Goal: Task Accomplishment & Management: Manage account settings

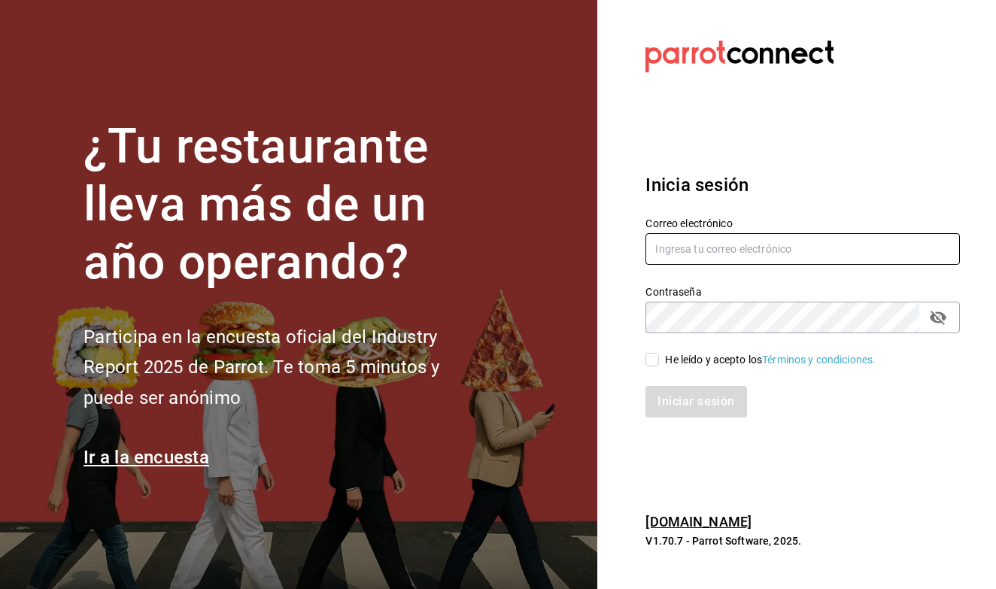
type input "[EMAIL_ADDRESS][DOMAIN_NAME]"
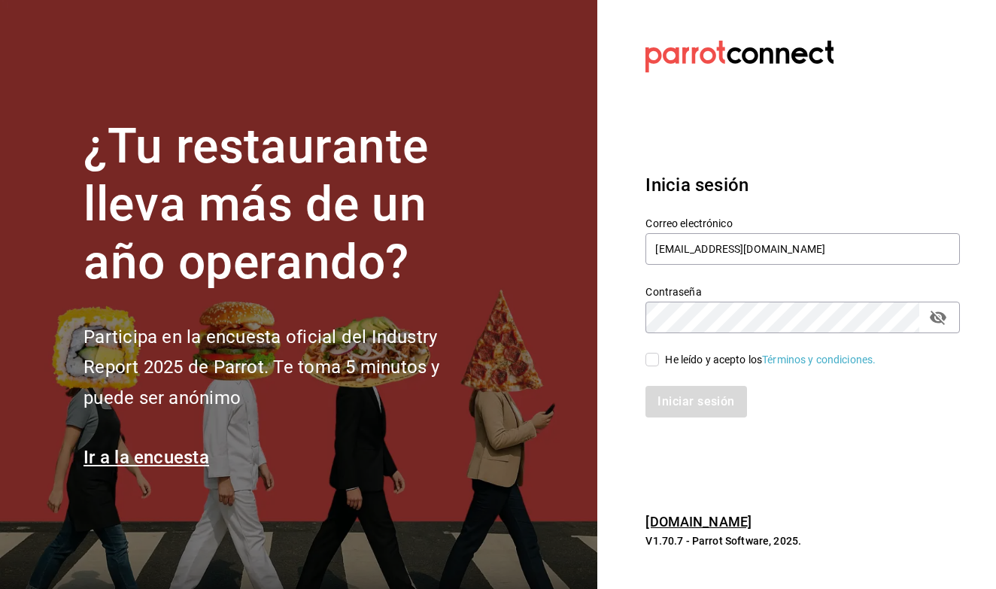
click at [660, 361] on span "He leído y acepto los Términos y condiciones." at bounding box center [767, 360] width 217 height 16
click at [659, 361] on input "He leído y acepto los Términos y condiciones." at bounding box center [653, 360] width 14 height 14
checkbox input "true"
click at [667, 391] on button "Iniciar sesión" at bounding box center [697, 402] width 102 height 32
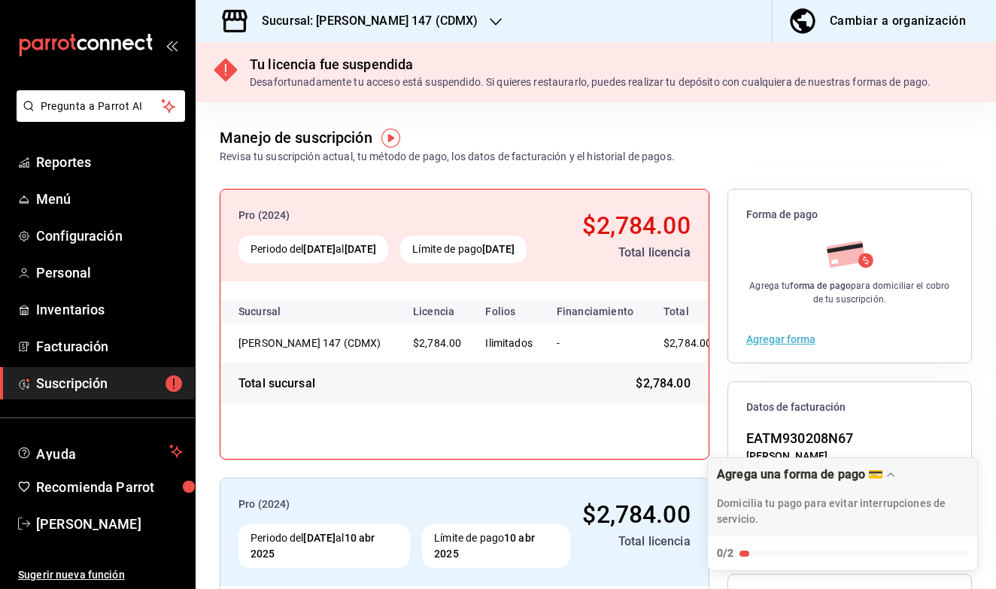
click at [398, 8] on div "Sucursal: Elena 147 (CDMX)" at bounding box center [358, 21] width 300 height 42
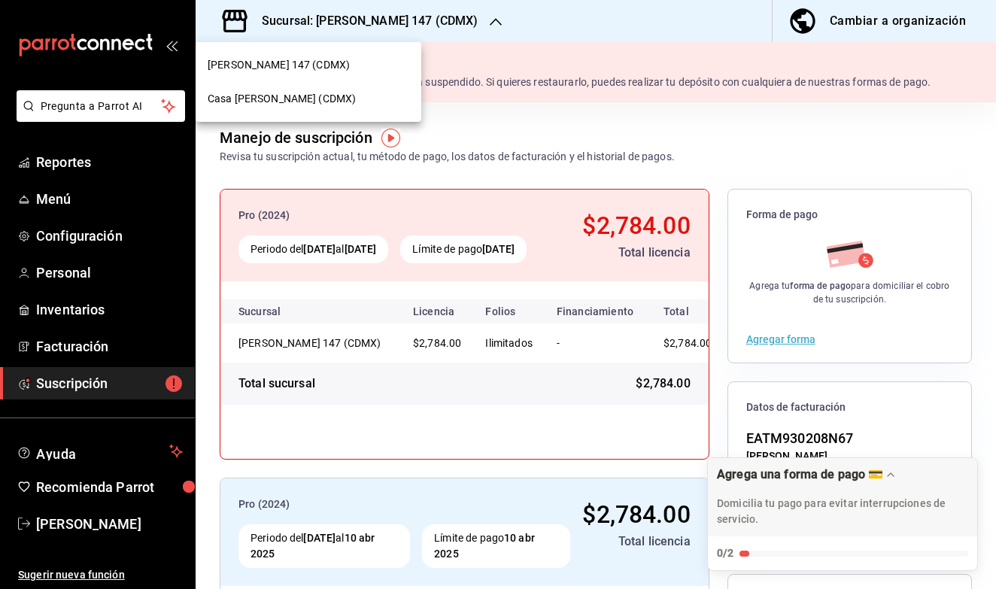
click at [311, 98] on div "Casa Elena (CDMX)" at bounding box center [309, 99] width 202 height 16
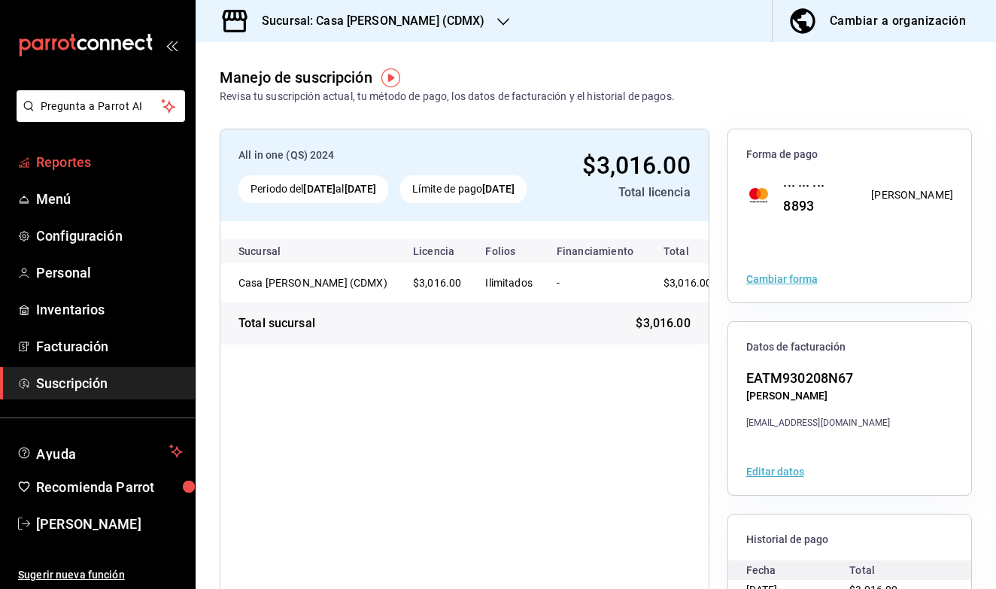
click at [69, 158] on span "Reportes" at bounding box center [109, 162] width 147 height 20
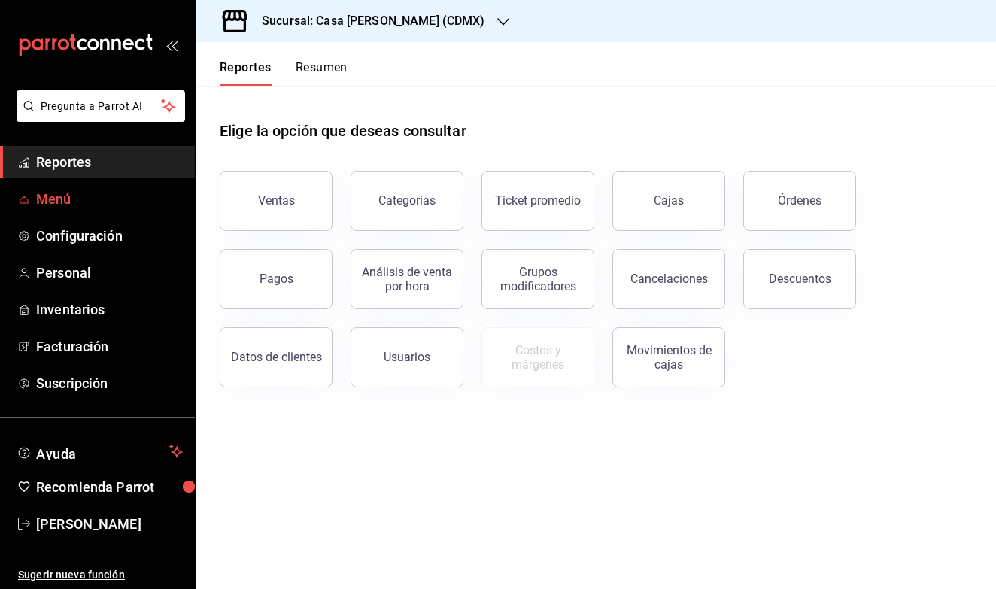
click at [69, 202] on span "Menú" at bounding box center [109, 199] width 147 height 20
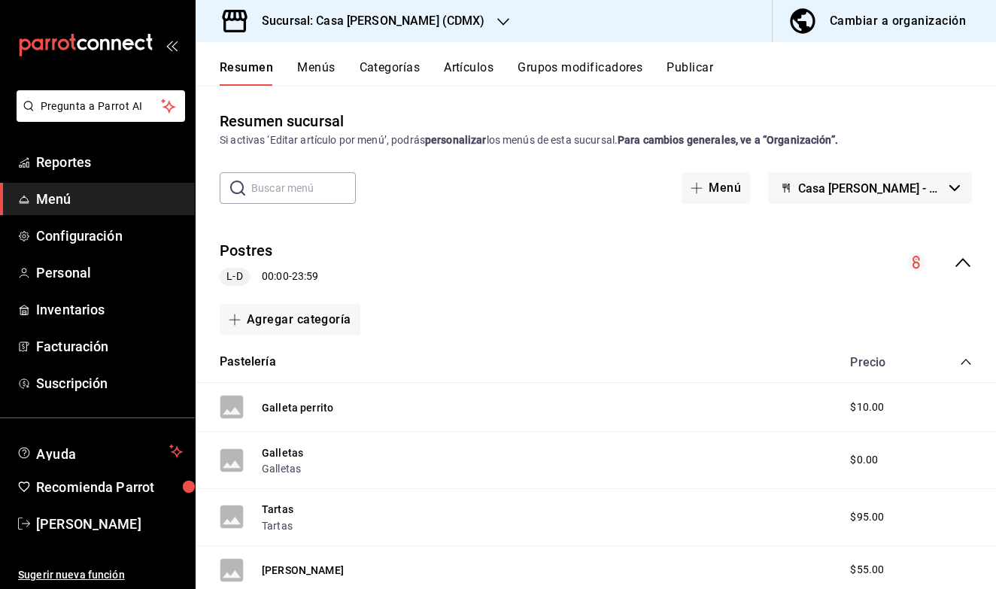
click at [867, 29] on div "Cambiar a organización" at bounding box center [898, 21] width 136 height 21
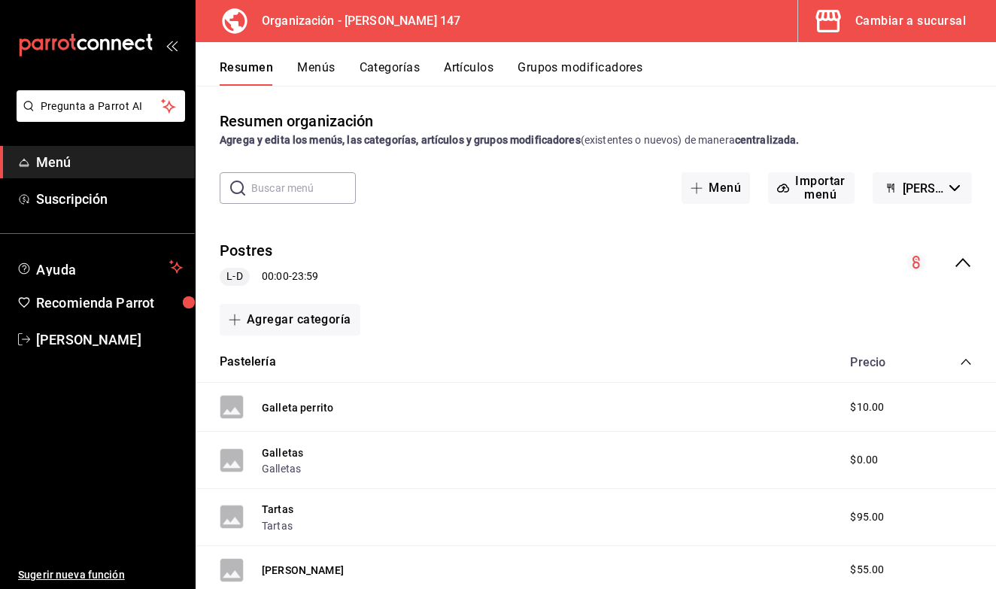
click at [483, 69] on button "Artículos" at bounding box center [469, 73] width 50 height 26
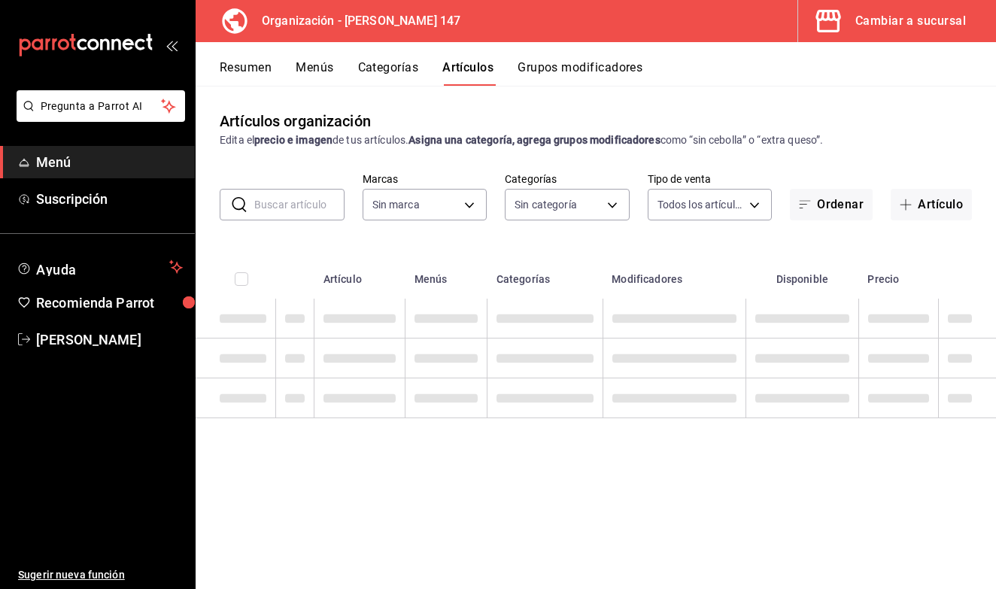
type input "b3e89477-8da9-4b67-b274-bdb9d47885f4"
type input "b87891df-8a12-4a0c-8158-8d9801a8670e,4e8580e0-91de-40f0-8ab6-2614008eaf48,68563…"
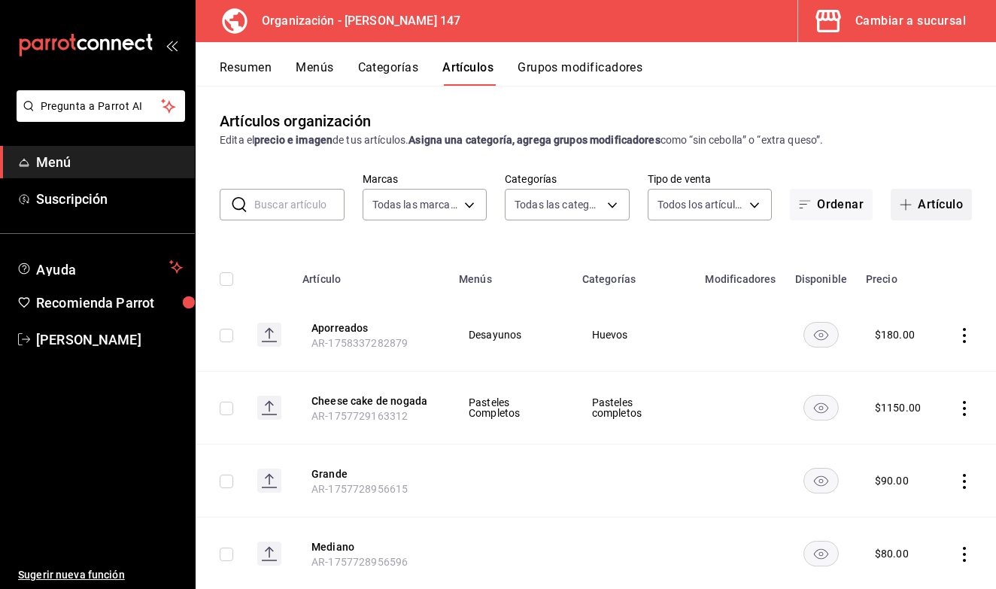
click at [920, 202] on button "Artículo" at bounding box center [931, 205] width 81 height 32
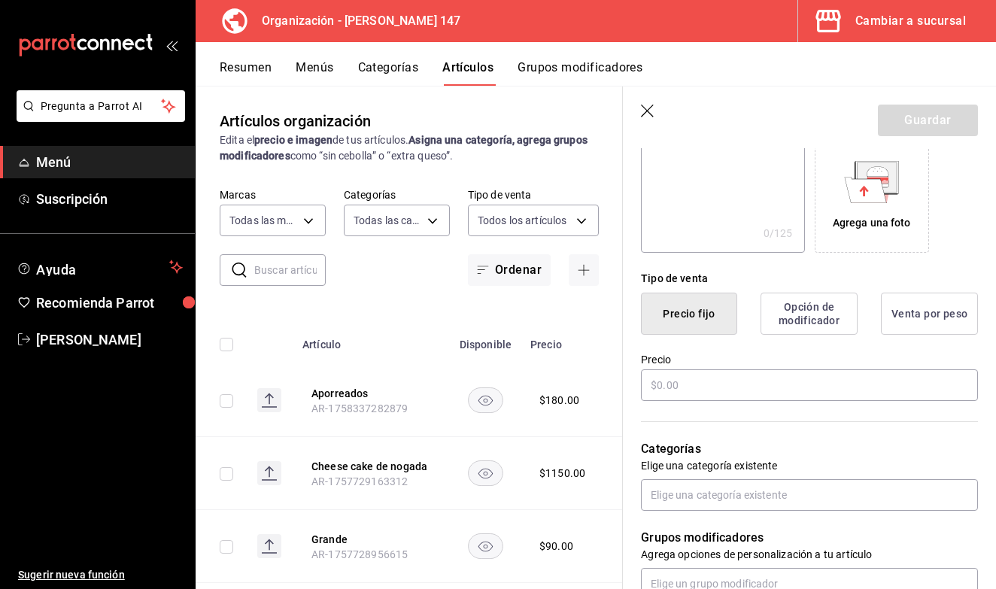
scroll to position [266, 0]
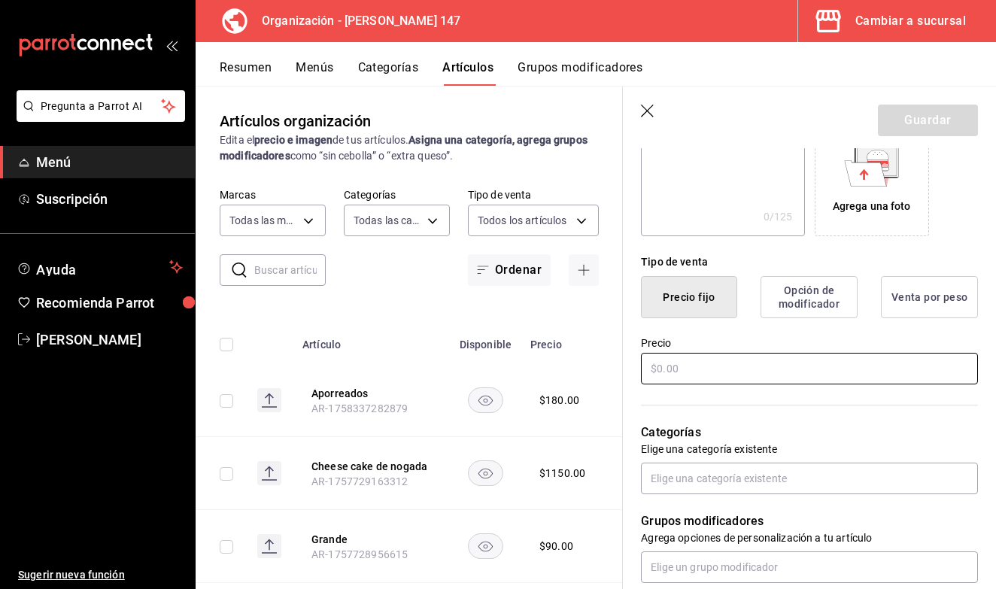
type input "Pumpkin Spice Latte"
click at [697, 367] on input "text" at bounding box center [809, 369] width 337 height 32
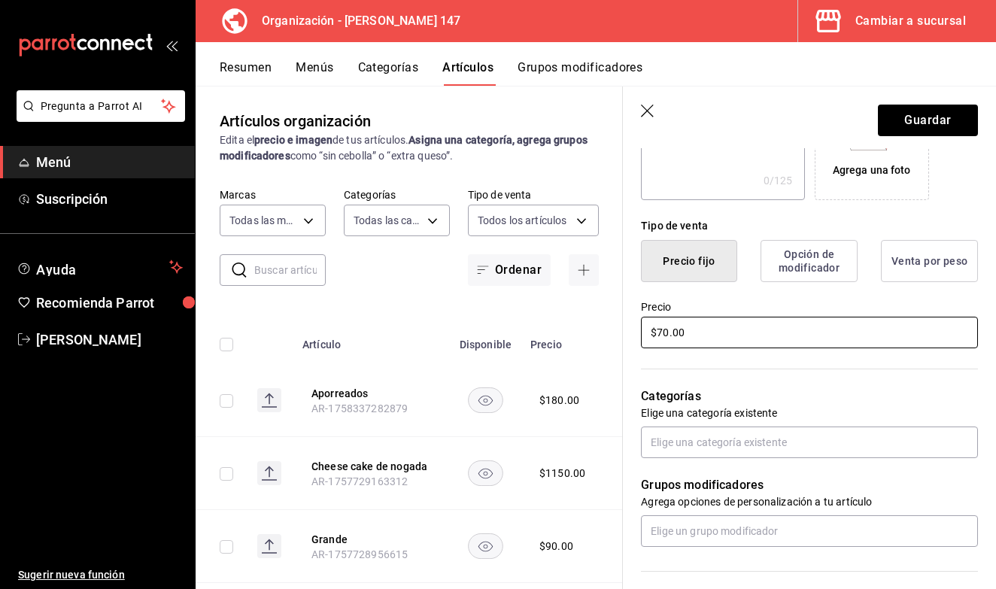
scroll to position [316, 0]
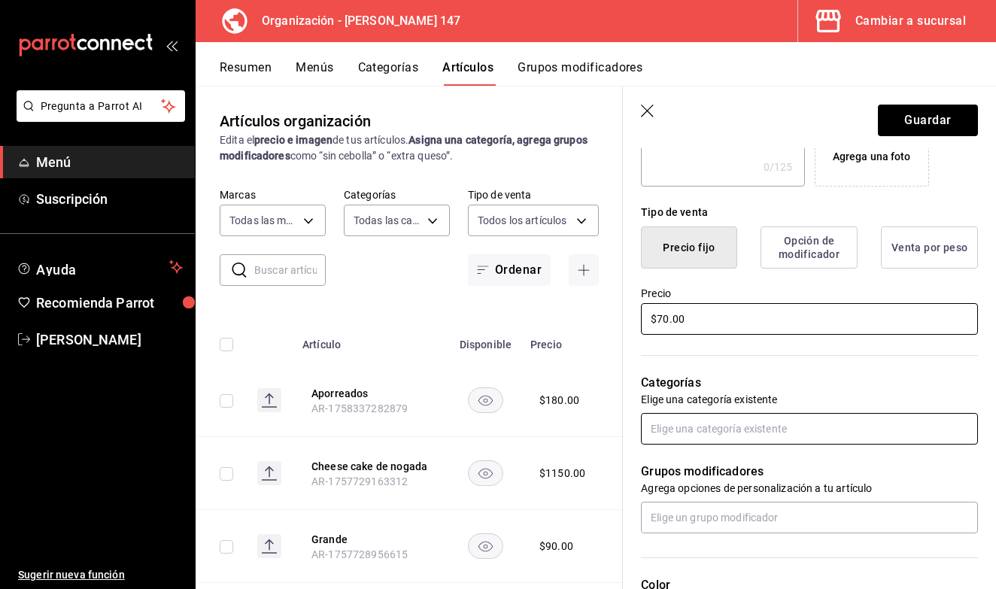
type input "$70.00"
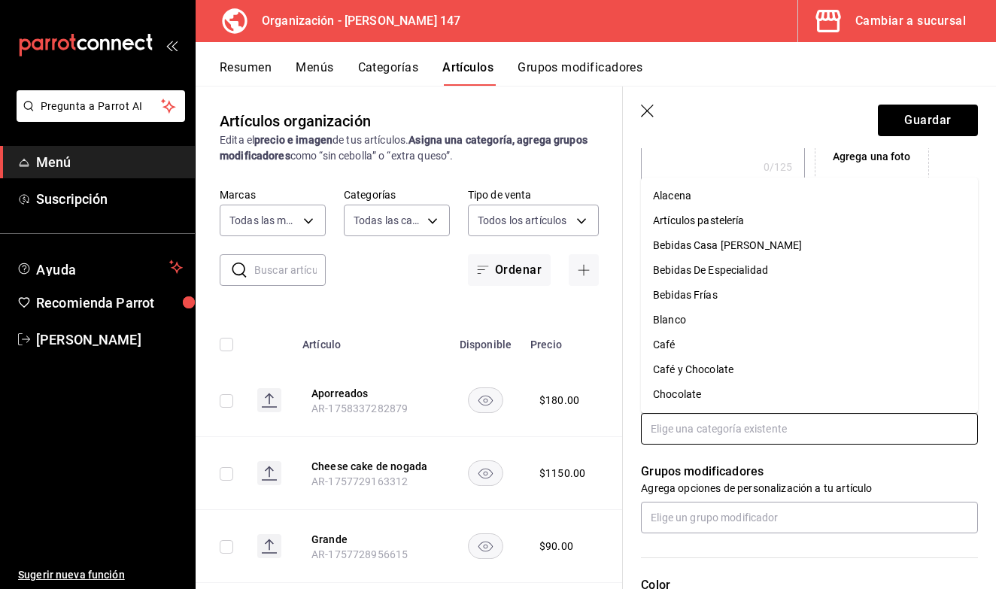
click at [819, 426] on input "text" at bounding box center [809, 429] width 337 height 32
click at [813, 269] on li "Bebidas De Especialidad" at bounding box center [809, 270] width 337 height 25
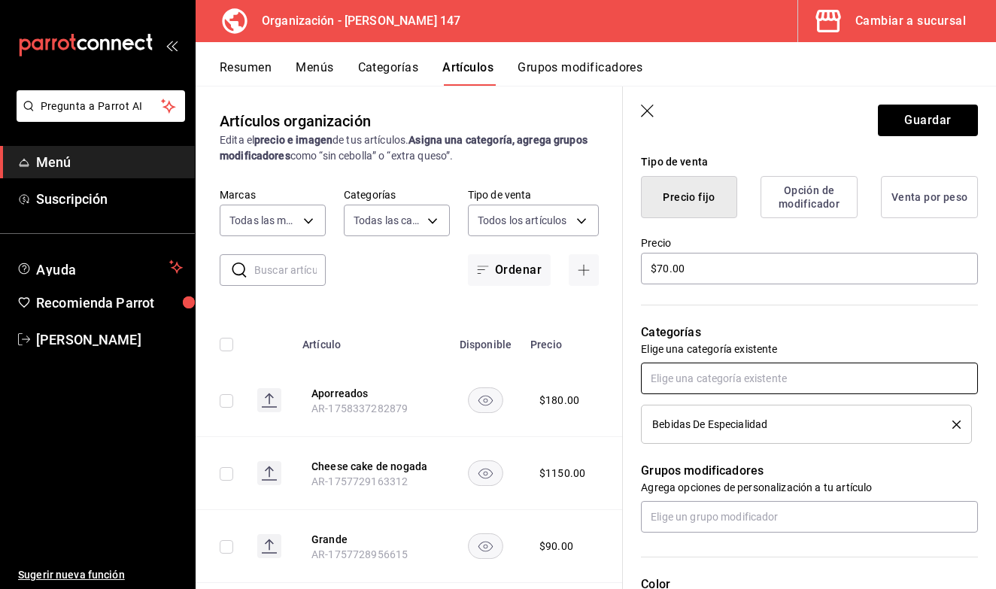
scroll to position [379, 0]
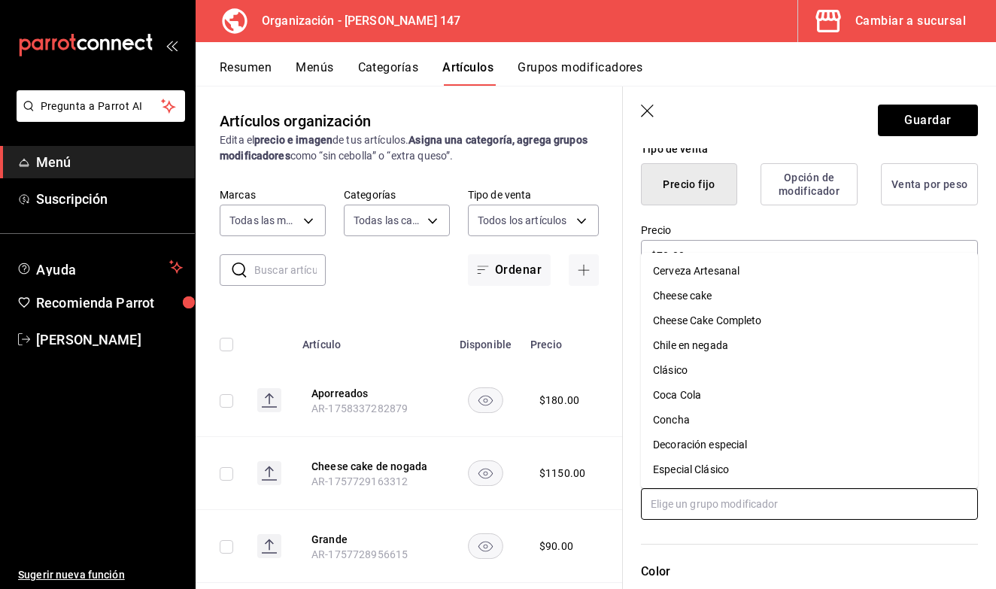
click at [702, 509] on input "text" at bounding box center [809, 504] width 337 height 32
click at [765, 351] on div "Selecciona tu tipo de leche" at bounding box center [715, 346] width 125 height 16
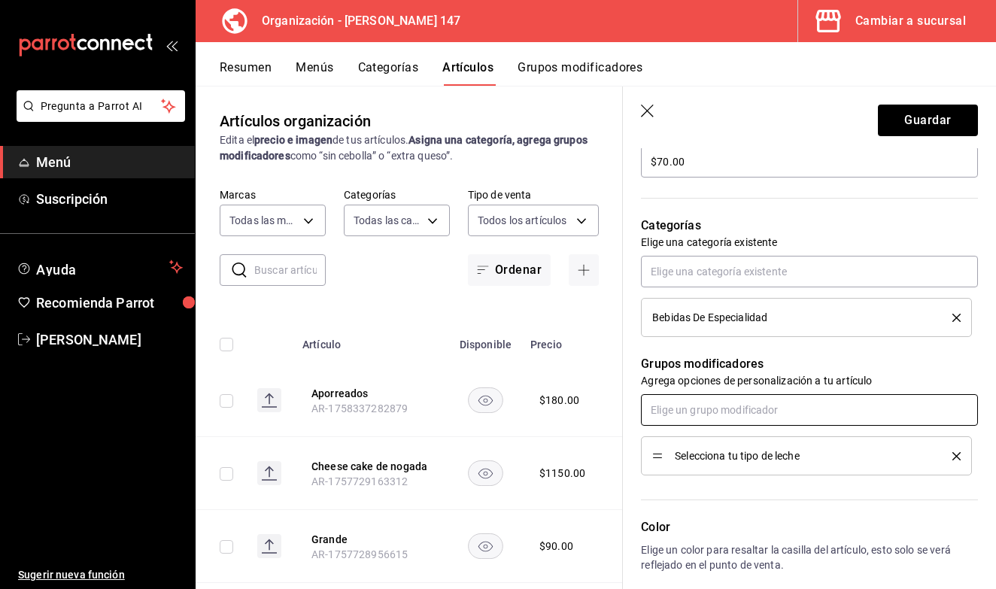
scroll to position [478, 0]
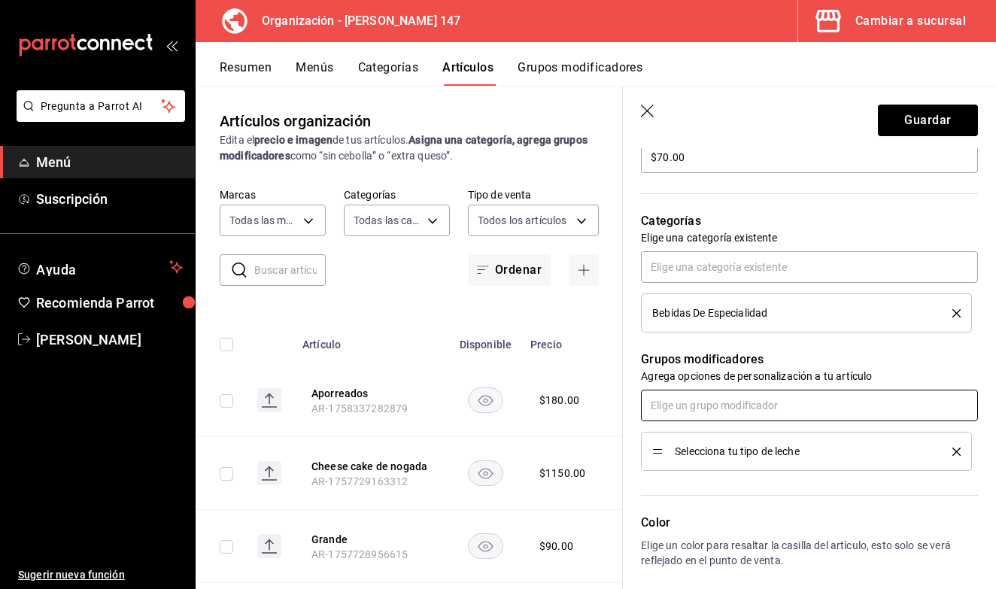
click at [727, 407] on input "text" at bounding box center [809, 406] width 337 height 32
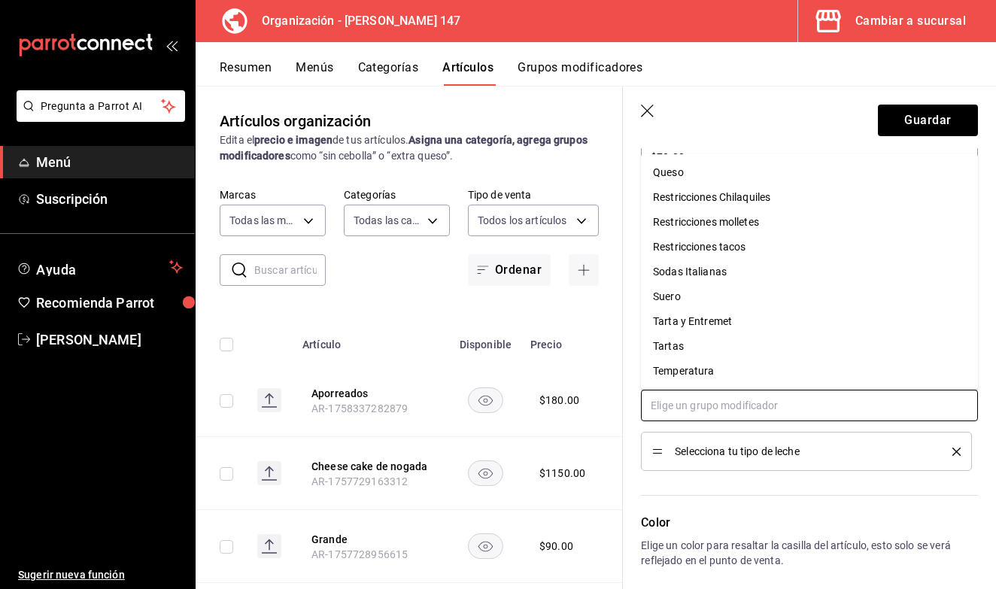
scroll to position [0, 0]
click at [725, 367] on li "Temperatura" at bounding box center [809, 371] width 337 height 25
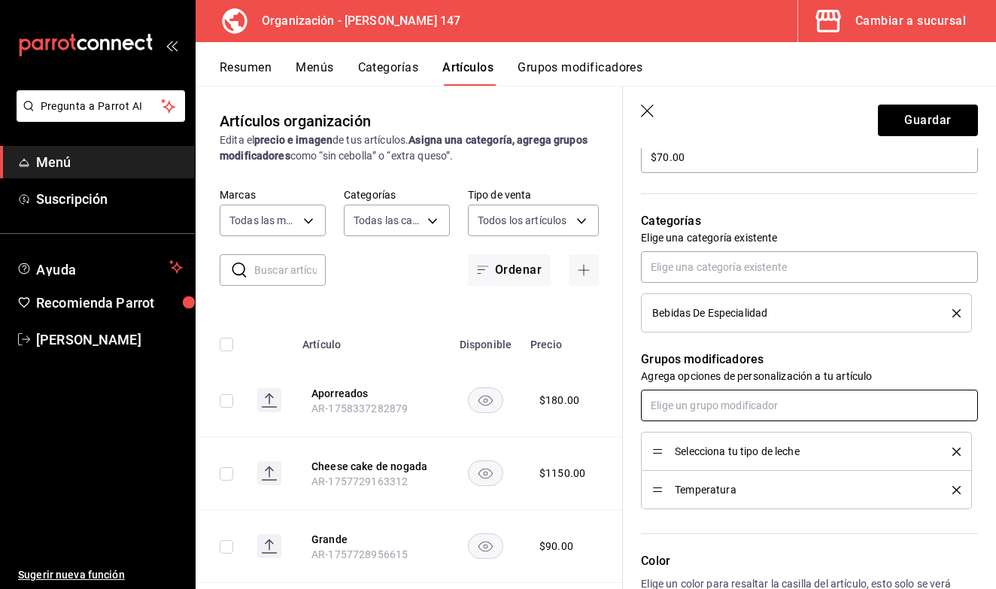
click at [713, 404] on input "text" at bounding box center [809, 406] width 337 height 32
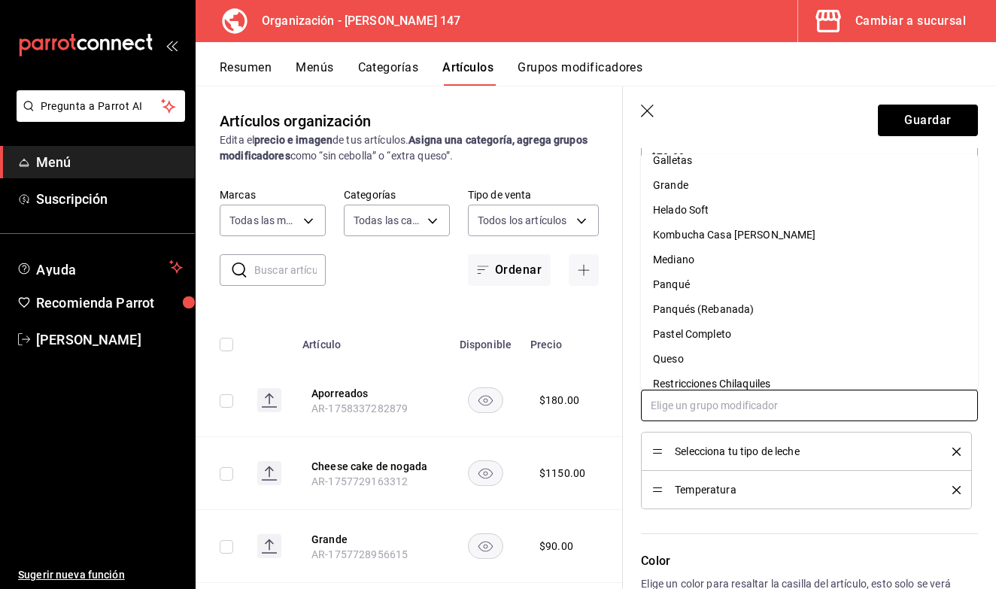
scroll to position [359, 0]
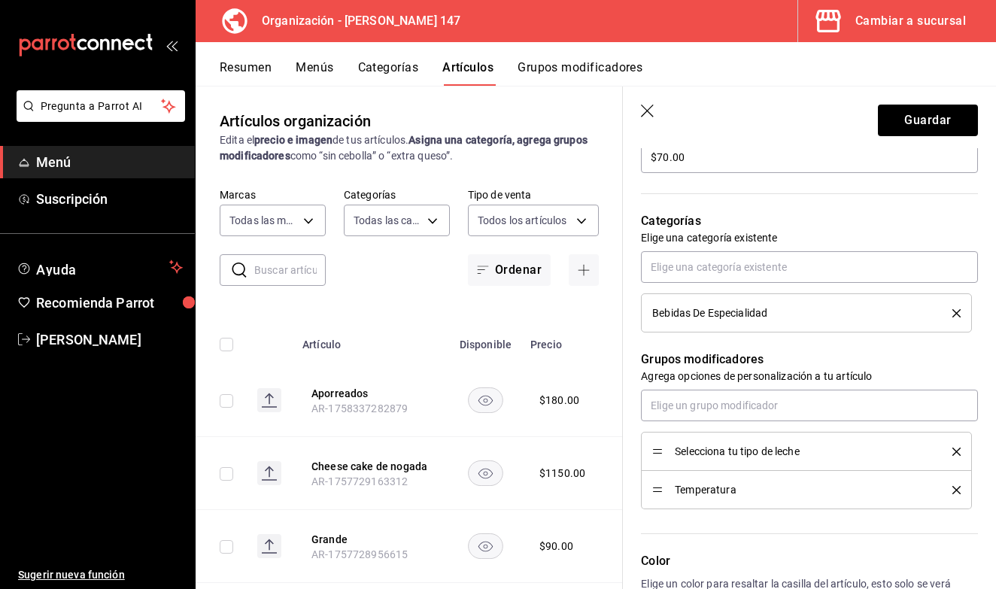
click at [958, 488] on icon "delete" at bounding box center [957, 490] width 8 height 8
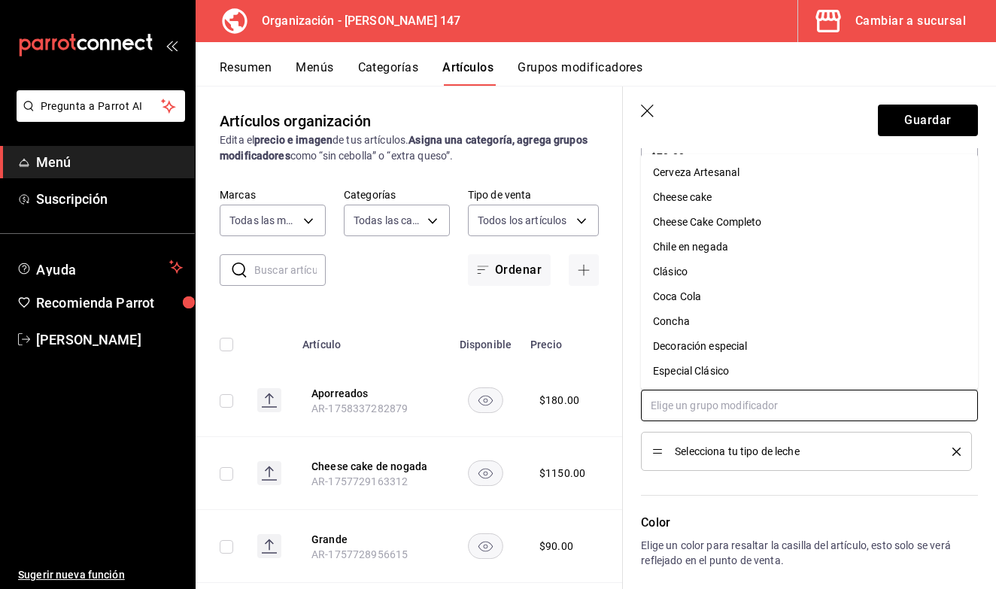
click at [734, 410] on input "text" at bounding box center [809, 406] width 337 height 32
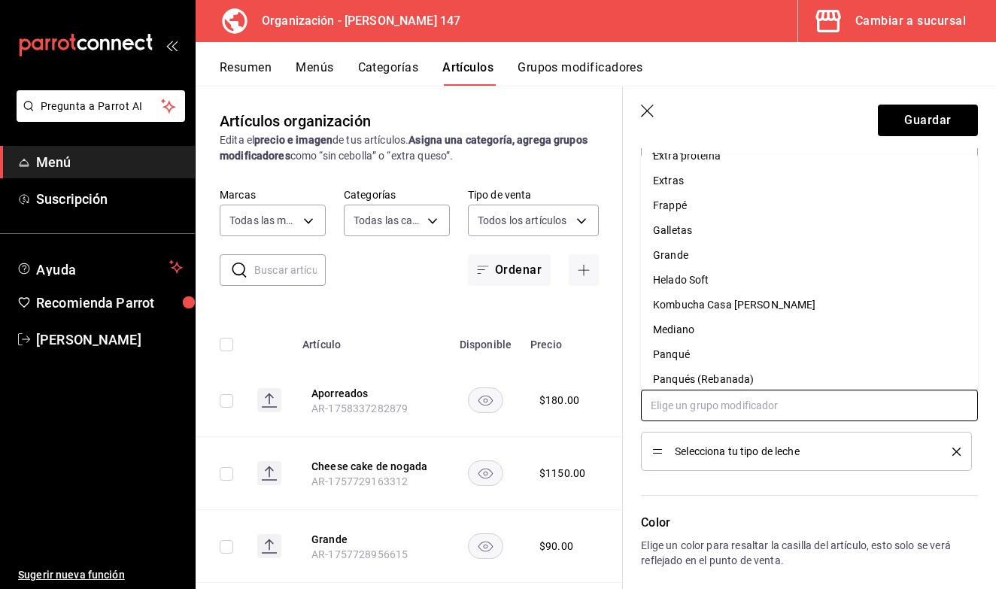
scroll to position [293, 0]
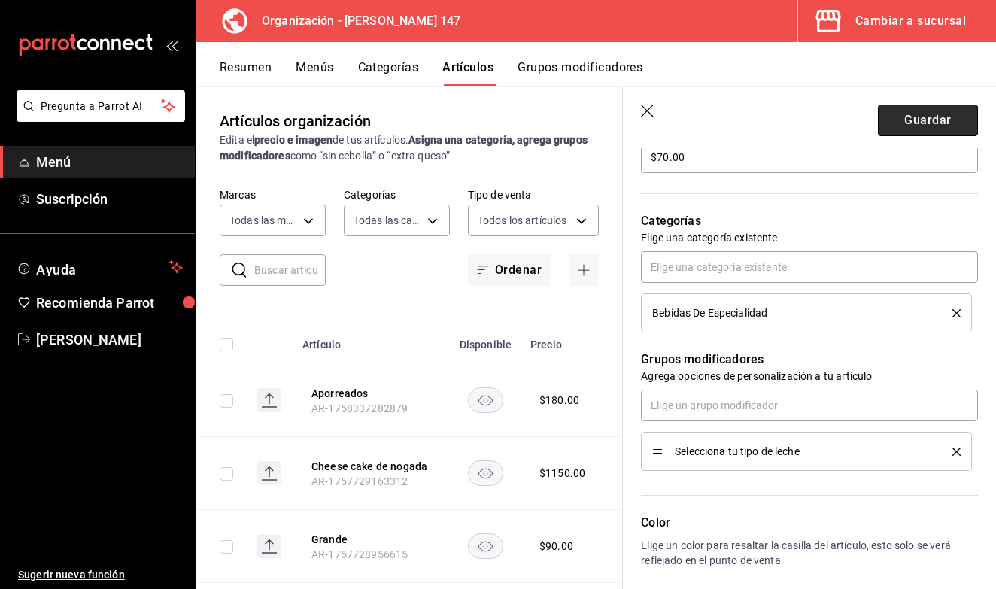
click at [921, 124] on button "Guardar" at bounding box center [928, 121] width 100 height 32
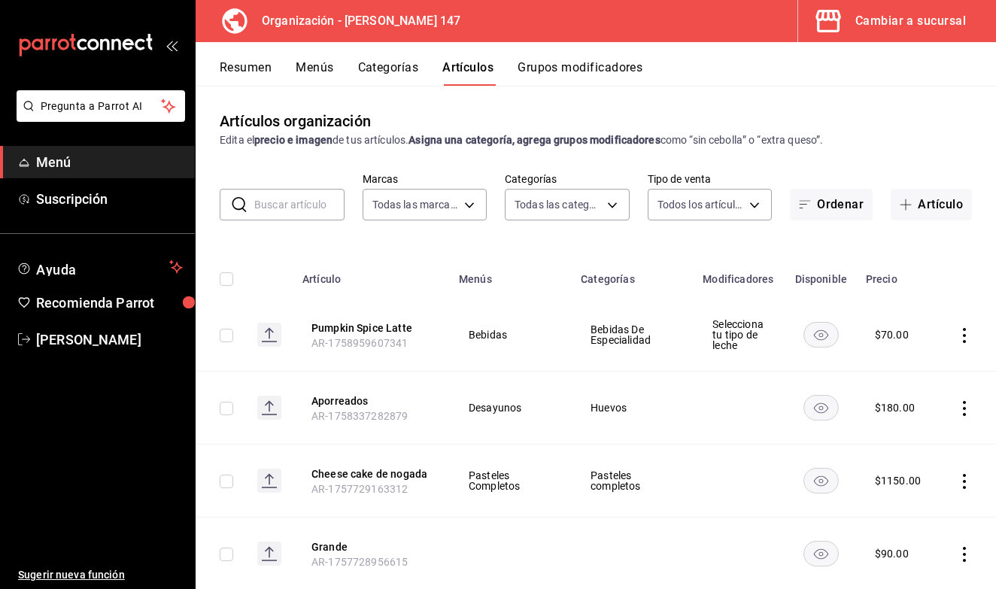
click at [573, 71] on button "Grupos modificadores" at bounding box center [580, 73] width 125 height 26
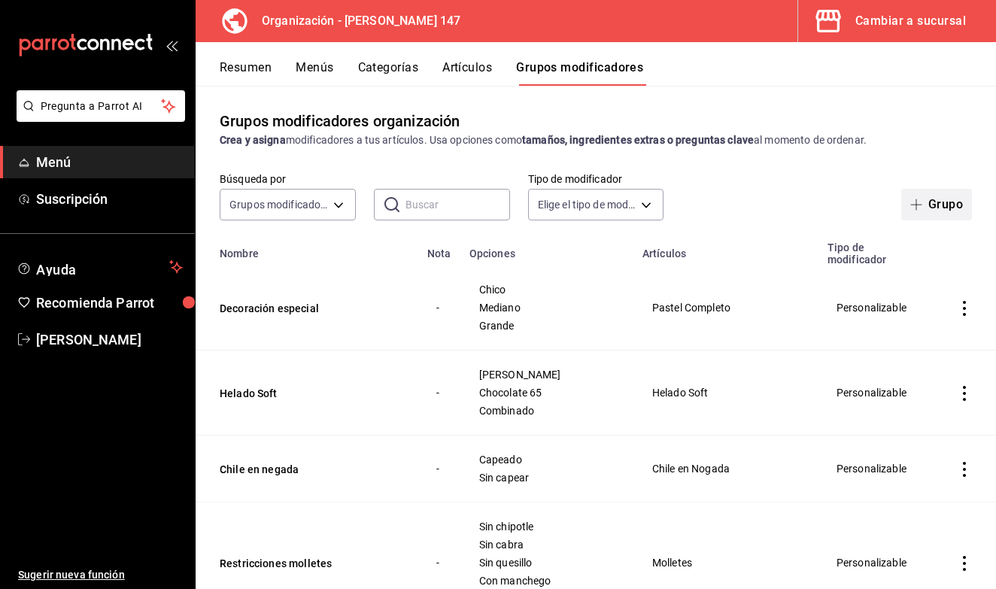
click at [922, 208] on icon "button" at bounding box center [917, 205] width 12 height 12
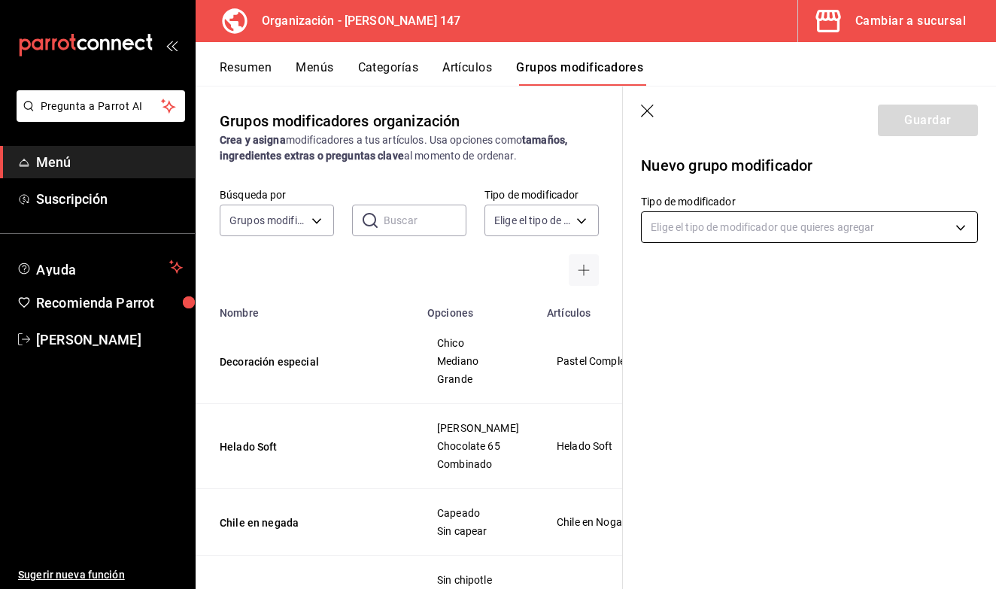
click at [728, 232] on body "Pregunta a Parrot AI Menú Suscripción Ayuda Recomienda Parrot Ruben Zarate Suge…" at bounding box center [498, 294] width 996 height 589
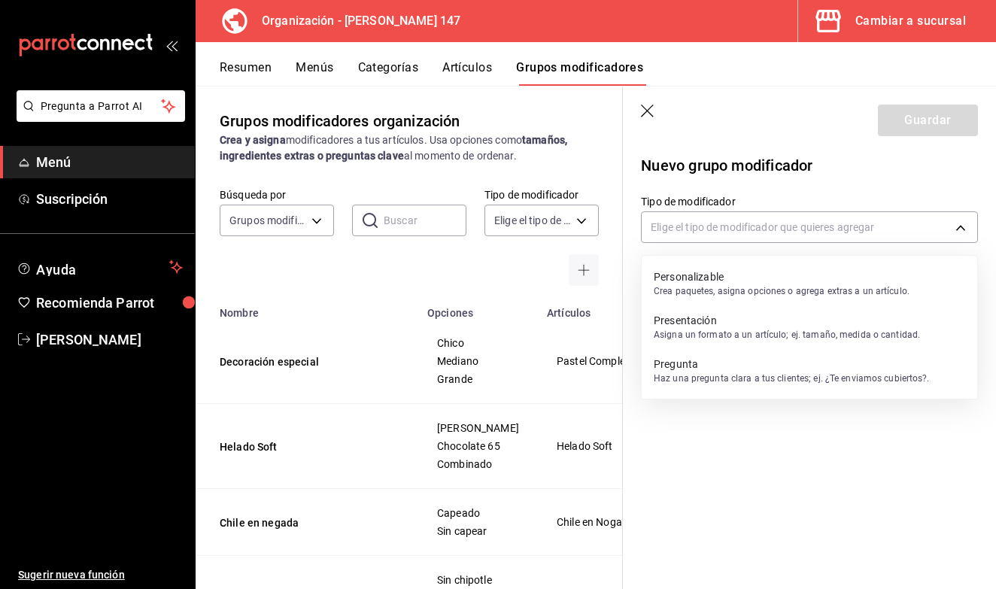
click at [720, 294] on p "Crea paquetes, asigna opciones o agrega extras a un artículo." at bounding box center [782, 291] width 256 height 14
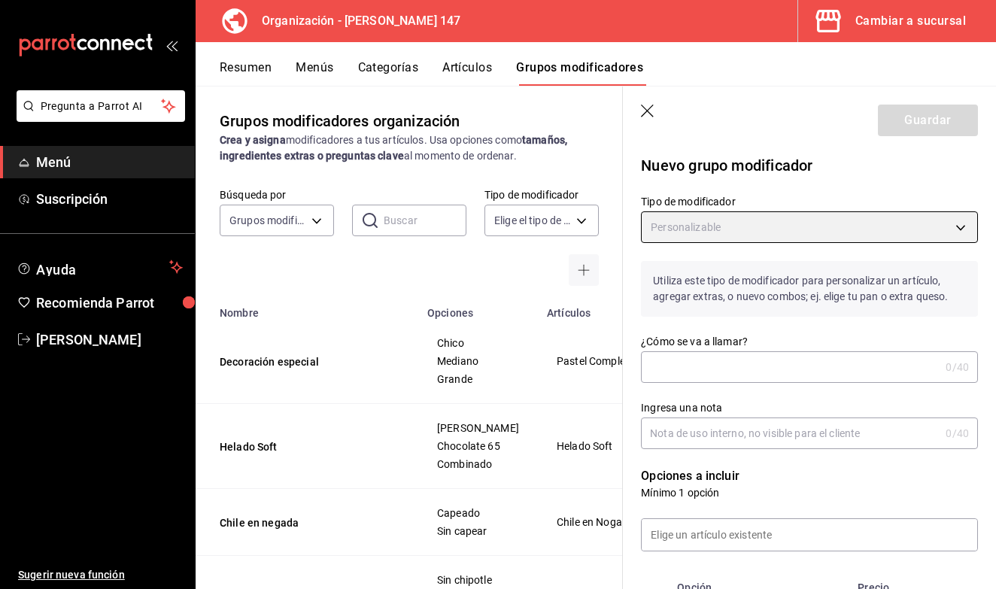
type input "CUSTOMIZABLE"
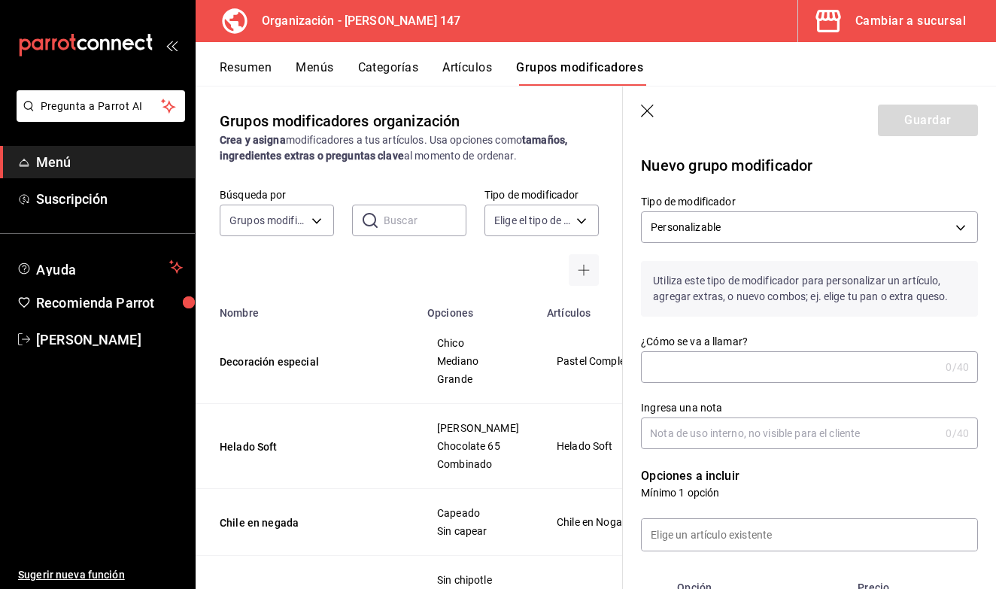
click at [683, 371] on input "¿Cómo se va a llamar?" at bounding box center [790, 367] width 299 height 30
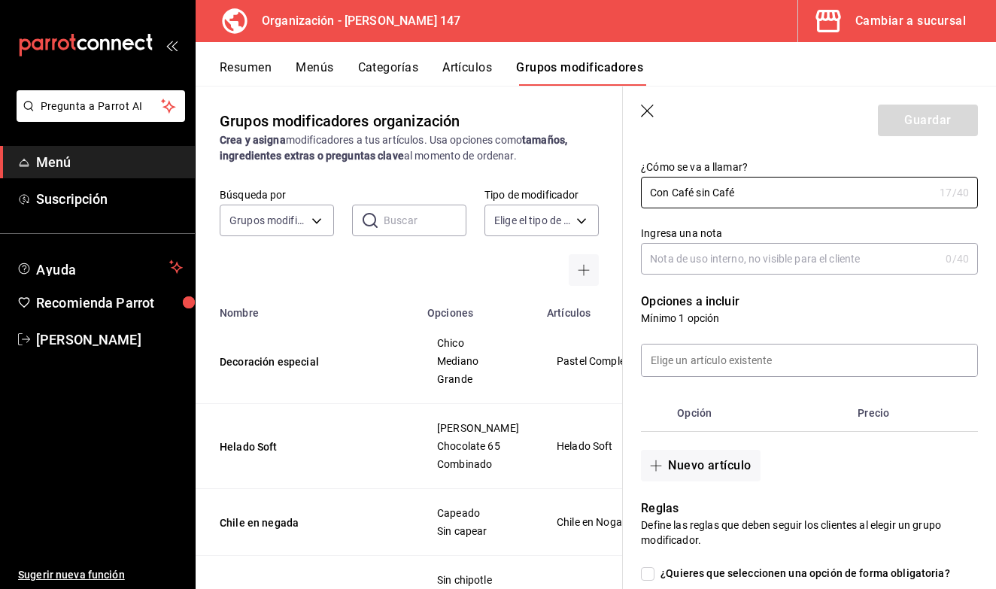
scroll to position [213, 0]
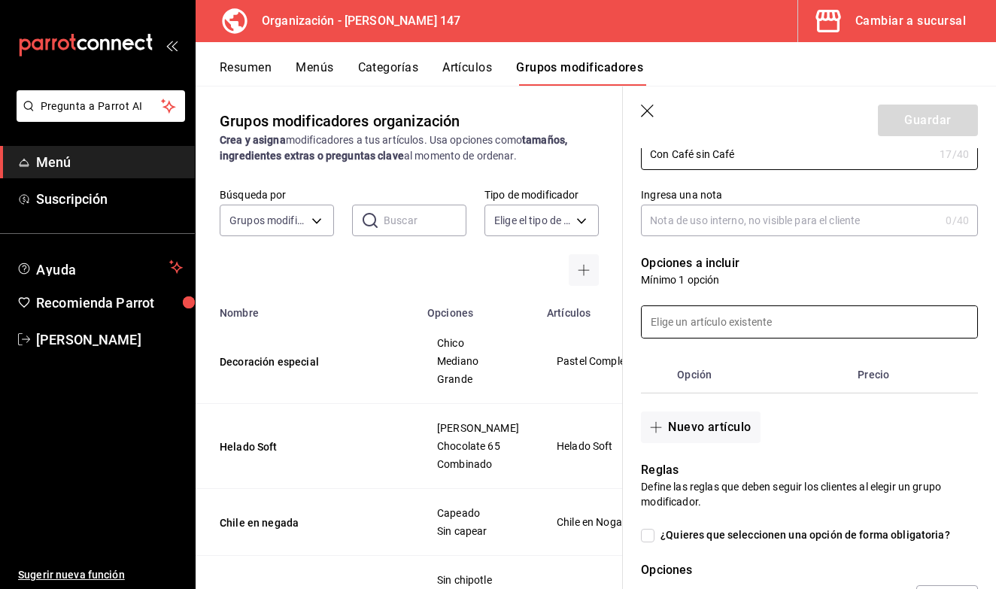
type input "Con Café sin Café"
click at [746, 320] on input at bounding box center [810, 322] width 336 height 32
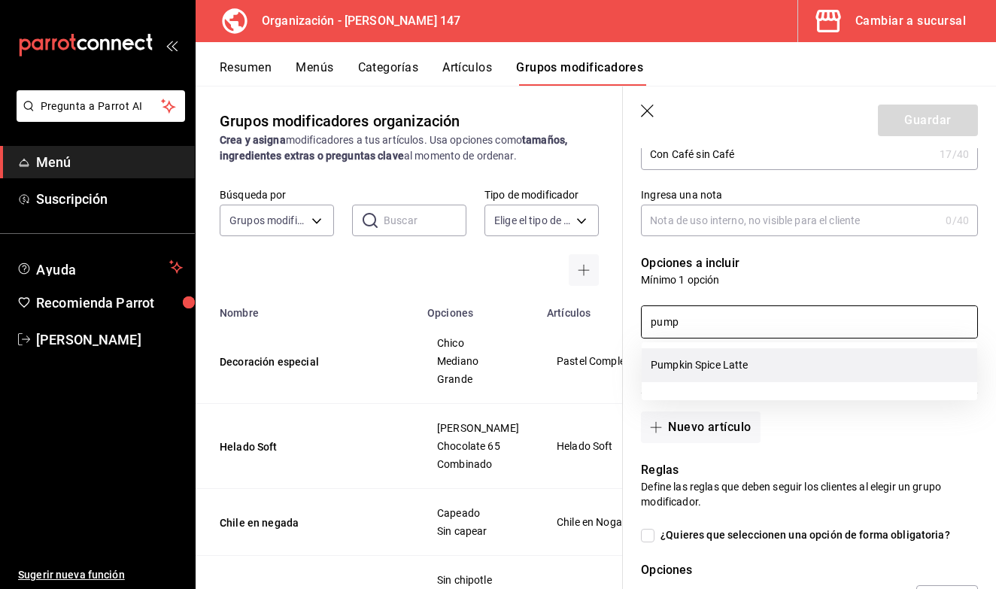
click at [743, 366] on li "Pumpkin Spice Latte" at bounding box center [810, 365] width 336 height 34
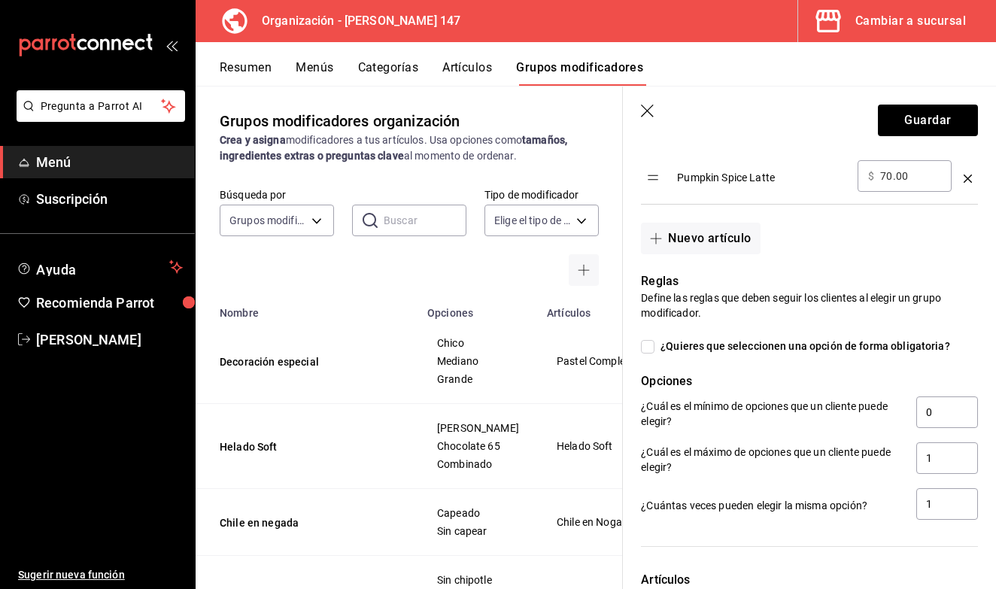
scroll to position [472, 0]
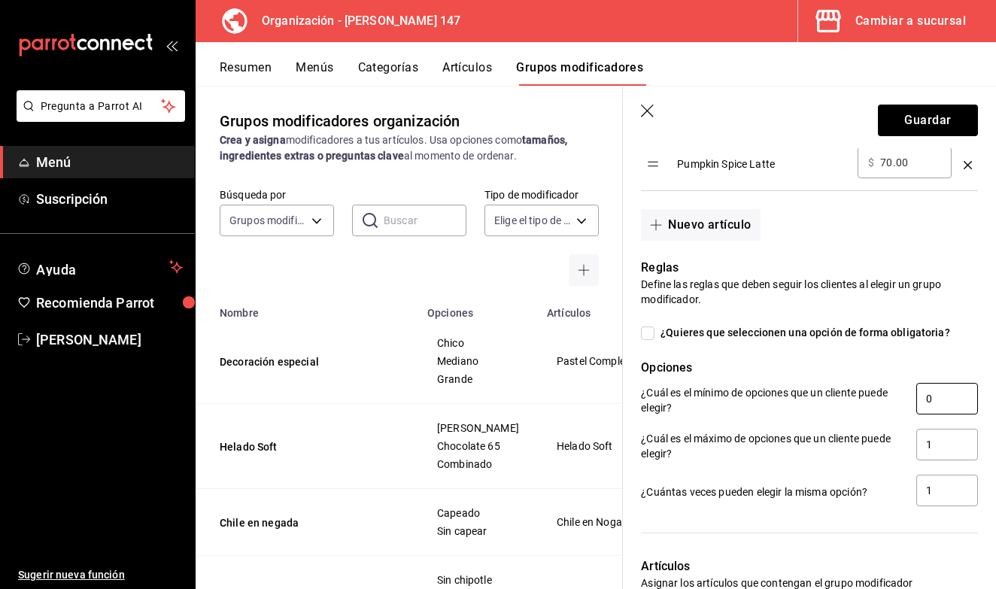
type input "pump"
click at [945, 397] on input "0" at bounding box center [948, 399] width 62 height 32
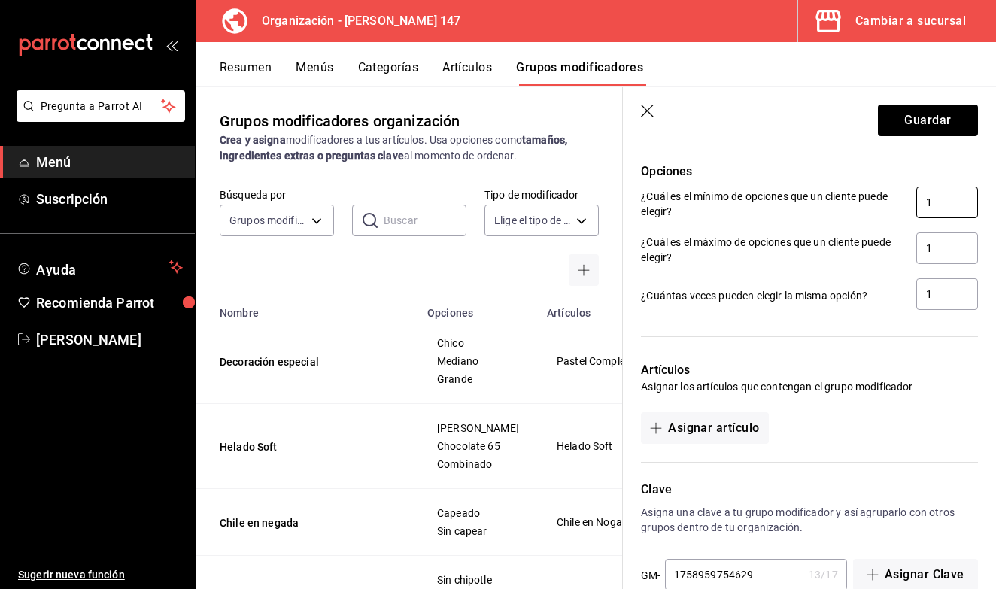
scroll to position [675, 0]
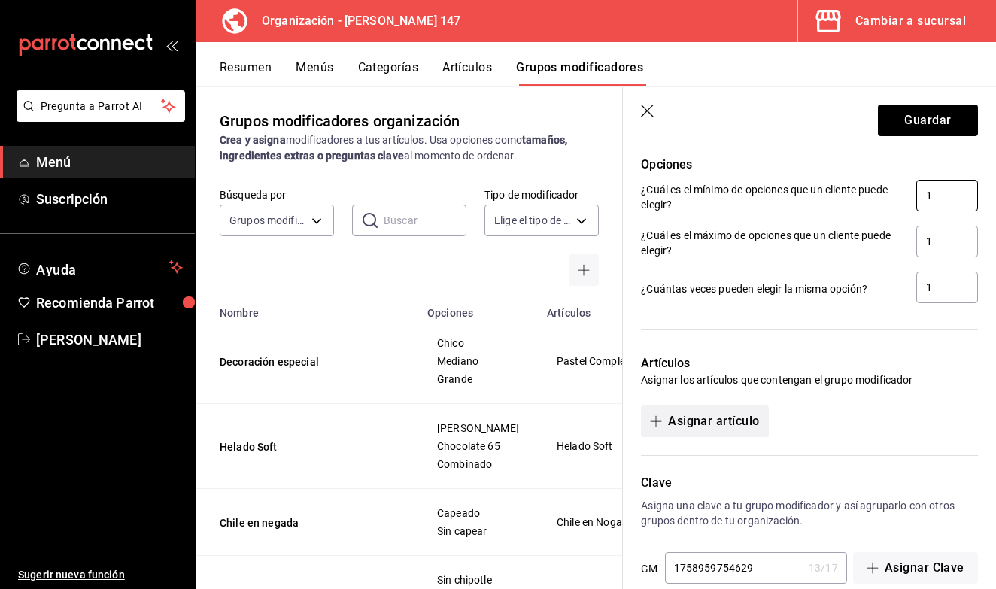
type input "1"
click at [731, 428] on button "Asignar artículo" at bounding box center [704, 422] width 127 height 32
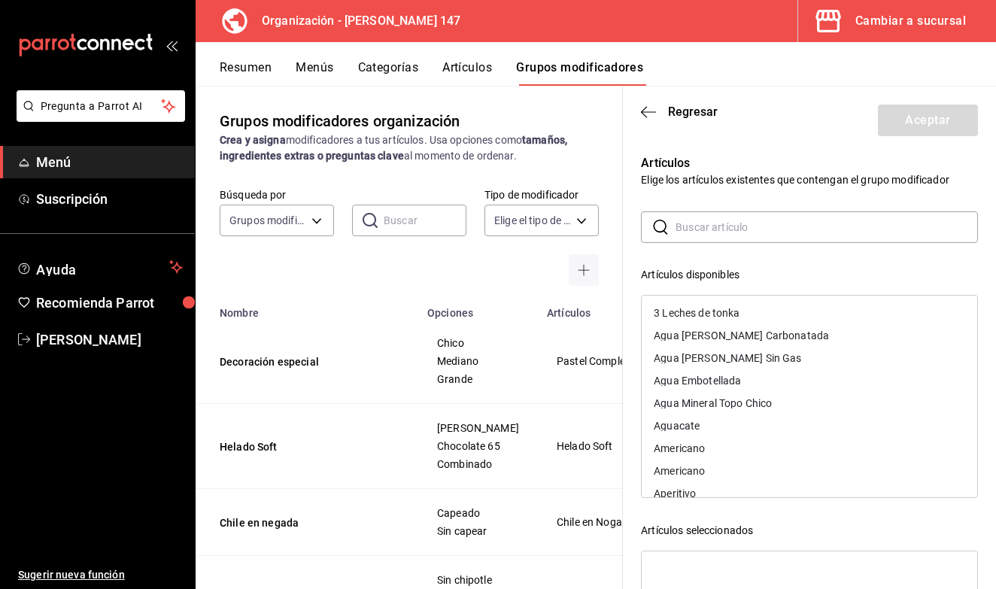
click at [711, 252] on div "​ ​ Artículos disponibles 3 Leches de tonka Agua de Piedra Carbonatada Agua de …" at bounding box center [809, 479] width 337 height 537
click at [711, 233] on input "text" at bounding box center [827, 227] width 302 height 30
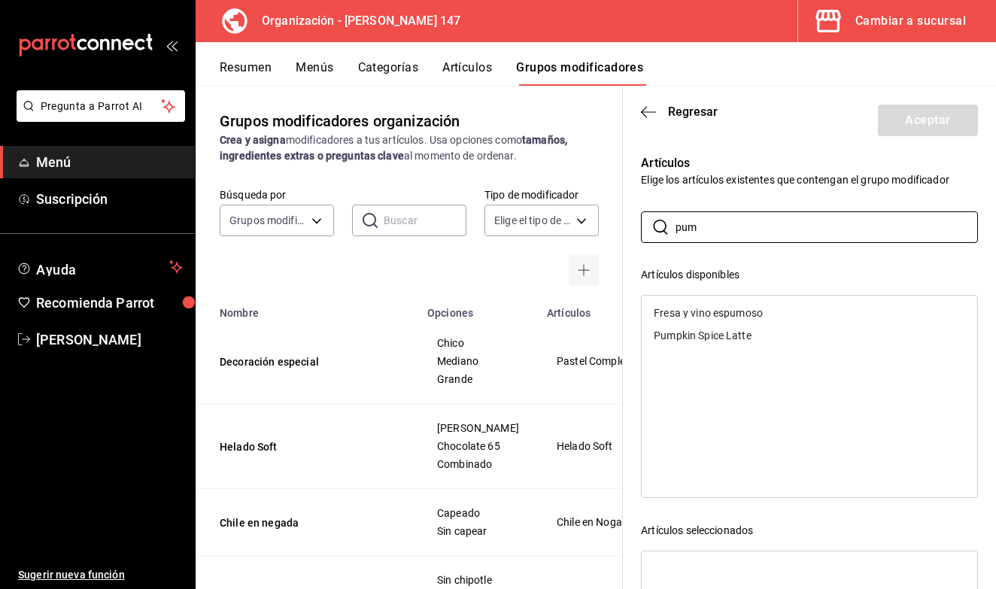
type input "pum"
click at [680, 337] on div "Pumpkin Spice Latte" at bounding box center [703, 335] width 98 height 11
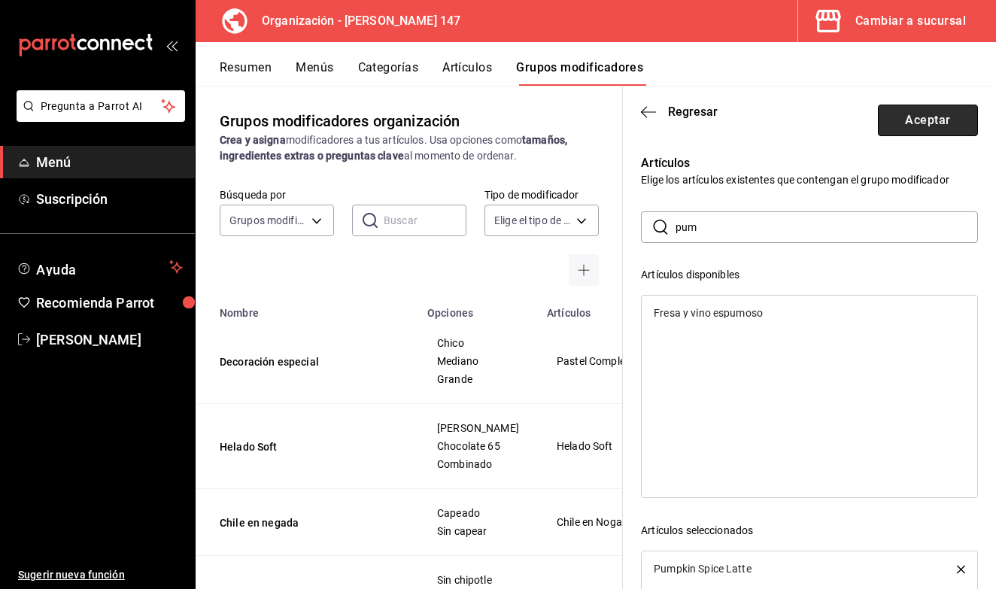
click at [932, 125] on button "Aceptar" at bounding box center [928, 121] width 100 height 32
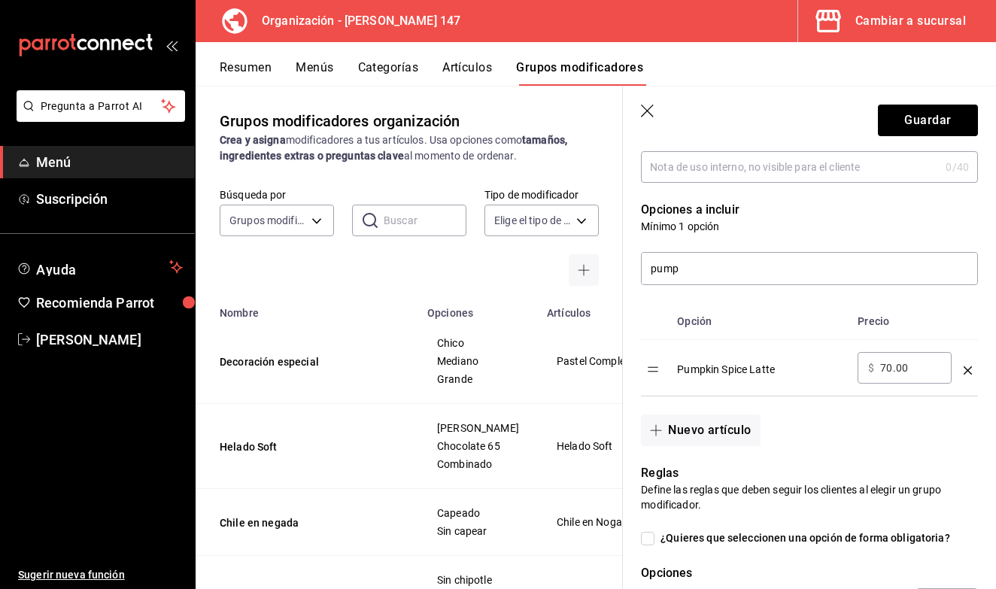
scroll to position [259, 0]
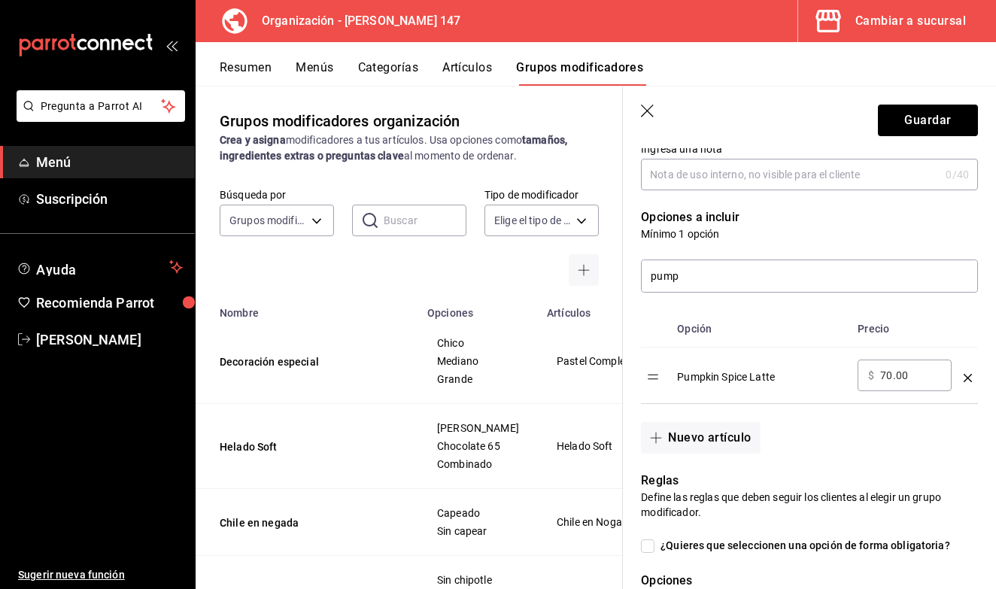
click at [970, 377] on icon "optionsTable" at bounding box center [968, 378] width 8 height 8
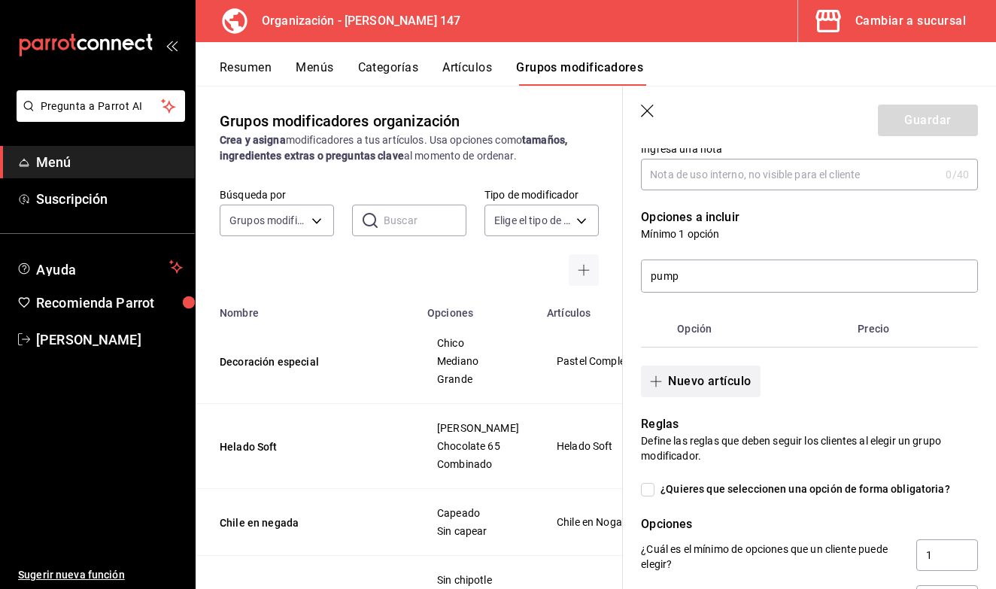
click at [676, 385] on button "Nuevo artículo" at bounding box center [700, 382] width 119 height 32
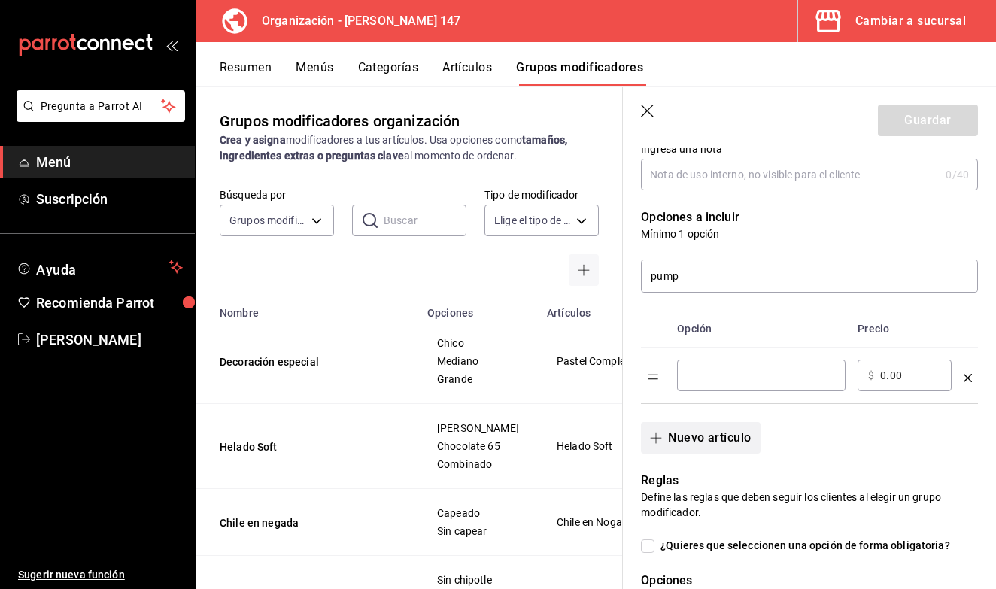
click at [676, 385] on td "​" at bounding box center [761, 376] width 181 height 56
click at [696, 448] on button "Nuevo artículo" at bounding box center [700, 438] width 119 height 32
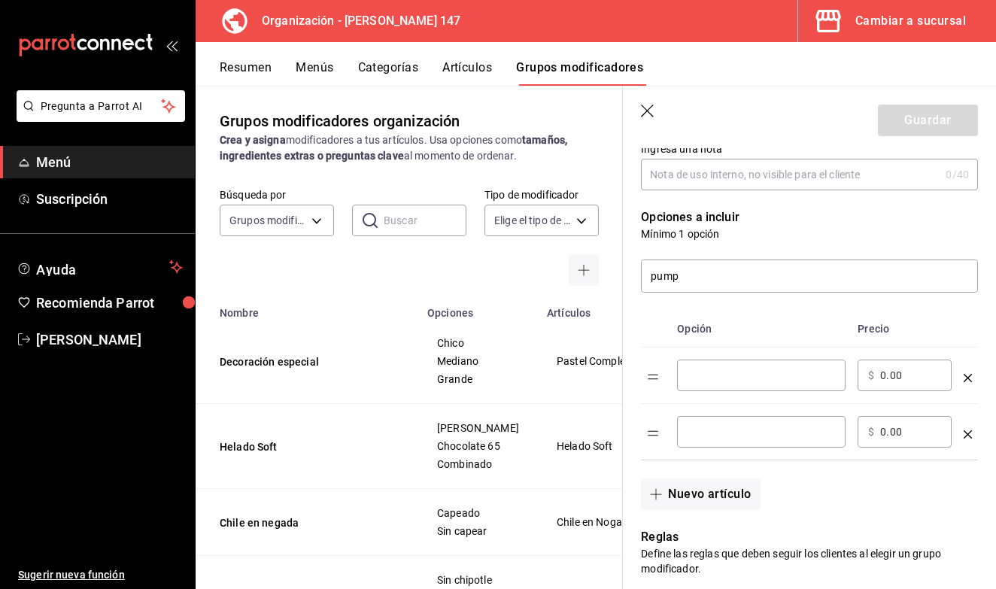
click at [728, 378] on input "optionsTable" at bounding box center [761, 375] width 147 height 15
type input "Con café"
click at [734, 429] on input "optionsTable" at bounding box center [761, 431] width 147 height 15
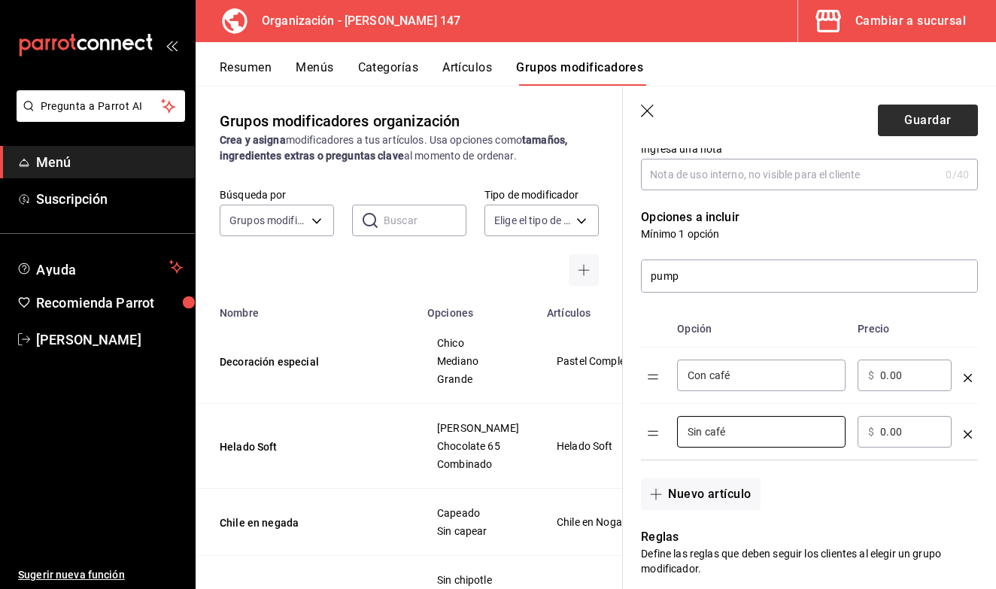
type input "Sin café"
click at [937, 111] on button "Guardar" at bounding box center [928, 121] width 100 height 32
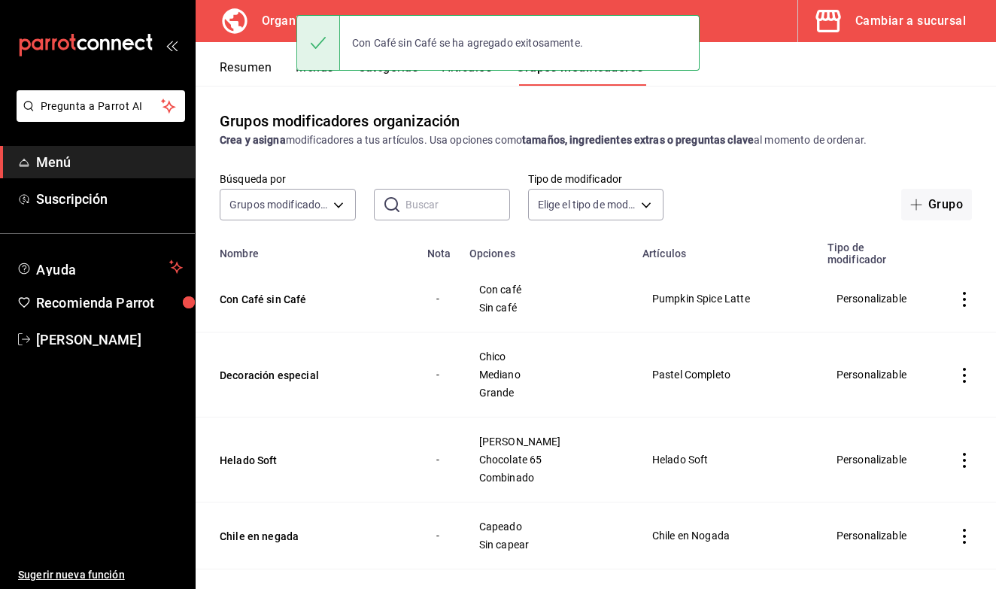
click at [481, 77] on button "Artículos" at bounding box center [467, 73] width 50 height 26
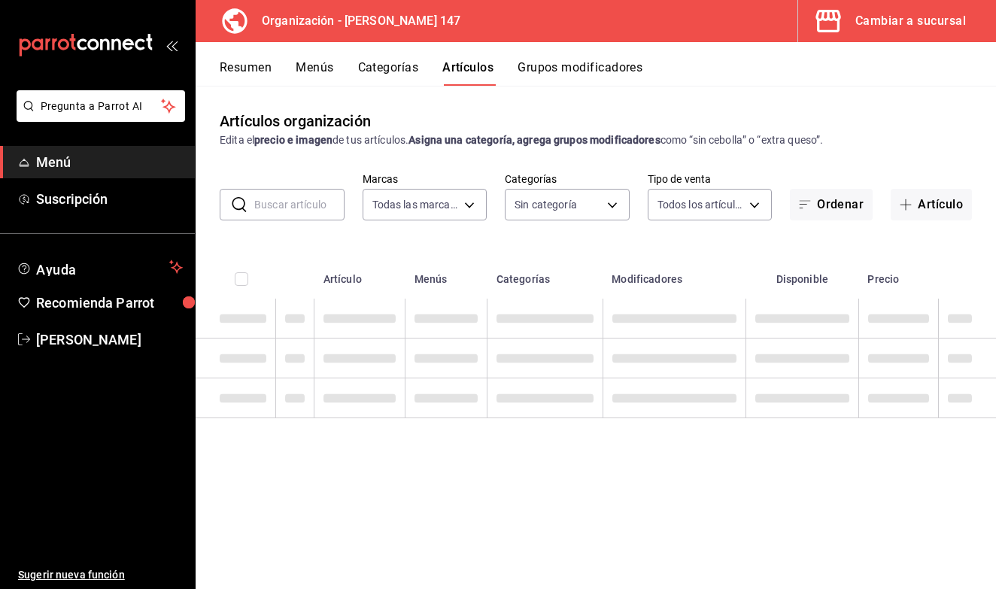
type input "b3e89477-8da9-4b67-b274-bdb9d47885f4"
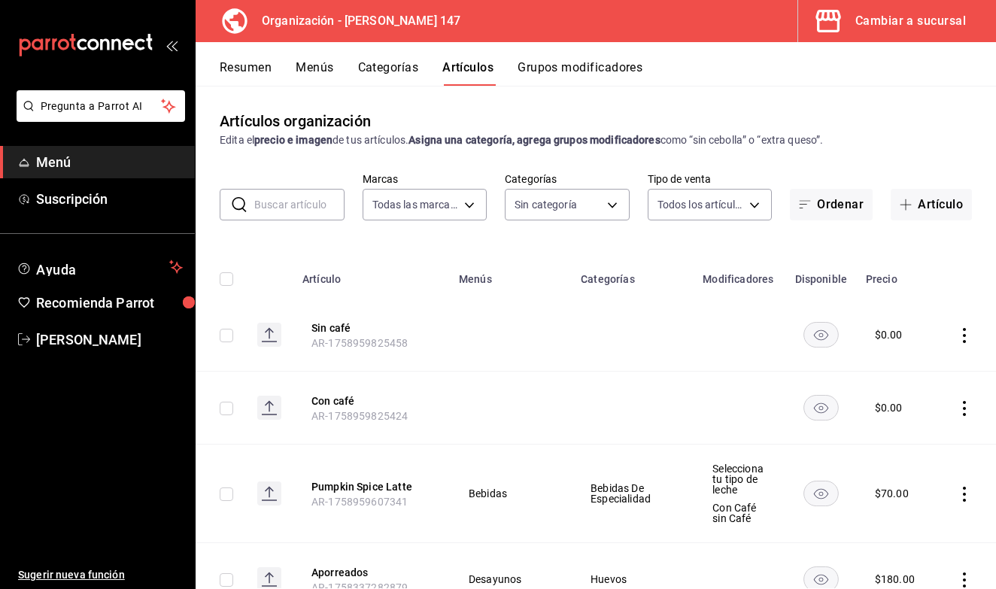
type input "b87891df-8a12-4a0c-8158-8d9801a8670e,4e8580e0-91de-40f0-8ab6-2614008eaf48,68563…"
click at [911, 205] on icon "button" at bounding box center [906, 205] width 11 height 1
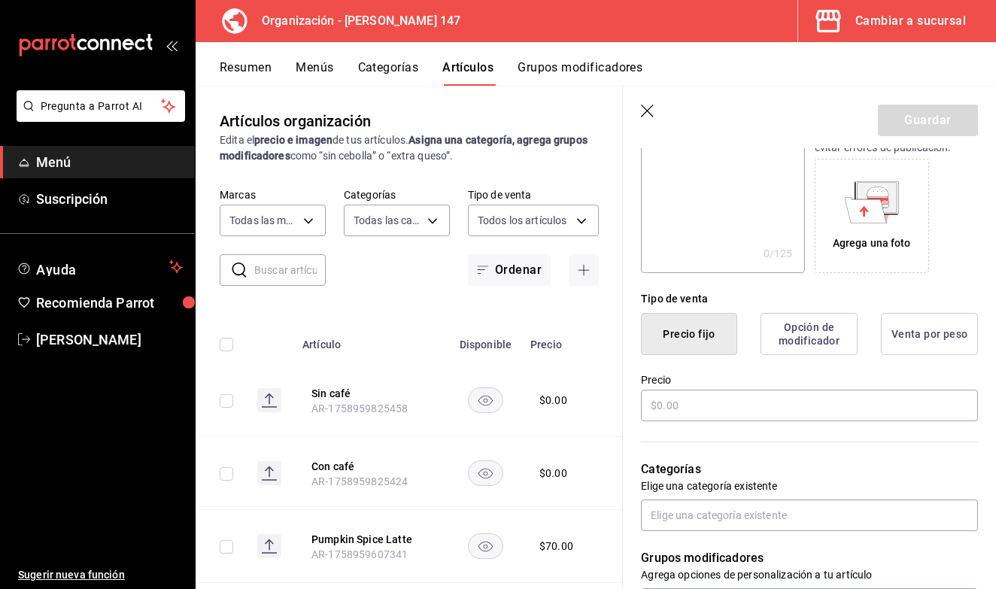
scroll to position [253, 0]
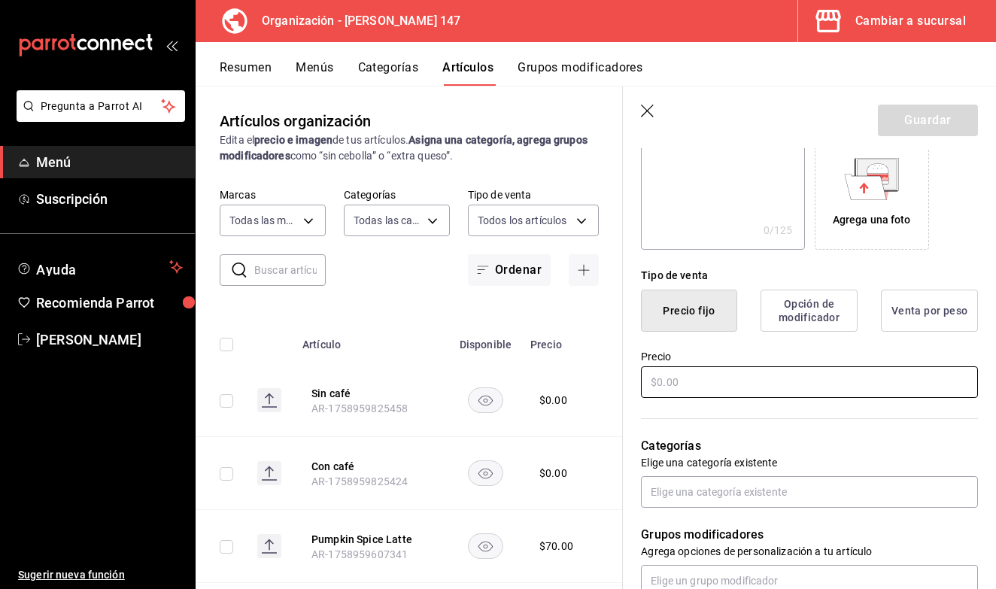
type input "Guayaba latte"
click at [718, 391] on input "text" at bounding box center [809, 382] width 337 height 32
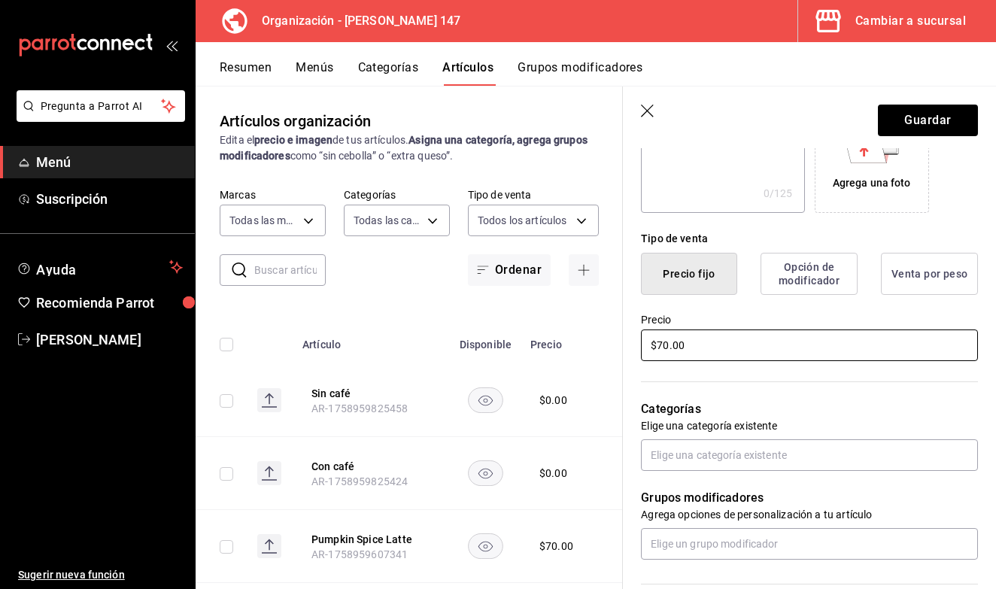
scroll to position [306, 0]
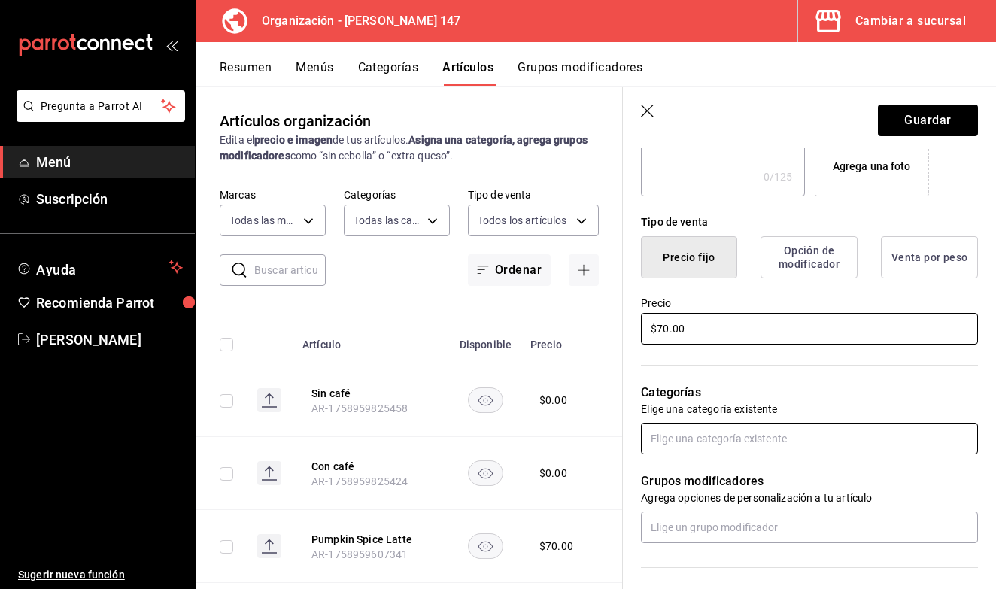
type input "$70.00"
click at [735, 426] on input "text" at bounding box center [809, 439] width 337 height 32
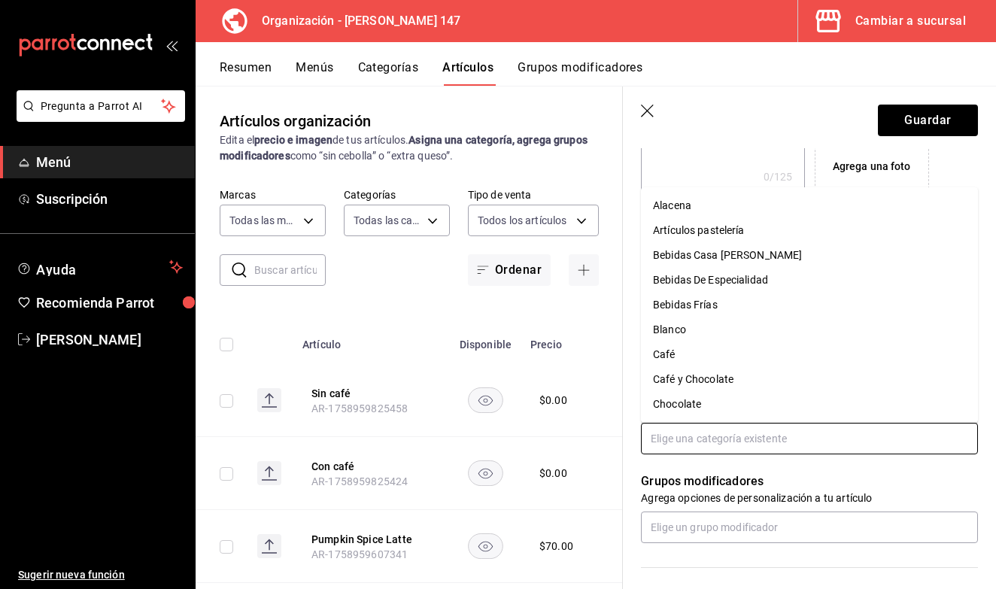
click at [749, 287] on li "Bebidas De Especialidad" at bounding box center [809, 280] width 337 height 25
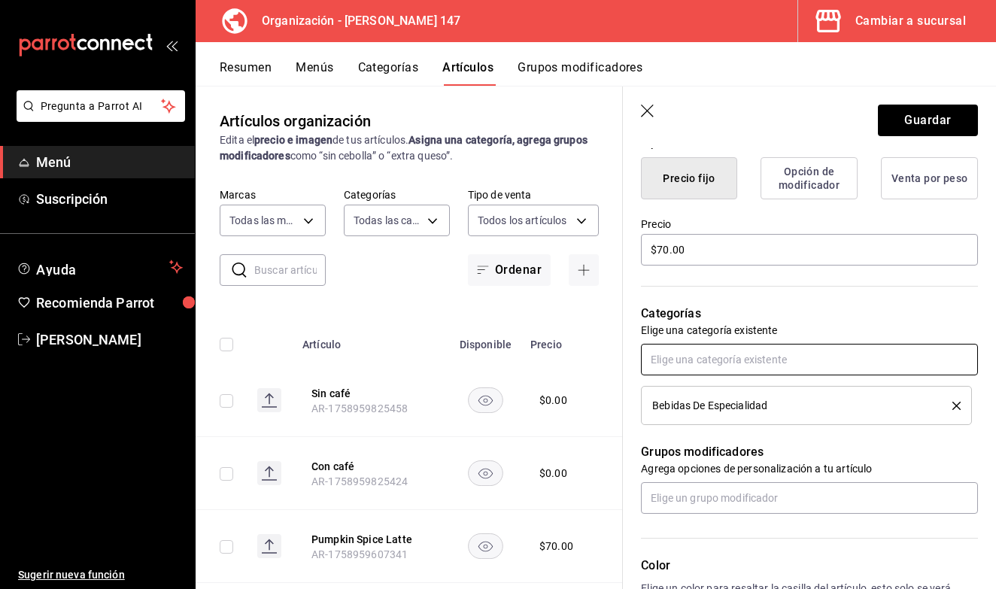
scroll to position [386, 0]
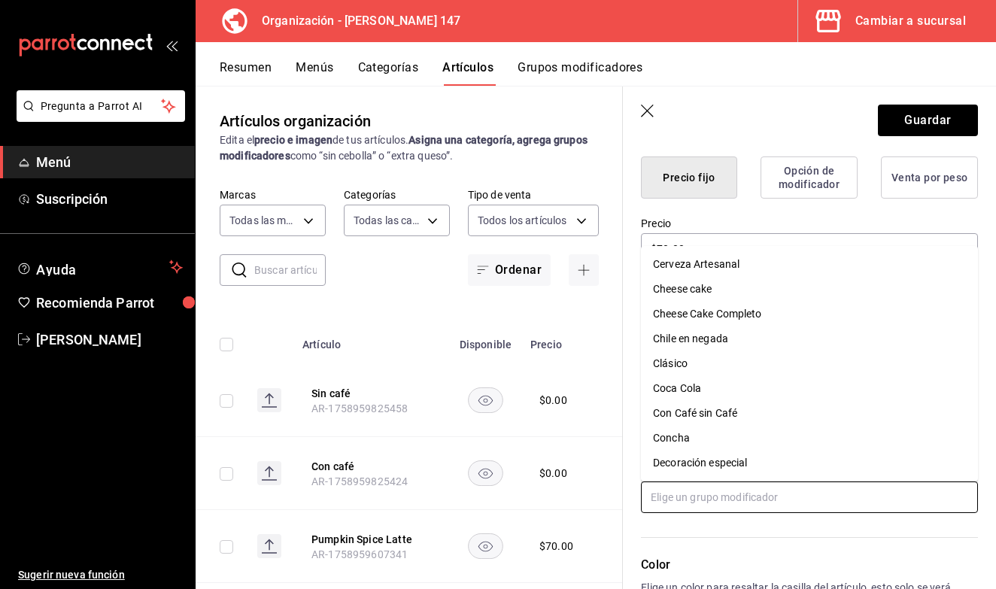
click at [726, 501] on input "text" at bounding box center [809, 498] width 337 height 32
click at [758, 421] on li "Con Café sin Café" at bounding box center [809, 412] width 337 height 25
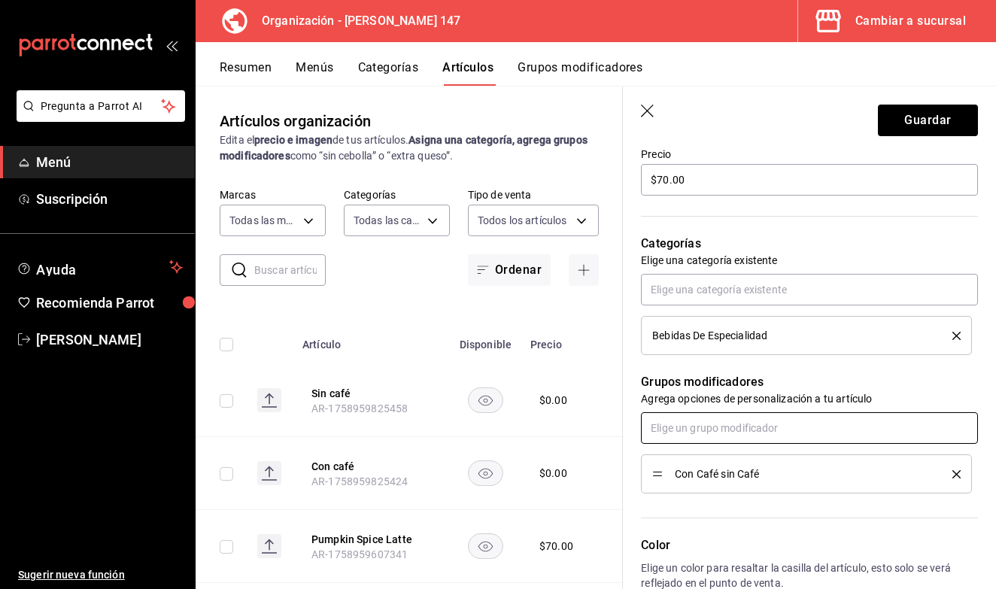
scroll to position [461, 0]
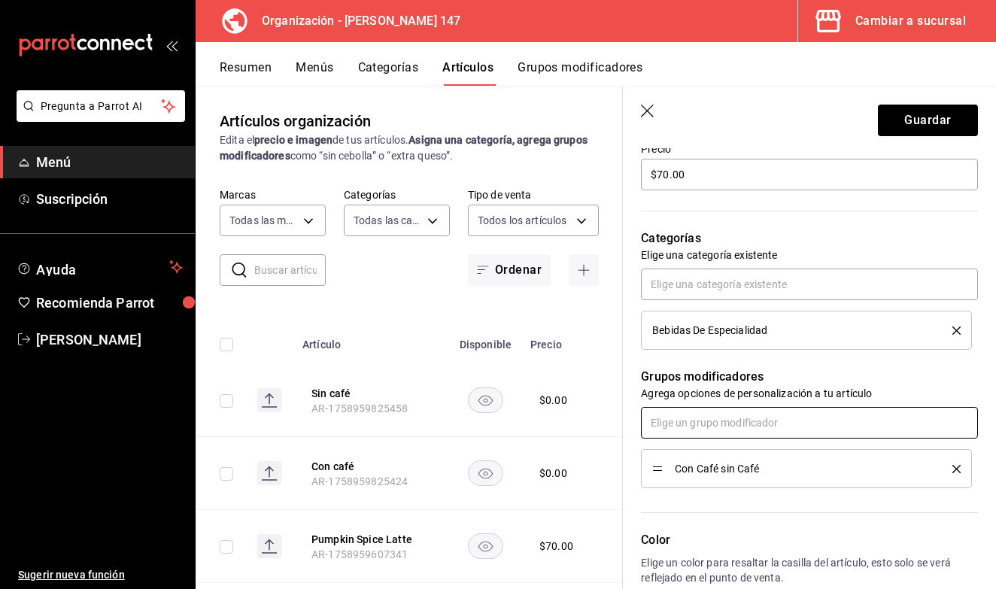
click at [757, 412] on input "text" at bounding box center [809, 423] width 337 height 32
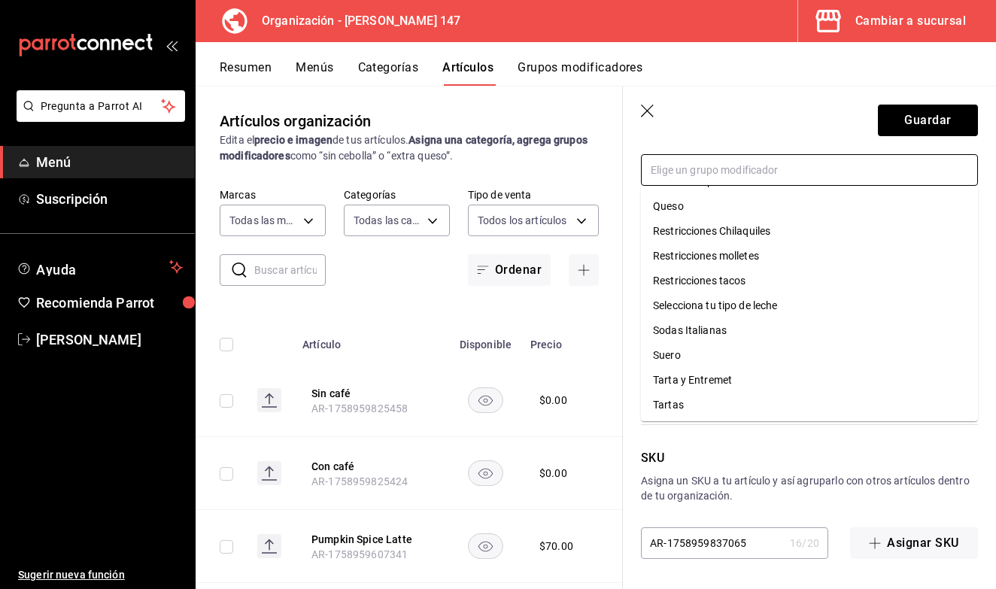
scroll to position [546, 0]
click at [741, 310] on div "Selecciona tu tipo de leche" at bounding box center [715, 304] width 125 height 16
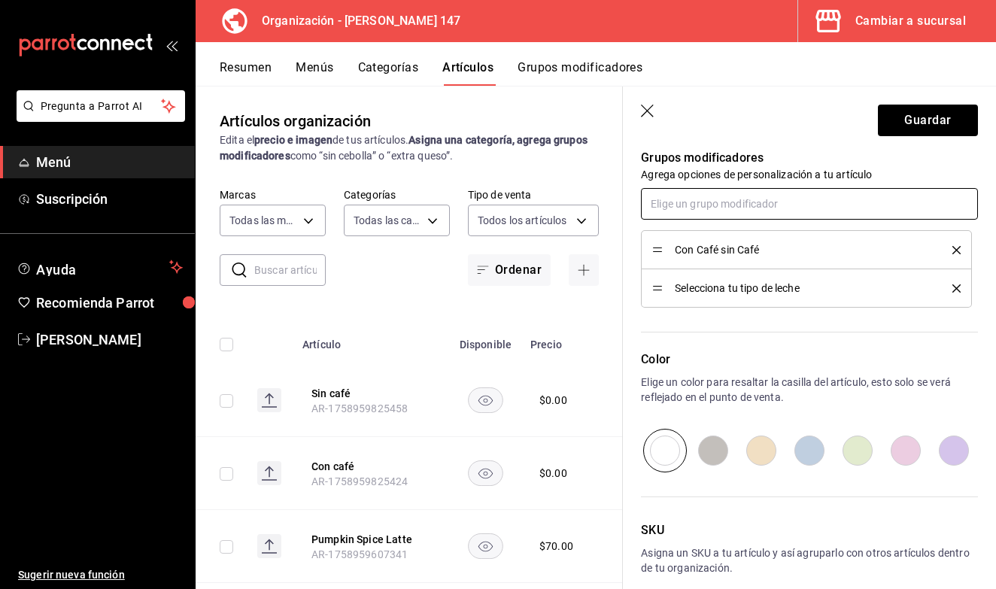
scroll to position [678, 0]
click at [932, 130] on button "Guardar" at bounding box center [928, 121] width 100 height 32
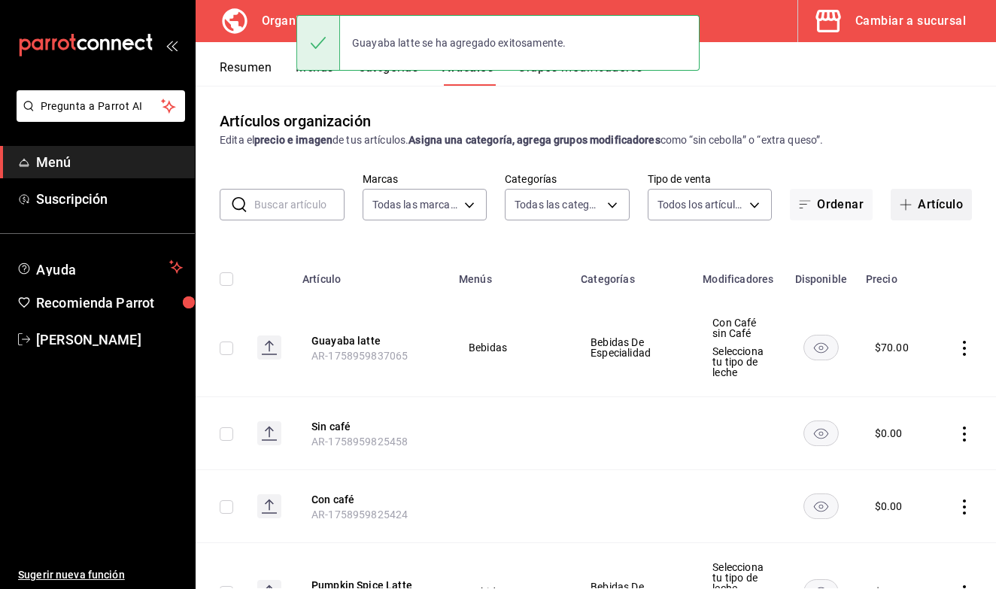
click at [915, 208] on span "button" at bounding box center [909, 205] width 18 height 12
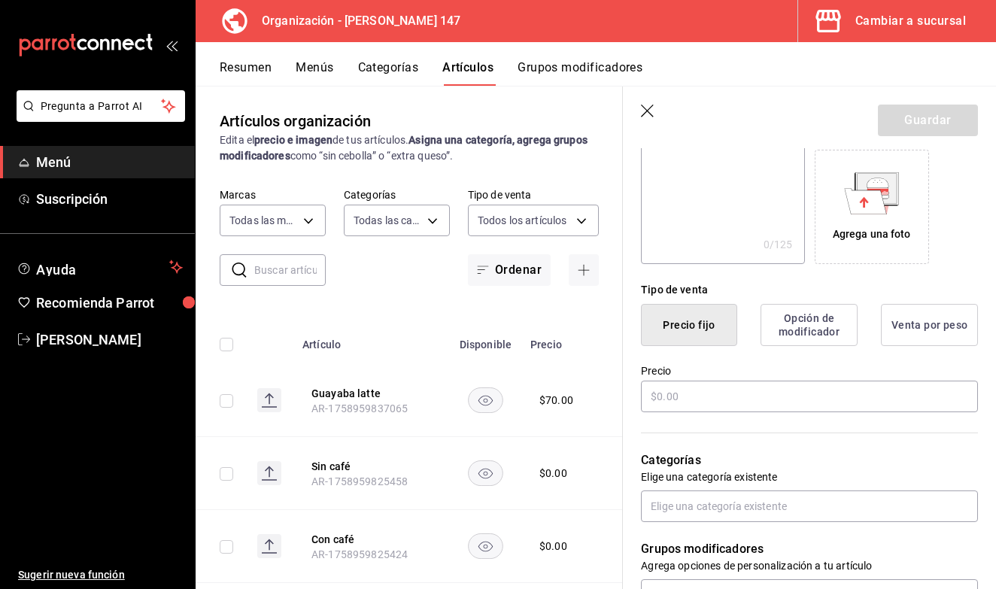
scroll to position [251, 0]
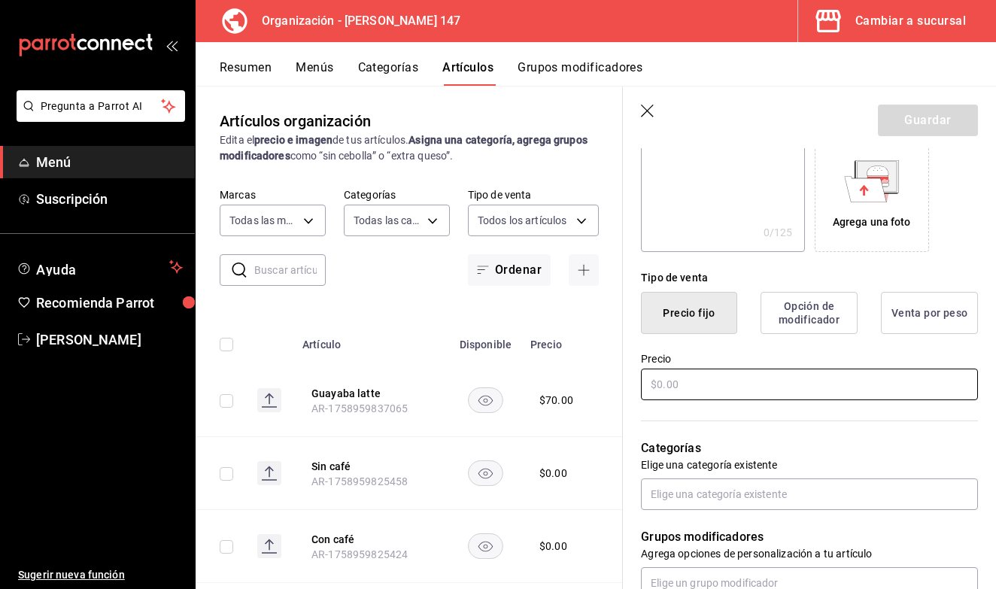
type input "Latte de jengibre"
click at [694, 384] on input "text" at bounding box center [809, 385] width 337 height 32
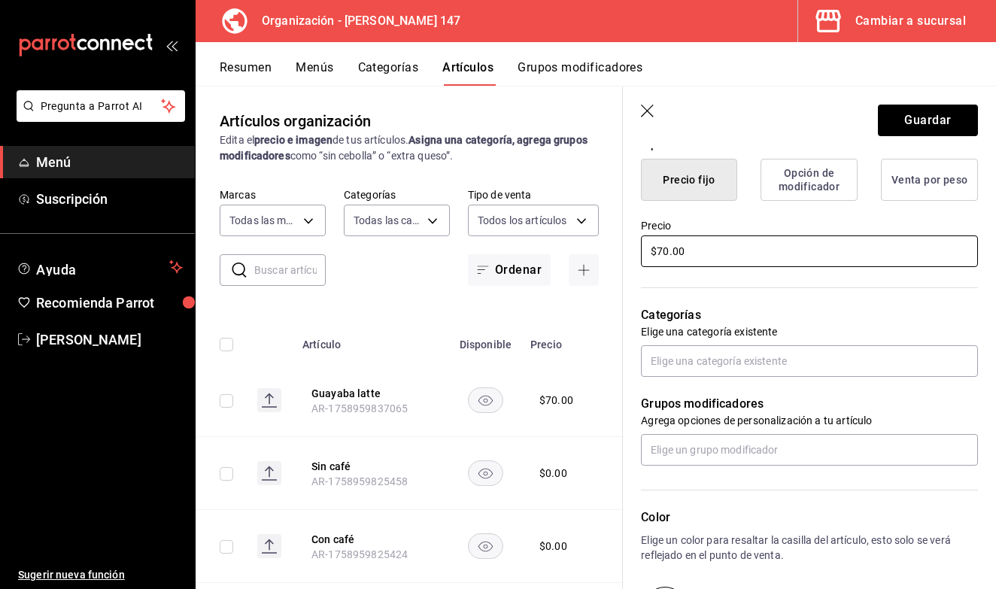
scroll to position [388, 0]
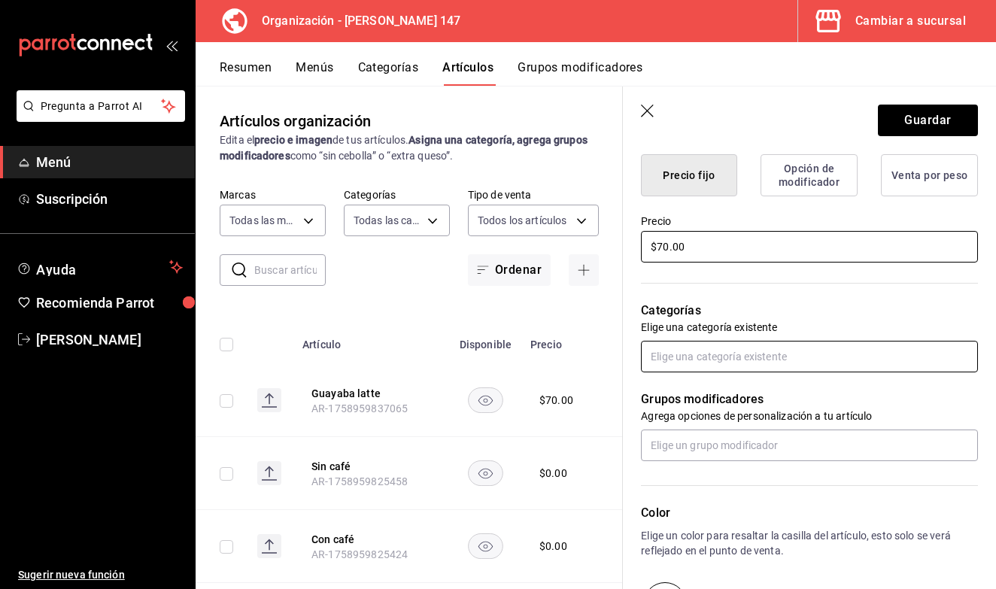
type input "$70.00"
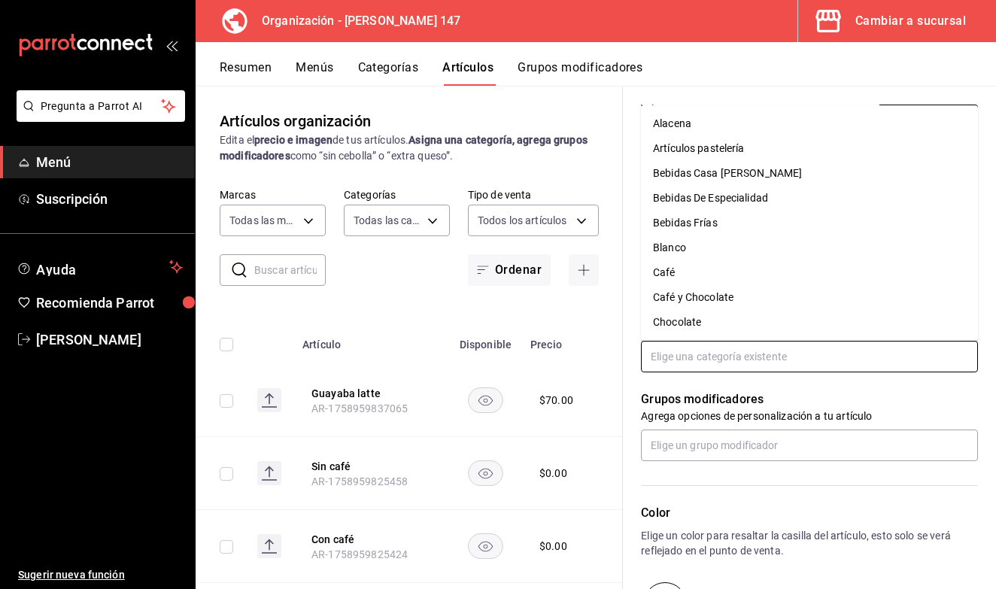
click at [749, 360] on input "text" at bounding box center [809, 357] width 337 height 32
click at [755, 202] on li "Bebidas De Especialidad" at bounding box center [809, 198] width 337 height 25
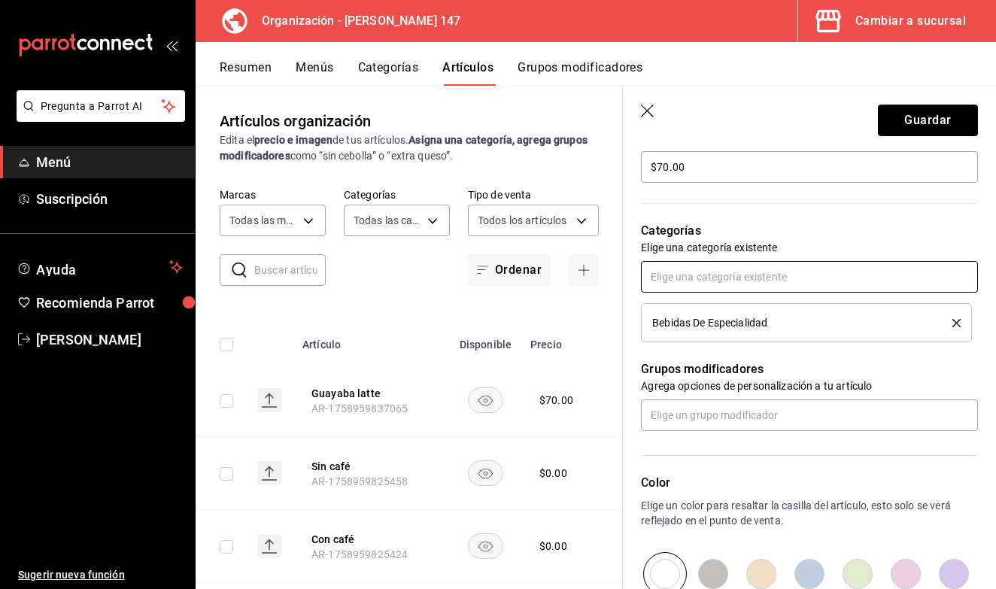
scroll to position [482, 0]
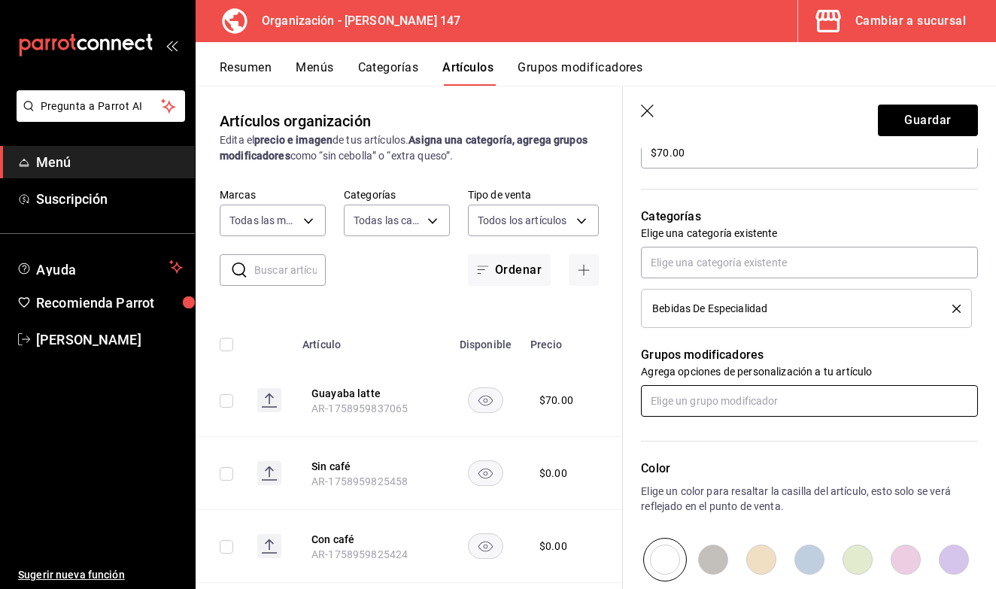
click at [745, 393] on input "text" at bounding box center [809, 401] width 337 height 32
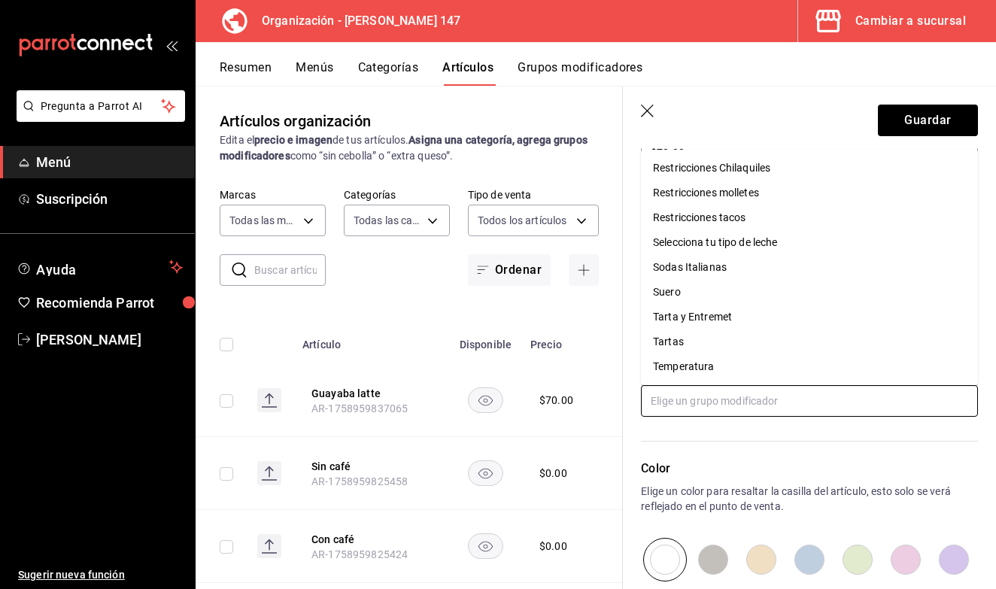
scroll to position [596, 0]
click at [763, 248] on div "Selecciona tu tipo de leche" at bounding box center [715, 243] width 125 height 16
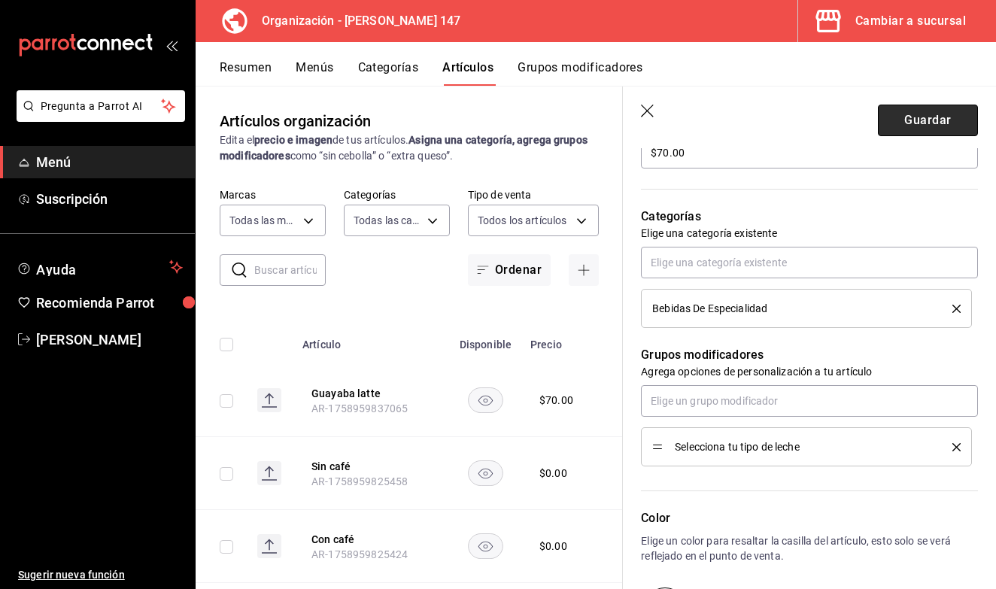
click at [896, 118] on button "Guardar" at bounding box center [928, 121] width 100 height 32
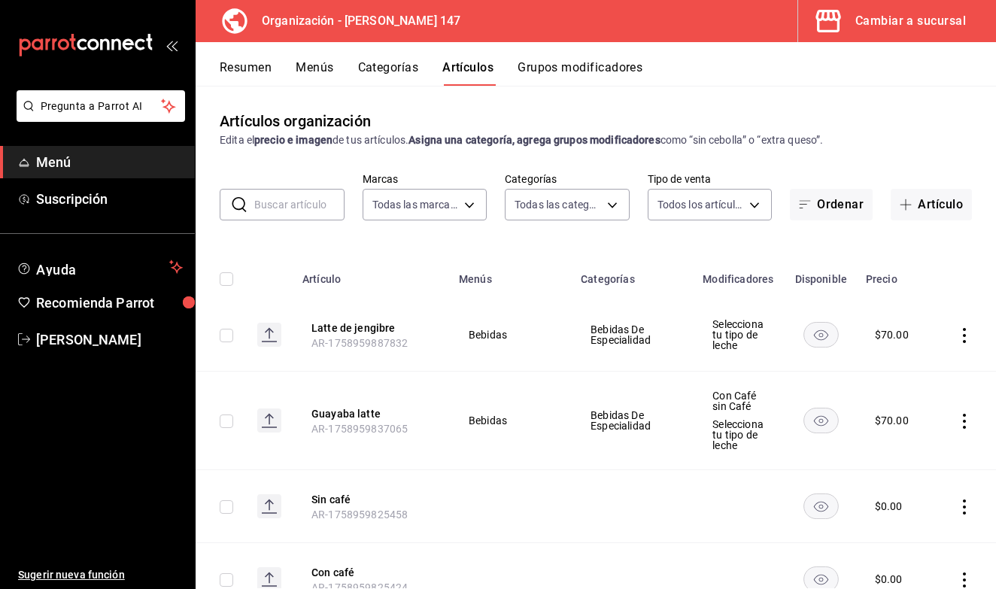
click at [327, 64] on button "Menús" at bounding box center [315, 73] width 38 height 26
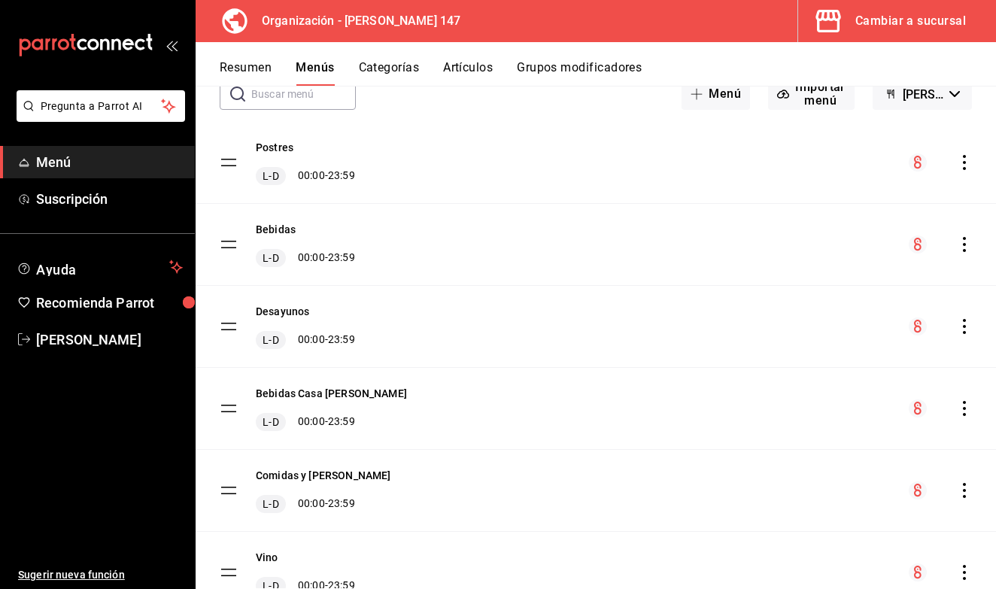
scroll to position [100, 0]
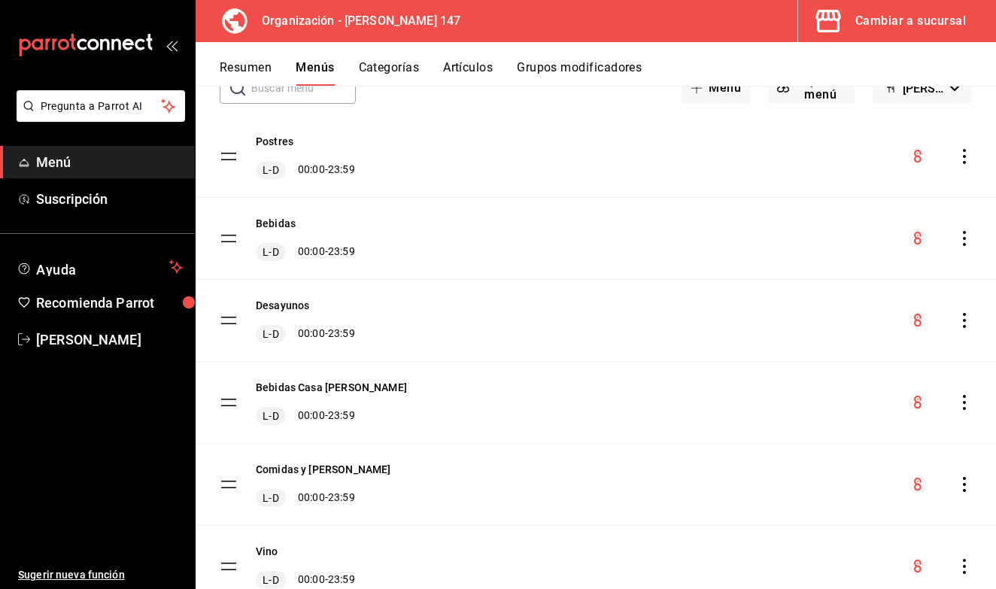
click at [963, 243] on icon "actions" at bounding box center [964, 238] width 15 height 15
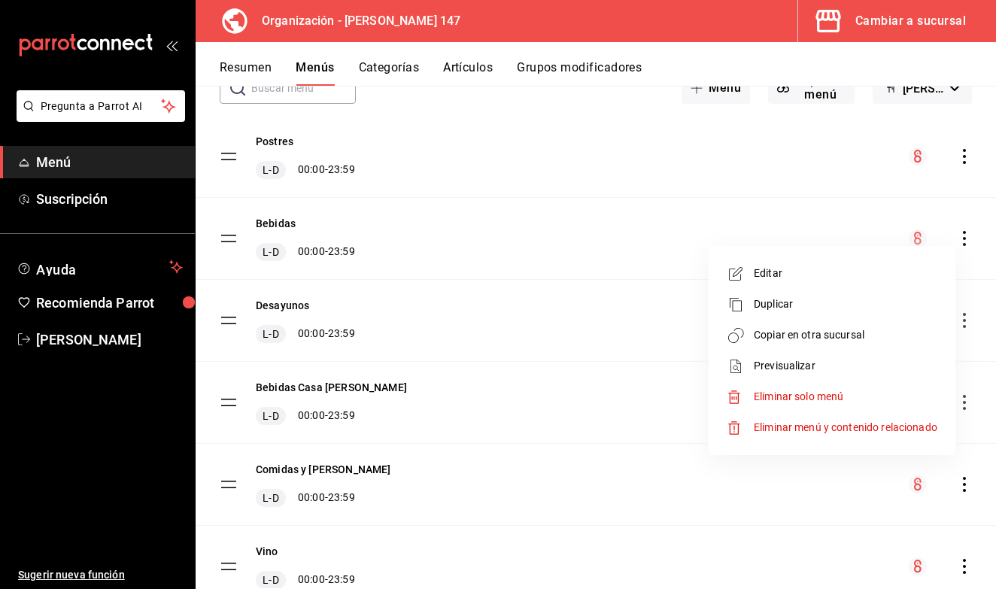
click at [819, 339] on span "Copiar en otra sucursal" at bounding box center [846, 335] width 184 height 16
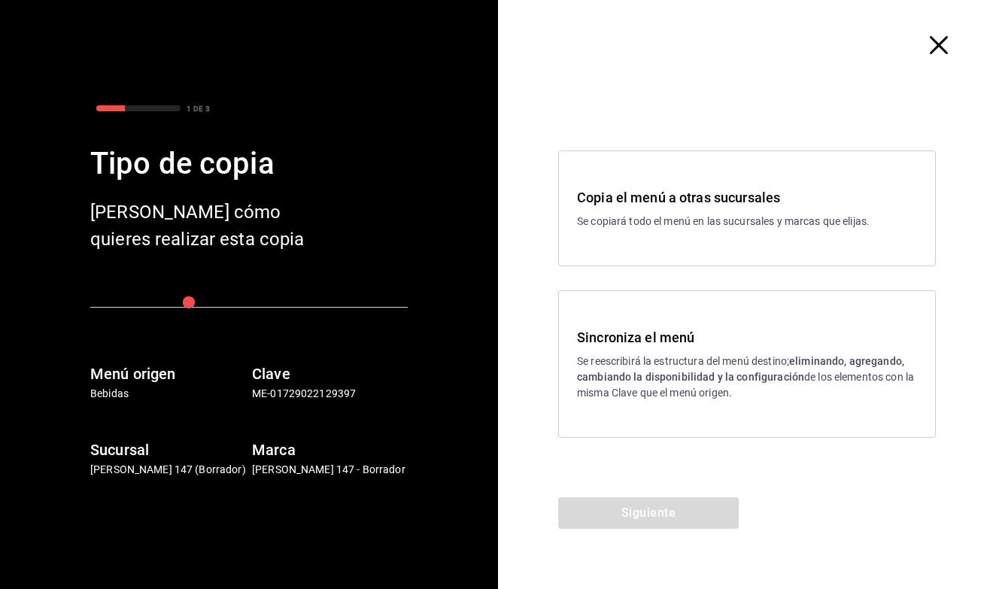
click at [723, 344] on h3 "Sincroniza el menú" at bounding box center [747, 337] width 340 height 20
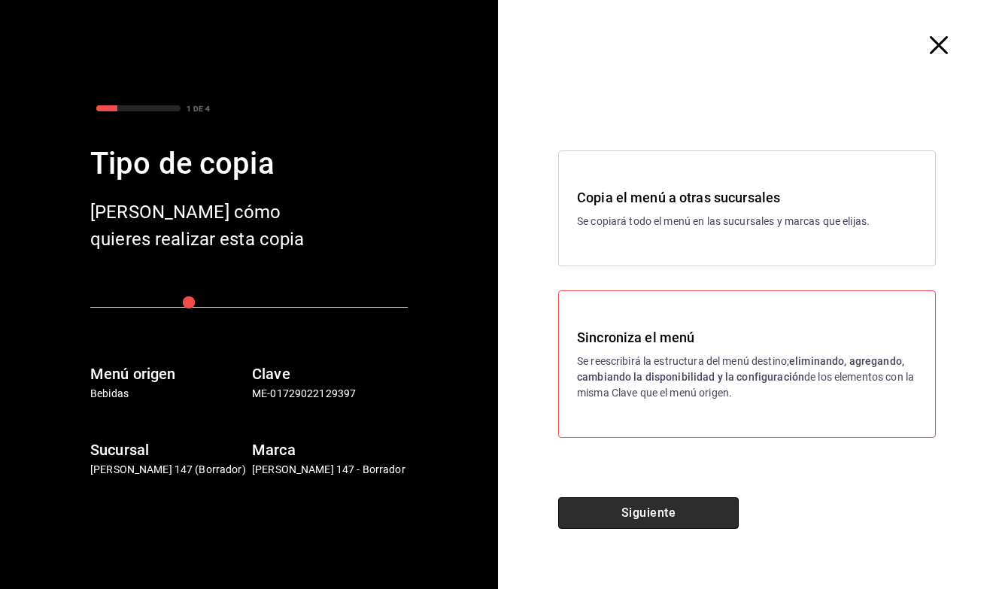
click at [644, 511] on button "Siguiente" at bounding box center [648, 513] width 181 height 32
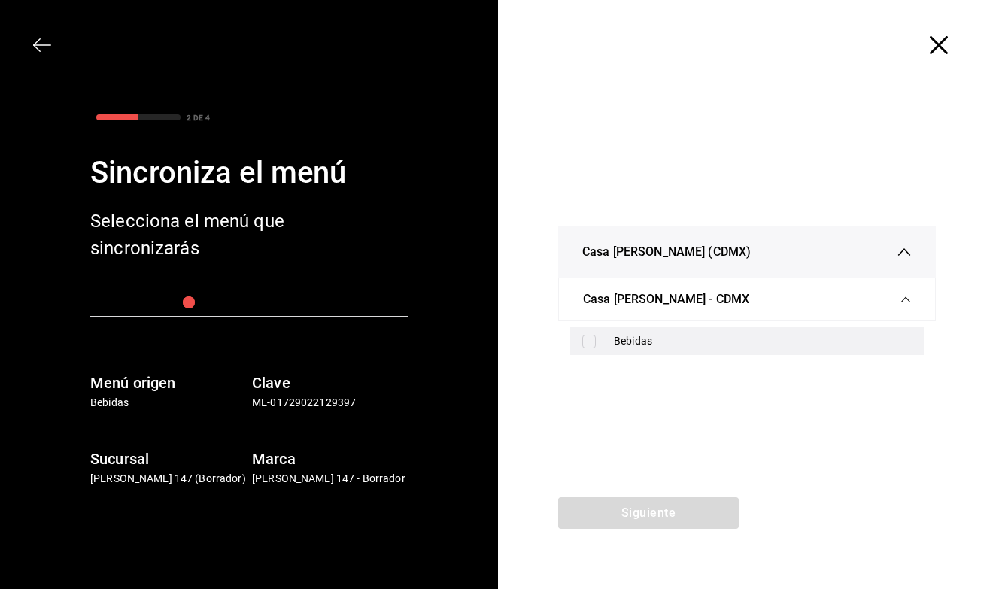
click at [587, 342] on input "checkbox" at bounding box center [589, 342] width 14 height 14
checkbox input "true"
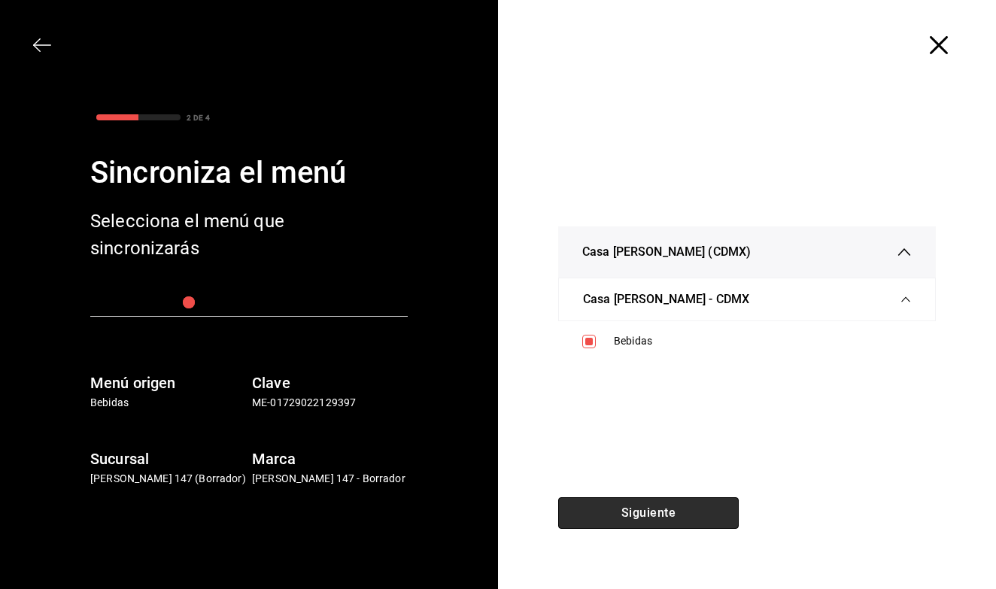
click at [614, 511] on button "Siguiente" at bounding box center [648, 513] width 181 height 32
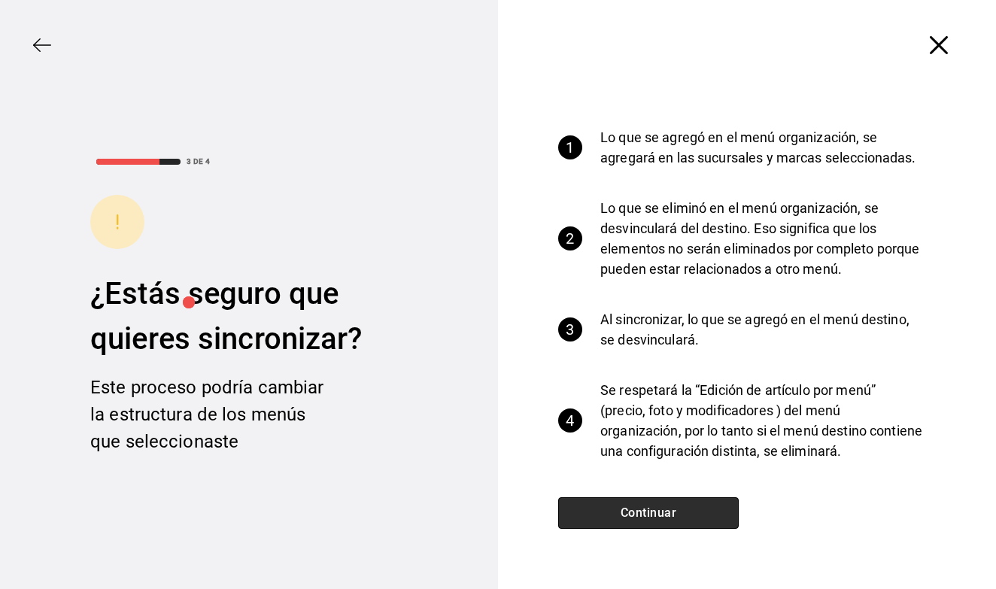
click at [614, 511] on button "Continuar" at bounding box center [648, 513] width 181 height 32
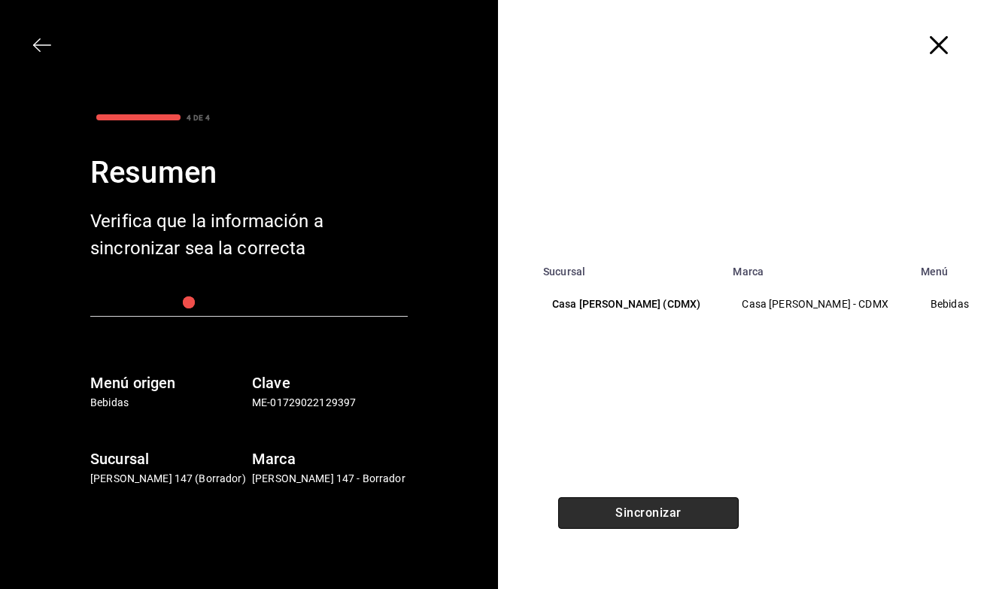
click at [614, 511] on button "Sincronizar" at bounding box center [648, 513] width 181 height 32
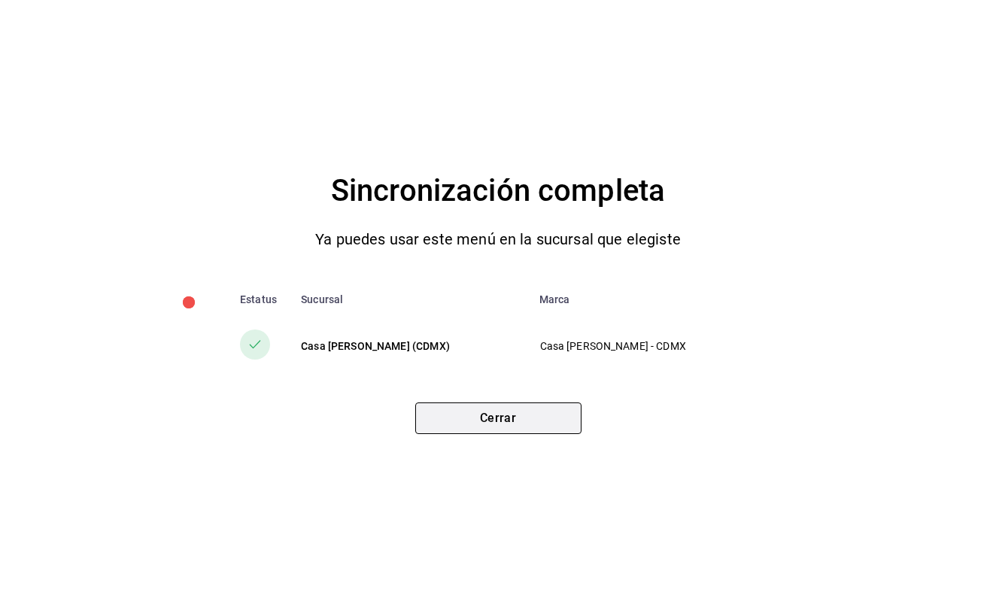
click at [538, 422] on button "Cerrar" at bounding box center [498, 419] width 166 height 32
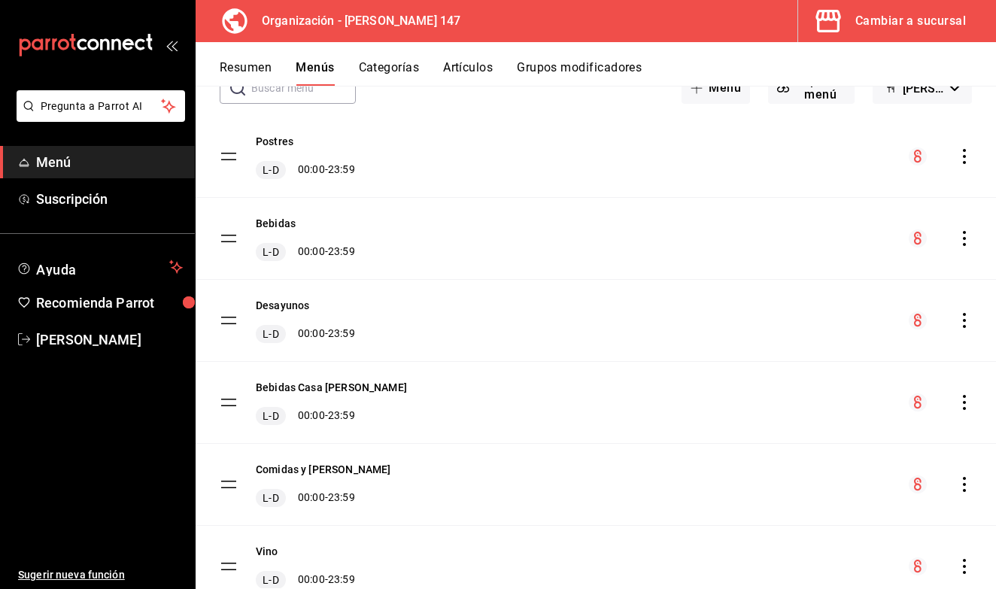
click at [588, 72] on button "Grupos modificadores" at bounding box center [579, 73] width 125 height 26
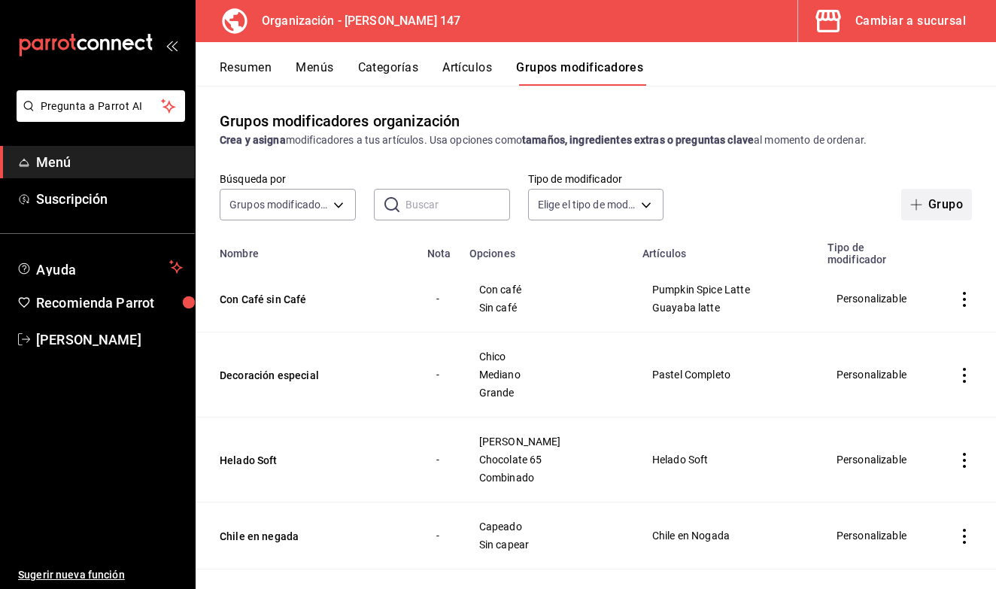
click at [911, 210] on icon "button" at bounding box center [917, 205] width 12 height 12
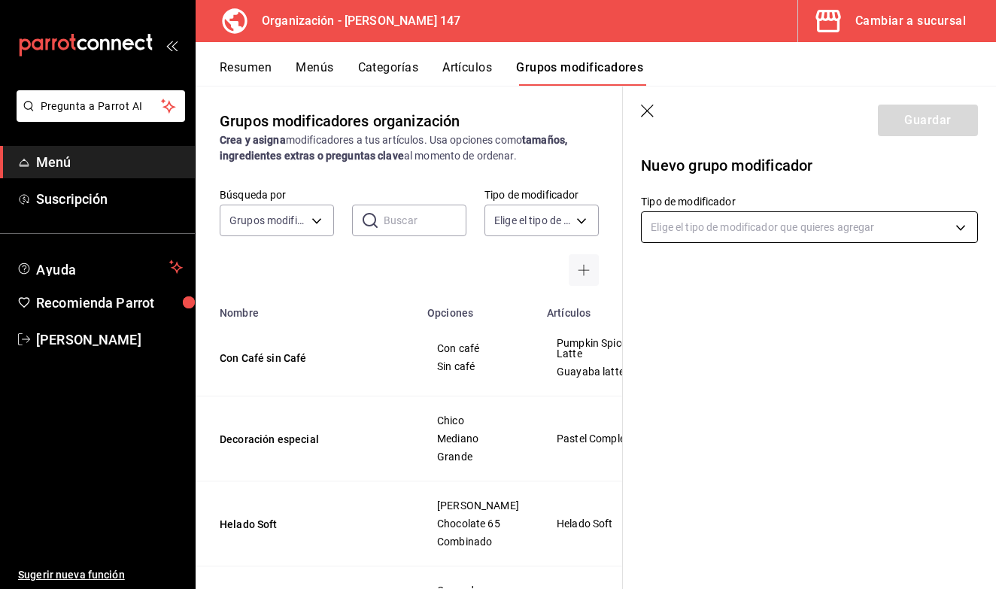
click at [739, 237] on body "Pregunta a Parrot AI Menú Suscripción Ayuda Recomienda Parrot Ruben Zarate Suge…" at bounding box center [498, 294] width 996 height 589
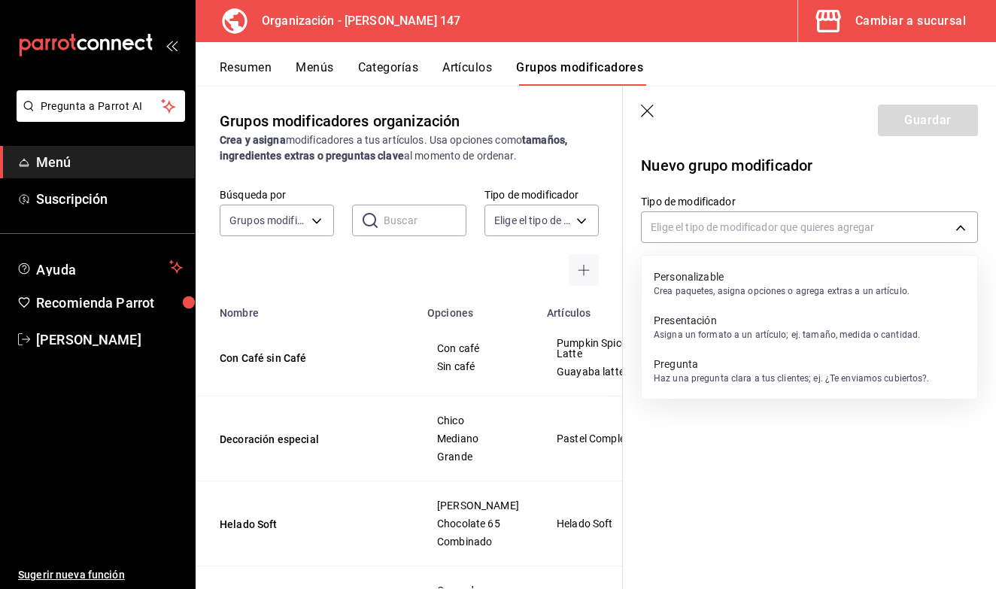
click at [706, 284] on p "Personalizable" at bounding box center [782, 276] width 256 height 15
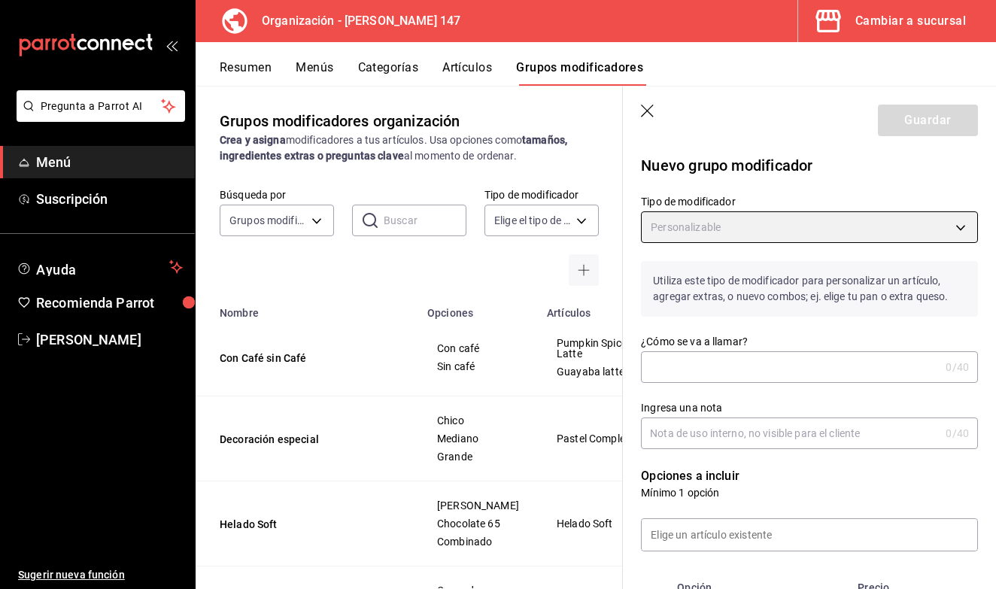
type input "CUSTOMIZABLE"
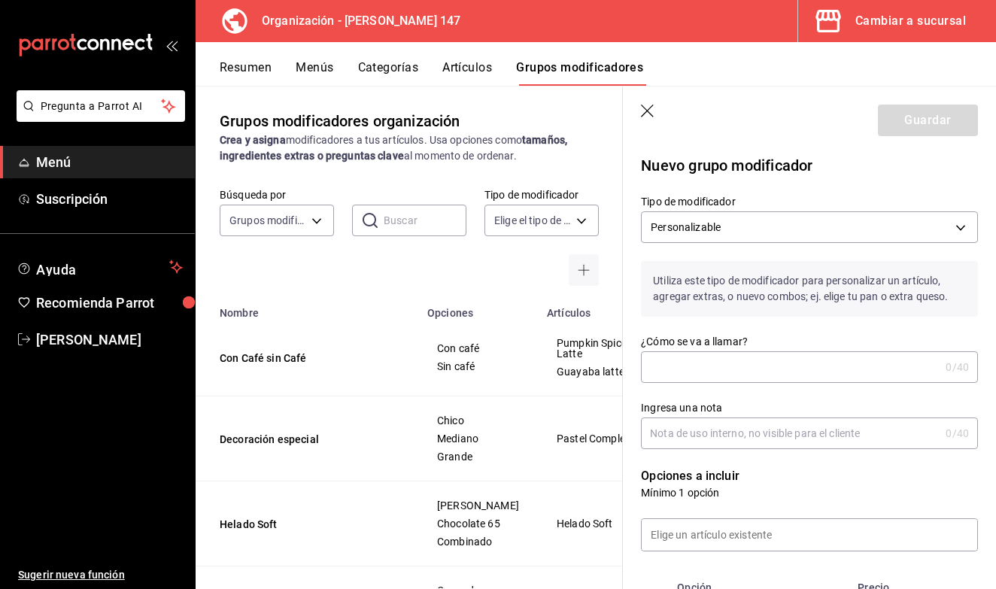
click at [714, 364] on input "¿Cómo se va a llamar?" at bounding box center [790, 367] width 299 height 30
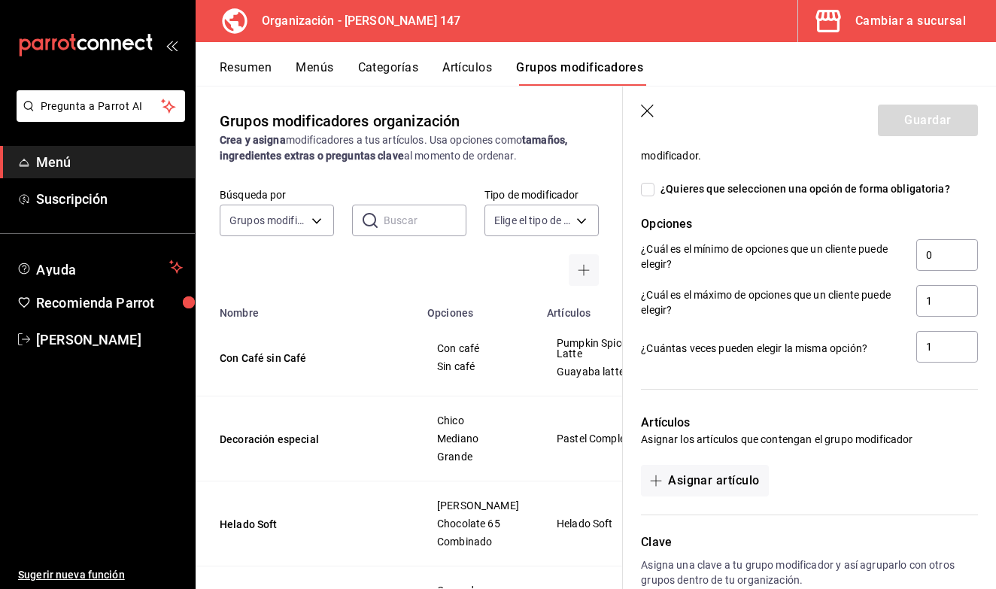
scroll to position [567, 0]
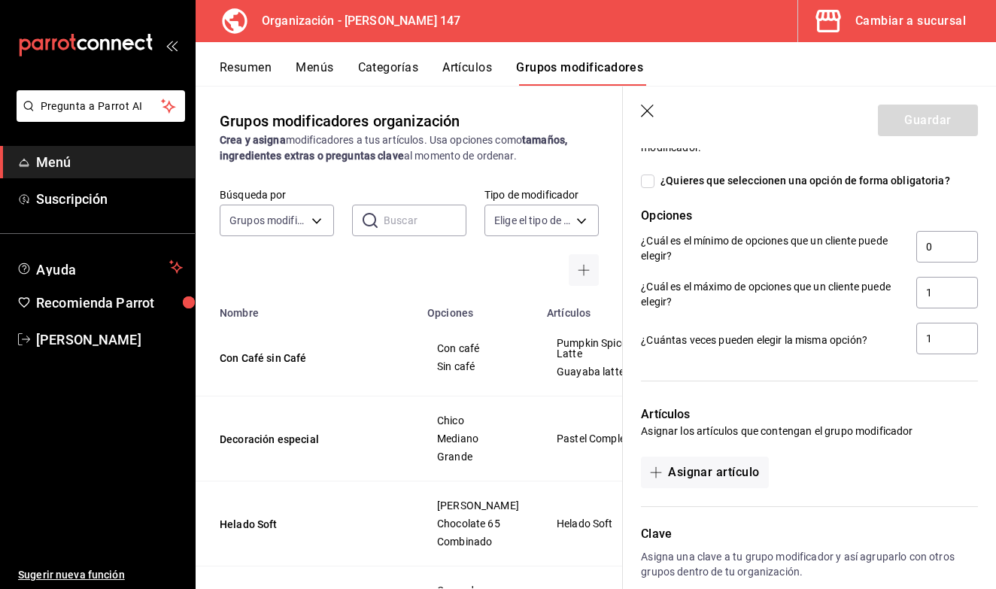
type input "Sabor pan de muerto"
click at [646, 114] on icon "button" at bounding box center [648, 112] width 15 height 15
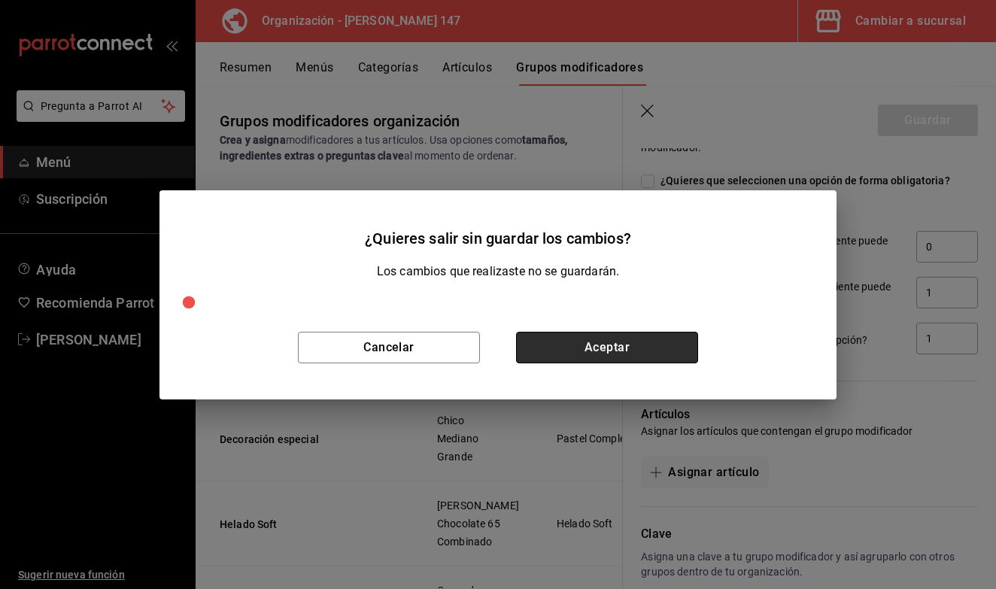
click at [600, 359] on button "Aceptar" at bounding box center [607, 348] width 182 height 32
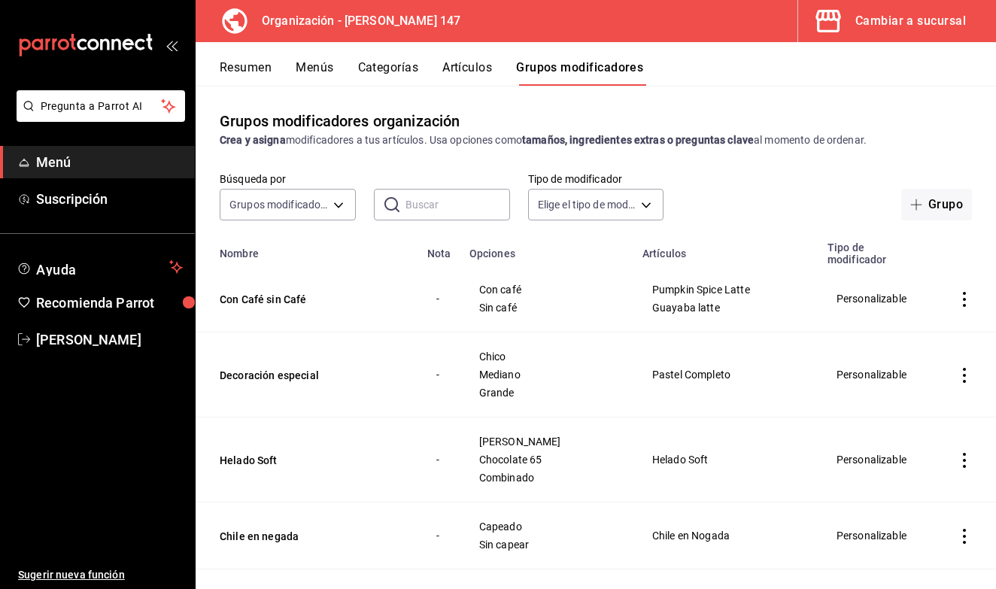
click at [458, 78] on button "Artículos" at bounding box center [467, 73] width 50 height 26
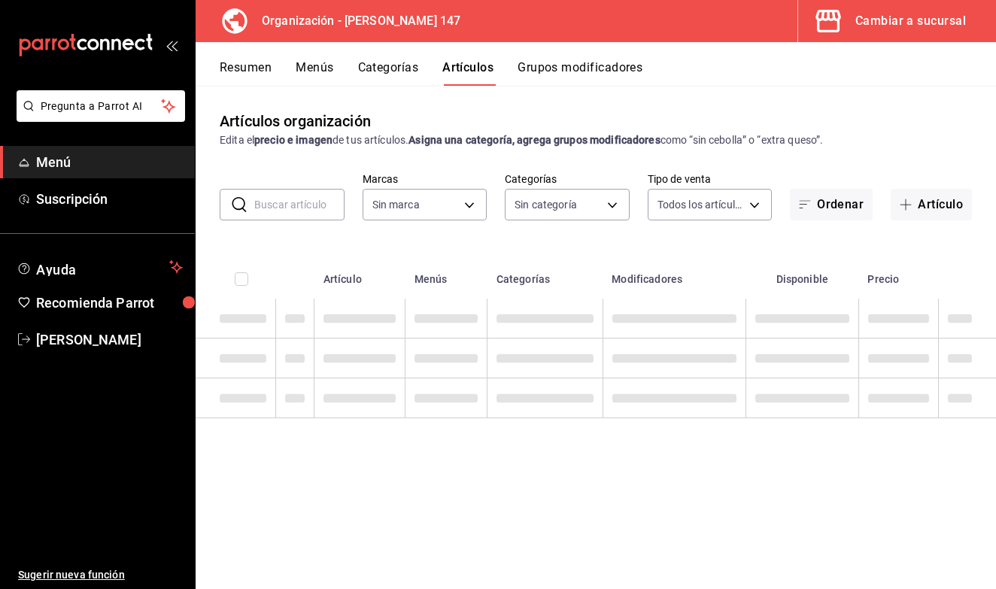
type input "b3e89477-8da9-4b67-b274-bdb9d47885f4"
type input "b87891df-8a12-4a0c-8158-8d9801a8670e,4e8580e0-91de-40f0-8ab6-2614008eaf48,68563…"
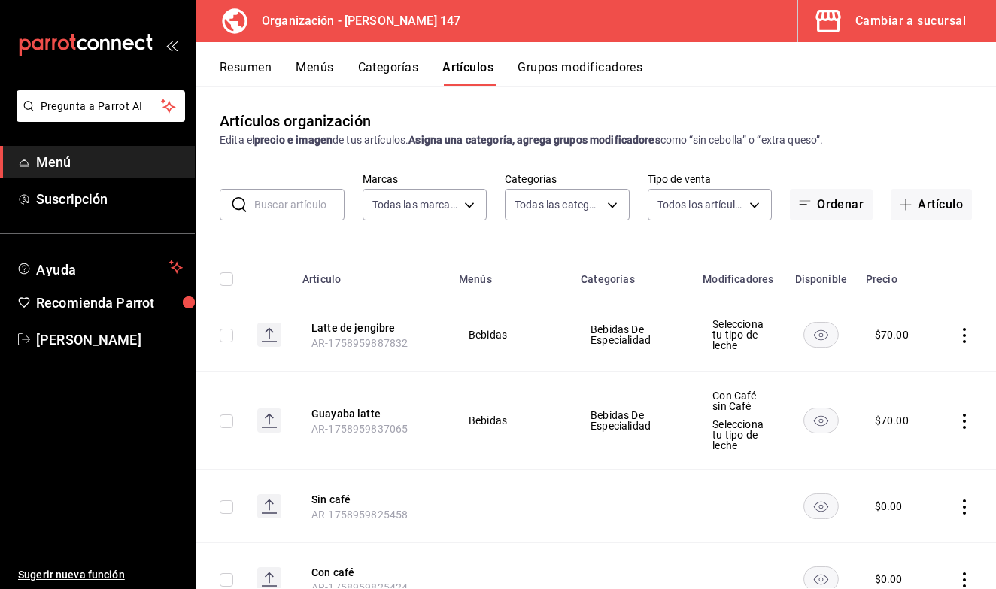
click at [276, 209] on input "text" at bounding box center [299, 205] width 90 height 30
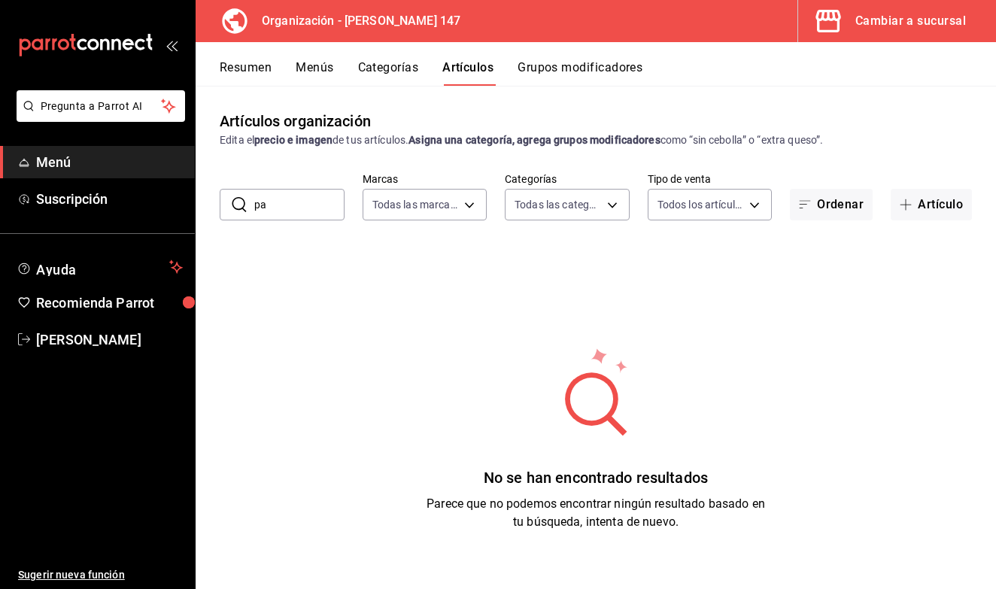
type input "p"
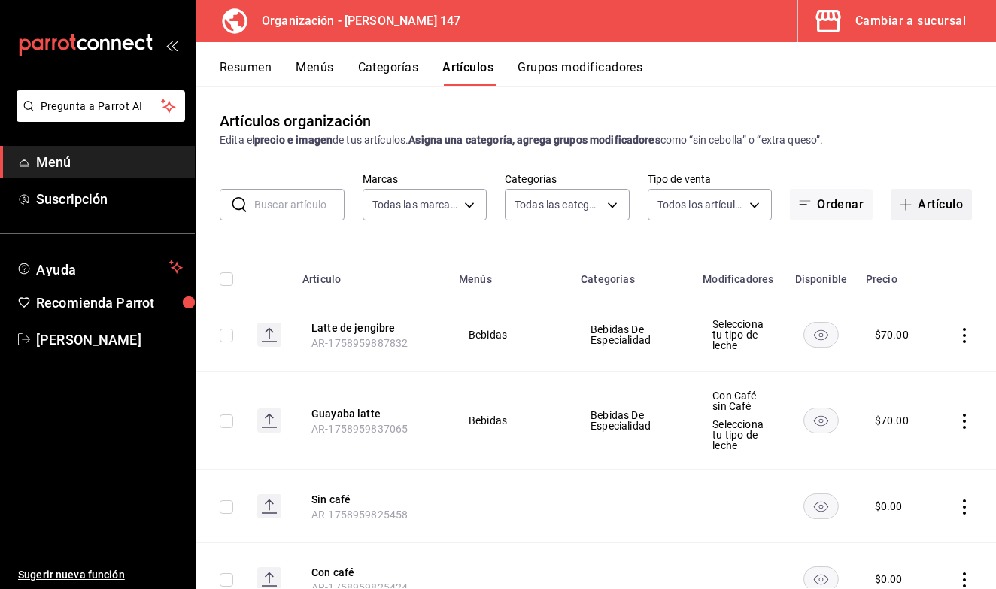
click at [916, 207] on span "button" at bounding box center [909, 205] width 18 height 12
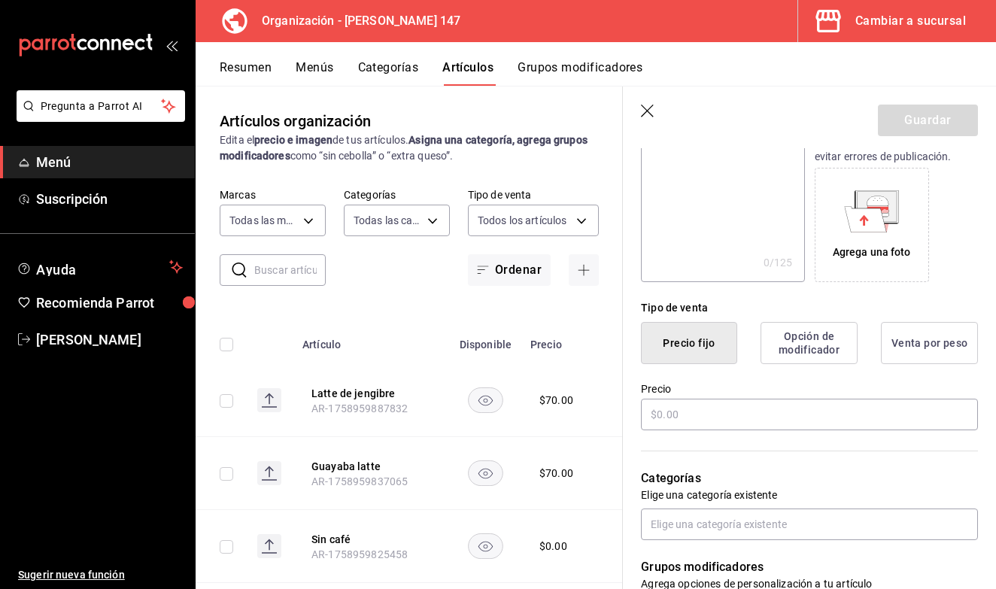
scroll to position [222, 0]
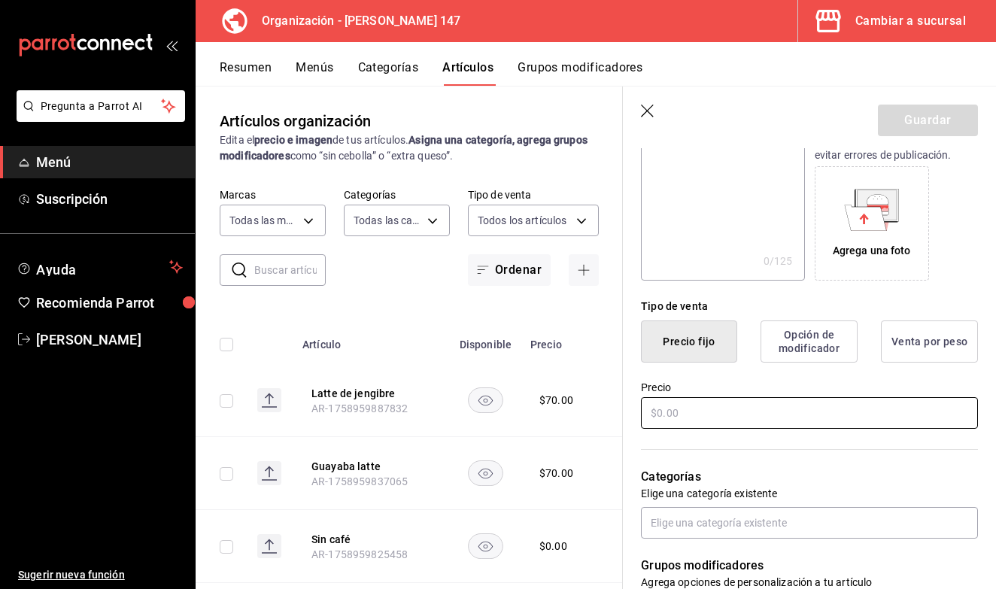
type input "Pan de muerto"
click at [770, 411] on input "text" at bounding box center [809, 413] width 337 height 32
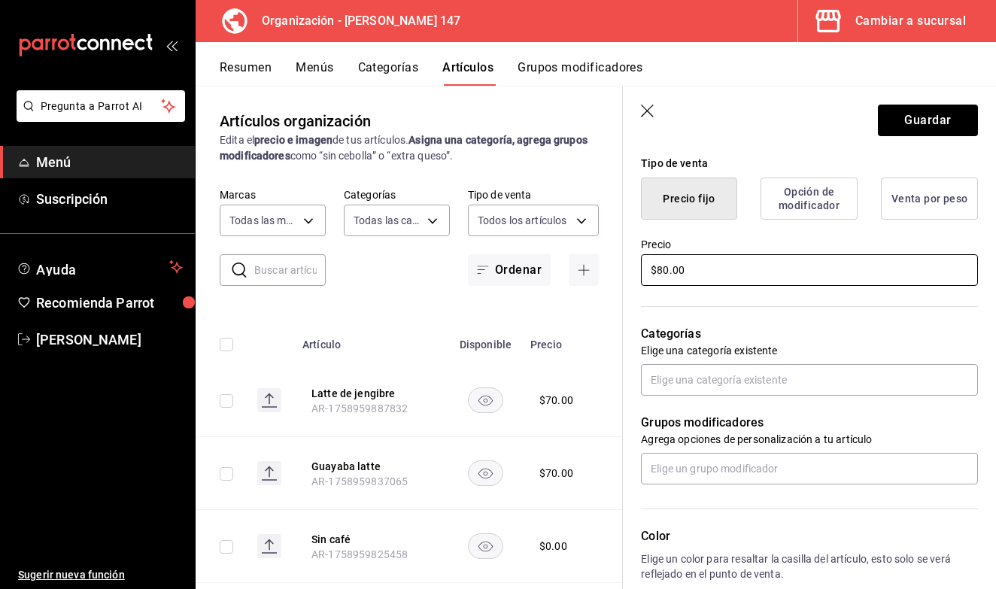
scroll to position [368, 0]
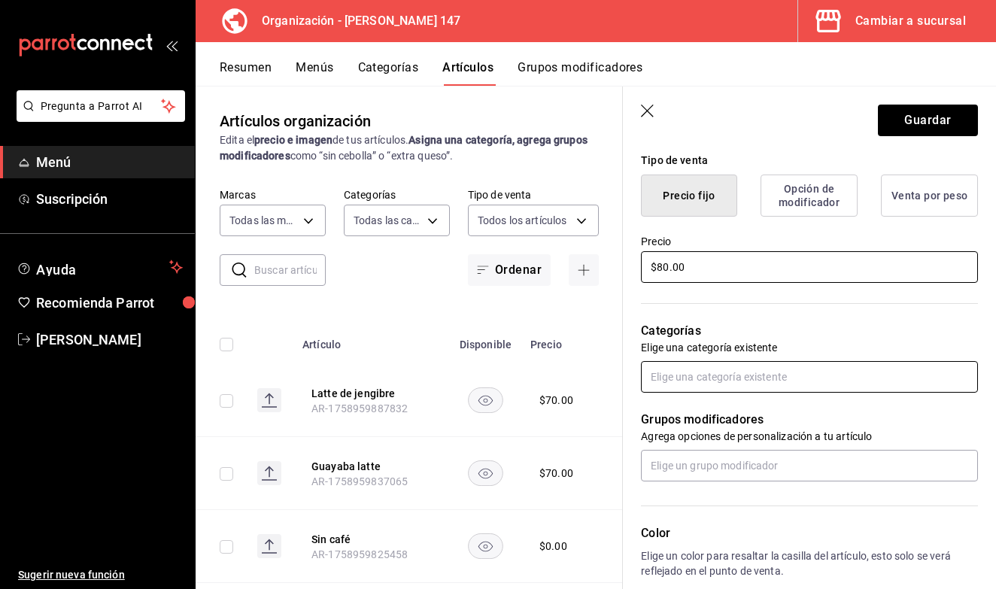
type input "$80.00"
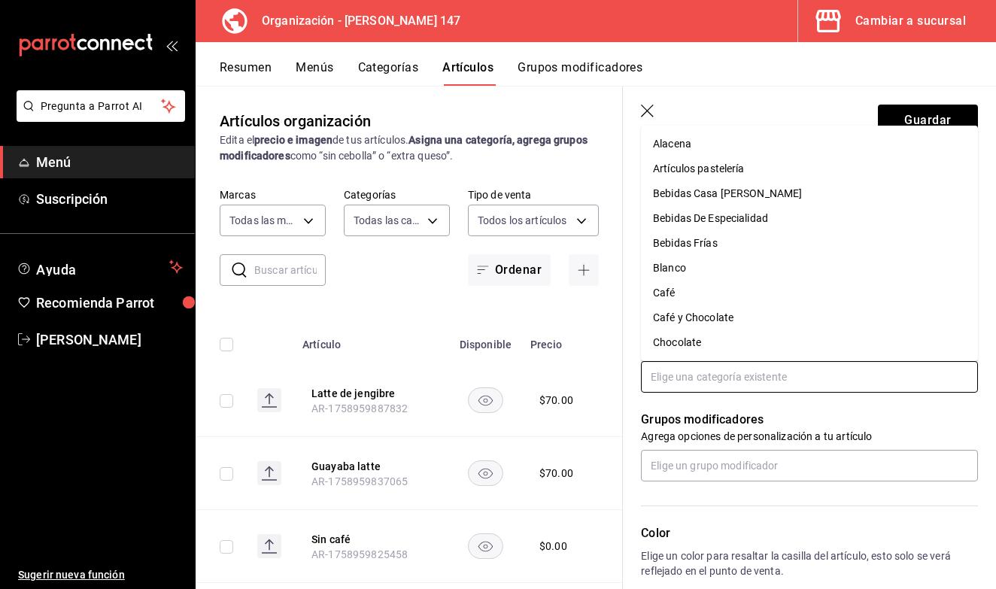
click at [784, 387] on input "text" at bounding box center [809, 377] width 337 height 32
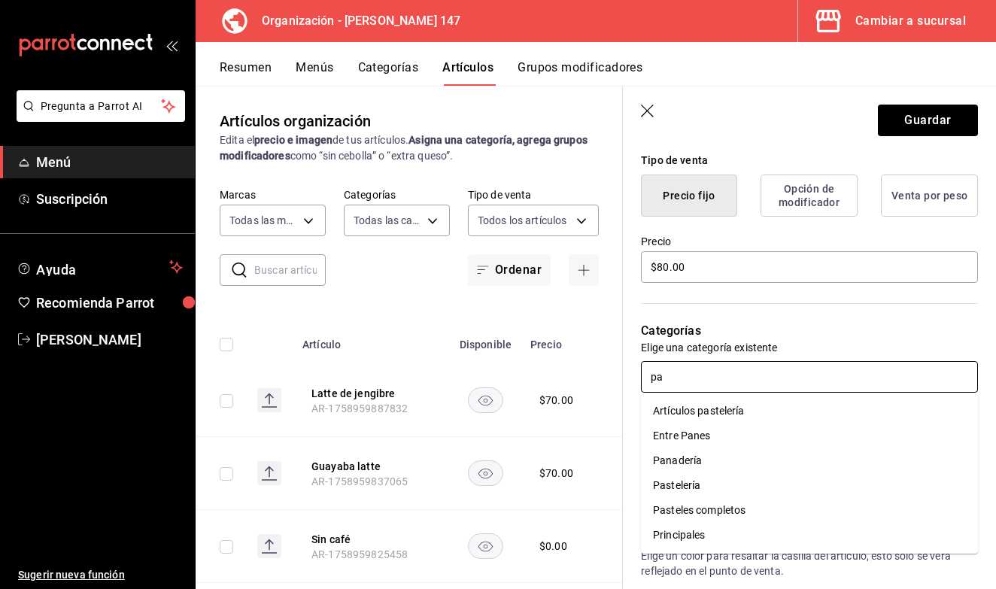
type input "pan"
click at [742, 433] on li "Panadería" at bounding box center [809, 436] width 337 height 25
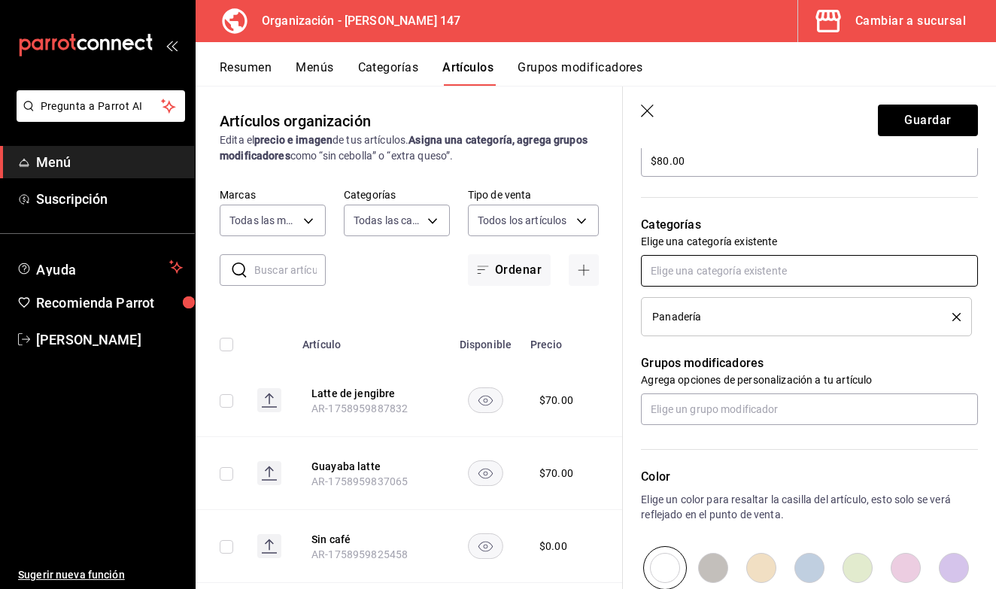
scroll to position [476, 0]
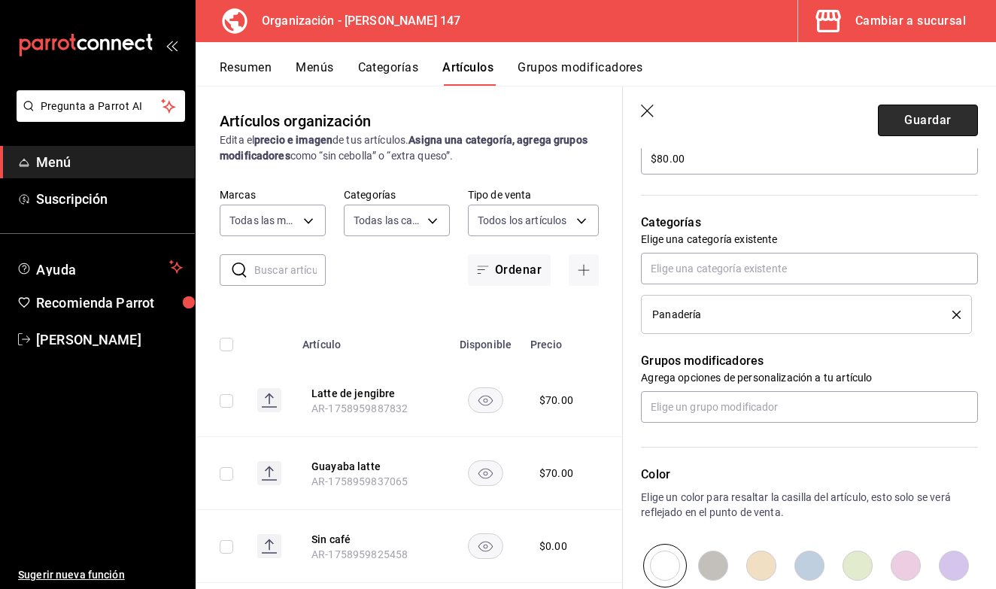
click at [919, 122] on button "Guardar" at bounding box center [928, 121] width 100 height 32
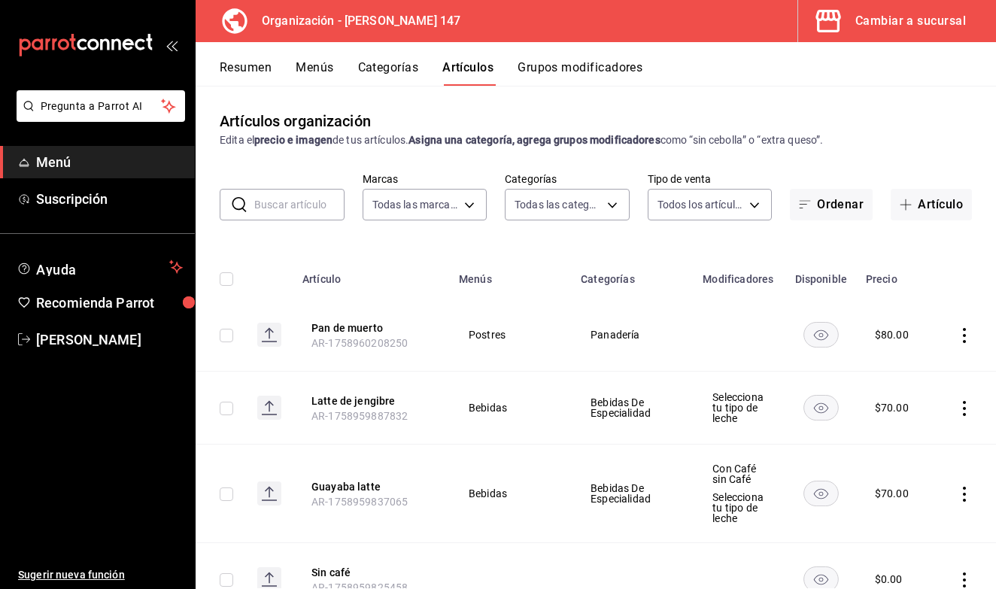
click at [630, 80] on button "Grupos modificadores" at bounding box center [580, 73] width 125 height 26
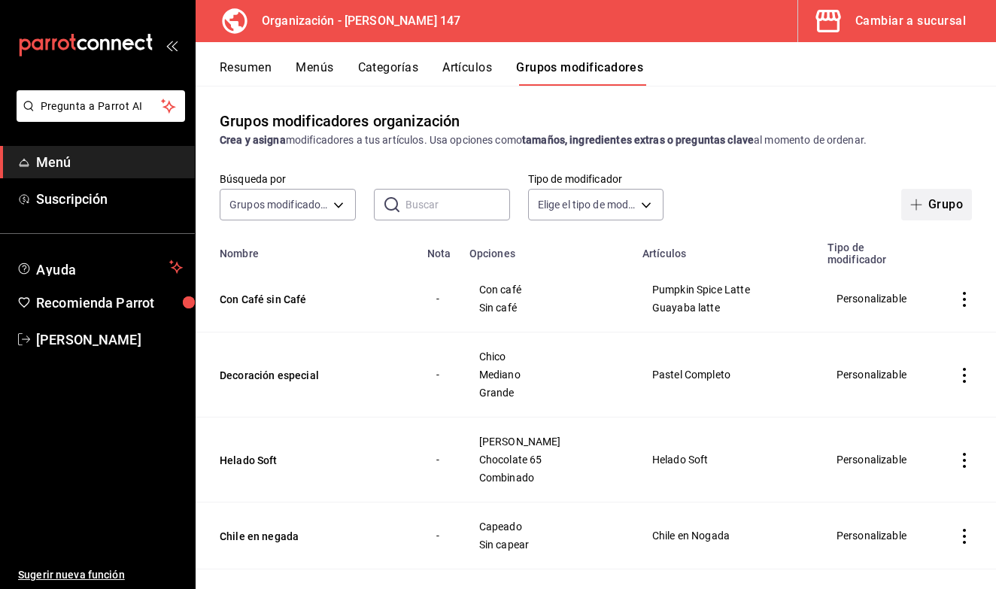
click at [909, 203] on button "Grupo" at bounding box center [936, 205] width 71 height 32
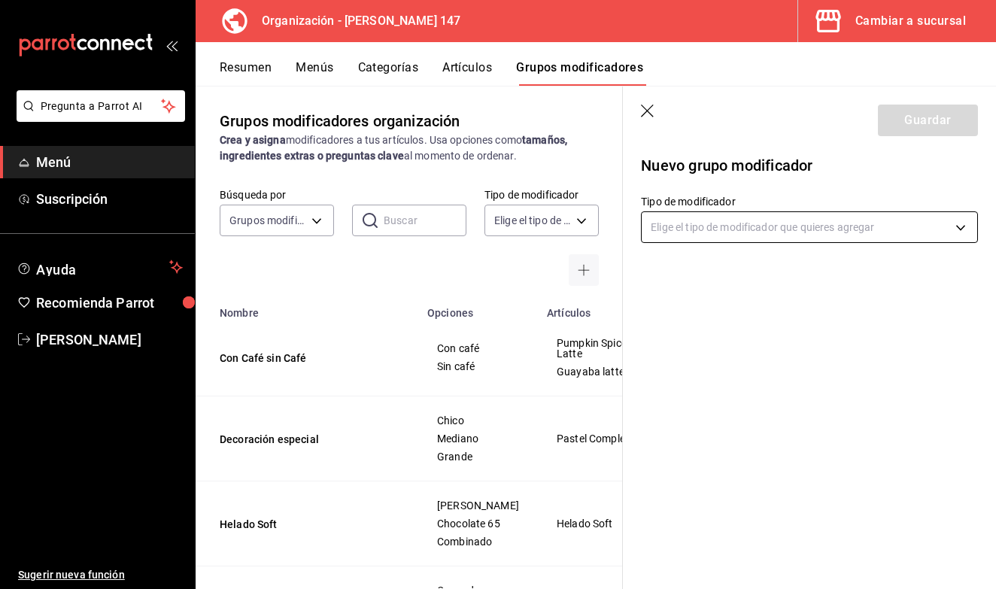
click at [747, 233] on body "Pregunta a Parrot AI Menú Suscripción Ayuda Recomienda Parrot Ruben Zarate Suge…" at bounding box center [498, 294] width 996 height 589
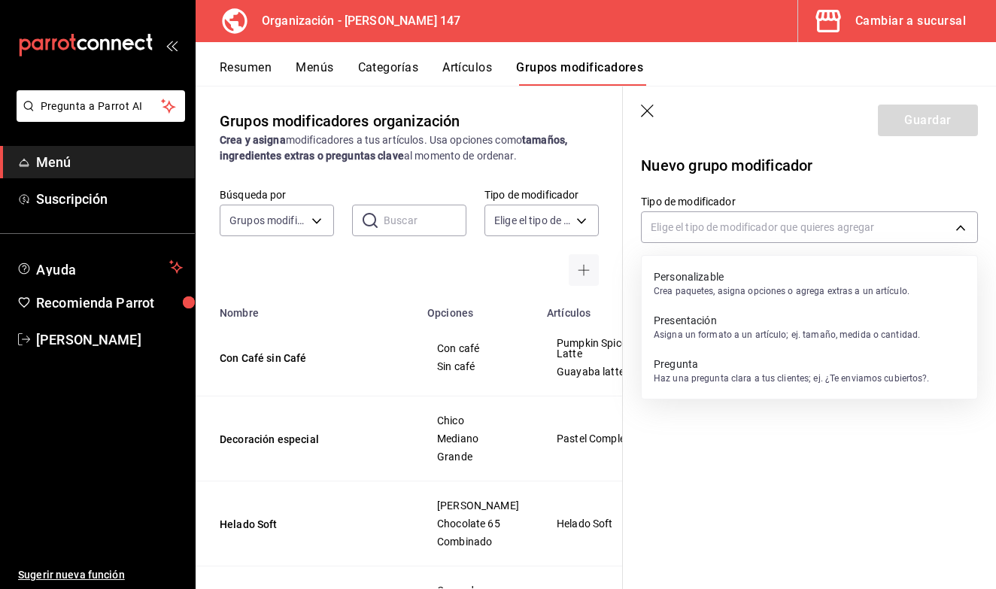
click at [722, 282] on p "Personalizable" at bounding box center [782, 276] width 256 height 15
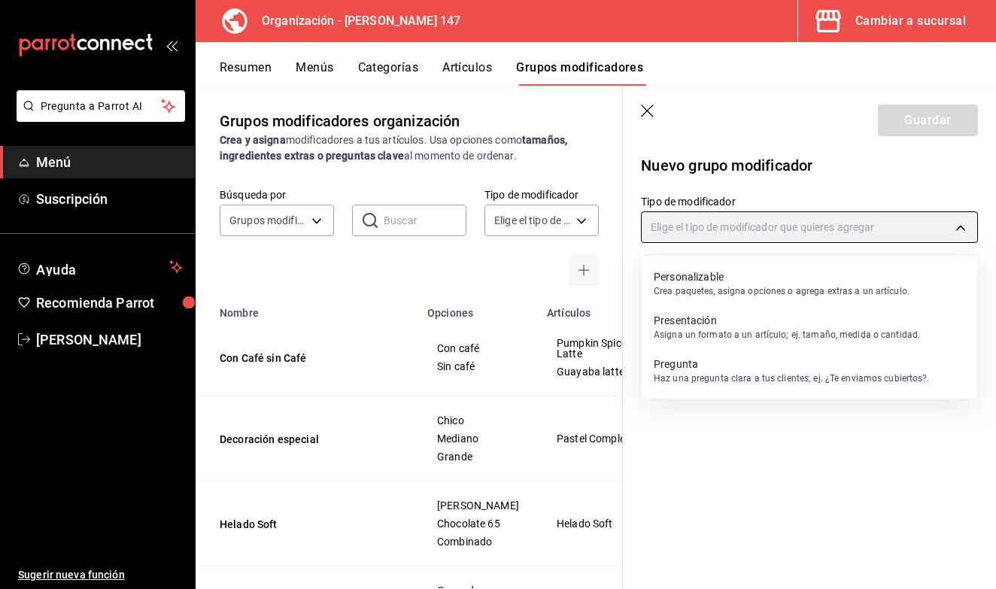
type input "CUSTOMIZABLE"
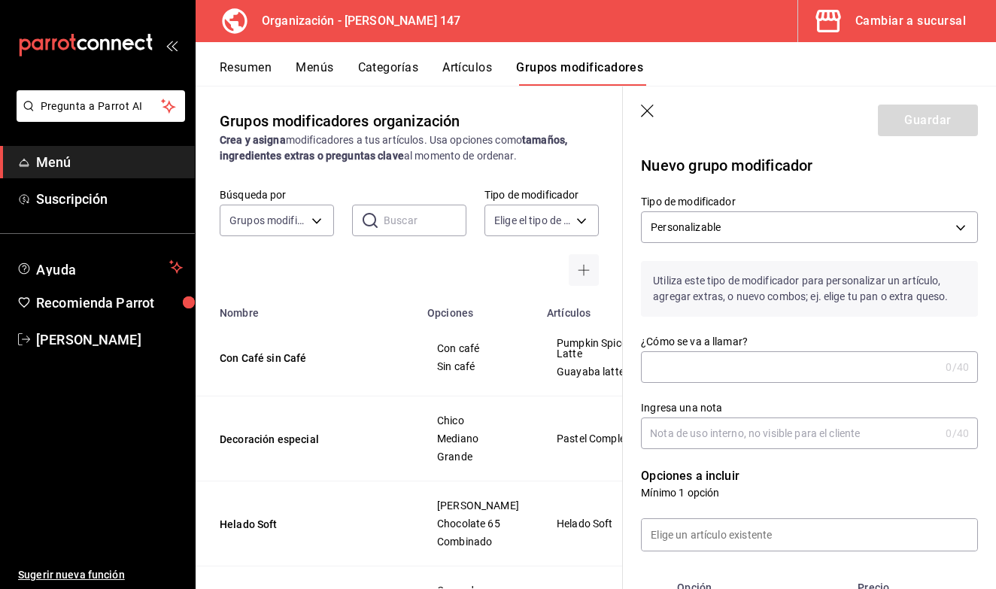
click at [705, 362] on input "¿Cómo se va a llamar?" at bounding box center [790, 367] width 299 height 30
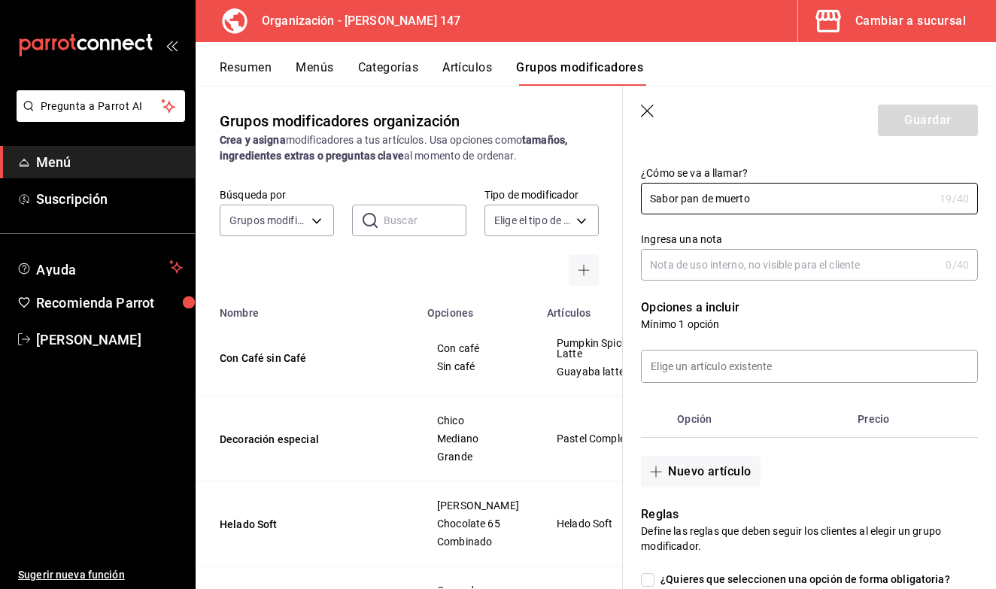
scroll to position [181, 0]
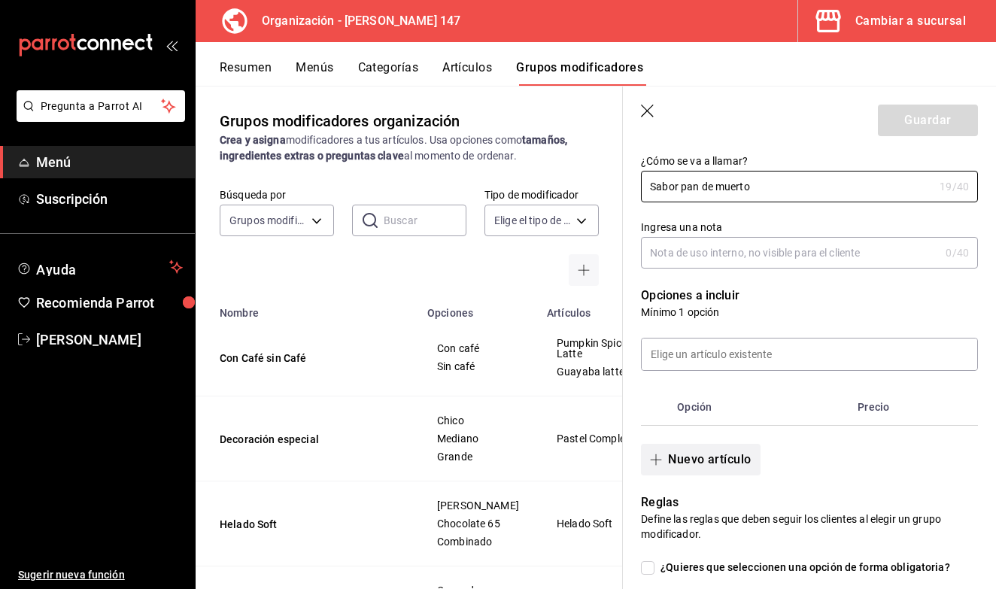
type input "Sabor pan de muerto"
click at [697, 457] on button "Nuevo artículo" at bounding box center [700, 460] width 119 height 32
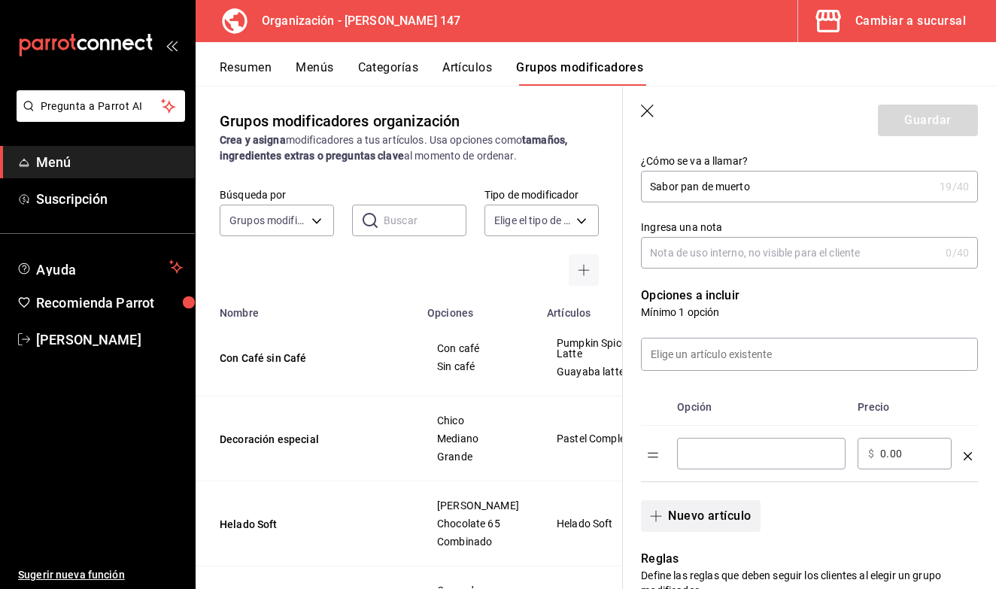
click at [686, 511] on button "Nuevo artículo" at bounding box center [700, 516] width 119 height 32
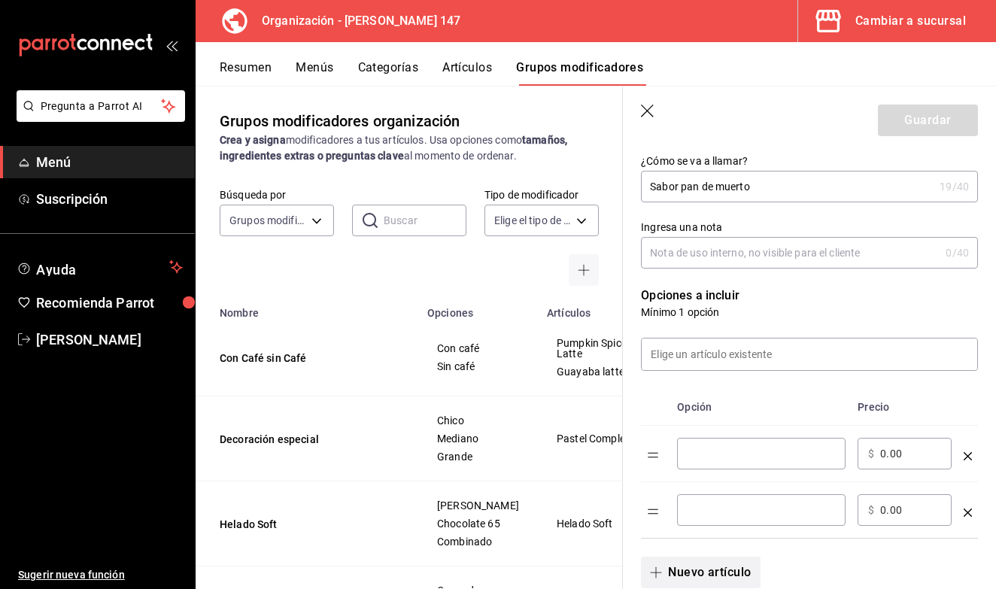
click at [687, 575] on button "Nuevo artículo" at bounding box center [700, 573] width 119 height 32
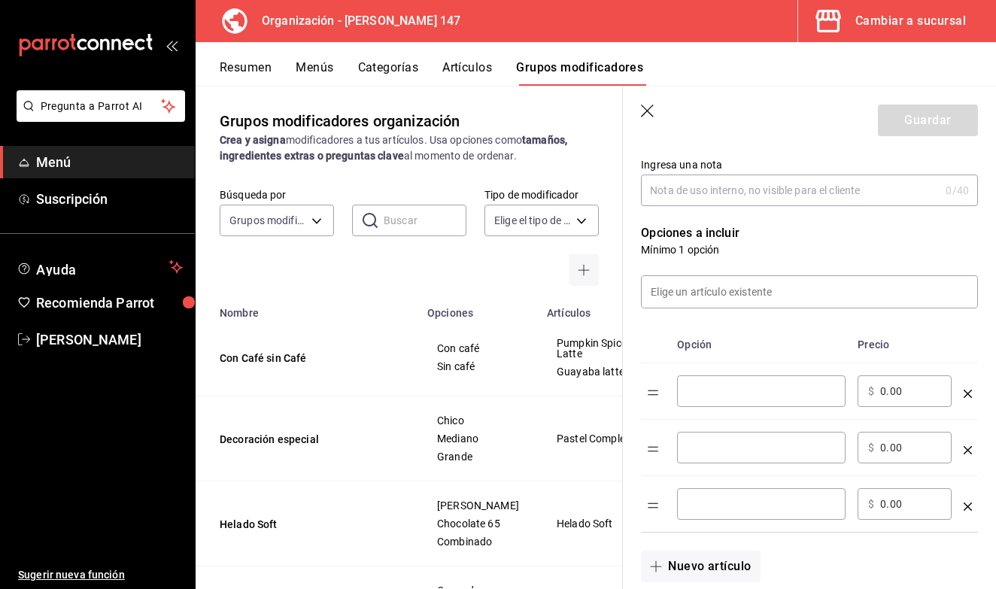
scroll to position [249, 0]
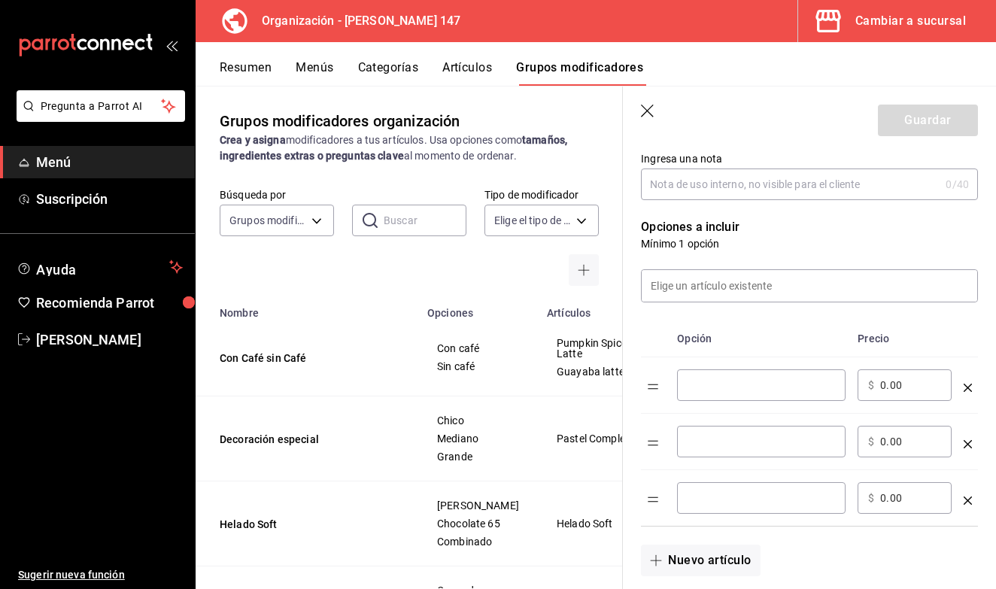
click at [732, 392] on input "optionsTable" at bounding box center [761, 385] width 147 height 15
type input "Limón amarillo y Lavanda"
click at [733, 436] on input "optionsTable" at bounding box center [761, 441] width 147 height 15
type input "Cacao y café de olla"
click at [741, 505] on input "optionsTable" at bounding box center [761, 498] width 147 height 15
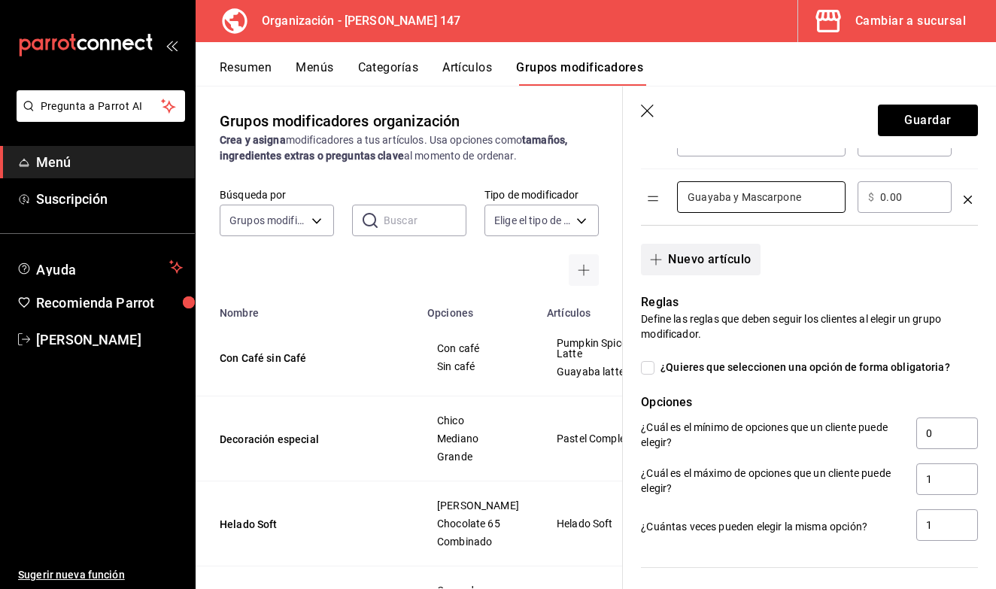
scroll to position [558, 0]
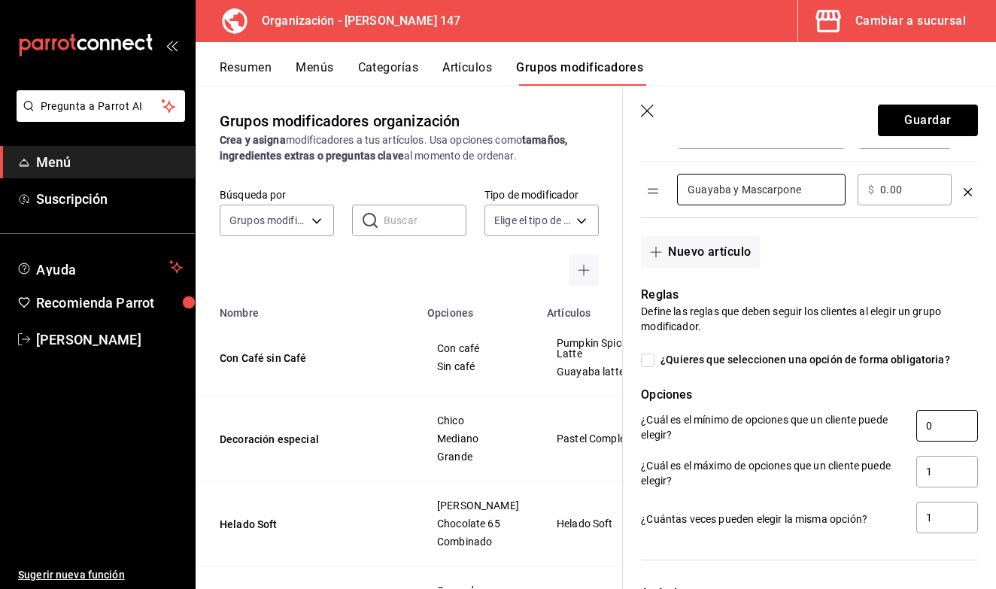
type input "Guayaba y Mascarpone"
click at [948, 422] on input "0" at bounding box center [948, 426] width 62 height 32
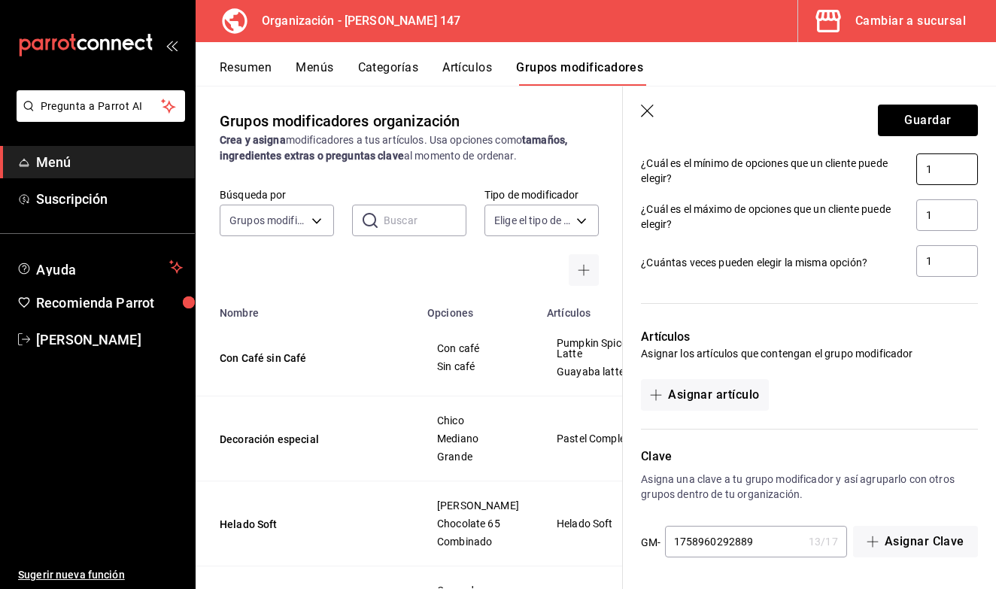
scroll to position [814, 0]
type input "1"
click at [731, 406] on button "Asignar artículo" at bounding box center [704, 395] width 127 height 32
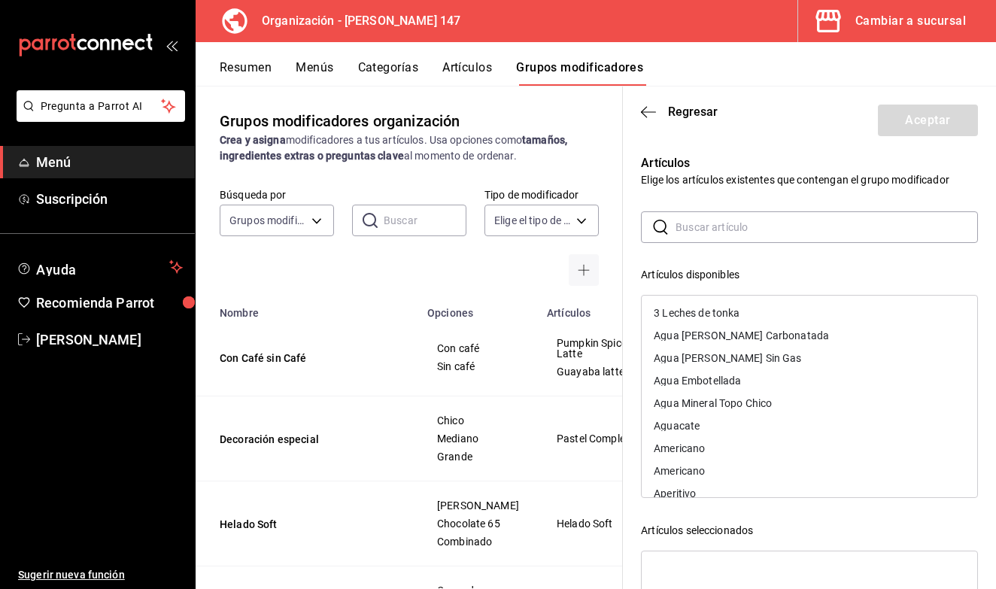
click at [742, 232] on input "text" at bounding box center [827, 227] width 302 height 30
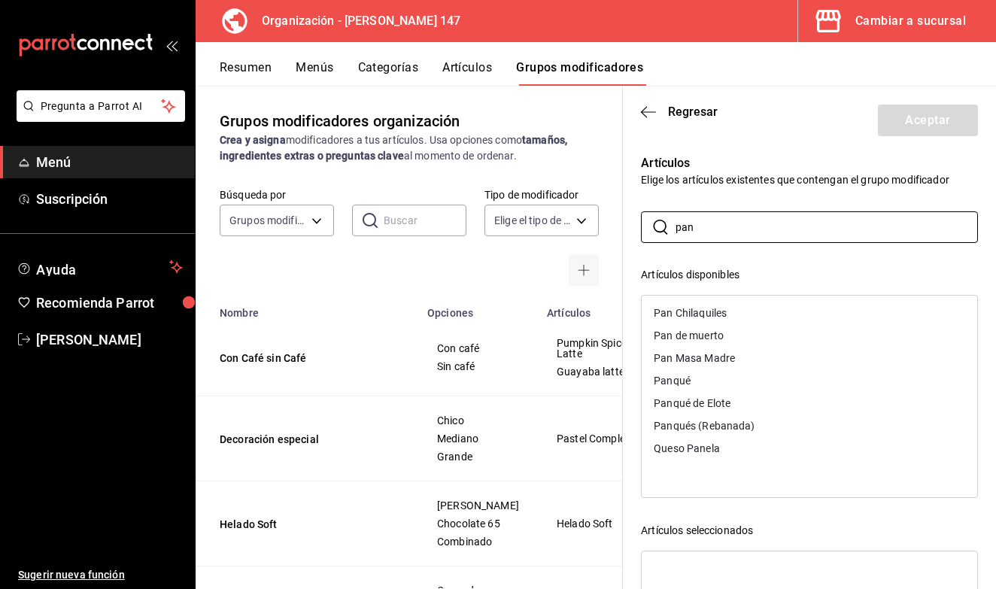
type input "pan"
click at [720, 339] on div "Pan de muerto" at bounding box center [689, 335] width 70 height 11
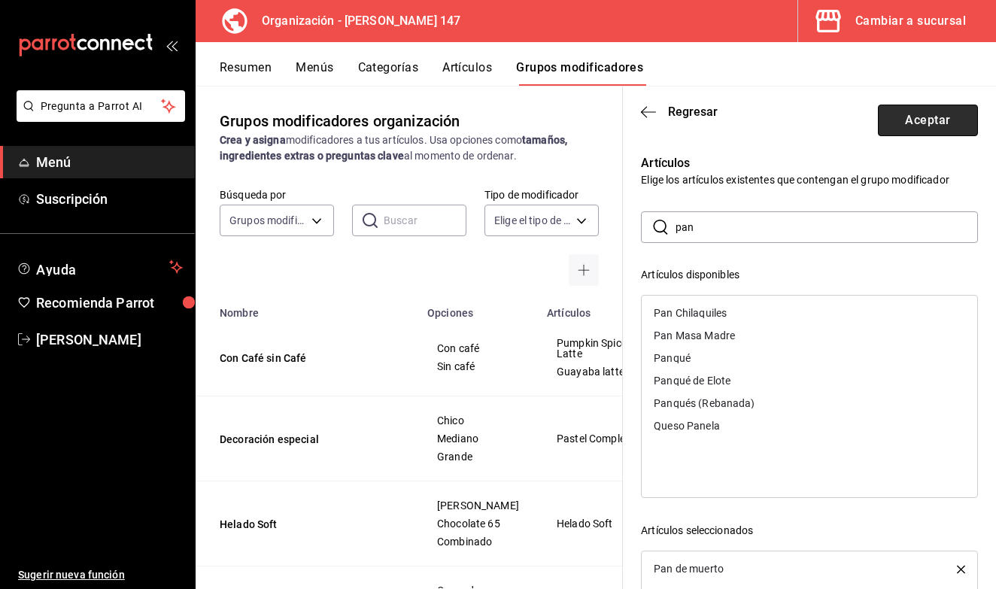
click at [926, 126] on button "Aceptar" at bounding box center [928, 121] width 100 height 32
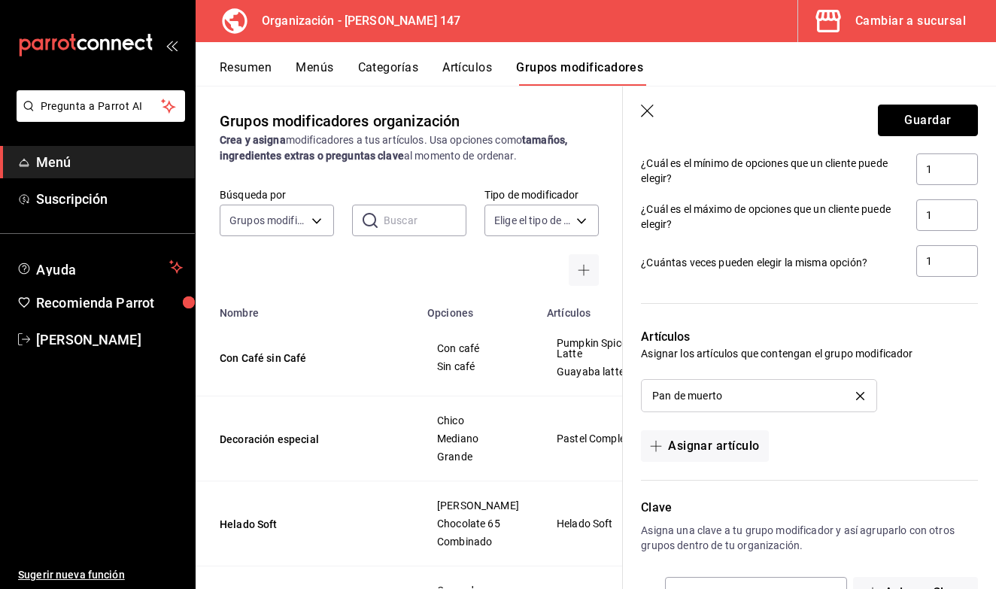
click at [926, 126] on button "Guardar" at bounding box center [928, 121] width 100 height 32
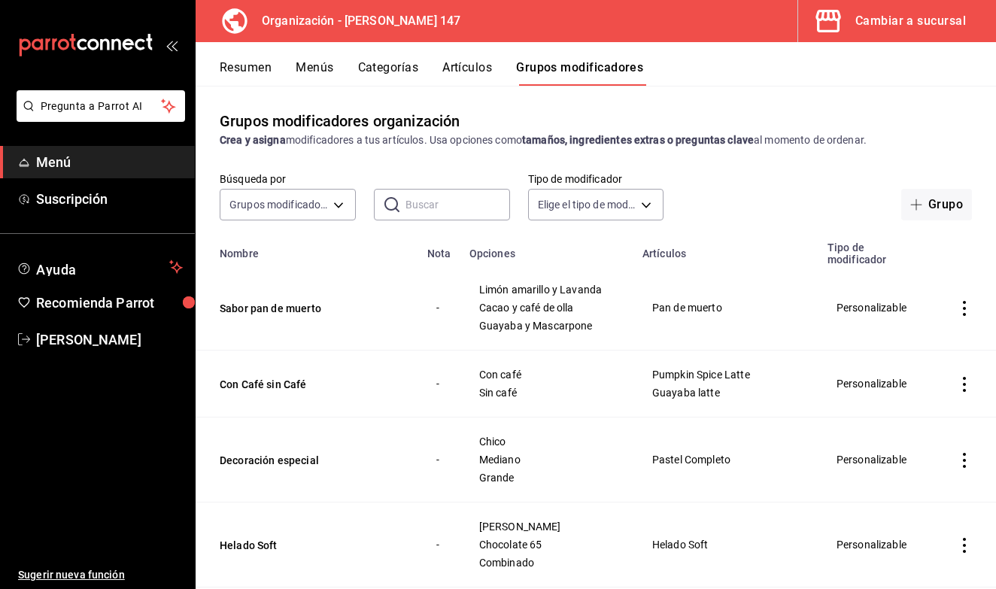
click at [474, 69] on button "Artículos" at bounding box center [467, 73] width 50 height 26
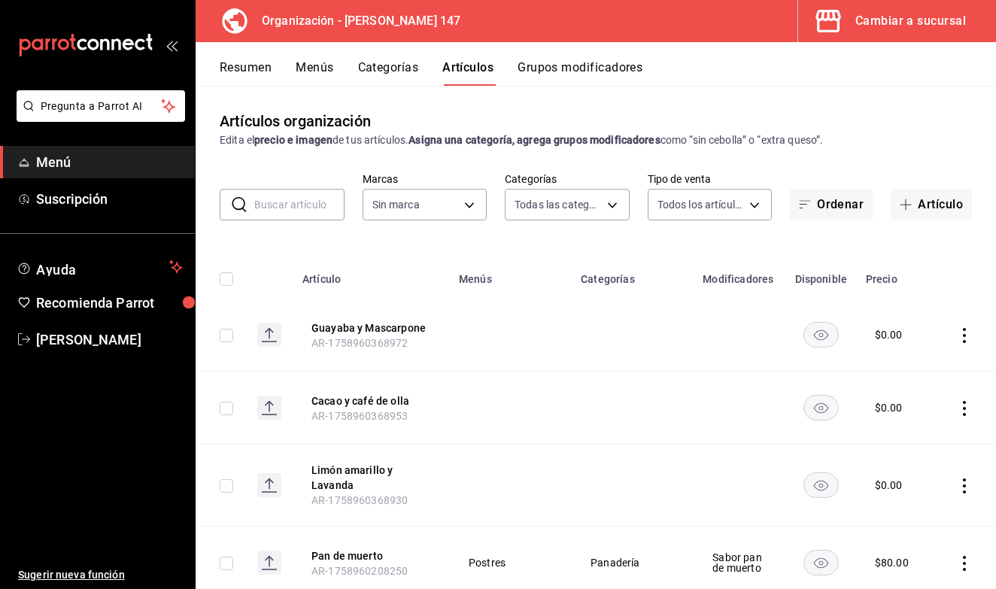
type input "b87891df-8a12-4a0c-8158-8d9801a8670e,4e8580e0-91de-40f0-8ab6-2614008eaf48,68563…"
type input "b3e89477-8da9-4b67-b274-bdb9d47885f4"
click at [302, 203] on input "text" at bounding box center [299, 205] width 90 height 30
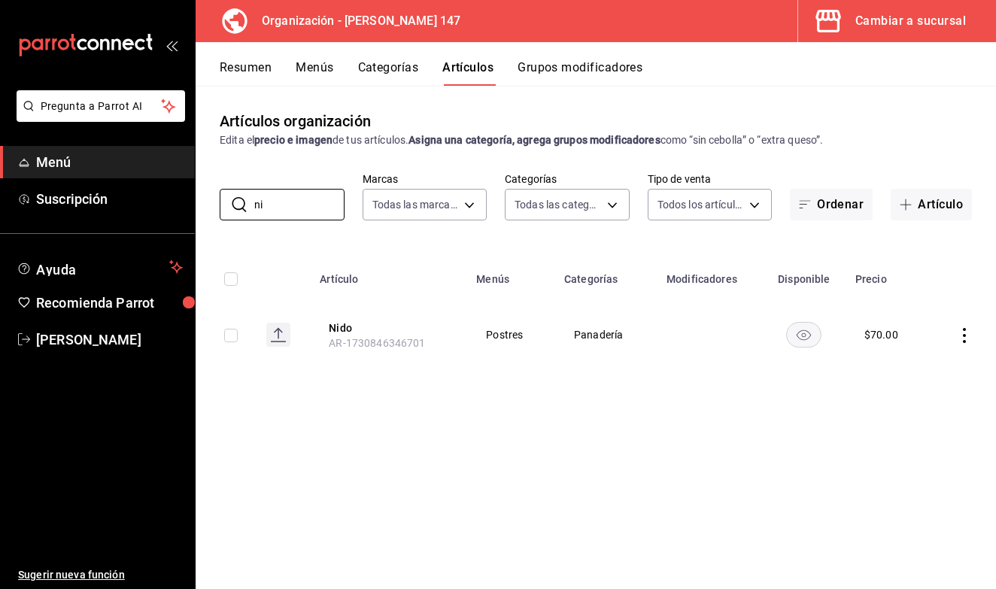
type input "n"
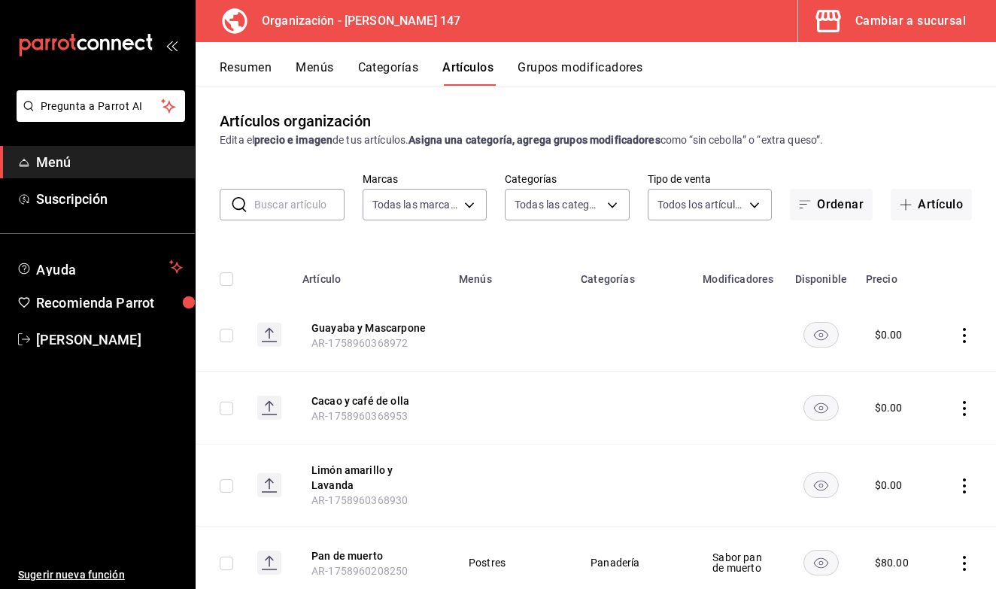
click at [613, 69] on button "Grupos modificadores" at bounding box center [580, 73] width 125 height 26
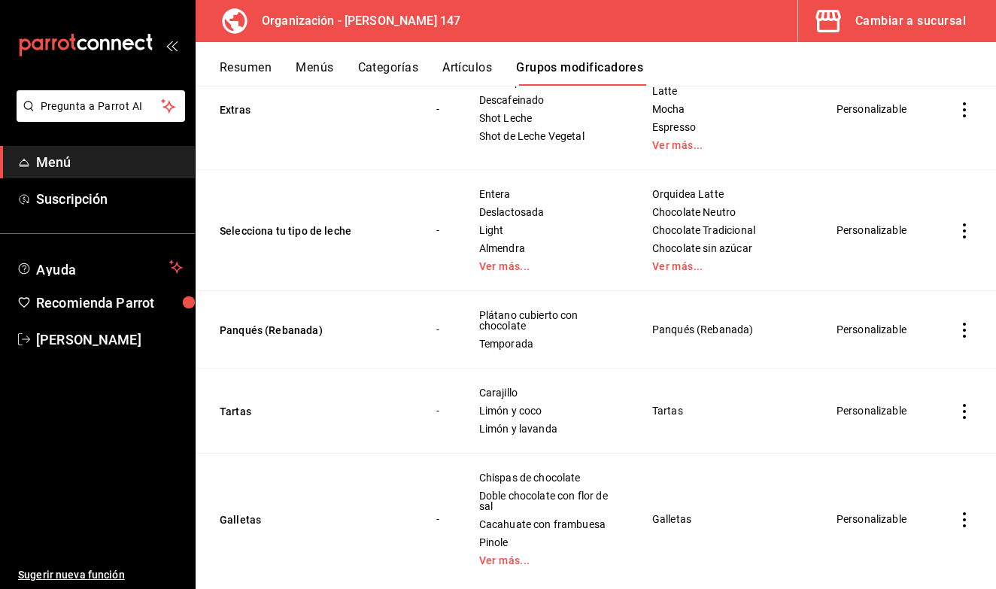
scroll to position [2741, 0]
click at [965, 405] on icon "actions" at bounding box center [964, 412] width 15 height 15
click at [911, 424] on span "Editar" at bounding box center [919, 425] width 39 height 16
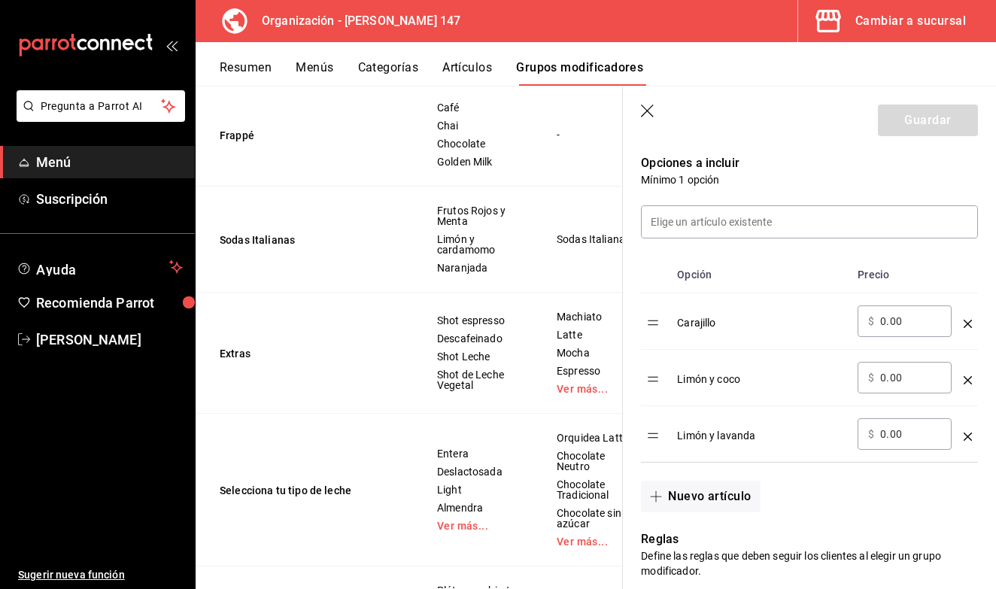
scroll to position [388, 0]
click at [966, 378] on icon "optionsTable" at bounding box center [968, 379] width 8 height 8
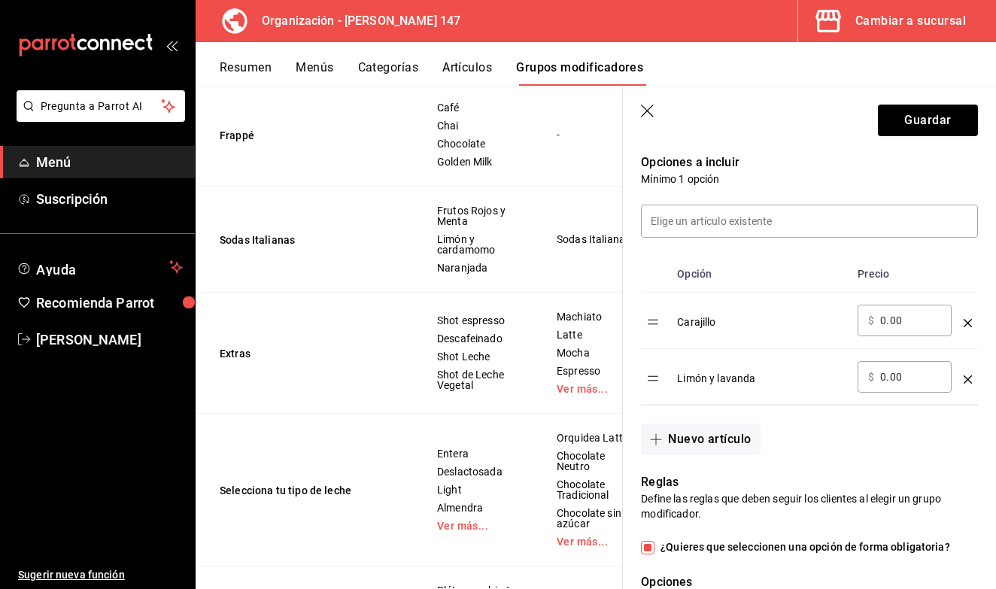
click at [966, 378] on icon "optionsTable" at bounding box center [968, 379] width 8 height 8
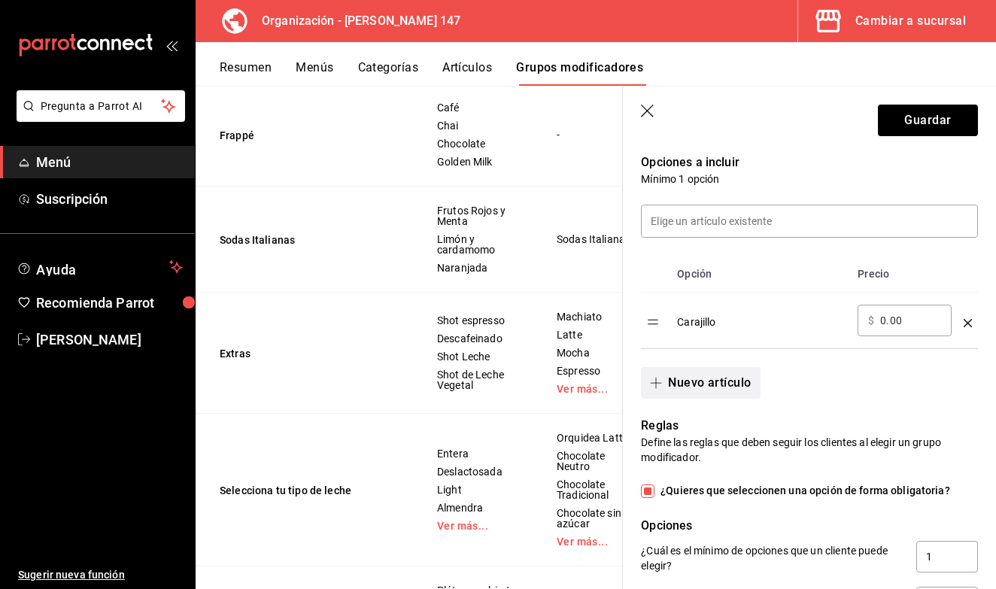
click at [695, 388] on button "Nuevo artículo" at bounding box center [700, 383] width 119 height 32
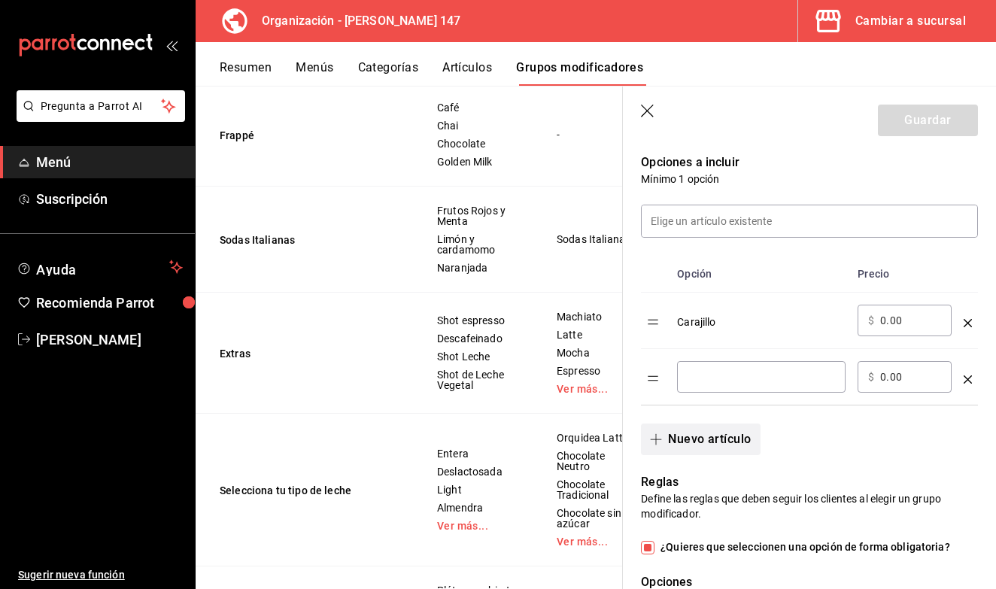
click at [679, 450] on button "Nuevo artículo" at bounding box center [700, 440] width 119 height 32
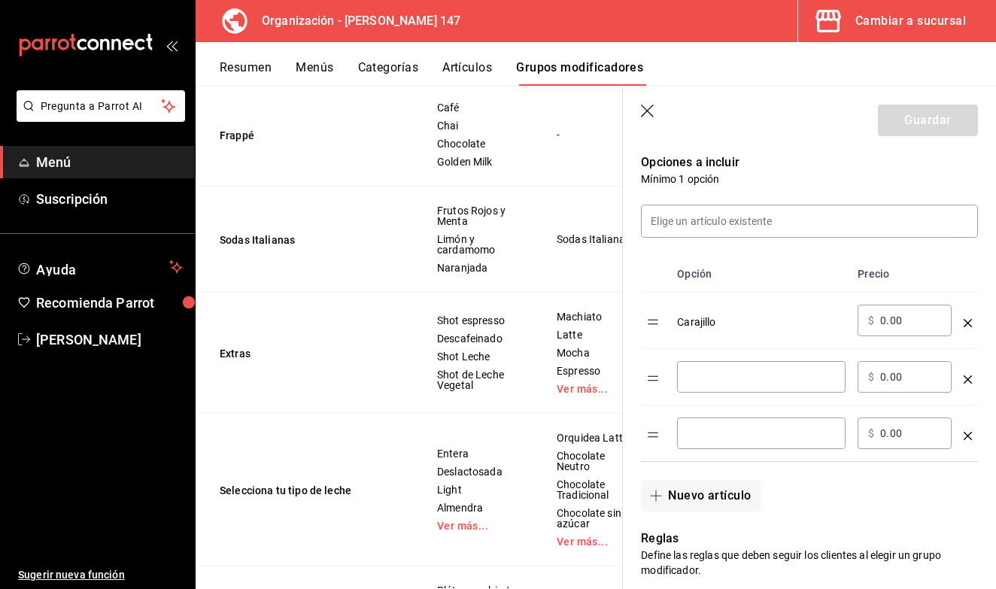
click at [735, 363] on div "​" at bounding box center [761, 377] width 169 height 32
type input "Mandarina"
click at [759, 424] on div "​" at bounding box center [761, 434] width 169 height 32
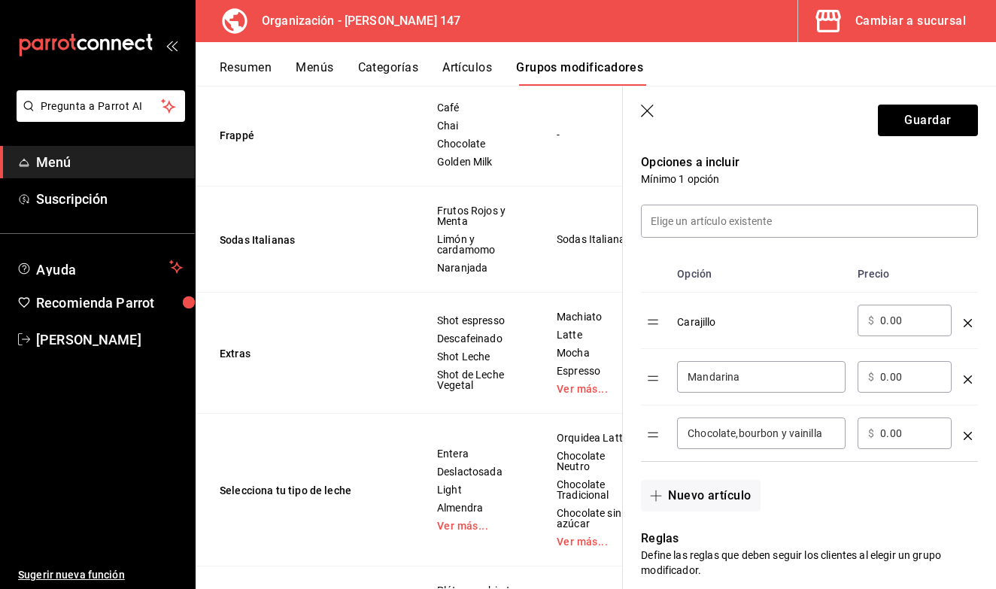
click at [738, 439] on input "Chocolate,bourbon y vainilla" at bounding box center [761, 433] width 147 height 15
type input "Chocolate, bourbon y vainilla"
click at [931, 131] on button "Guardar" at bounding box center [928, 121] width 100 height 32
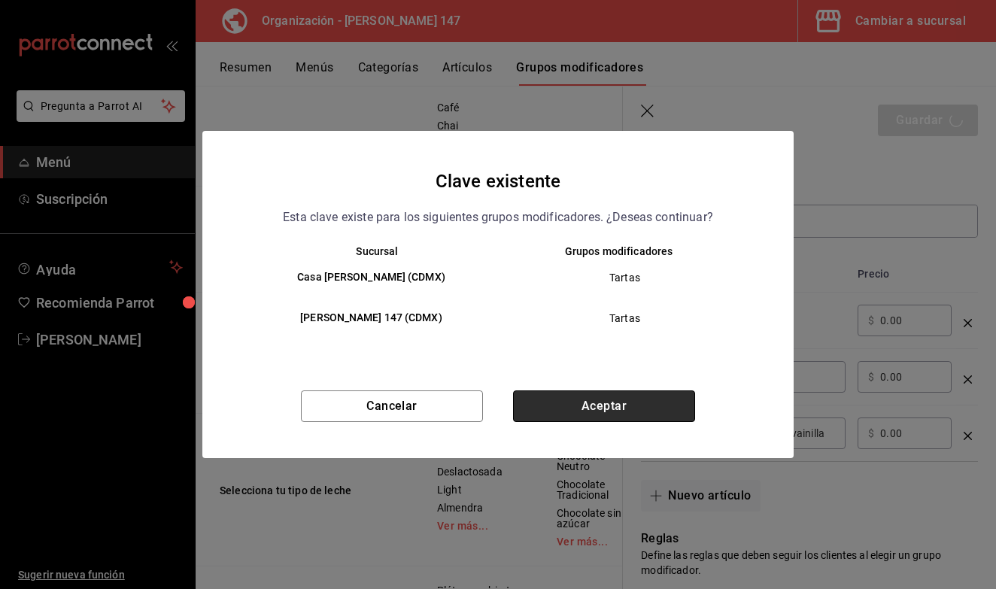
click at [617, 407] on button "Aceptar" at bounding box center [604, 407] width 182 height 32
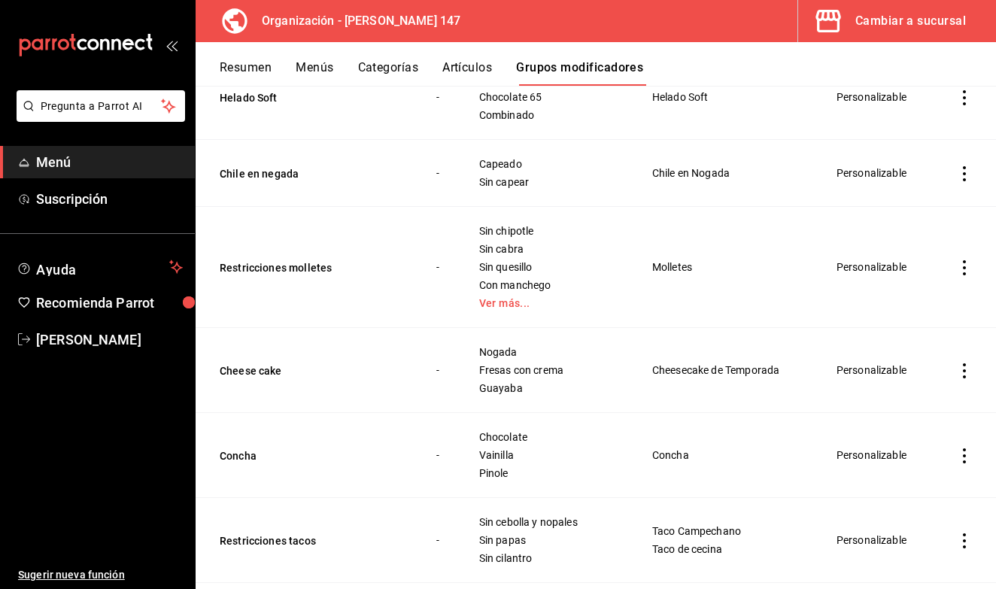
scroll to position [465, 0]
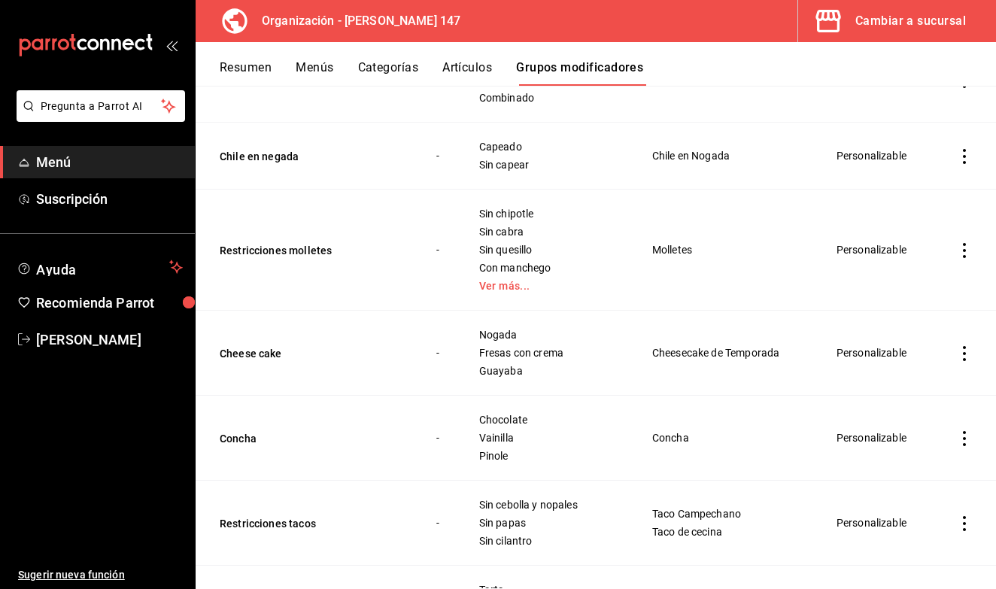
click at [974, 344] on td "simple table" at bounding box center [964, 353] width 63 height 85
click at [969, 346] on icon "actions" at bounding box center [964, 353] width 15 height 15
click at [905, 386] on li "Editar" at bounding box center [906, 376] width 90 height 31
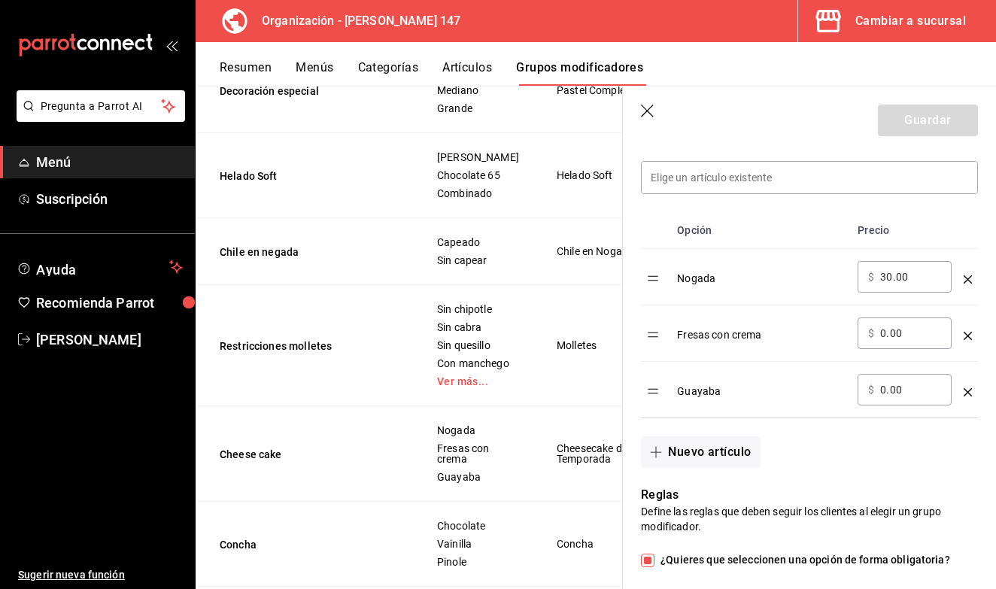
scroll to position [442, 0]
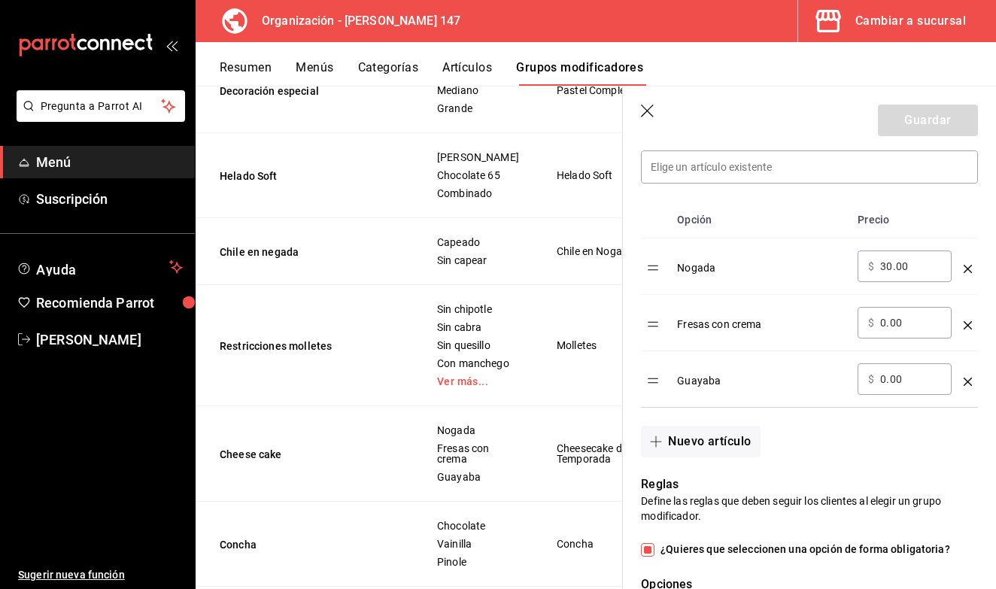
click at [968, 271] on icon "optionsTable" at bounding box center [968, 269] width 8 height 8
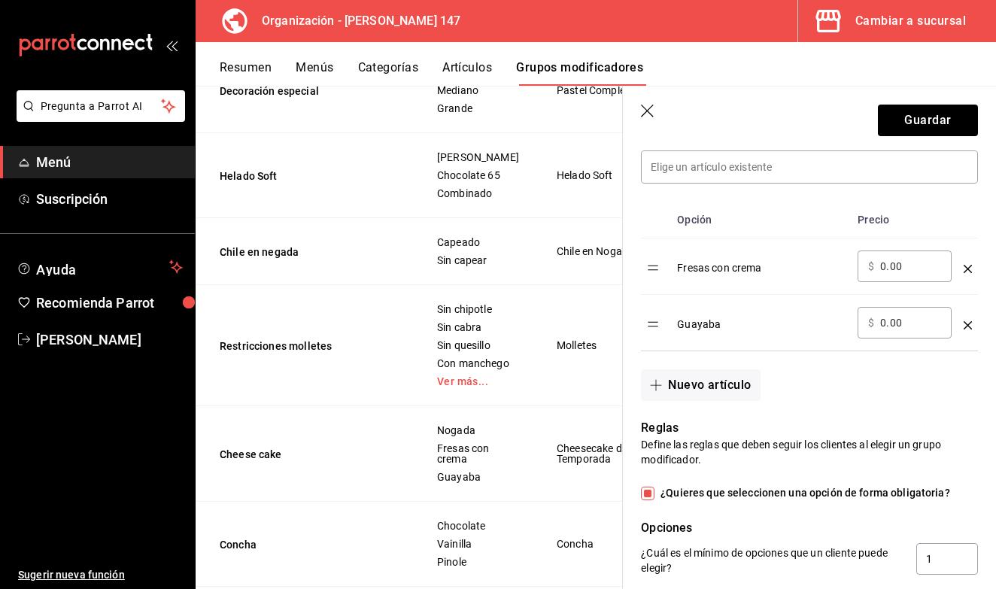
click at [965, 269] on icon "optionsTable" at bounding box center [968, 269] width 8 height 8
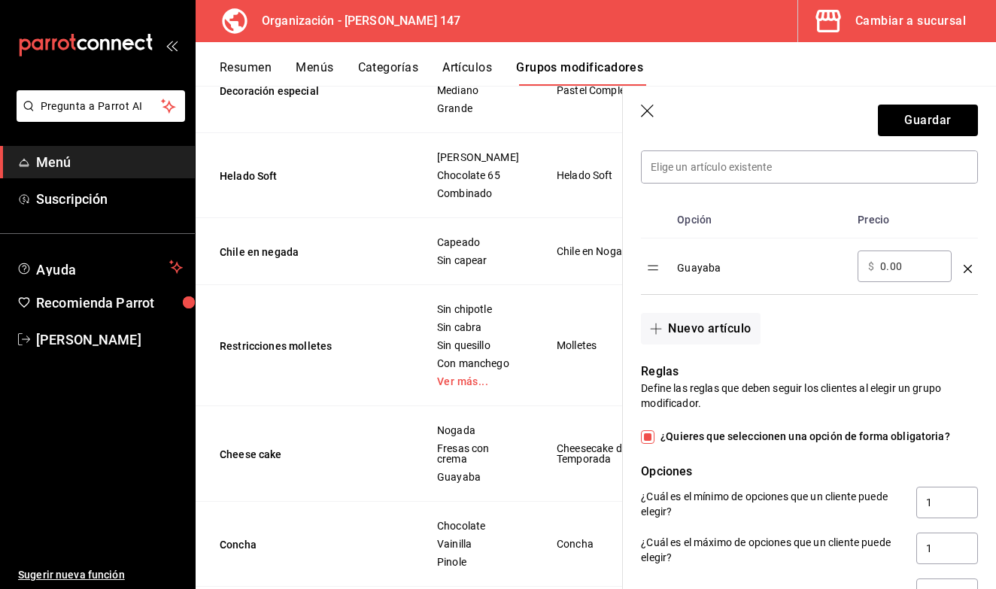
click at [965, 269] on icon "optionsTable" at bounding box center [968, 269] width 8 height 8
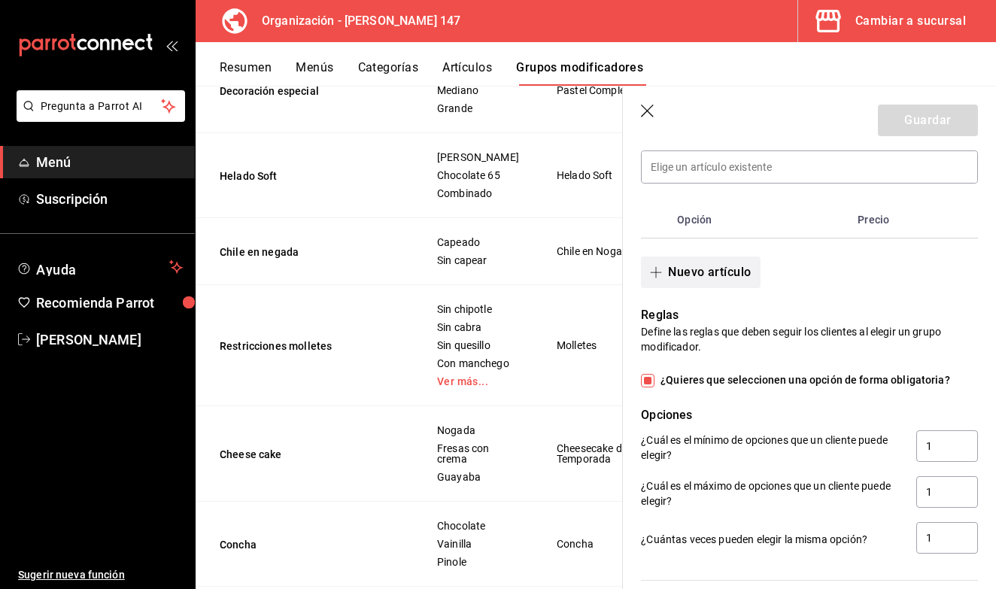
click at [702, 266] on button "Nuevo artículo" at bounding box center [700, 273] width 119 height 32
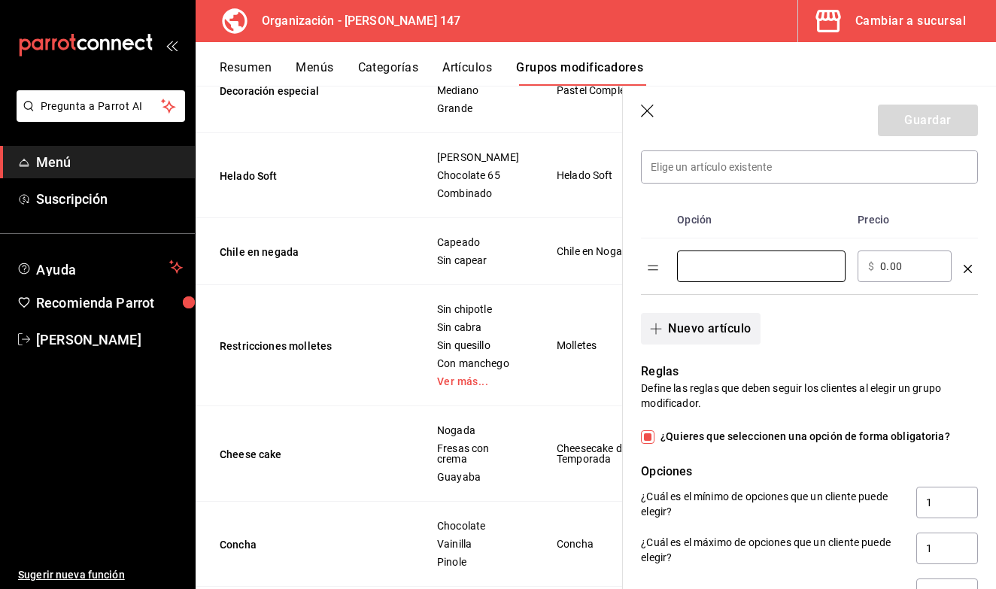
click at [702, 266] on input "optionsTable" at bounding box center [761, 266] width 147 height 15
click at [682, 310] on div "Nuevo artículo" at bounding box center [800, 320] width 355 height 50
click at [676, 331] on button "Nuevo artículo" at bounding box center [700, 329] width 119 height 32
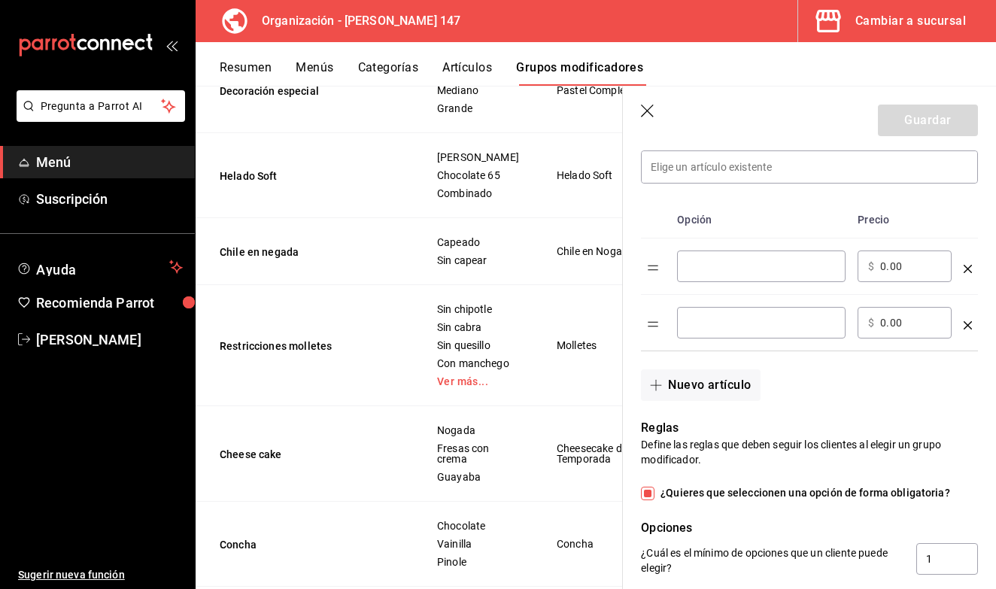
click at [709, 266] on input "optionsTable" at bounding box center [761, 266] width 147 height 15
type input "Pumpkin Spice"
click at [711, 335] on div "​" at bounding box center [761, 323] width 169 height 32
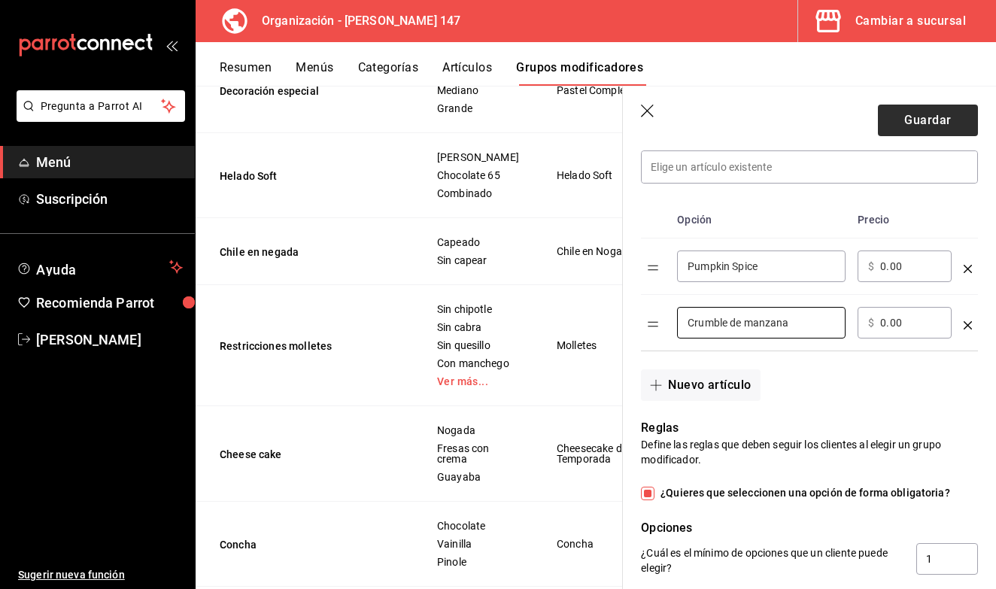
type input "Crumble de manzana"
click at [911, 132] on button "Guardar" at bounding box center [928, 121] width 100 height 32
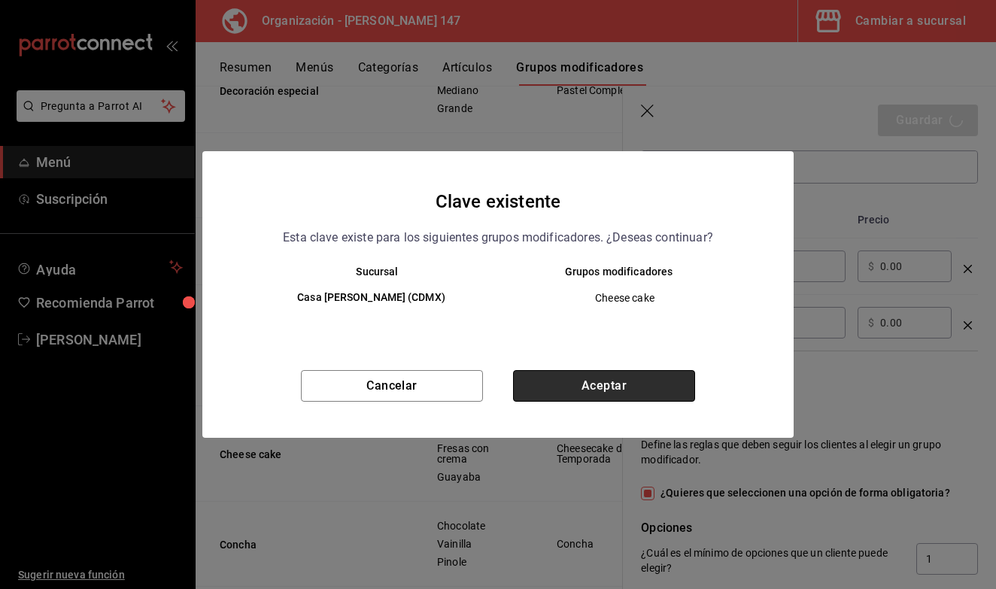
click at [622, 397] on button "Aceptar" at bounding box center [604, 386] width 182 height 32
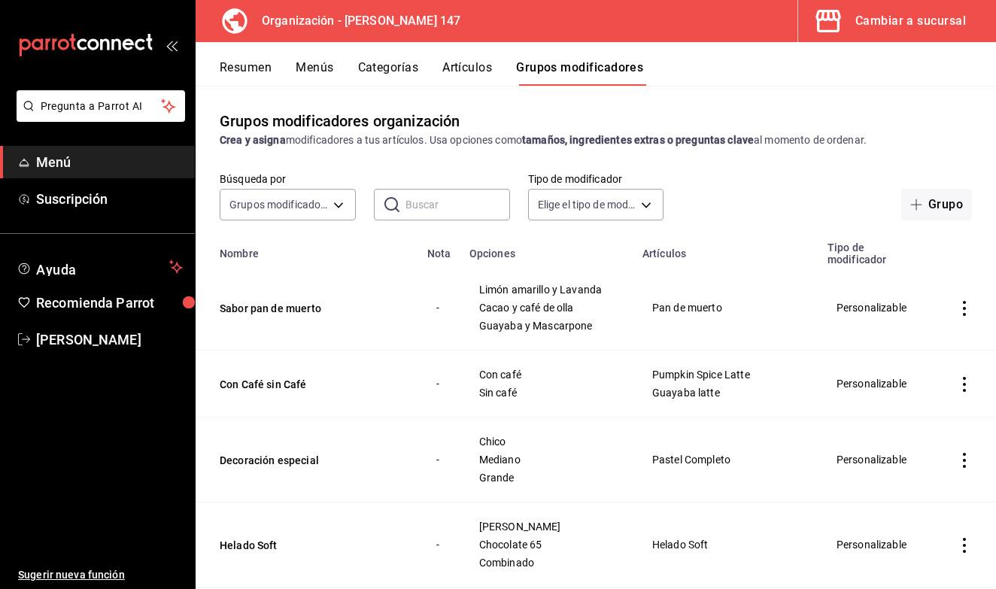
click at [382, 71] on button "Categorías" at bounding box center [388, 73] width 61 height 26
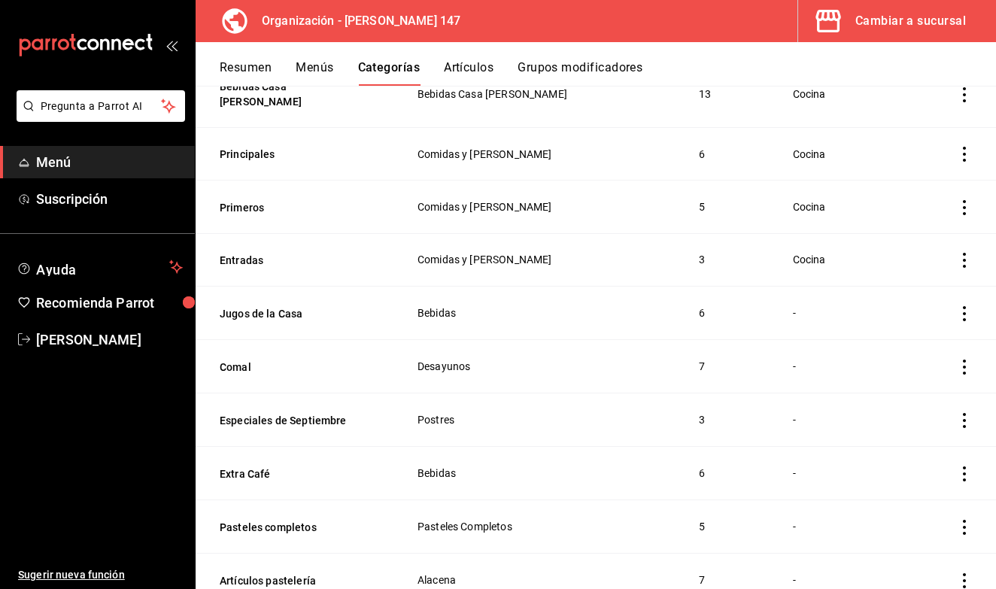
scroll to position [509, 0]
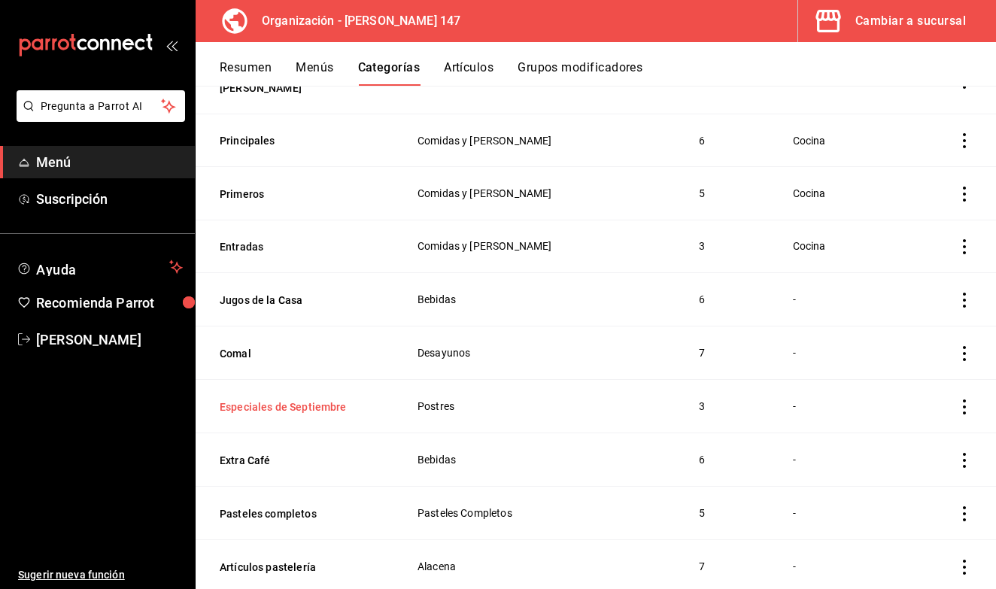
click at [333, 400] on button "Especiales de Septiembre" at bounding box center [295, 407] width 150 height 15
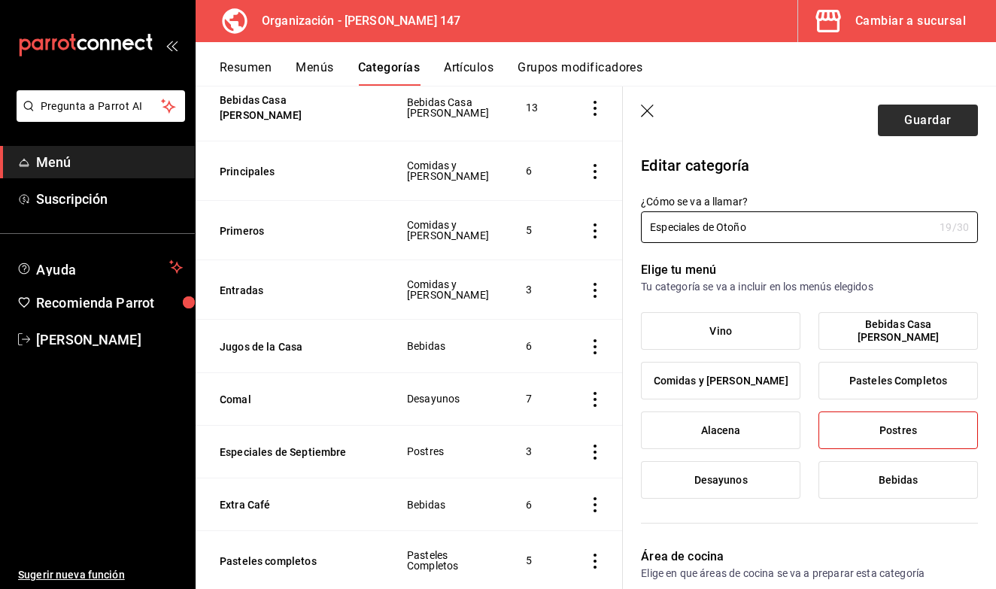
type input "Especiales de Otoño"
click at [926, 128] on button "Guardar" at bounding box center [928, 121] width 100 height 32
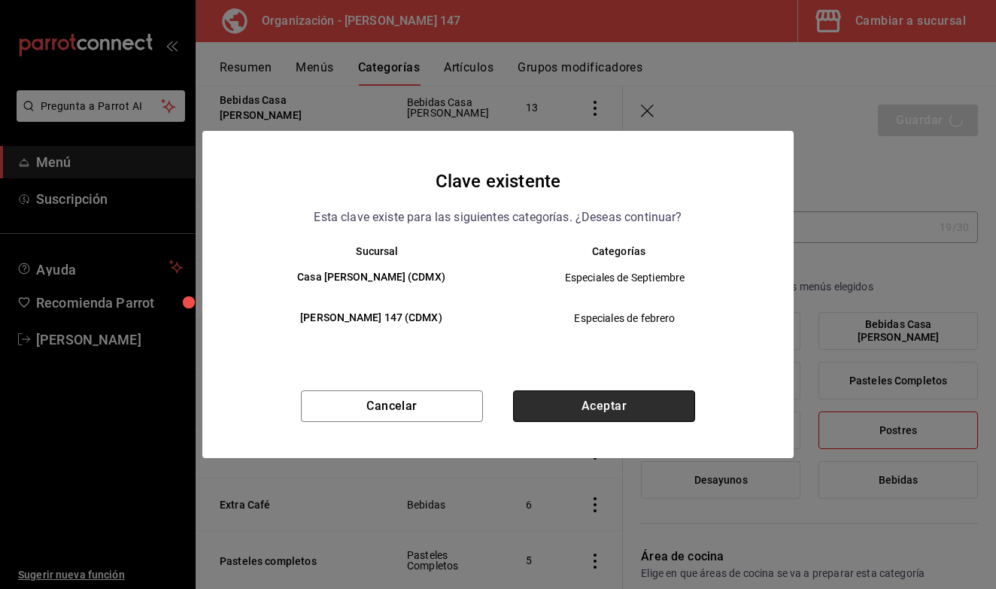
click at [656, 402] on button "Aceptar" at bounding box center [604, 407] width 182 height 32
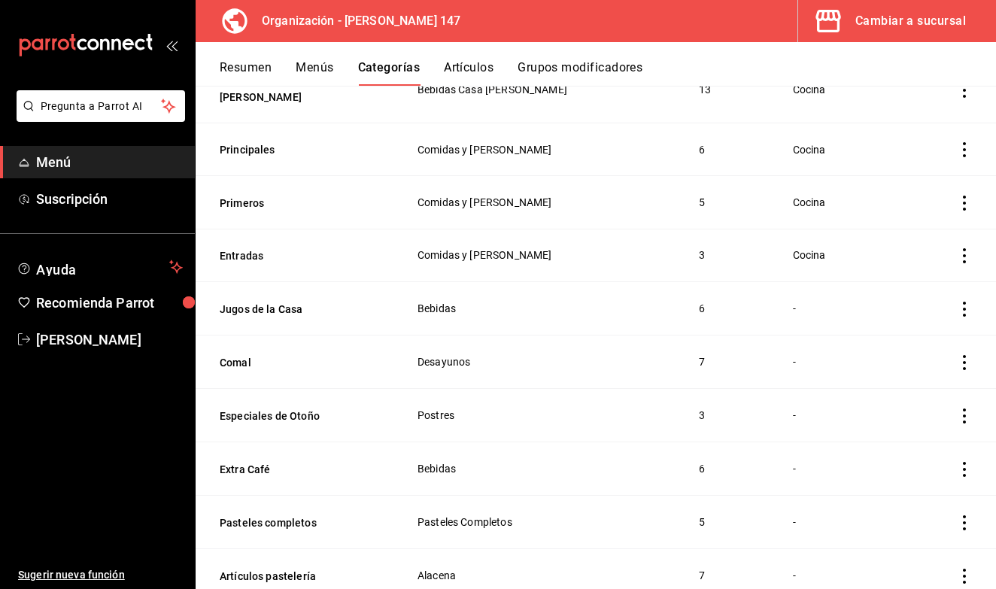
scroll to position [503, 0]
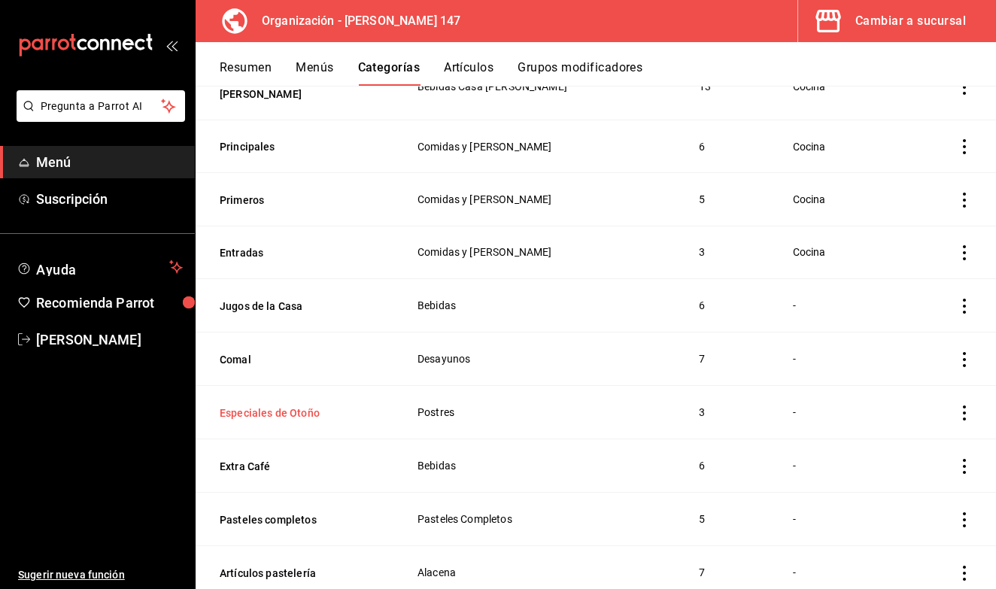
click at [276, 406] on button "Especiales de Otoño" at bounding box center [295, 413] width 150 height 15
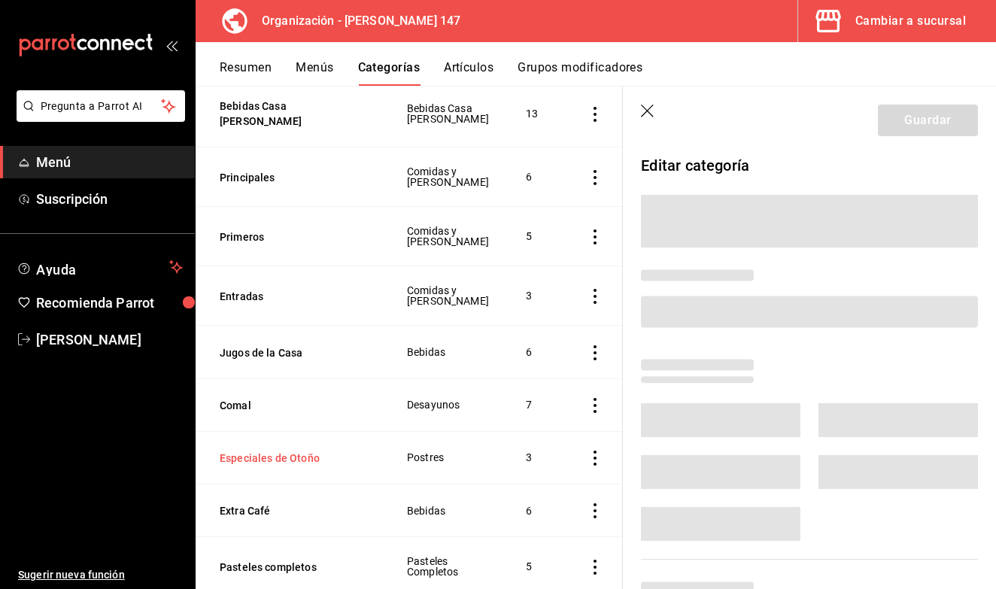
click at [276, 398] on button "Comal" at bounding box center [295, 405] width 150 height 15
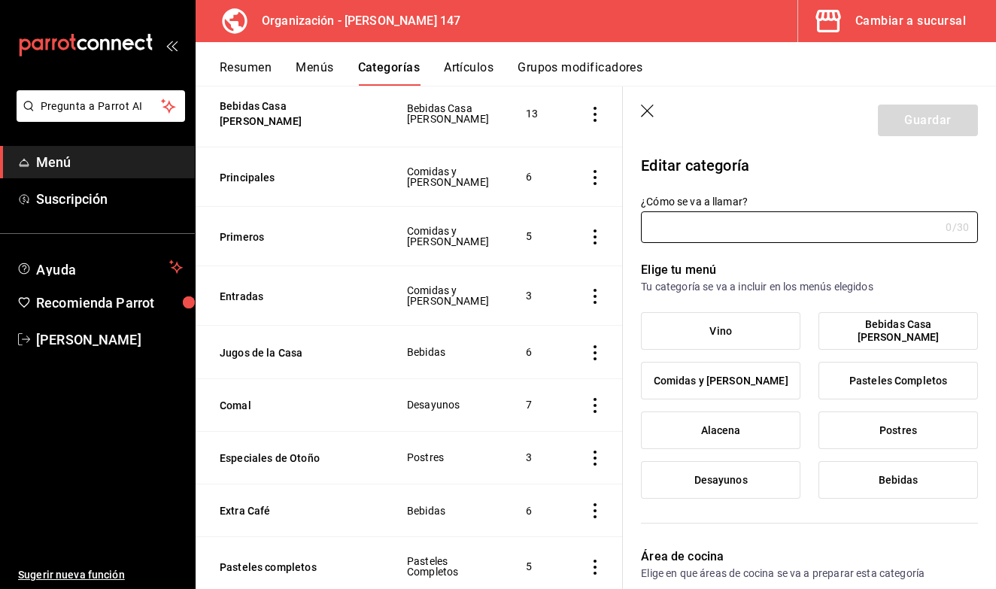
type input "Comal"
type input "1734229332512"
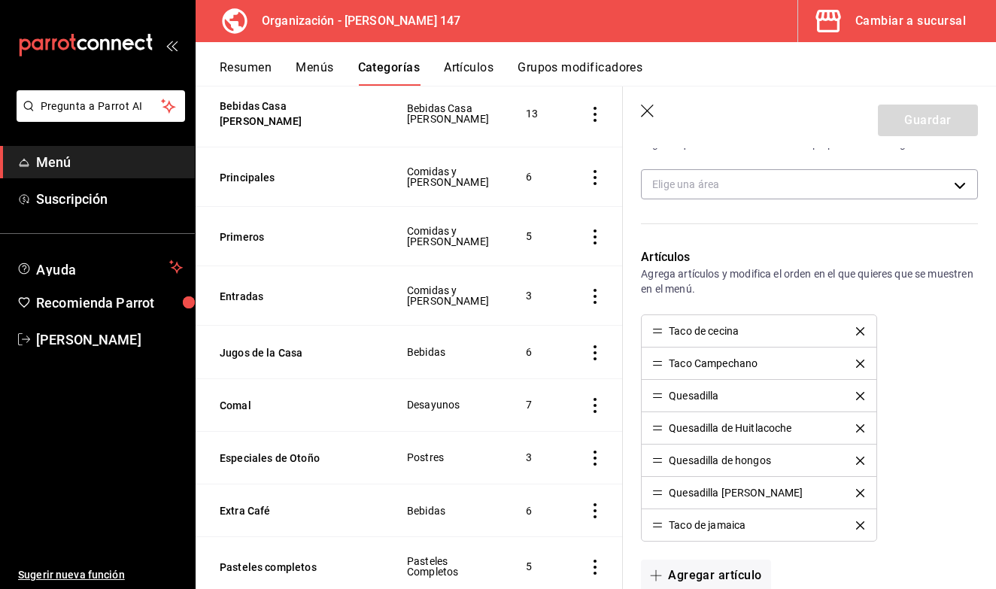
scroll to position [439, 0]
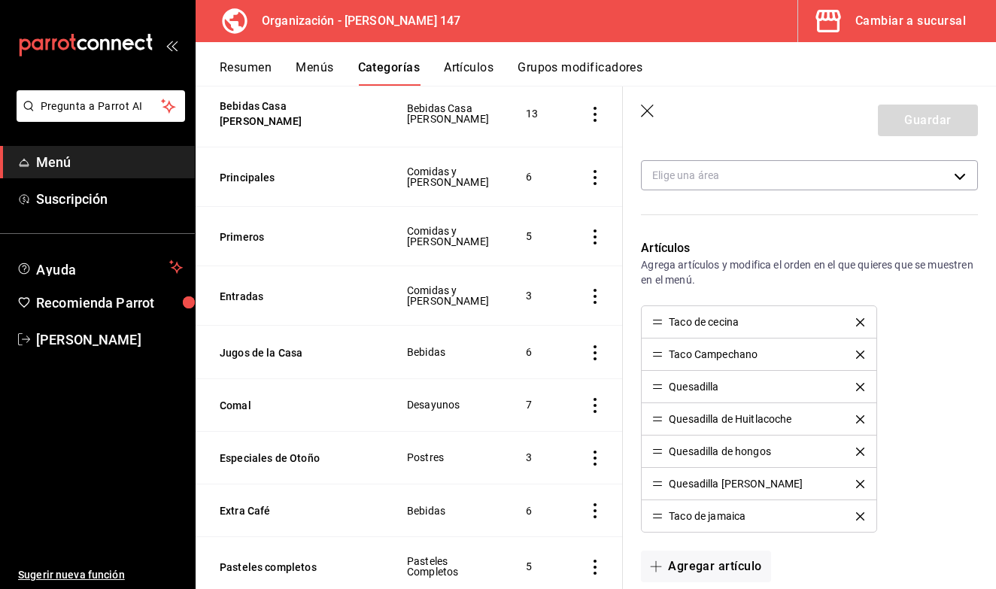
click at [643, 120] on header "Guardar" at bounding box center [809, 118] width 373 height 62
click at [652, 109] on icon "button" at bounding box center [648, 112] width 15 height 15
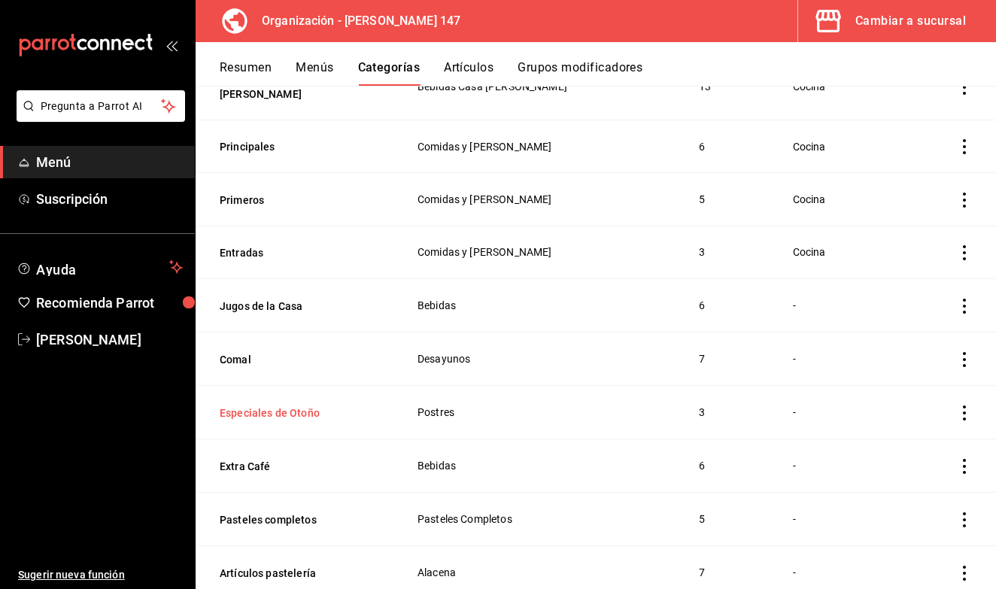
click at [286, 406] on button "Especiales de Otoño" at bounding box center [295, 413] width 150 height 15
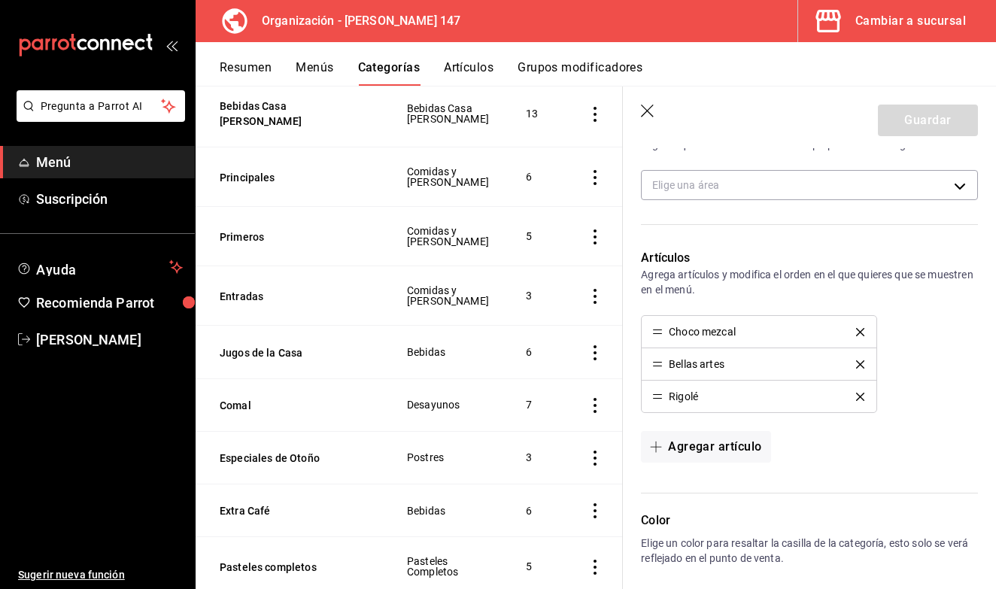
scroll to position [432, 0]
click at [861, 327] on icon "delete" at bounding box center [860, 329] width 8 height 8
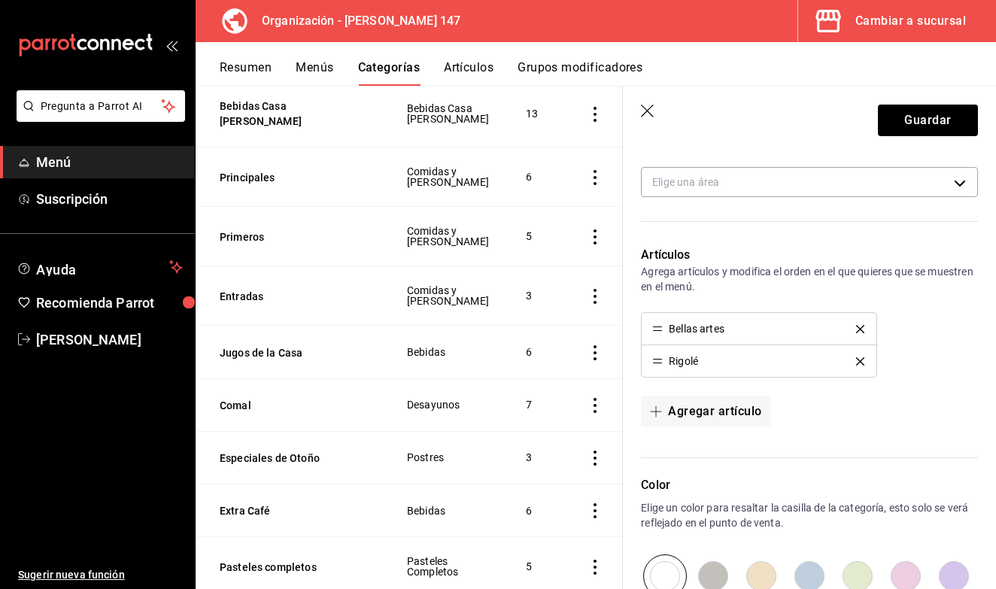
click at [861, 327] on icon "delete" at bounding box center [860, 329] width 8 height 8
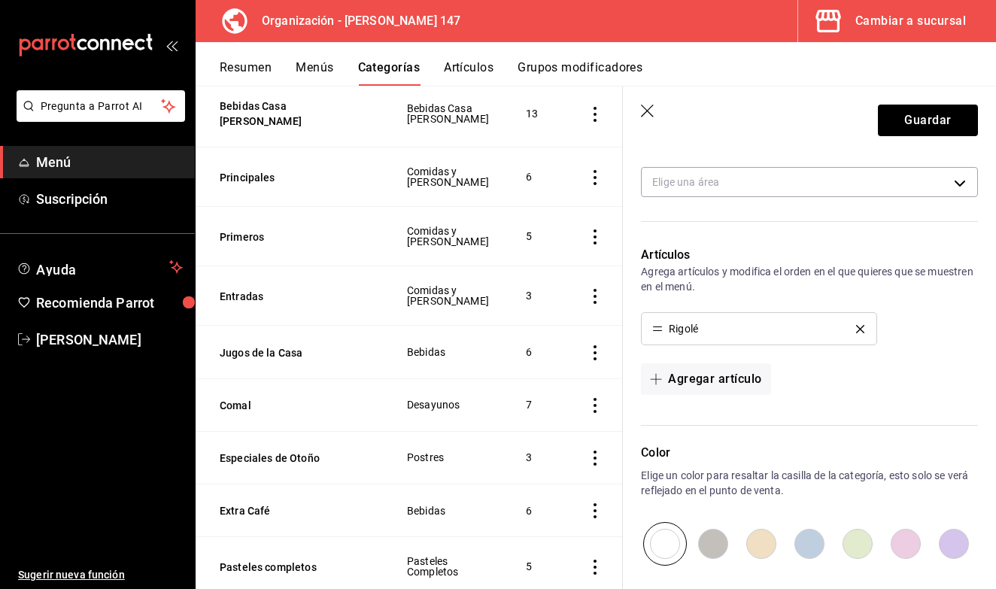
click at [861, 327] on icon "delete" at bounding box center [860, 329] width 8 height 8
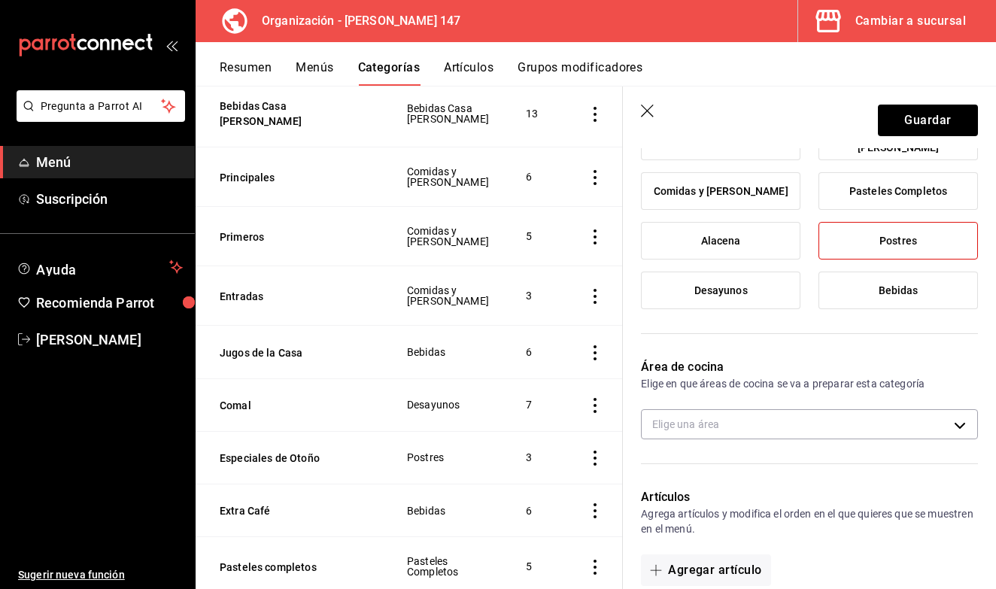
scroll to position [125, 0]
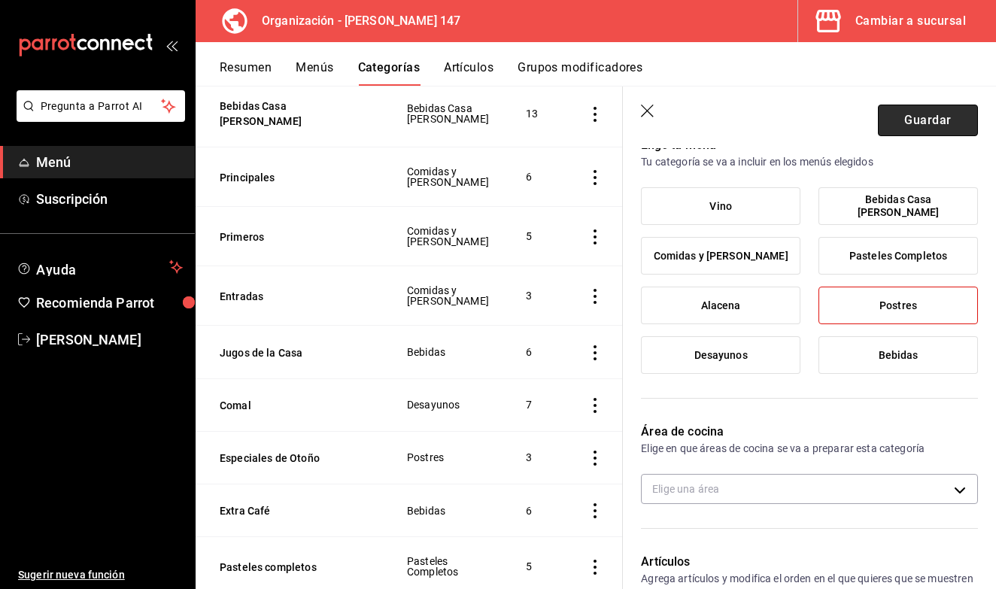
click at [928, 129] on button "Guardar" at bounding box center [928, 121] width 100 height 32
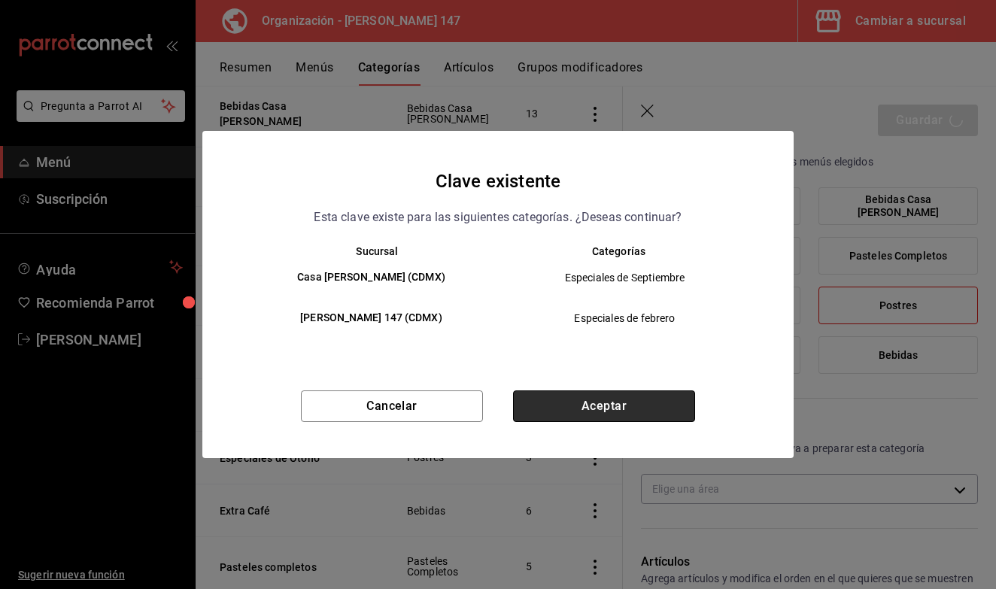
click at [617, 407] on button "Aceptar" at bounding box center [604, 407] width 182 height 32
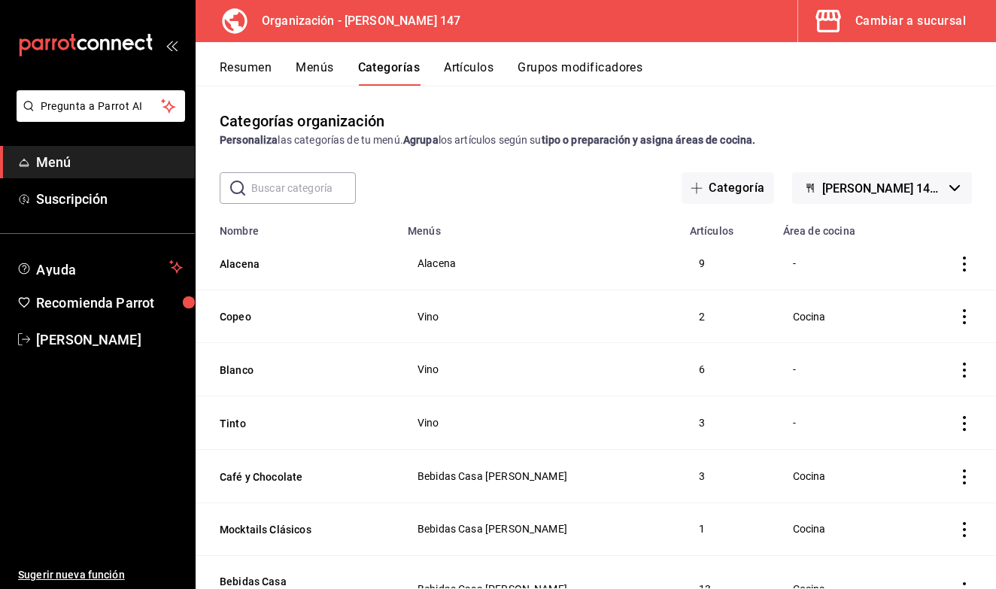
click at [482, 74] on button "Artículos" at bounding box center [469, 73] width 50 height 26
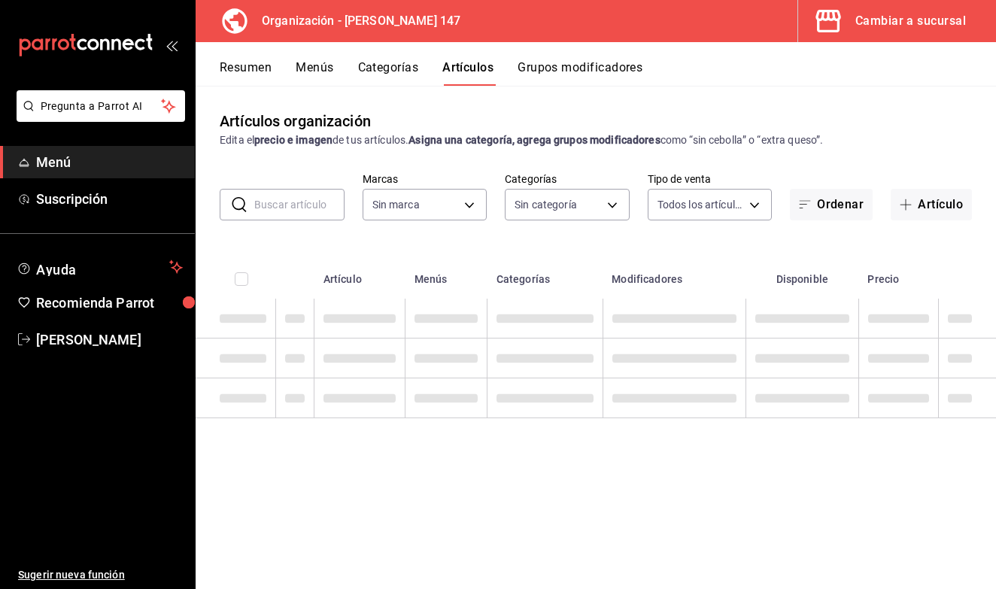
type input "b3e89477-8da9-4b67-b274-bdb9d47885f4"
type input "b87891df-8a12-4a0c-8158-8d9801a8670e,4e8580e0-91de-40f0-8ab6-2614008eaf48,68563…"
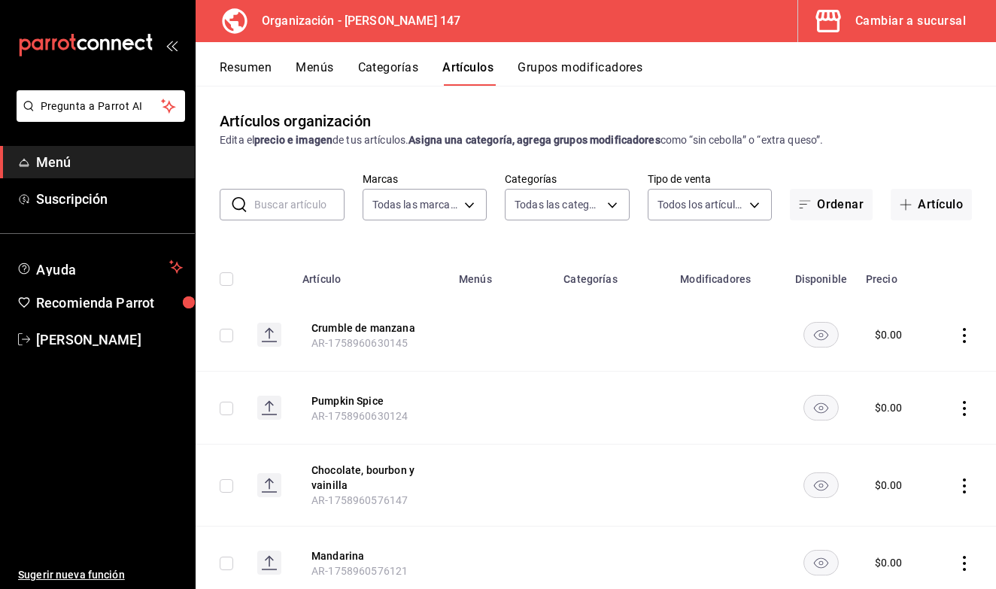
click at [346, 202] on div "​ ​ Marcas Todas las marcas, Sin marca b3e89477-8da9-4b67-b274-bdb9d47885f4 Cat…" at bounding box center [596, 196] width 801 height 48
click at [328, 203] on input "text" at bounding box center [299, 205] width 90 height 30
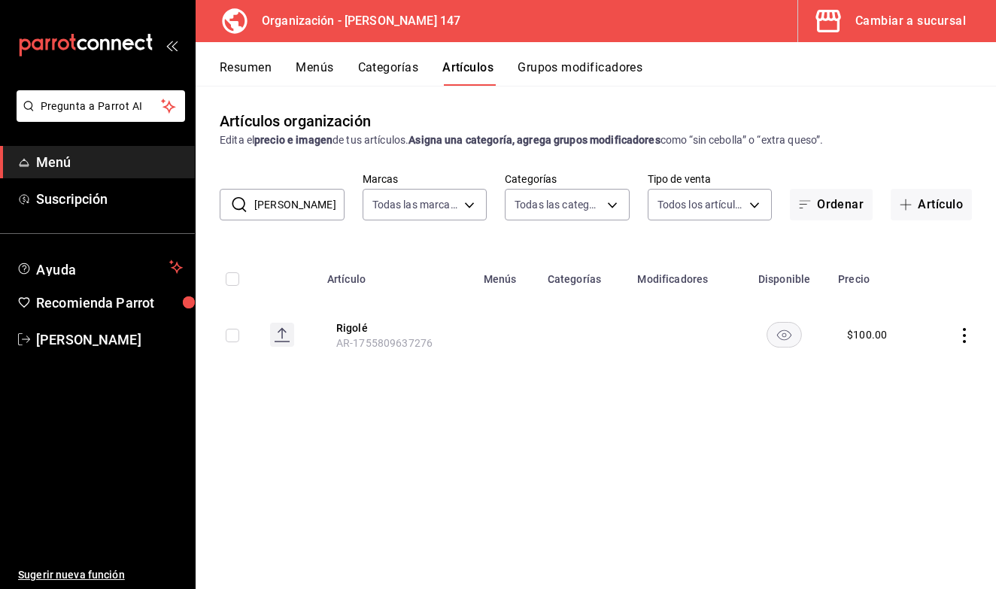
click at [964, 332] on icon "actions" at bounding box center [964, 335] width 15 height 15
click at [690, 397] on div at bounding box center [498, 294] width 996 height 589
click at [321, 203] on input "rigo" at bounding box center [299, 205] width 90 height 30
type input "r"
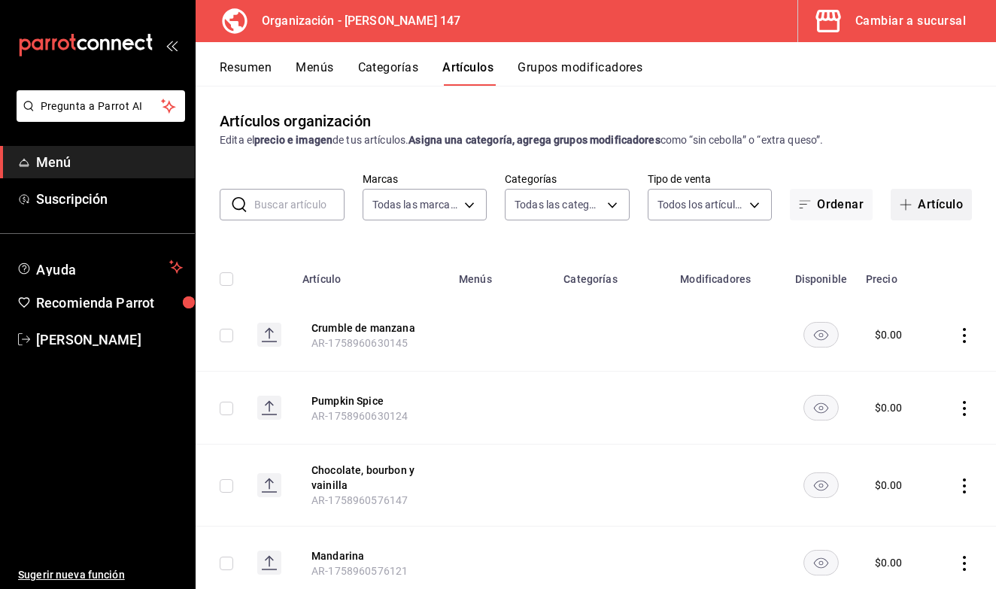
click at [925, 208] on button "Artículo" at bounding box center [931, 205] width 81 height 32
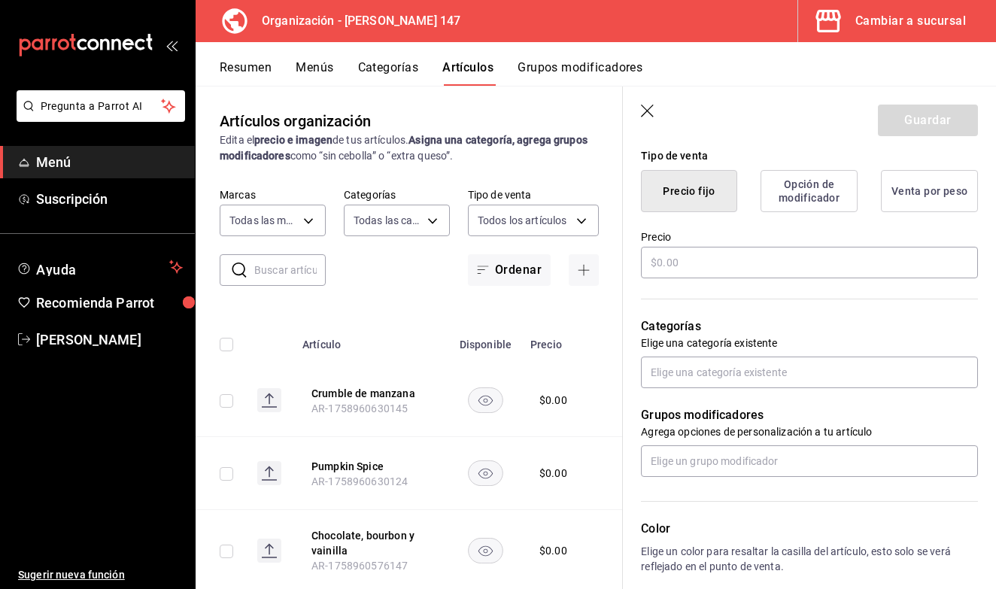
scroll to position [386, 0]
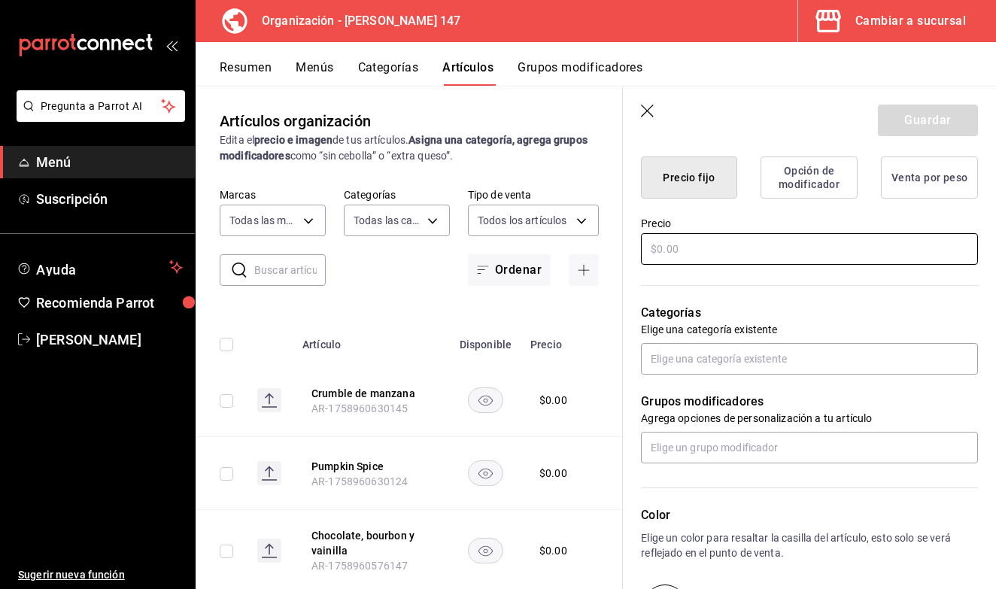
type input "Calabacita"
click at [695, 245] on input "text" at bounding box center [809, 249] width 337 height 32
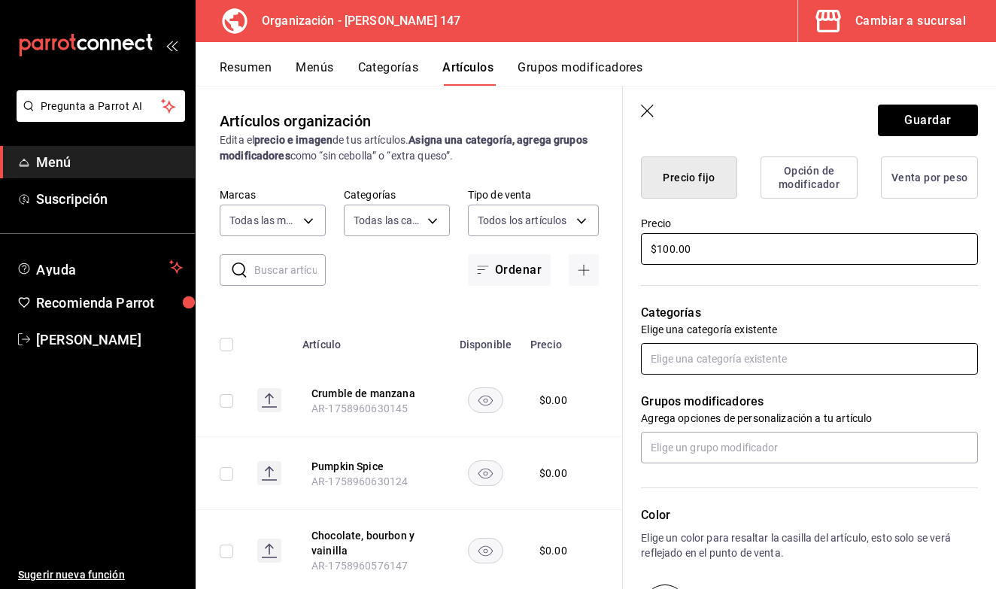
type input "$100.00"
click at [750, 372] on input "text" at bounding box center [809, 359] width 337 height 32
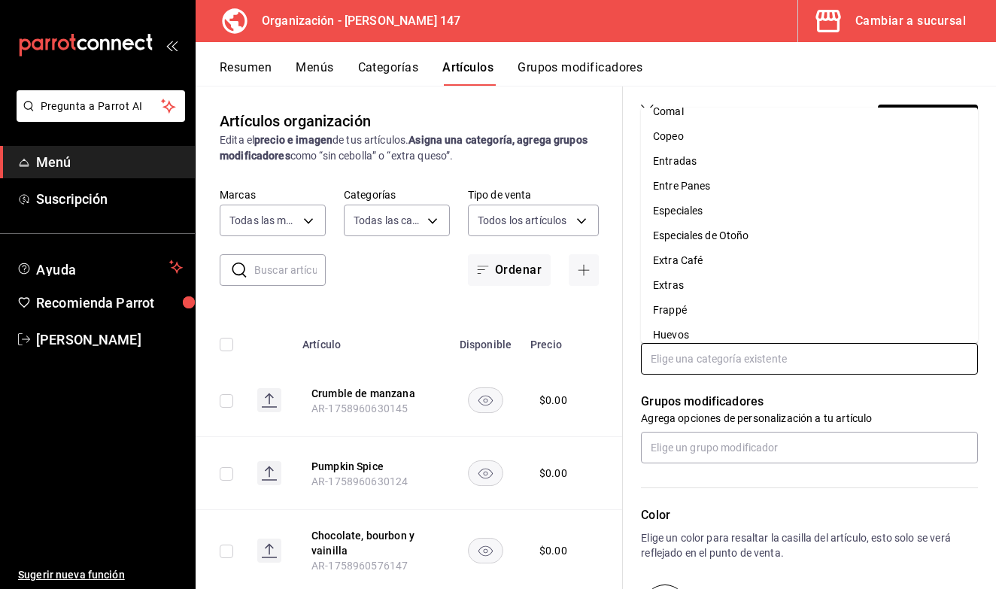
scroll to position [263, 0]
click at [755, 230] on li "Especiales de Otoño" at bounding box center [809, 235] width 337 height 25
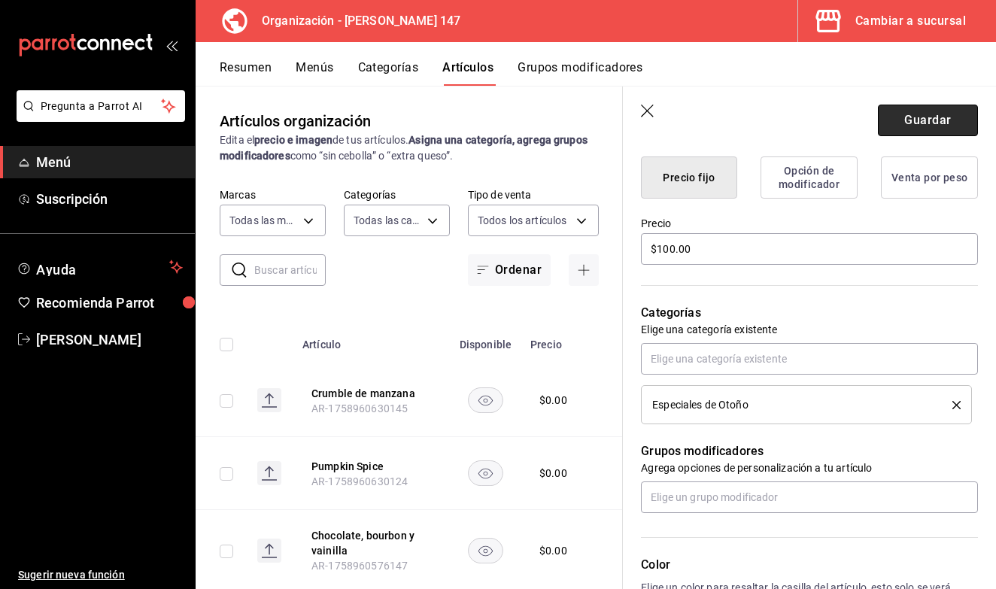
click at [928, 117] on button "Guardar" at bounding box center [928, 121] width 100 height 32
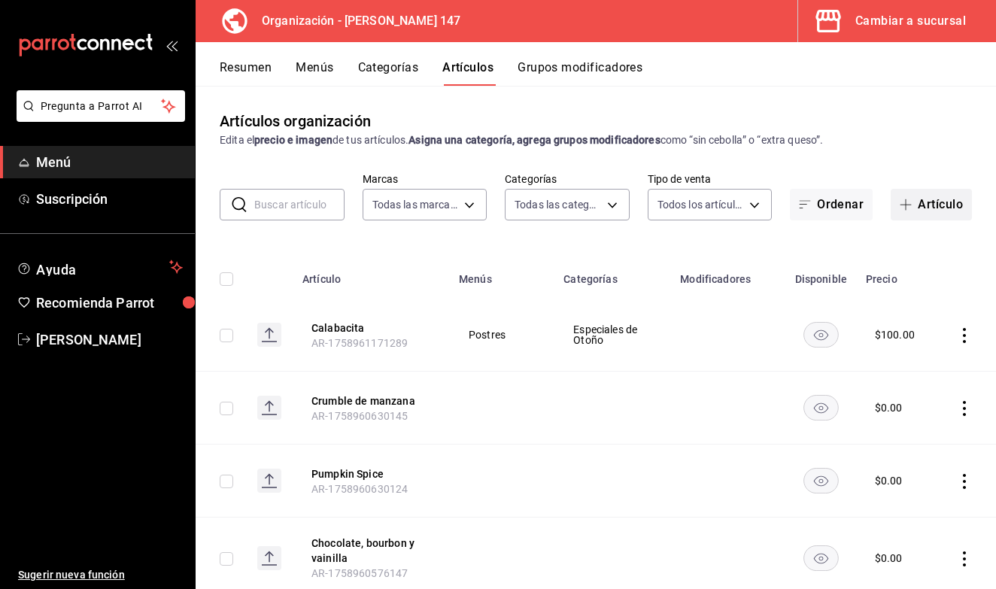
click at [901, 206] on icon "button" at bounding box center [906, 205] width 12 height 12
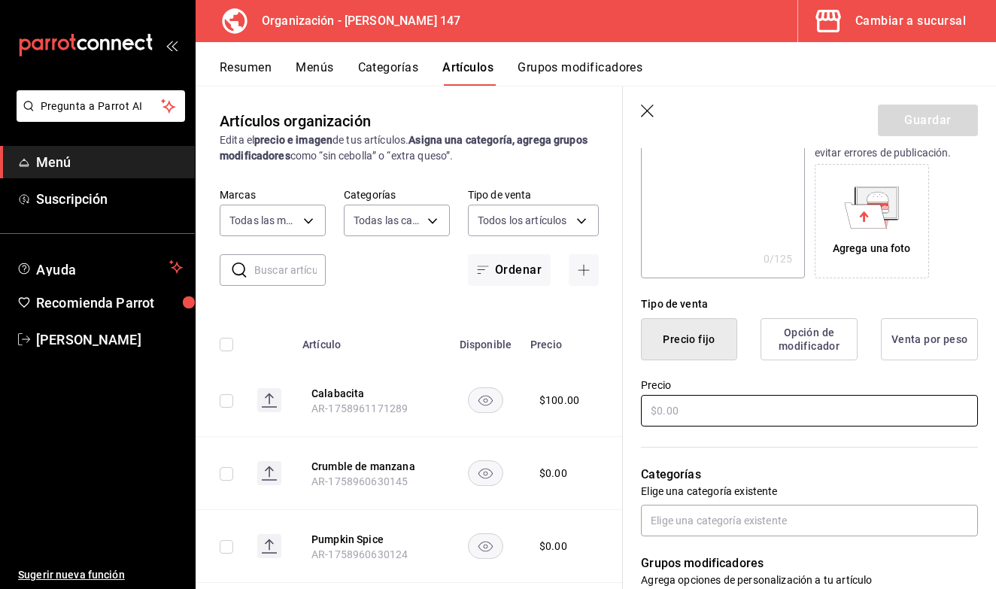
scroll to position [229, 0]
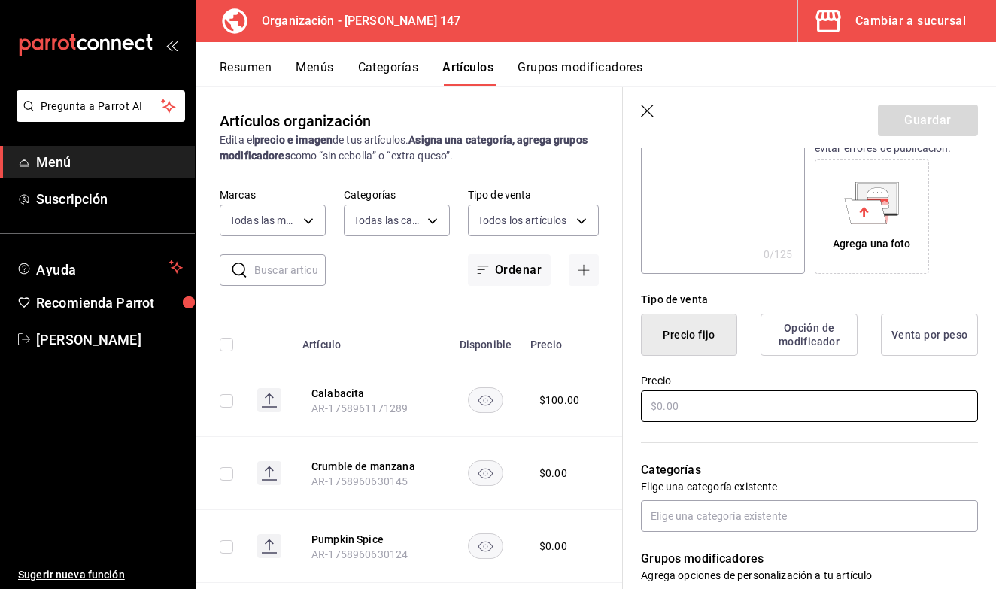
type input "Abrazo"
click at [742, 408] on input "text" at bounding box center [809, 407] width 337 height 32
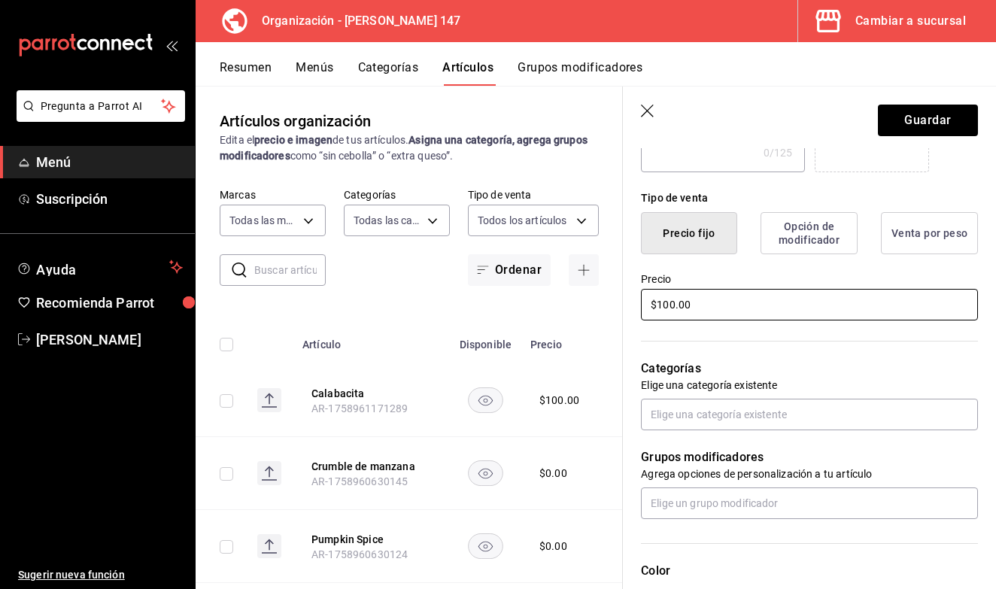
scroll to position [333, 0]
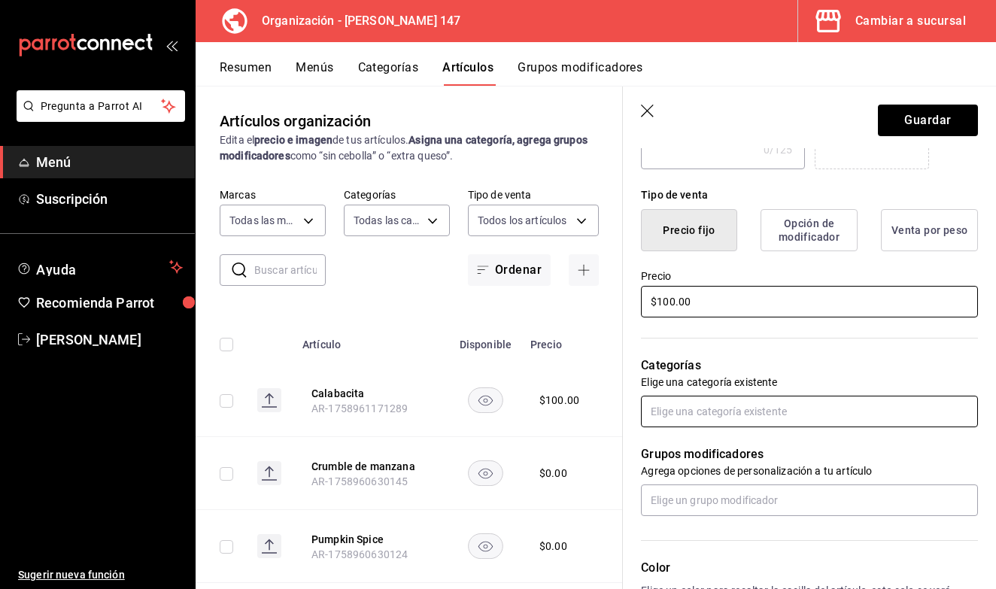
type input "$100.00"
click at [768, 418] on input "text" at bounding box center [809, 412] width 337 height 32
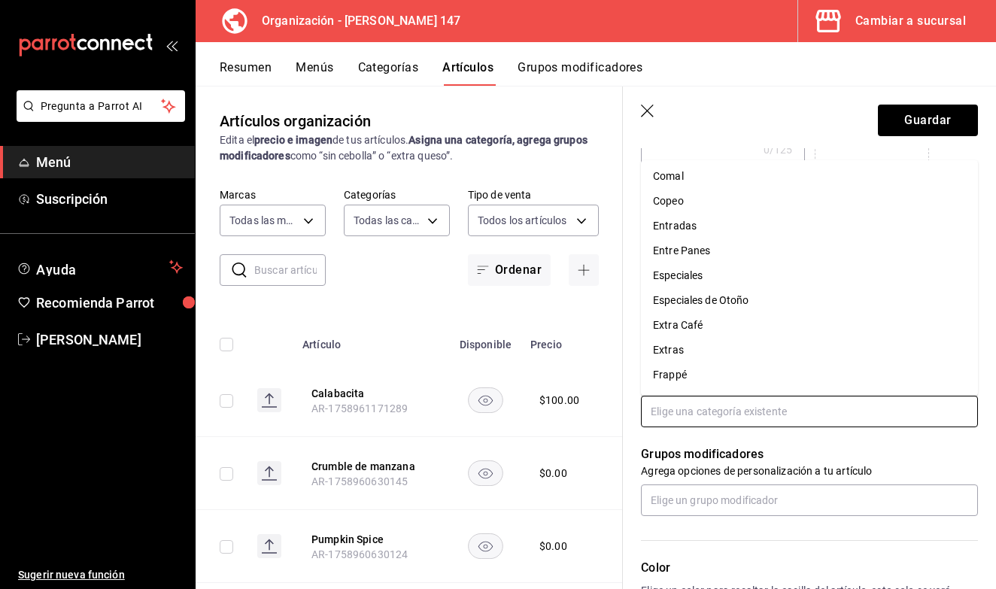
scroll to position [252, 0]
click at [746, 305] on li "Especiales de Otoño" at bounding box center [809, 299] width 337 height 25
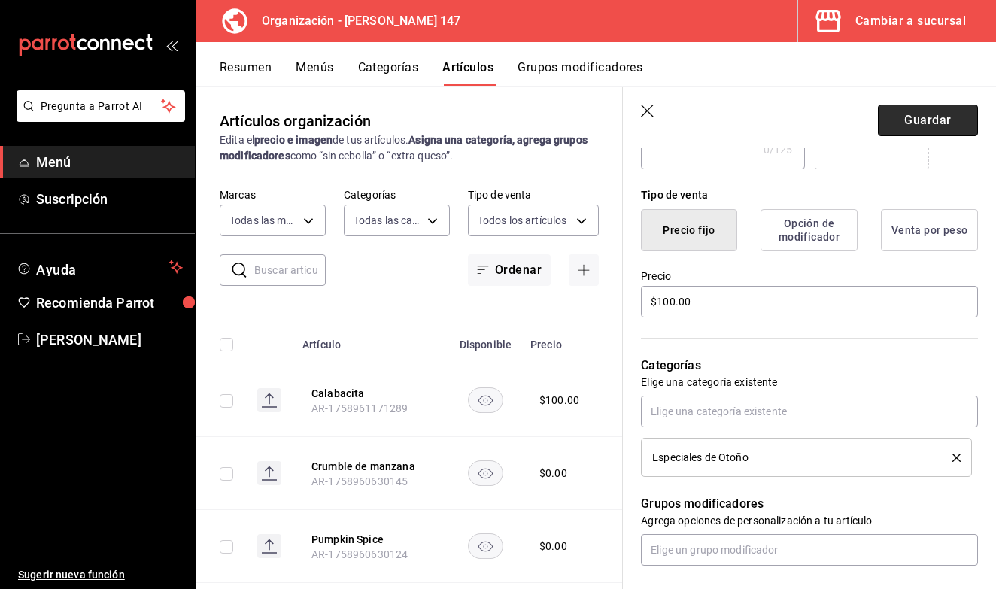
click at [936, 124] on button "Guardar" at bounding box center [928, 121] width 100 height 32
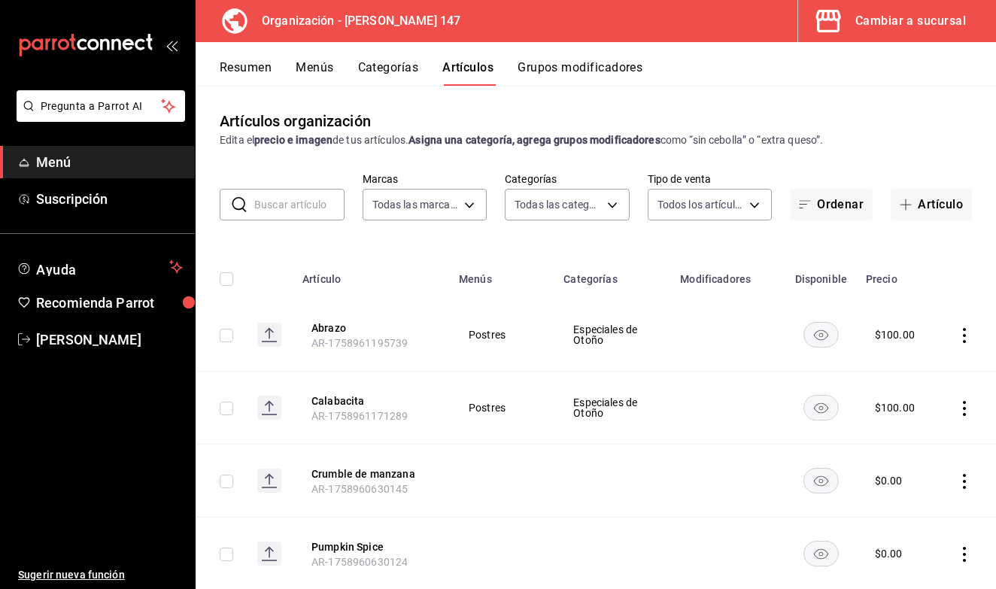
click at [400, 68] on button "Categorías" at bounding box center [388, 73] width 61 height 26
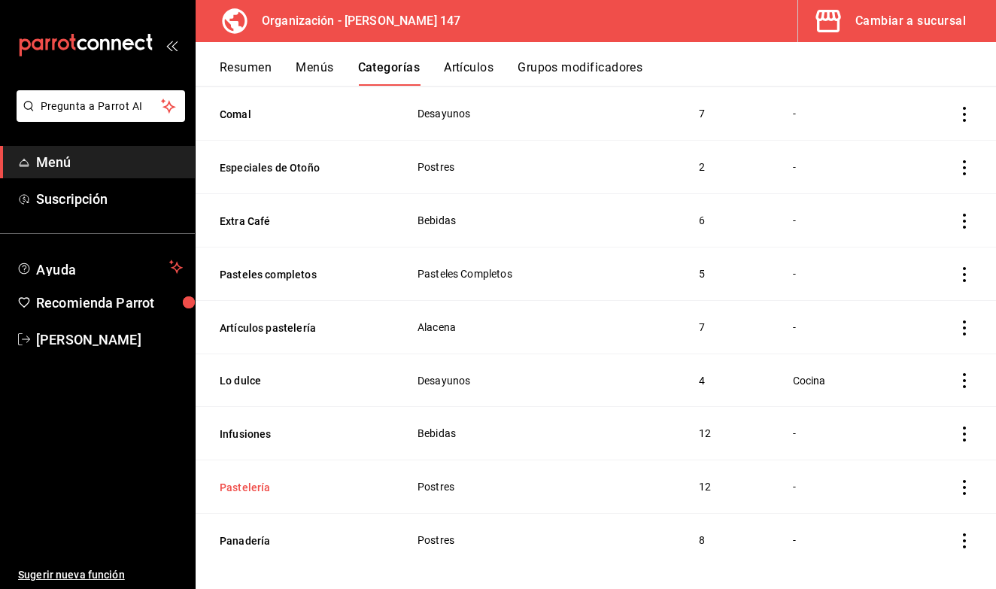
click at [237, 480] on button "Pastelería" at bounding box center [295, 487] width 150 height 15
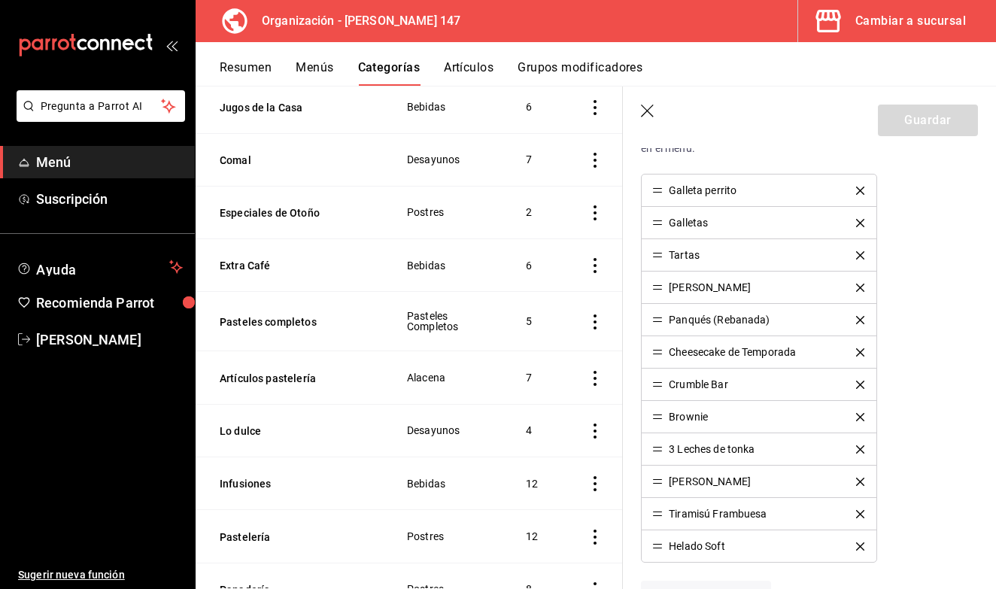
scroll to position [593, 0]
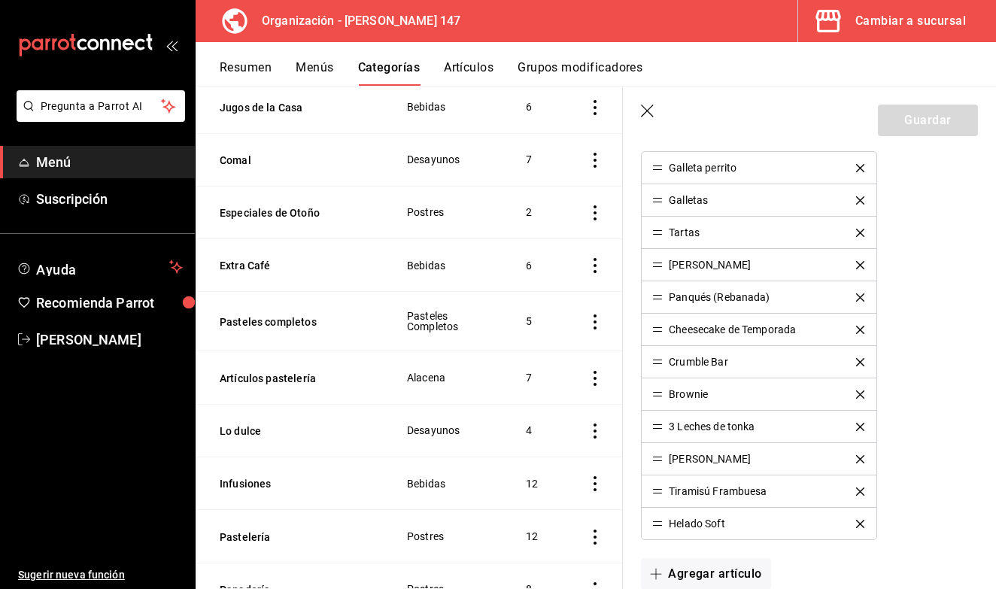
click at [859, 524] on icon "delete" at bounding box center [860, 524] width 8 height 8
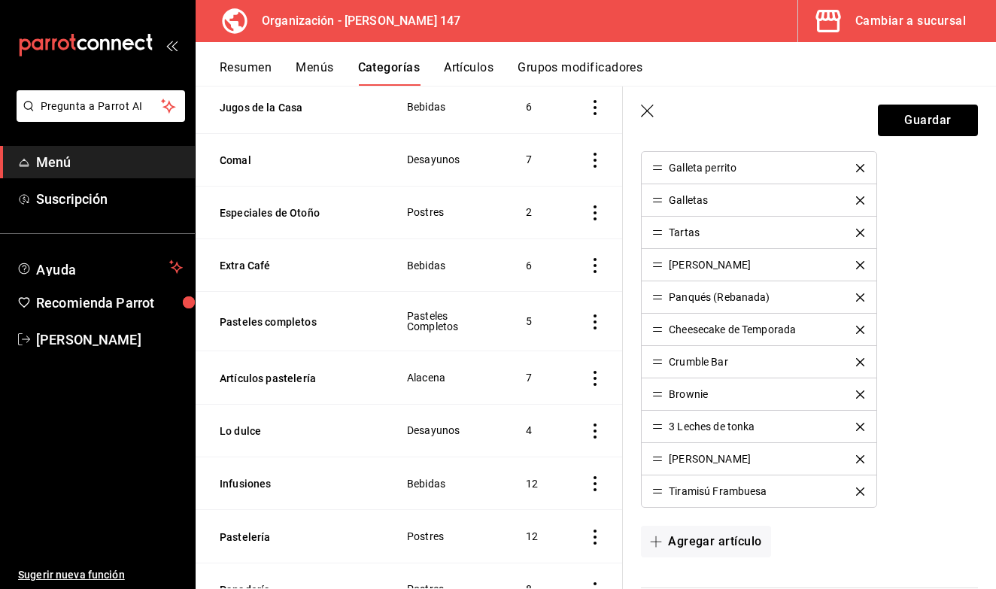
click at [860, 462] on icon "delete" at bounding box center [860, 459] width 8 height 8
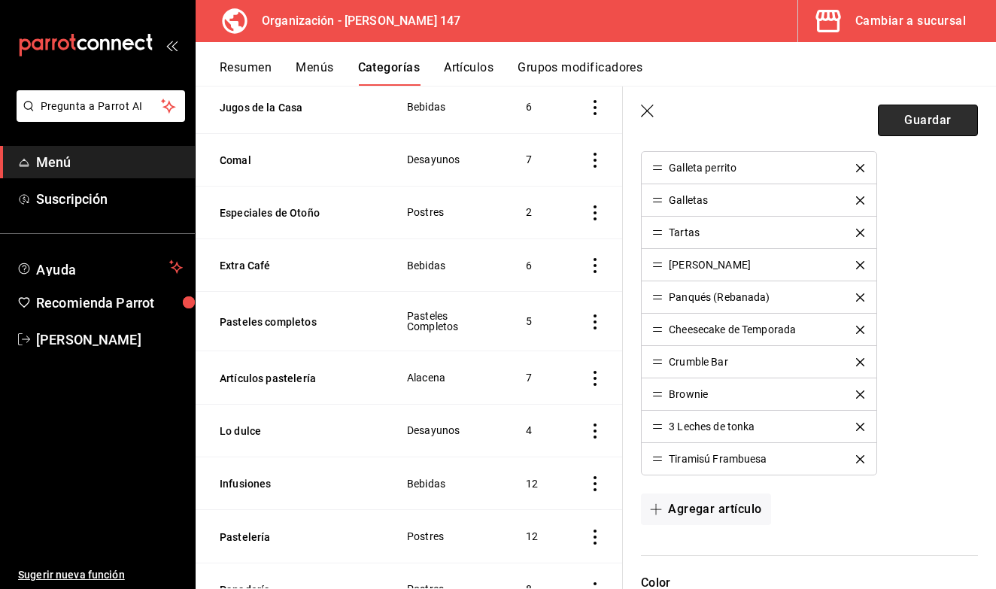
click at [913, 123] on button "Guardar" at bounding box center [928, 121] width 100 height 32
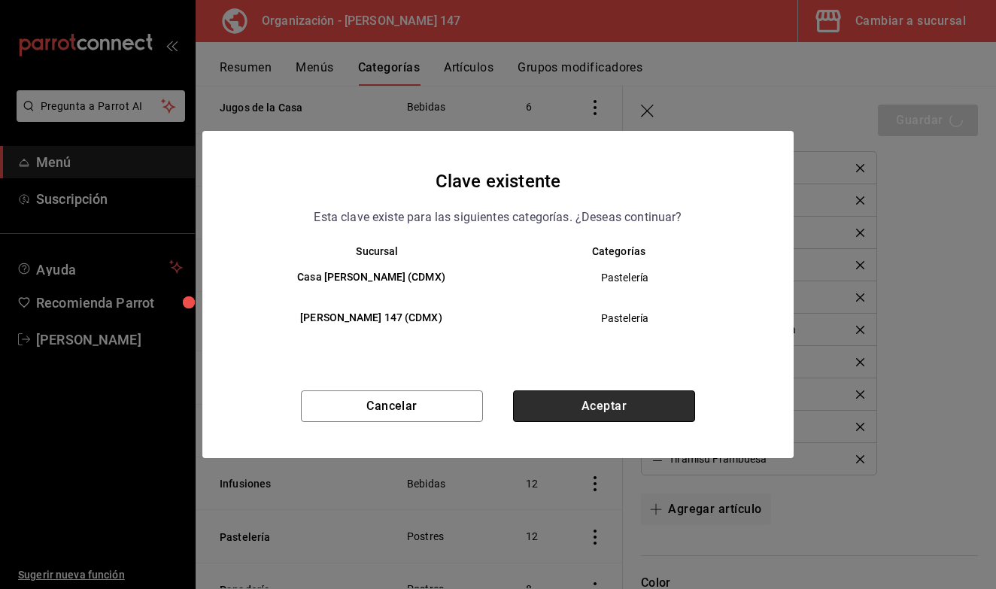
click at [594, 412] on button "Aceptar" at bounding box center [604, 407] width 182 height 32
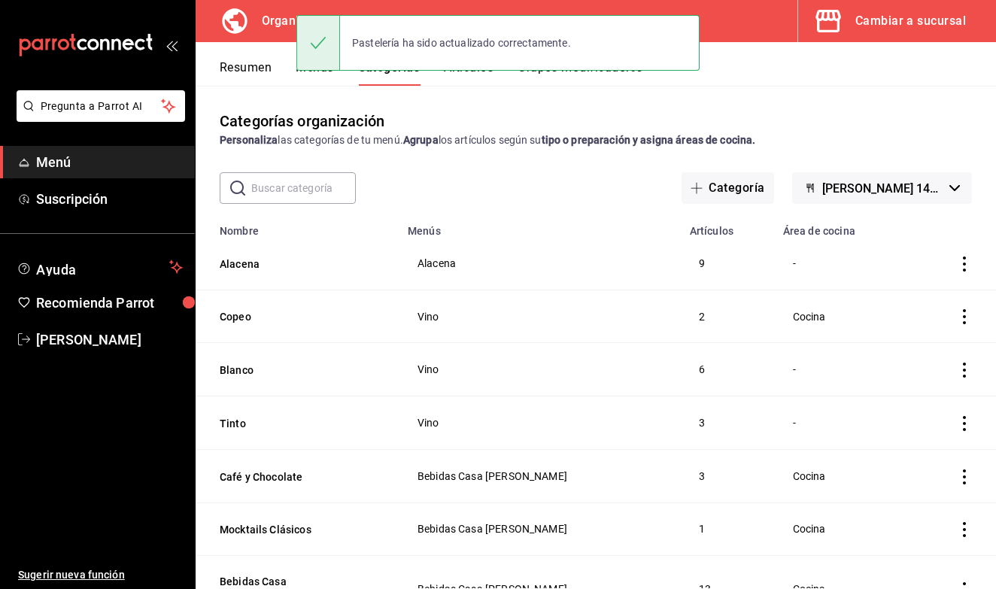
click at [479, 74] on div "Pastelería ha sido actualizado correctamente." at bounding box center [497, 43] width 403 height 65
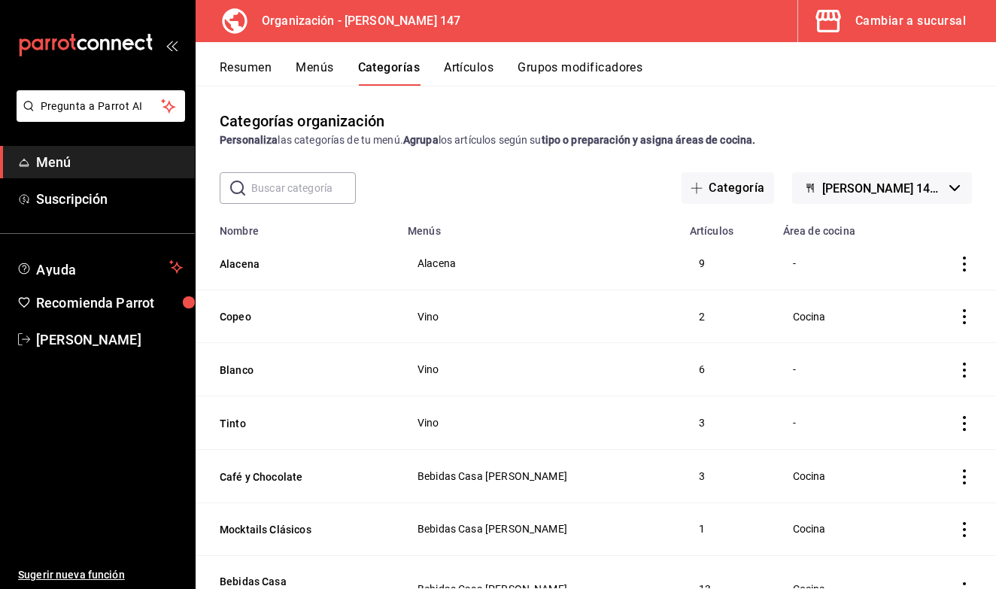
click at [478, 72] on button "Artículos" at bounding box center [469, 73] width 50 height 26
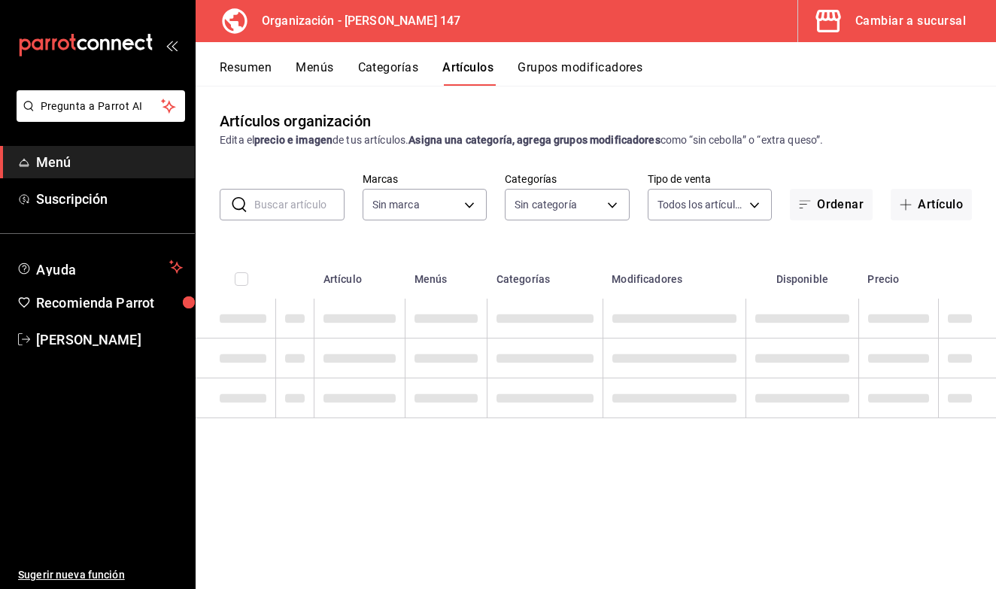
type input "b3e89477-8da9-4b67-b274-bdb9d47885f4"
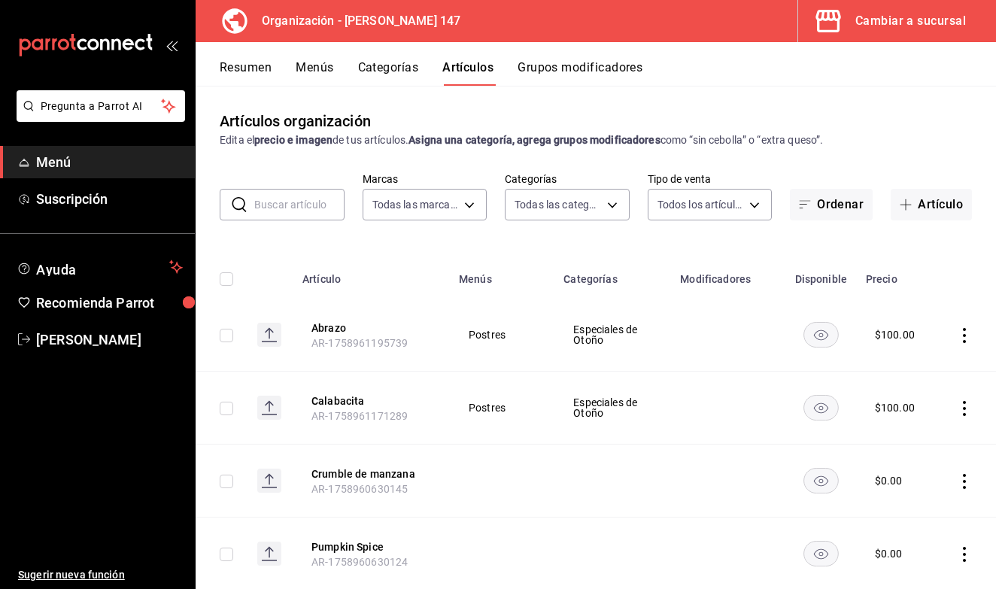
type input "b87891df-8a12-4a0c-8158-8d9801a8670e,4e8580e0-91de-40f0-8ab6-2614008eaf48,68563…"
click at [919, 211] on button "Artículo" at bounding box center [931, 205] width 81 height 32
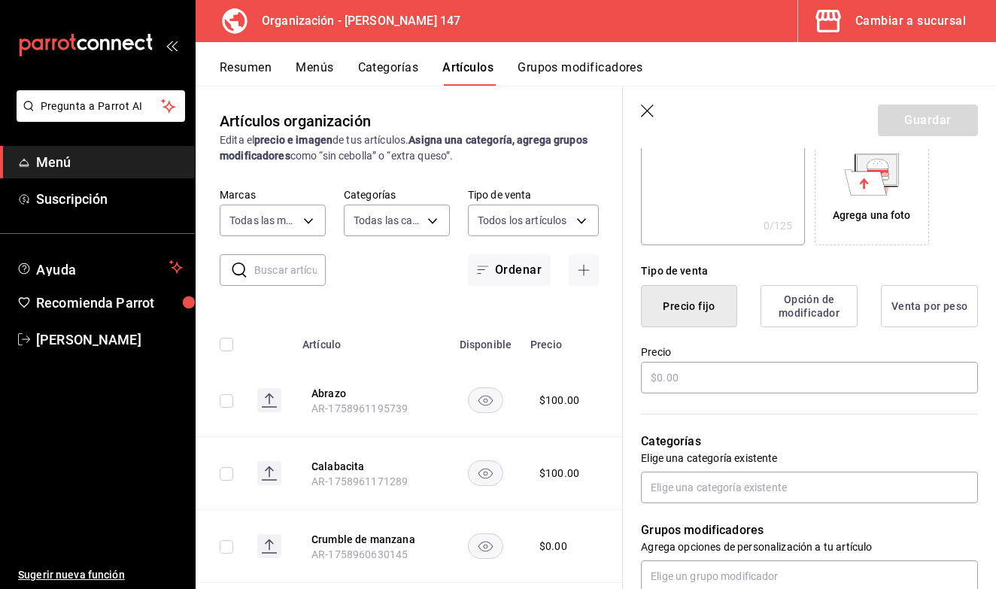
scroll to position [316, 0]
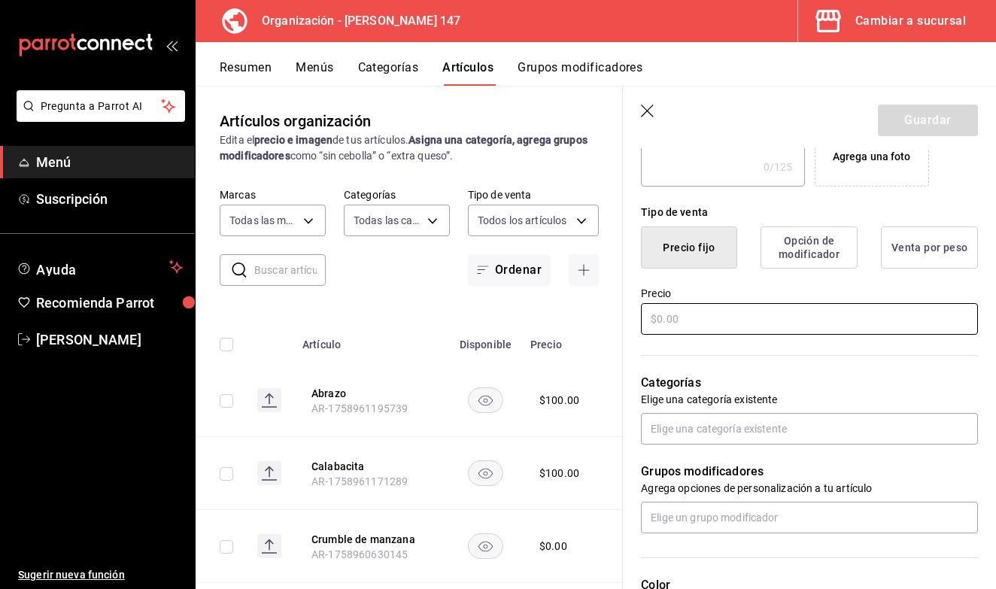
type input "Zanahoria"
click at [711, 321] on input "text" at bounding box center [809, 319] width 337 height 32
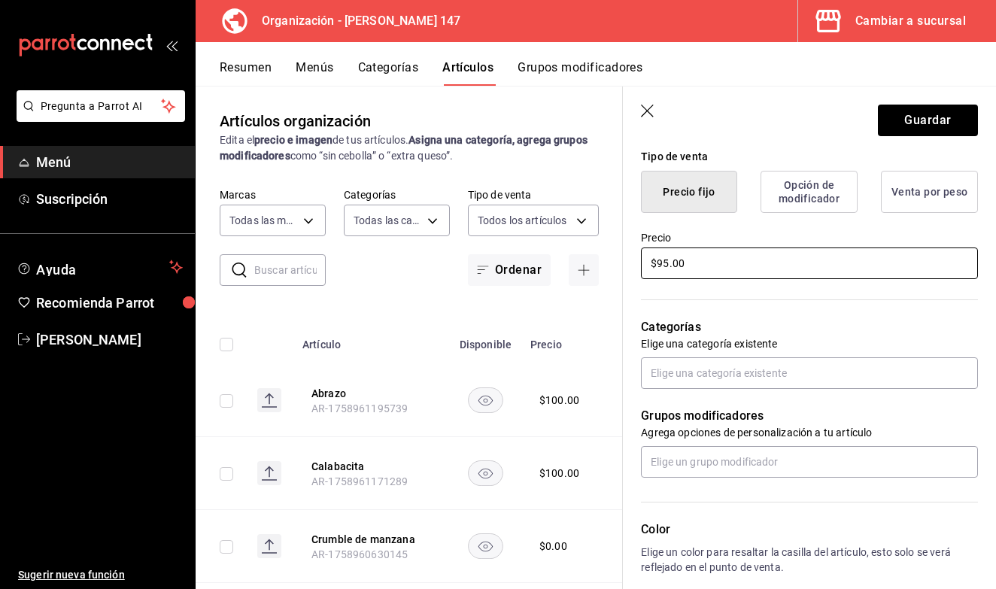
scroll to position [376, 0]
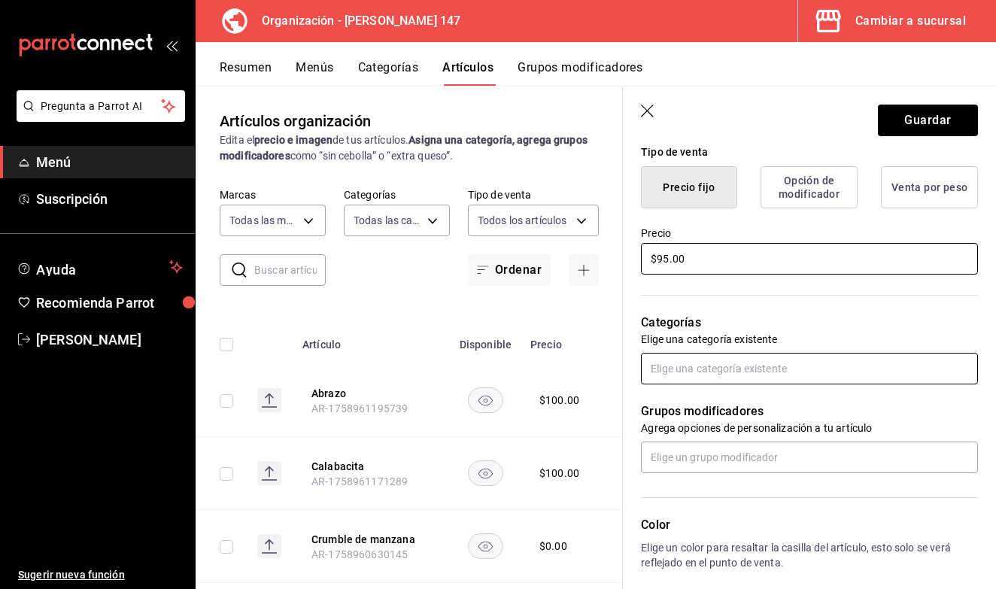
type input "$95.00"
click at [692, 369] on input "text" at bounding box center [809, 369] width 337 height 32
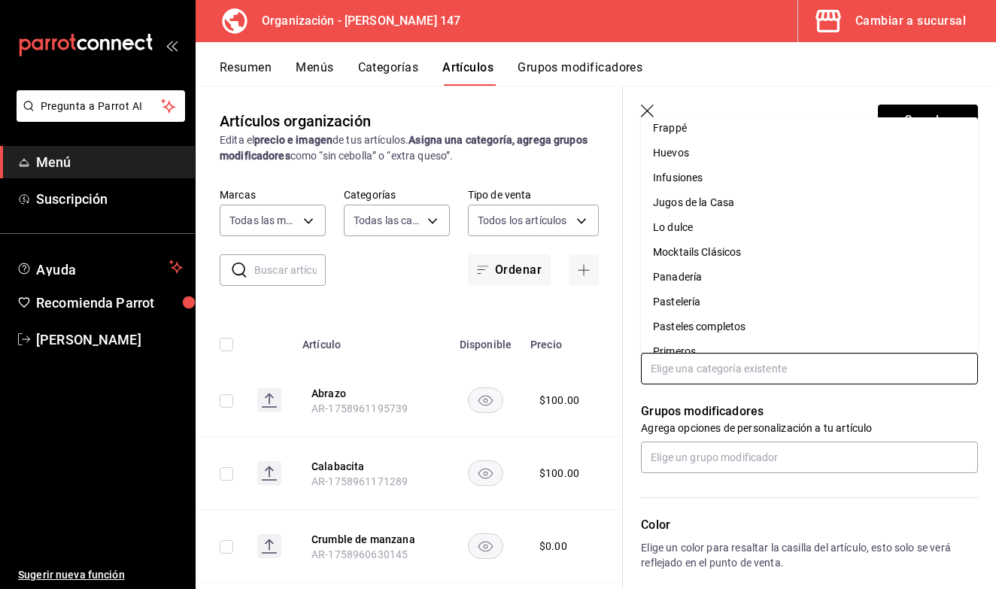
scroll to position [457, 0]
click at [703, 299] on li "Pastelería" at bounding box center [809, 299] width 337 height 25
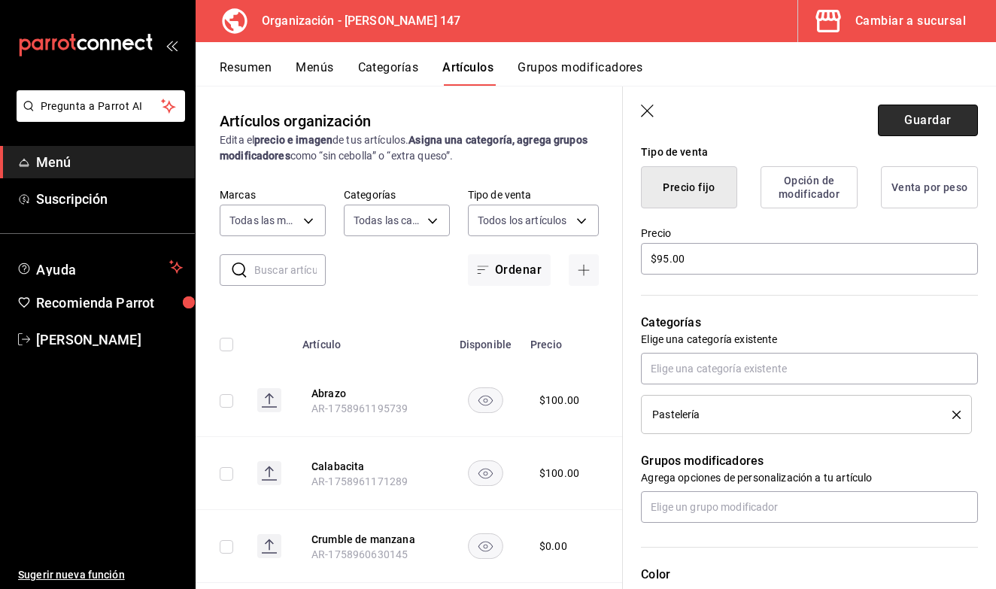
click at [917, 131] on button "Guardar" at bounding box center [928, 121] width 100 height 32
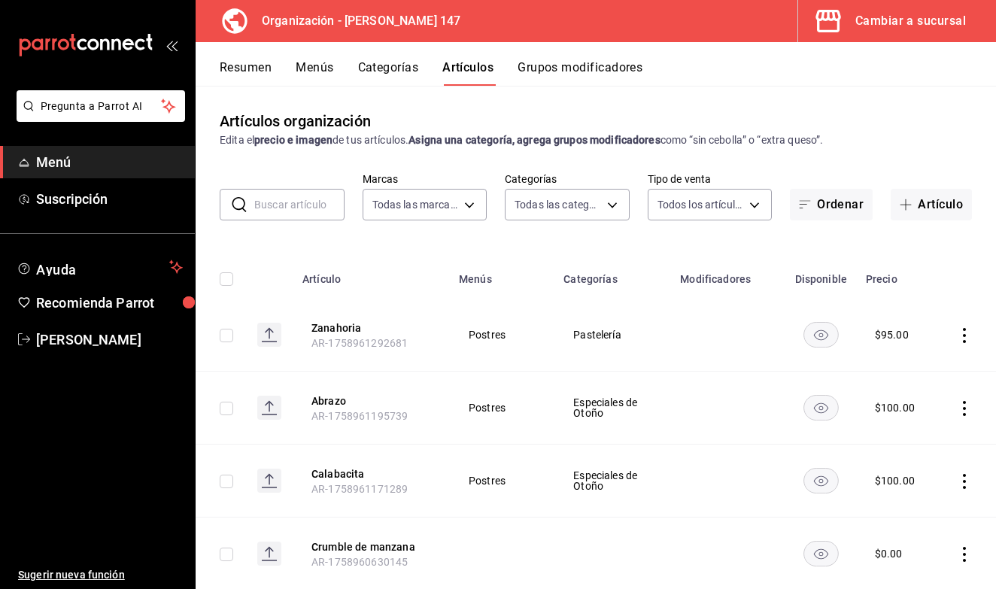
click at [320, 73] on div "Zanahoria se ha agregado exitosamente." at bounding box center [497, 43] width 403 height 65
click at [322, 67] on button "Menús" at bounding box center [315, 73] width 38 height 26
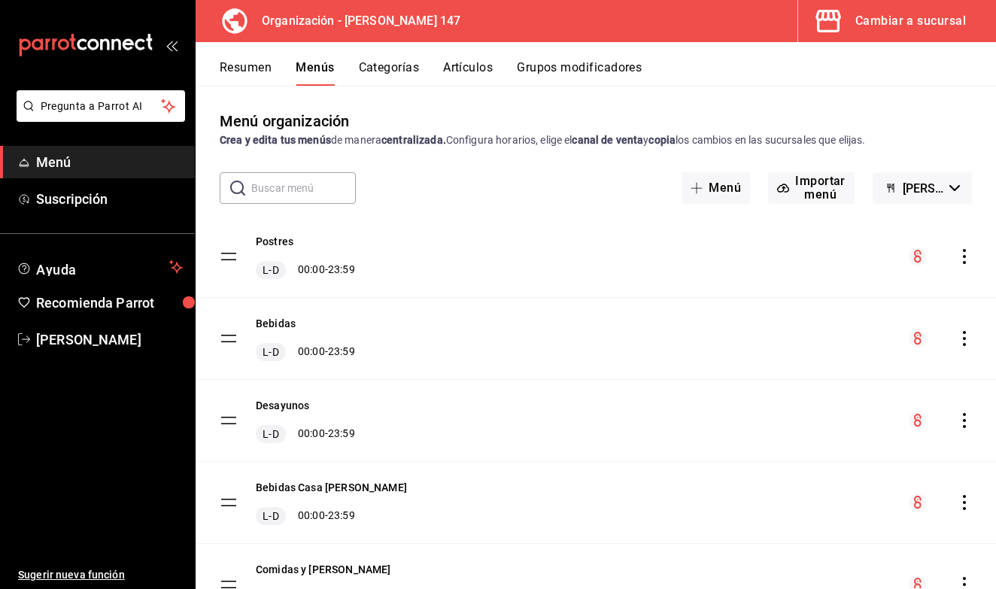
click at [957, 251] on icon "actions" at bounding box center [964, 256] width 15 height 15
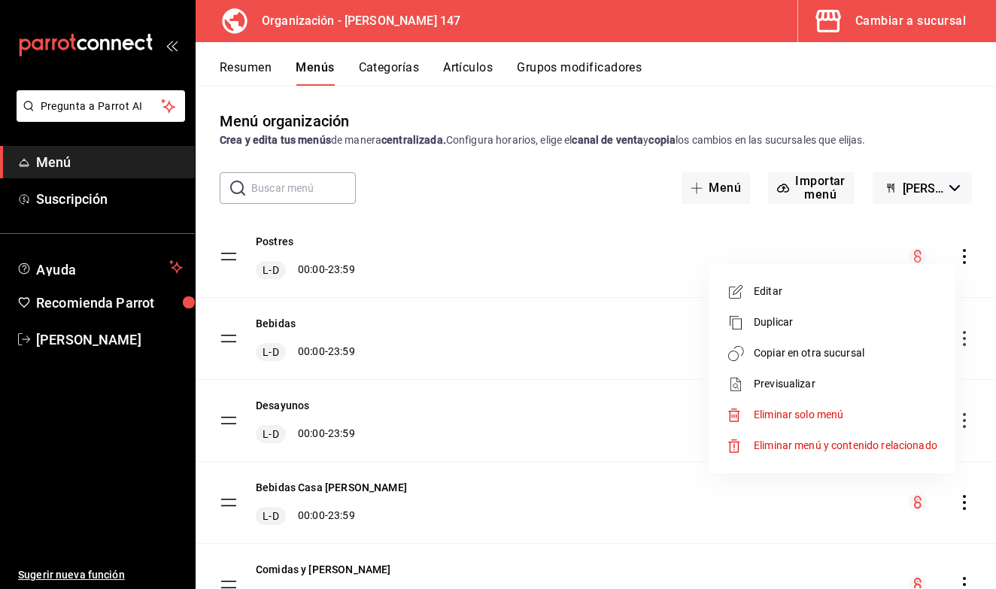
click at [865, 350] on span "Copiar en otra sucursal" at bounding box center [846, 353] width 184 height 16
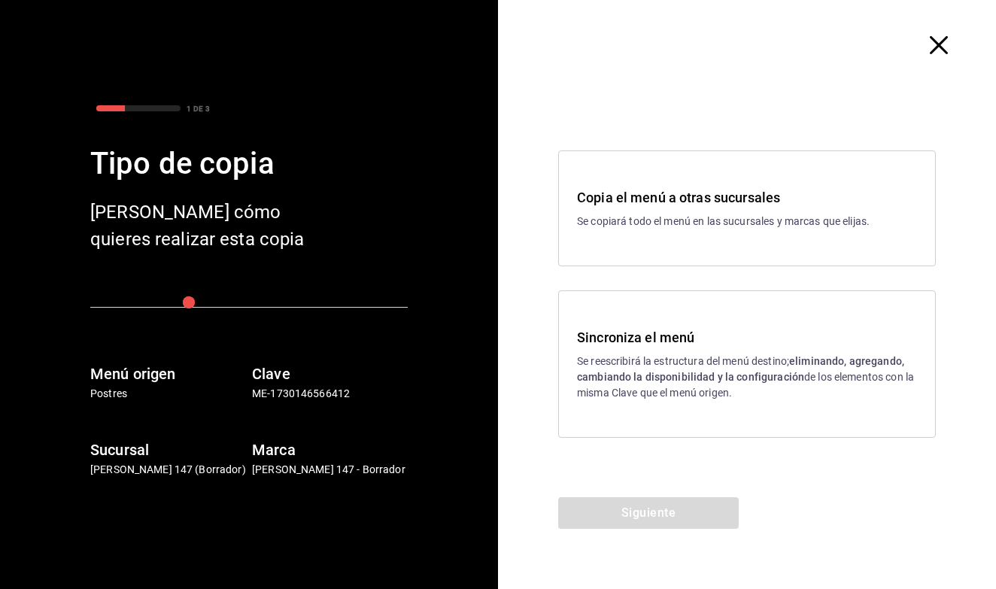
click at [651, 363] on p "Se reescribirá la estructura del menú destino; eliminando, agregando, cambiando…" at bounding box center [747, 377] width 340 height 47
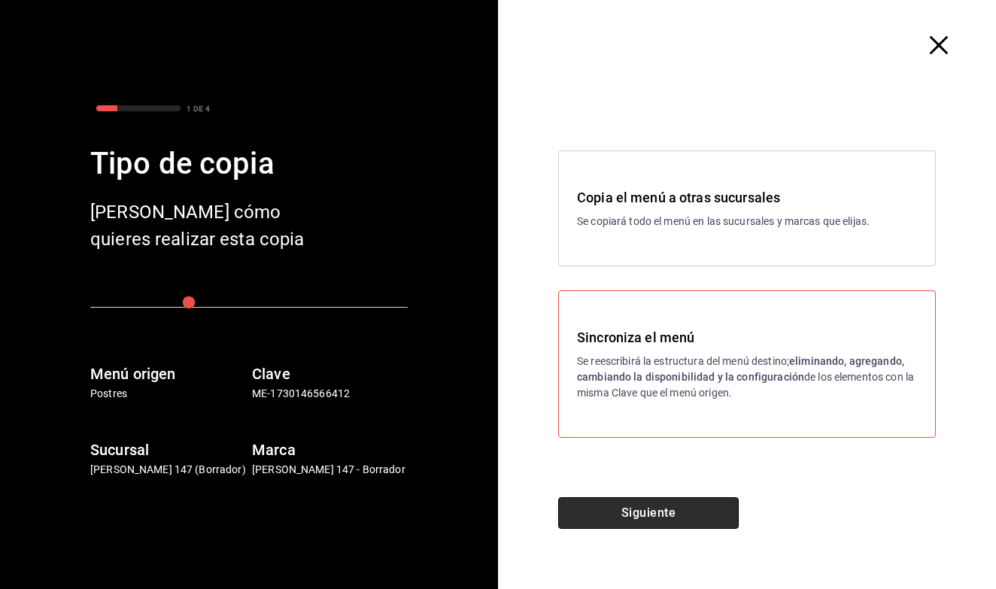
click at [611, 511] on button "Siguiente" at bounding box center [648, 513] width 181 height 32
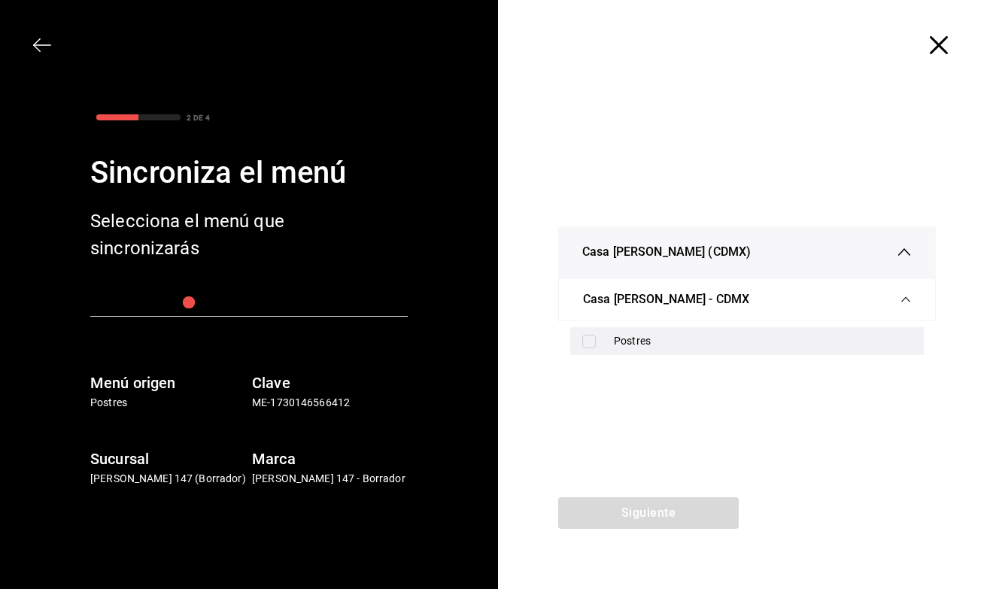
click at [600, 345] on label at bounding box center [592, 342] width 20 height 14
click at [596, 345] on input "checkbox" at bounding box center [589, 342] width 14 height 14
click at [597, 345] on label at bounding box center [592, 342] width 20 height 14
click at [596, 345] on input "checkbox" at bounding box center [589, 342] width 14 height 14
click at [594, 344] on input "checkbox" at bounding box center [589, 342] width 14 height 14
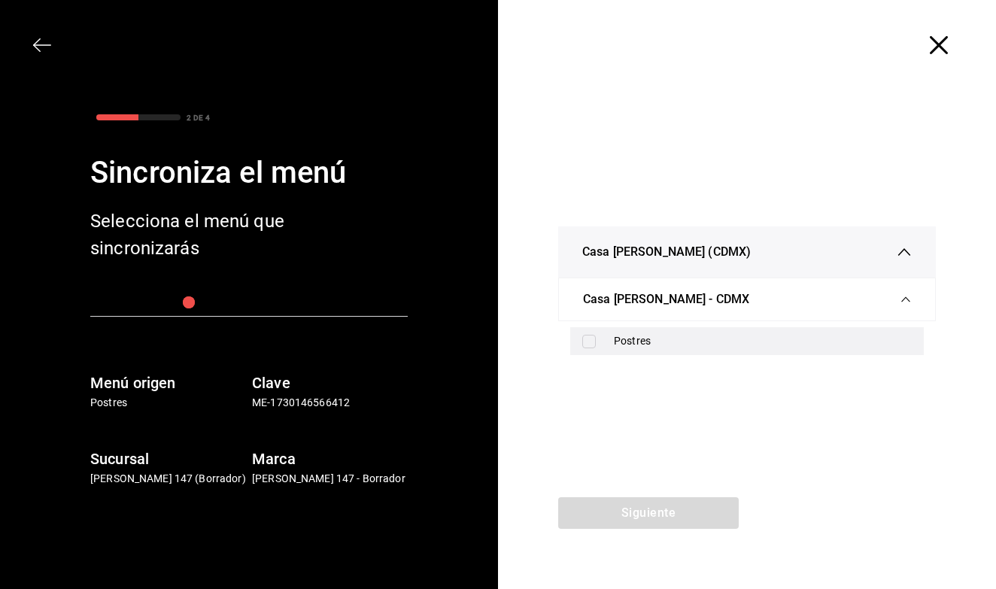
checkbox input "true"
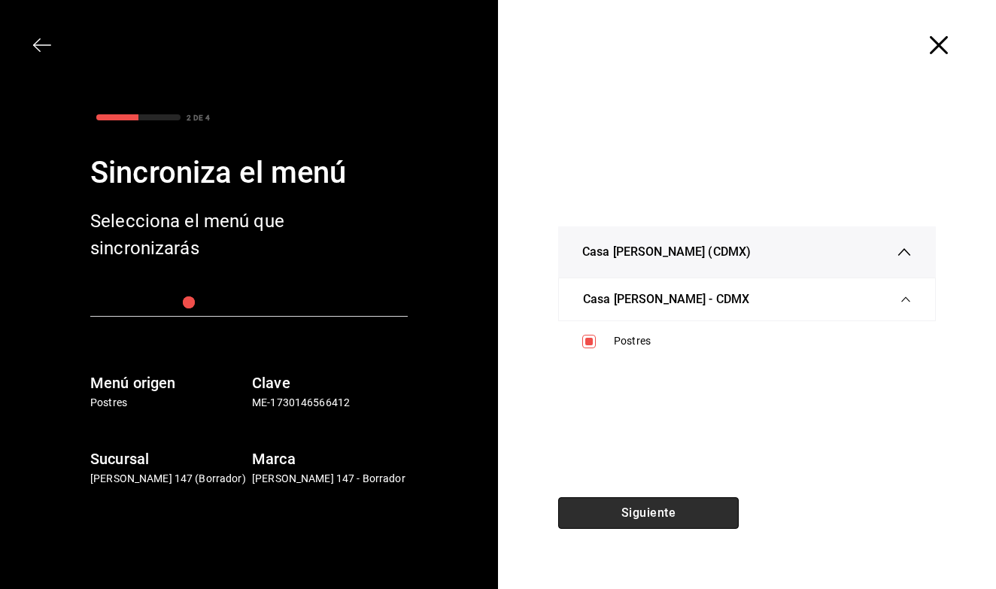
click at [591, 518] on button "Siguiente" at bounding box center [648, 513] width 181 height 32
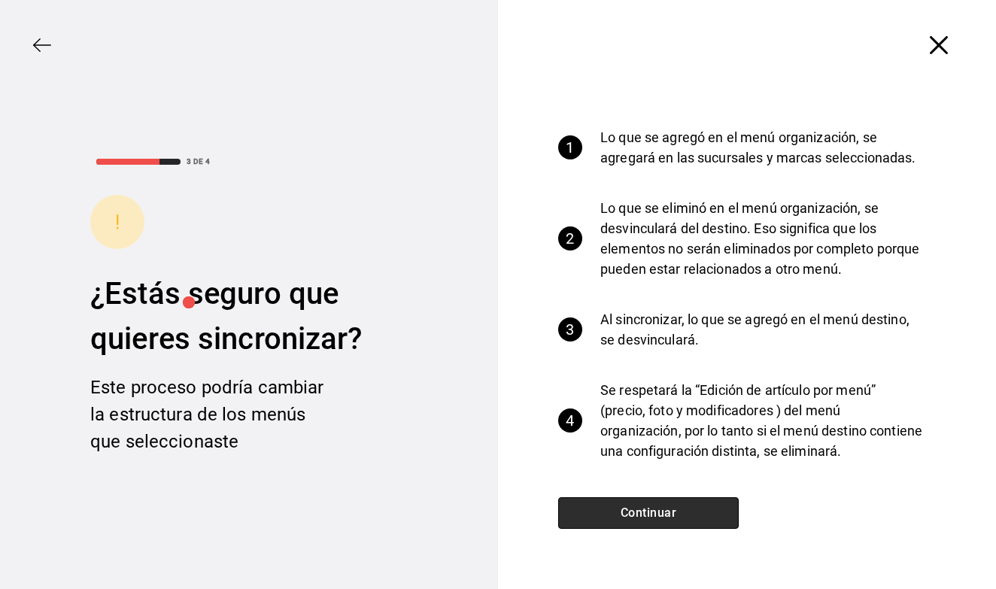
click at [609, 508] on button "Continuar" at bounding box center [648, 513] width 181 height 32
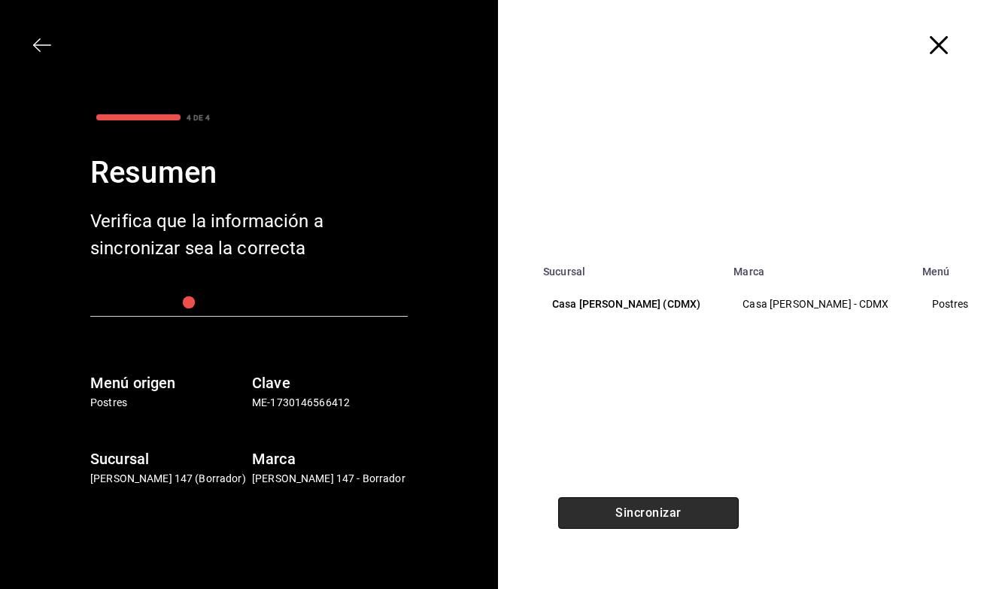
click at [609, 508] on button "Sincronizar" at bounding box center [648, 513] width 181 height 32
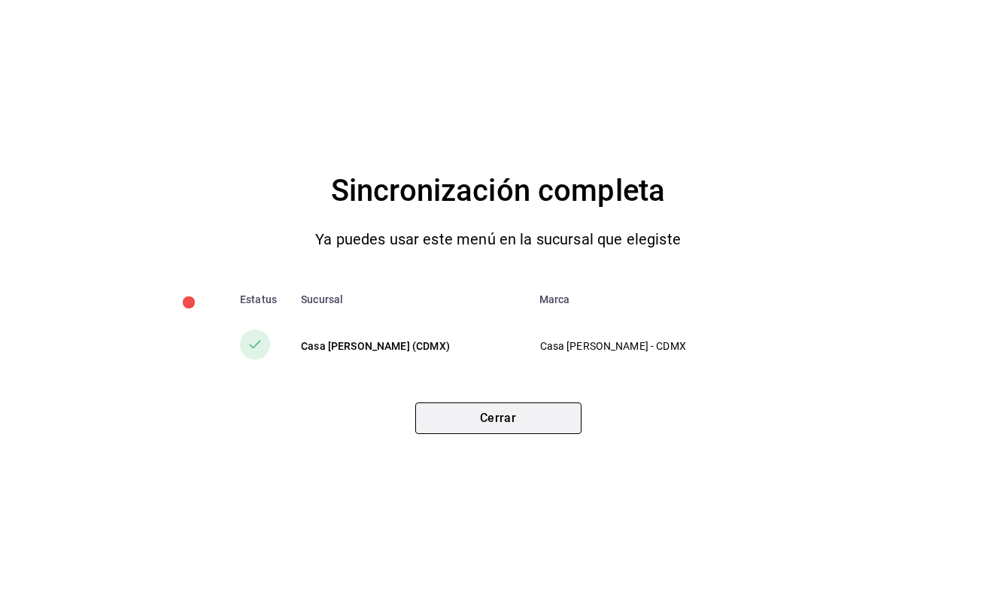
click at [515, 412] on button "Cerrar" at bounding box center [498, 419] width 166 height 32
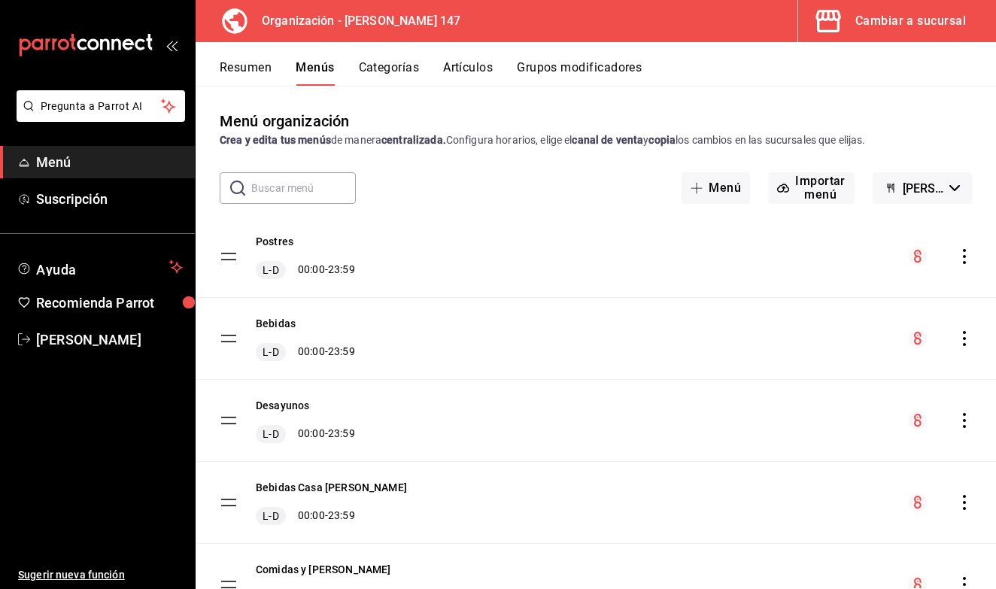
click at [472, 67] on button "Artículos" at bounding box center [468, 73] width 50 height 26
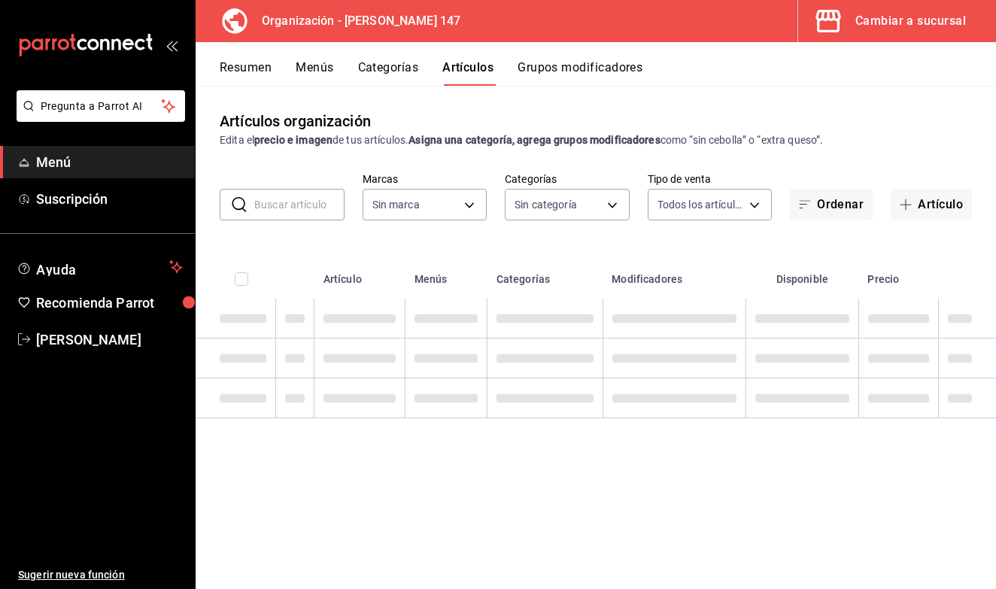
type input "b3e89477-8da9-4b67-b274-bdb9d47885f4"
type input "b87891df-8a12-4a0c-8158-8d9801a8670e,4e8580e0-91de-40f0-8ab6-2614008eaf48,68563…"
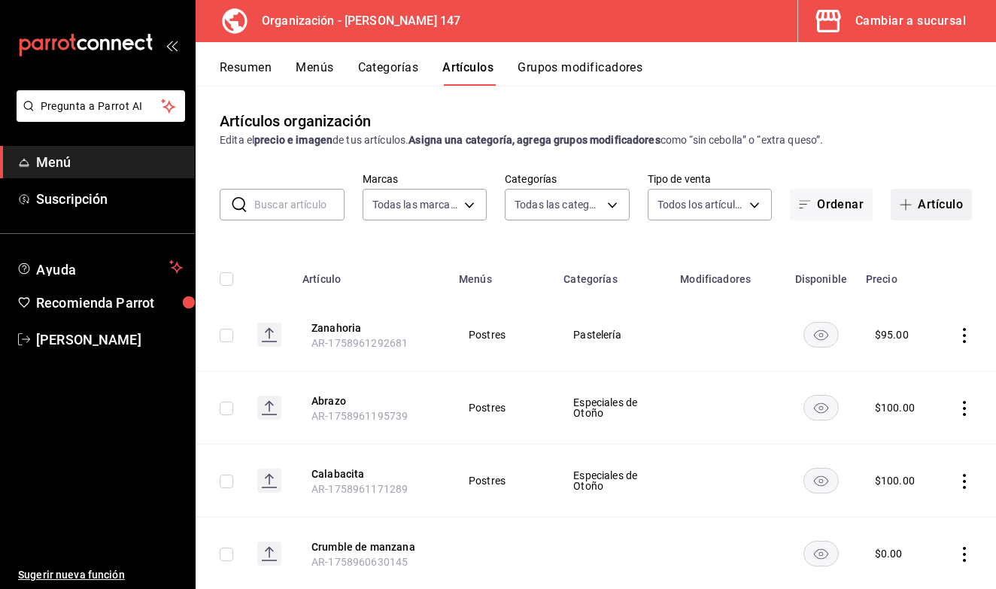
click at [907, 216] on button "Artículo" at bounding box center [931, 205] width 81 height 32
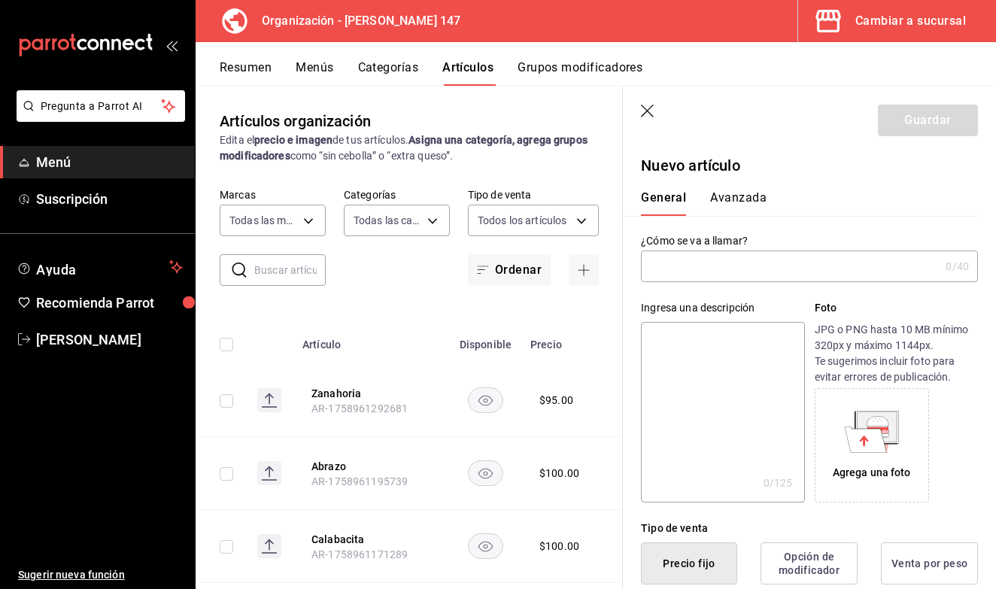
type input "AR-1758961359586"
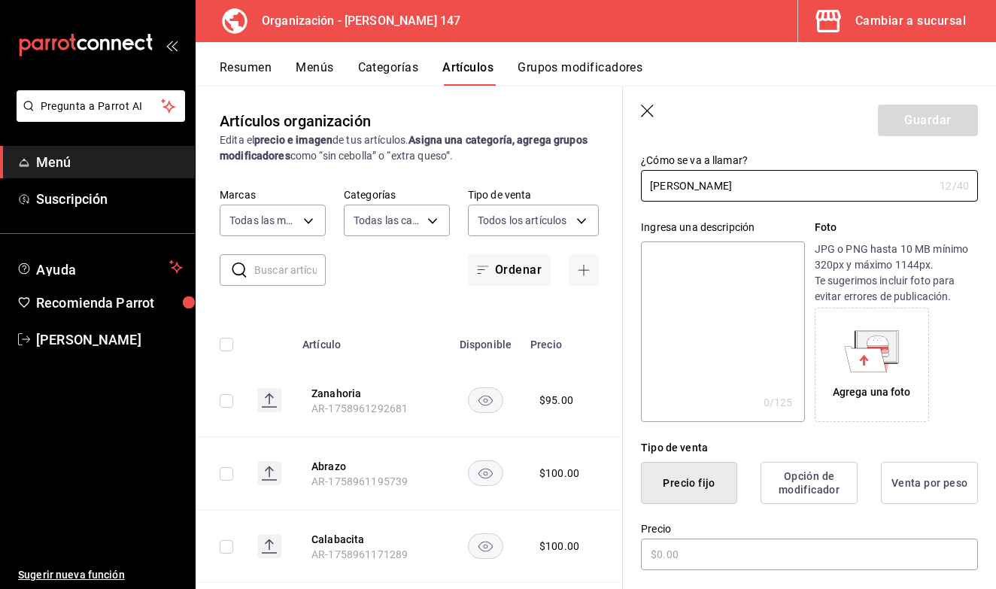
scroll to position [109, 0]
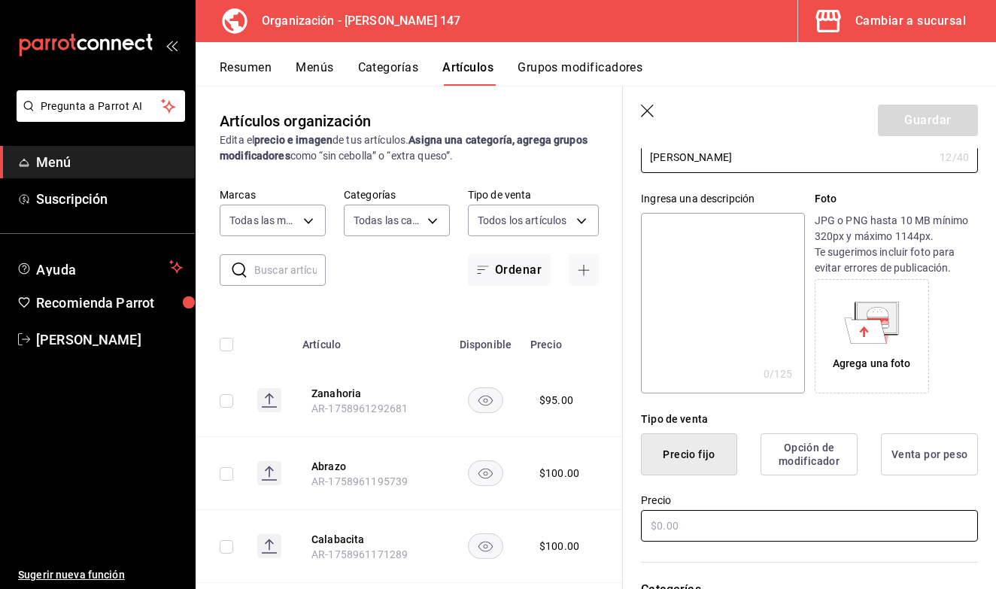
type input "Barra Germán"
click at [696, 525] on input "text" at bounding box center [809, 526] width 337 height 32
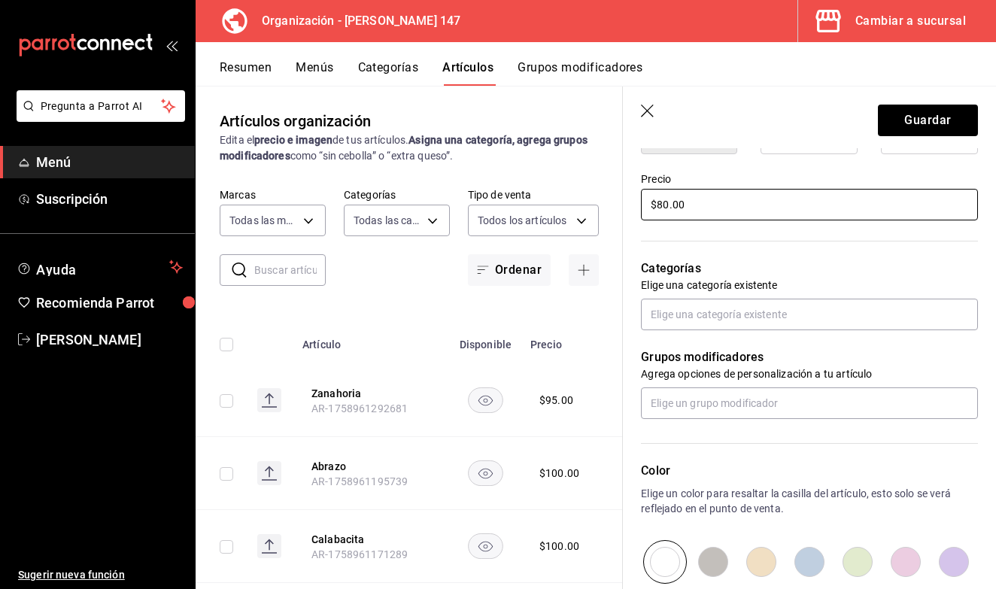
scroll to position [511, 0]
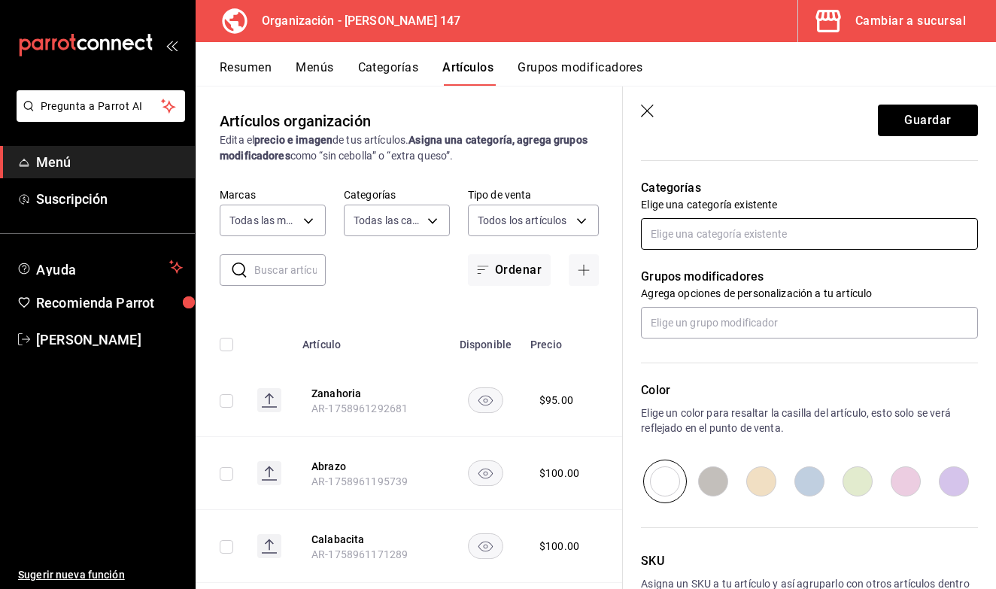
type input "$80.00"
click at [689, 241] on input "text" at bounding box center [809, 234] width 337 height 32
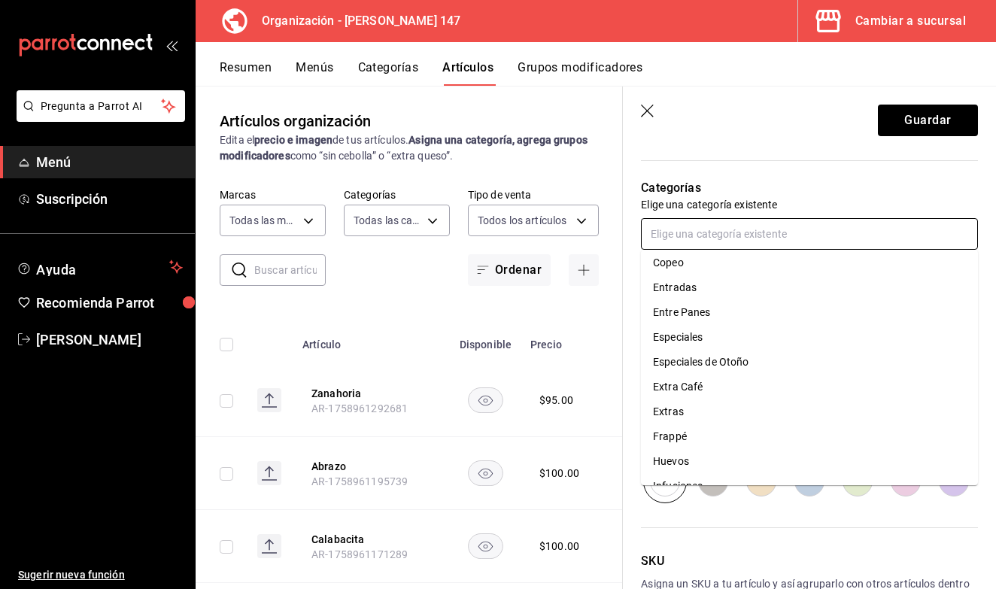
scroll to position [306, 0]
click at [727, 335] on li "Especiales de Otoño" at bounding box center [809, 334] width 337 height 25
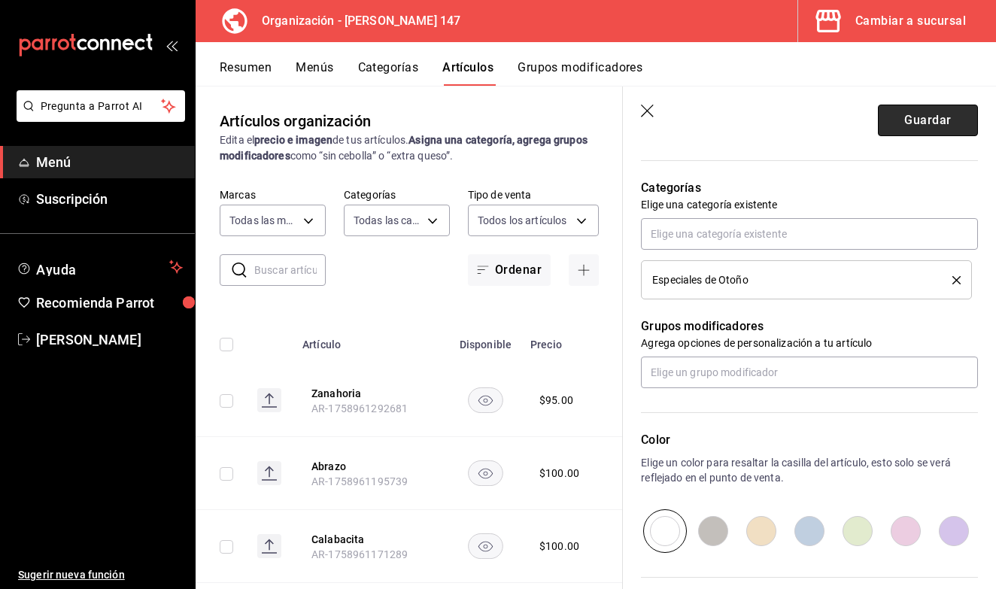
click at [917, 125] on button "Guardar" at bounding box center [928, 121] width 100 height 32
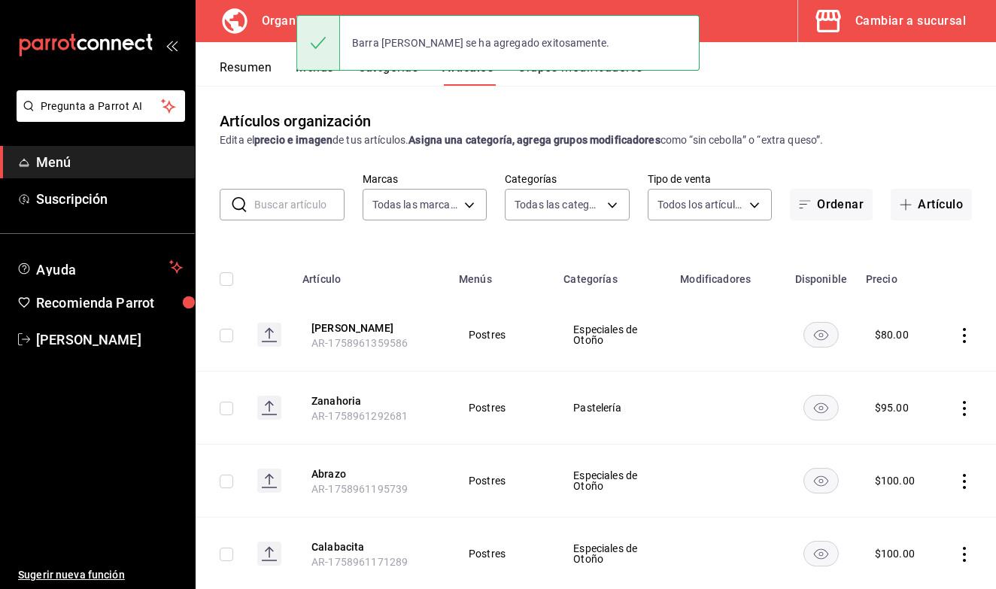
click at [403, 78] on button "Categorías" at bounding box center [388, 73] width 61 height 26
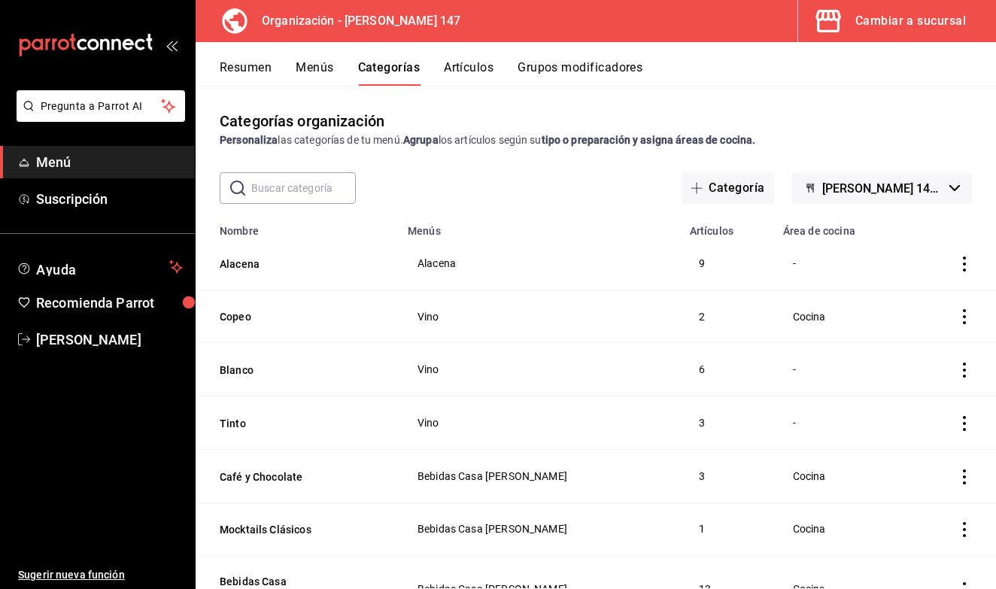
click at [316, 74] on button "Menús" at bounding box center [315, 73] width 38 height 26
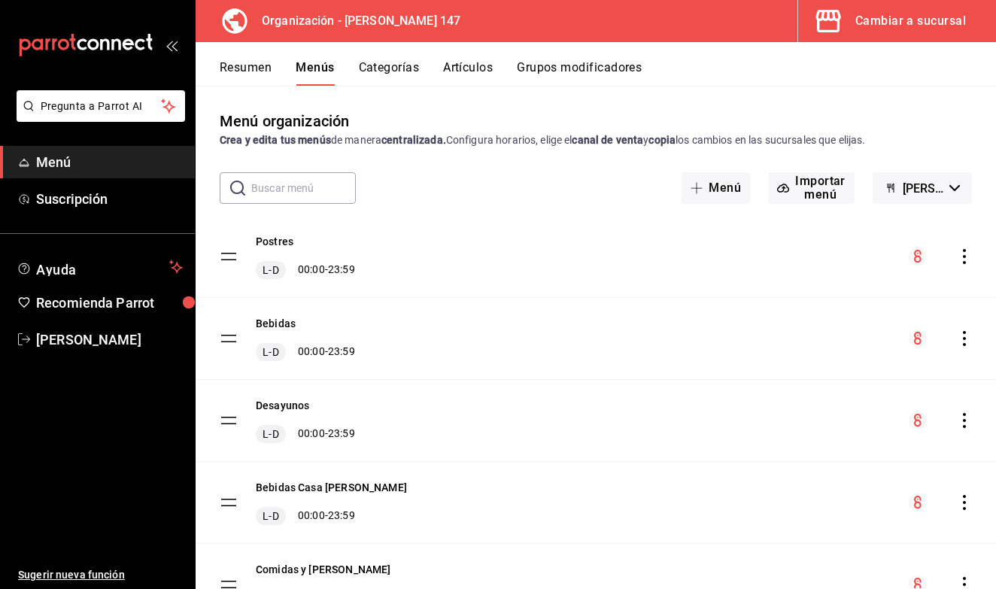
click at [965, 257] on icon "actions" at bounding box center [964, 256] width 3 height 15
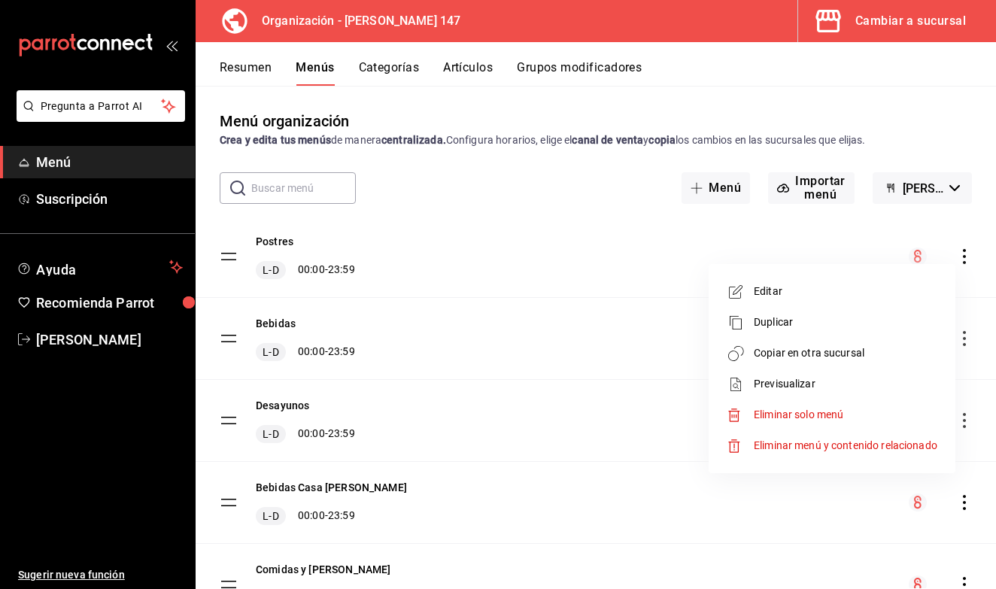
click at [865, 362] on li "Copiar en otra sucursal" at bounding box center [832, 353] width 235 height 31
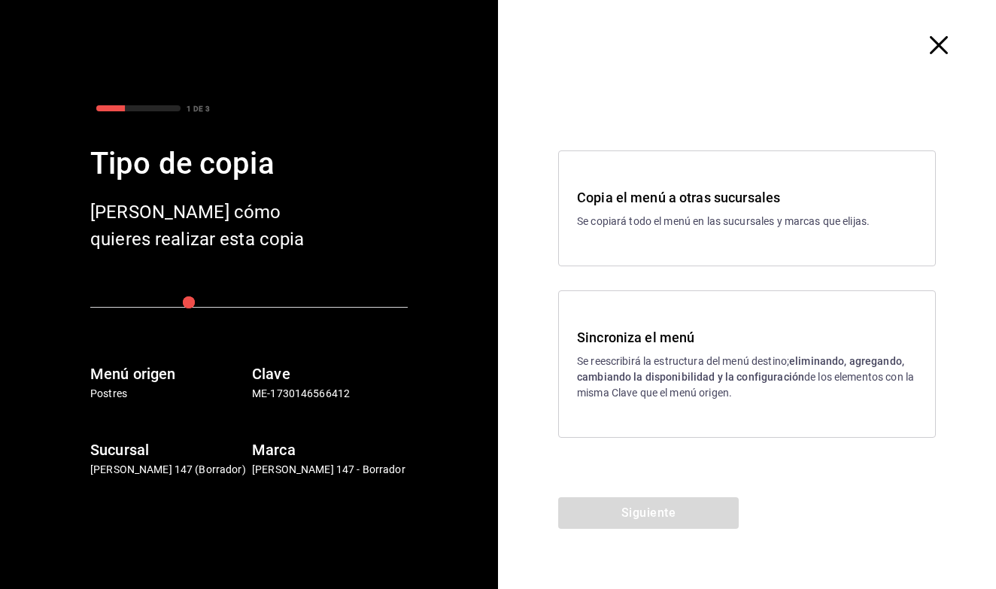
click at [680, 352] on div "Sincroniza el menú Se reescribirá la estructura del menú destino; eliminando, a…" at bounding box center [747, 364] width 340 height 74
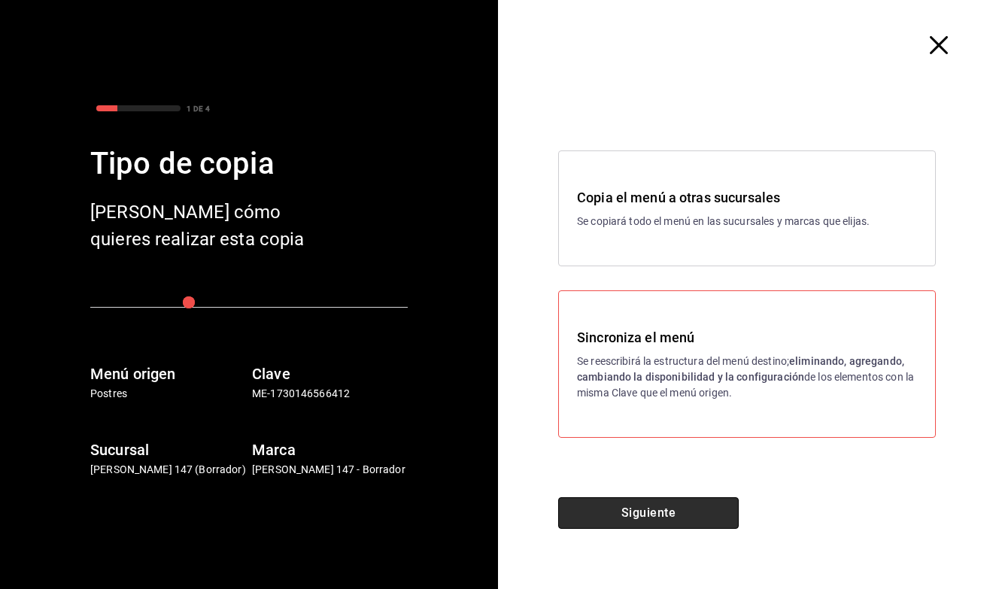
click at [636, 507] on button "Siguiente" at bounding box center [648, 513] width 181 height 32
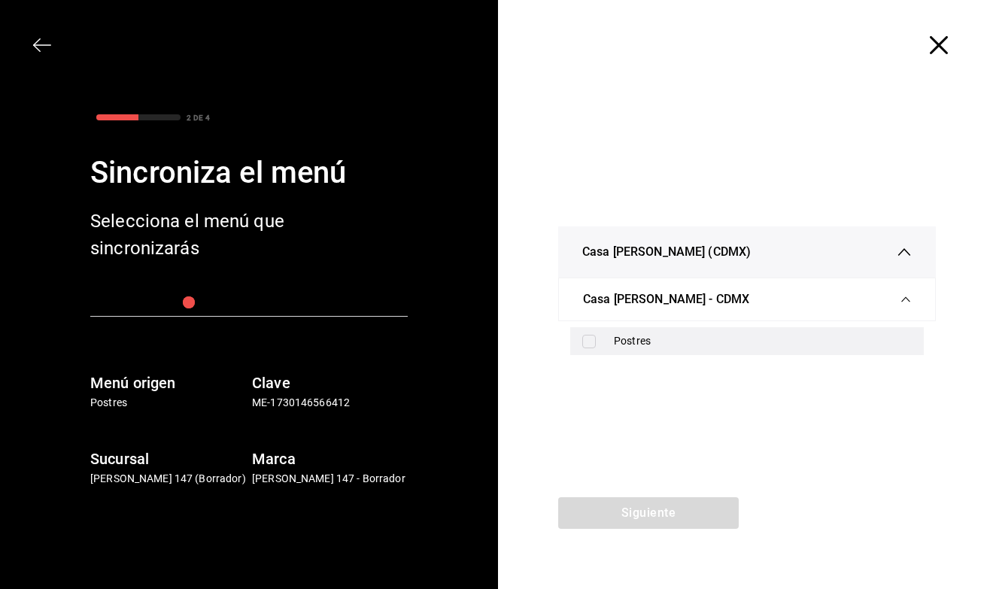
click at [587, 342] on input "checkbox" at bounding box center [589, 342] width 14 height 14
checkbox input "true"
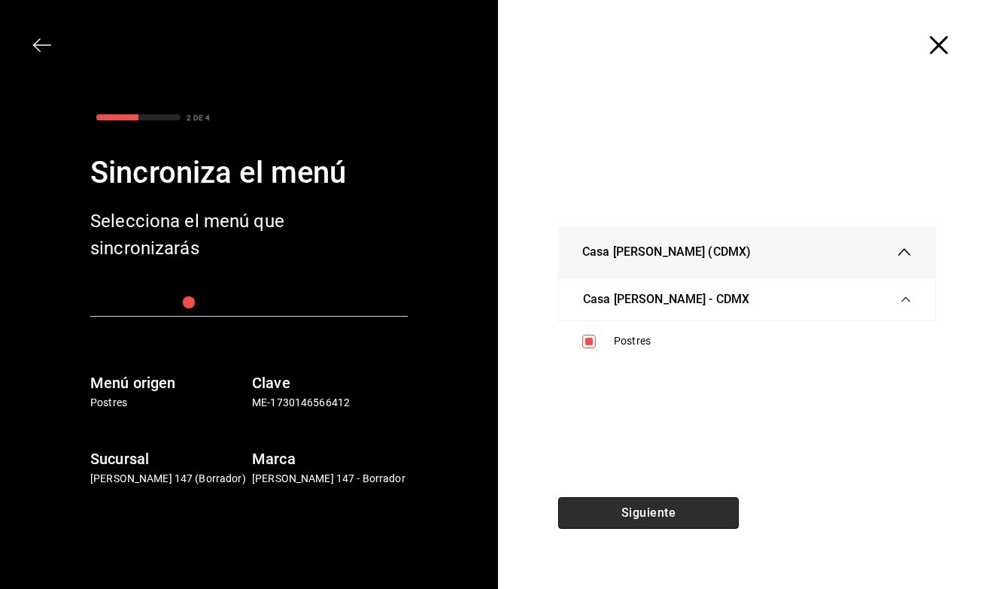
click at [608, 509] on button "Siguiente" at bounding box center [648, 513] width 181 height 32
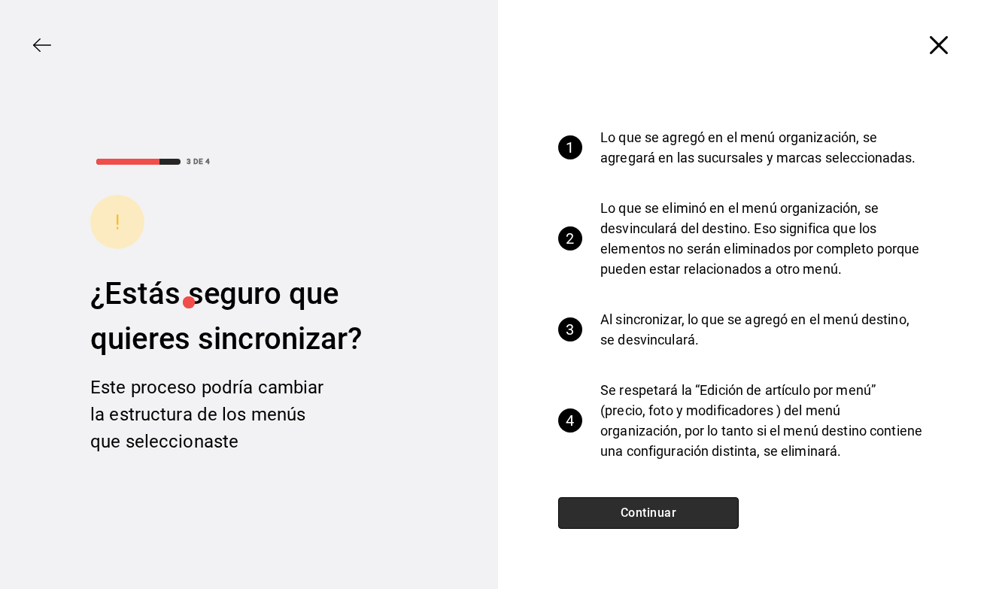
click at [608, 509] on button "Continuar" at bounding box center [648, 513] width 181 height 32
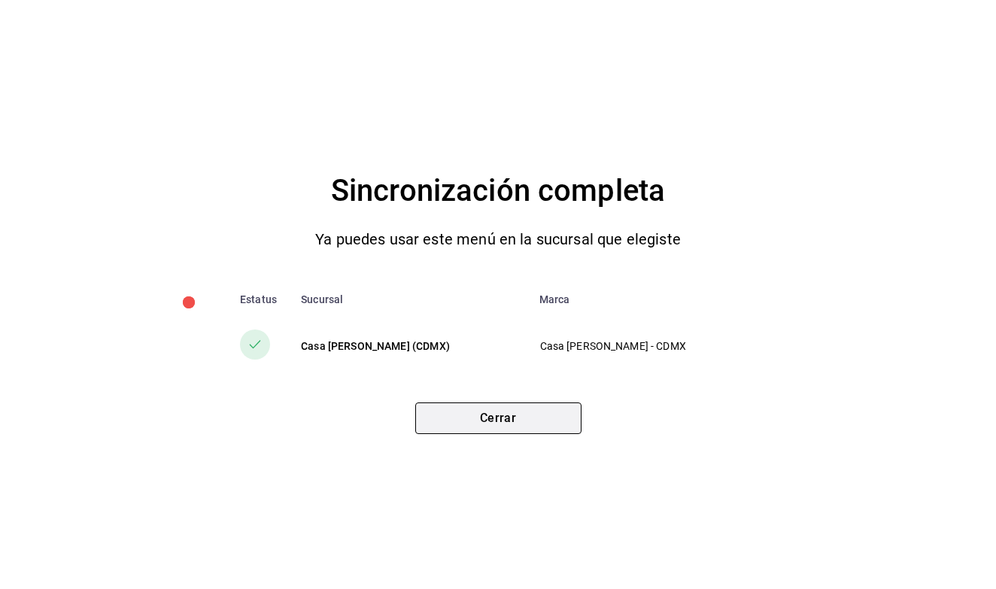
click at [528, 424] on button "Cerrar" at bounding box center [498, 419] width 166 height 32
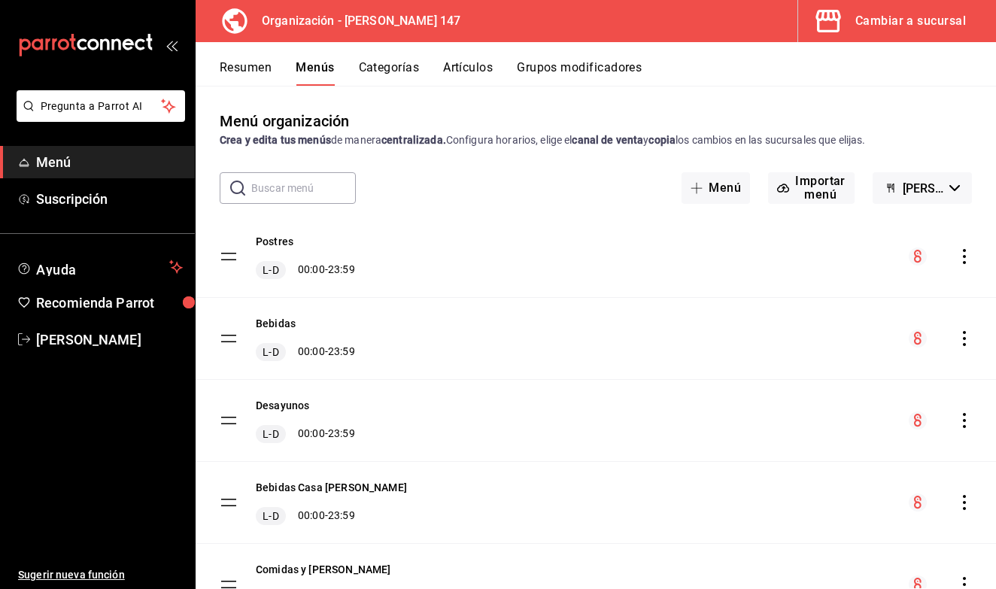
click at [477, 67] on button "Artículos" at bounding box center [468, 73] width 50 height 26
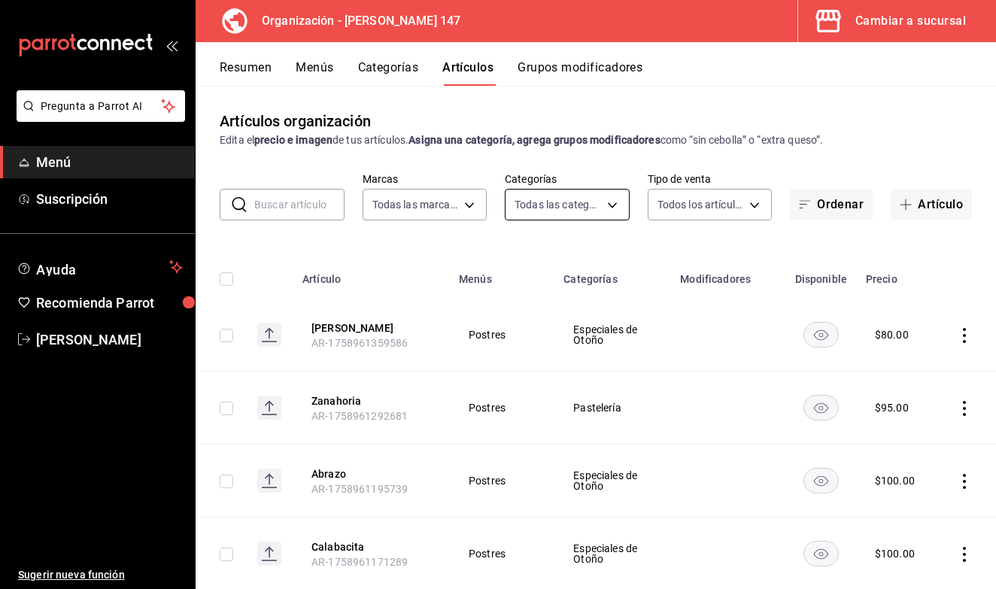
type input "b3e89477-8da9-4b67-b274-bdb9d47885f4"
type input "b87891df-8a12-4a0c-8158-8d9801a8670e,4e8580e0-91de-40f0-8ab6-2614008eaf48,68563…"
click at [907, 207] on icon "button" at bounding box center [906, 205] width 12 height 12
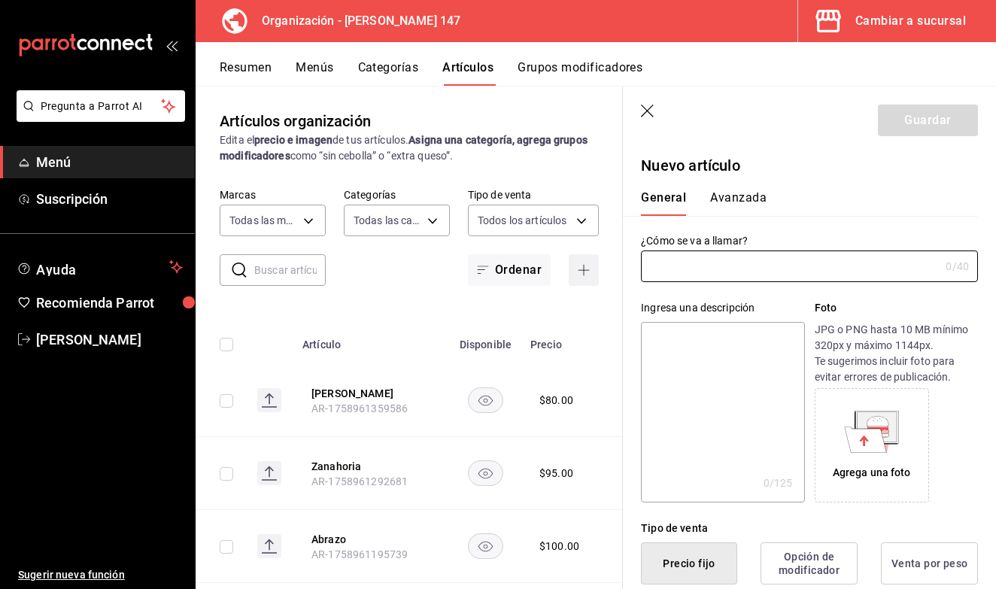
type input "AR-1758961404165"
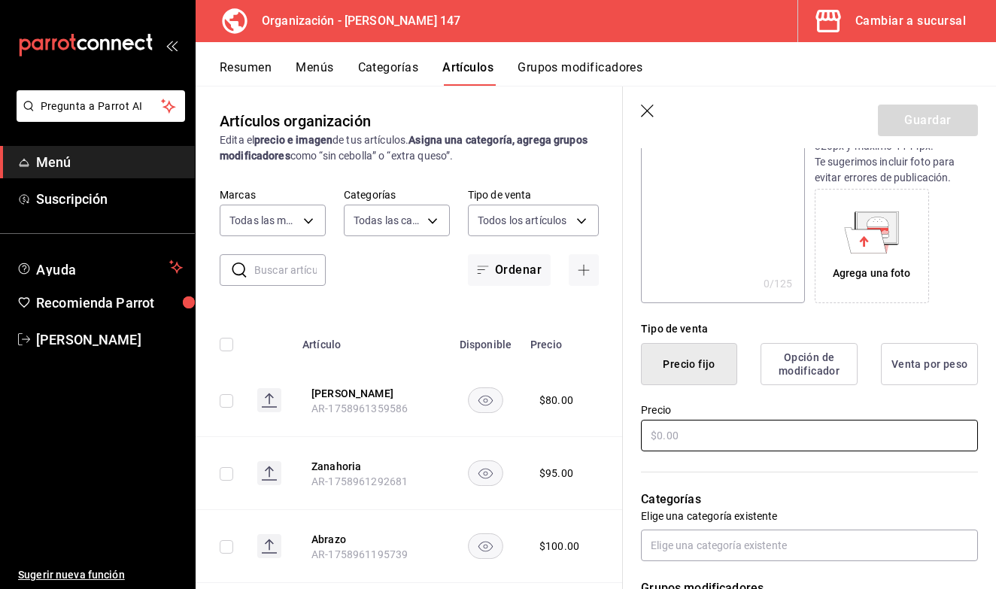
scroll to position [204, 0]
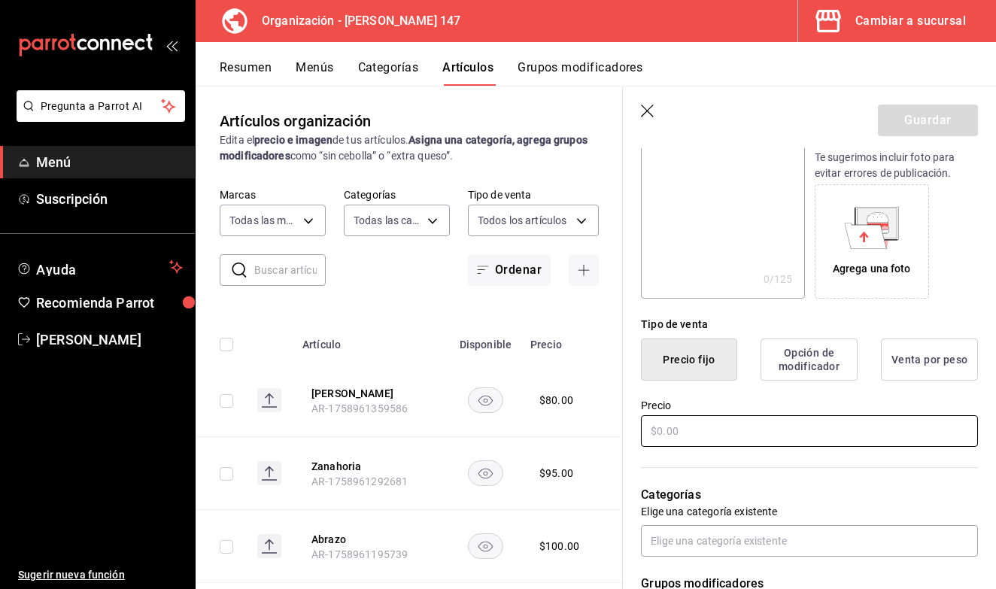
type input "Menú degustación"
click at [719, 437] on input "text" at bounding box center [809, 431] width 337 height 32
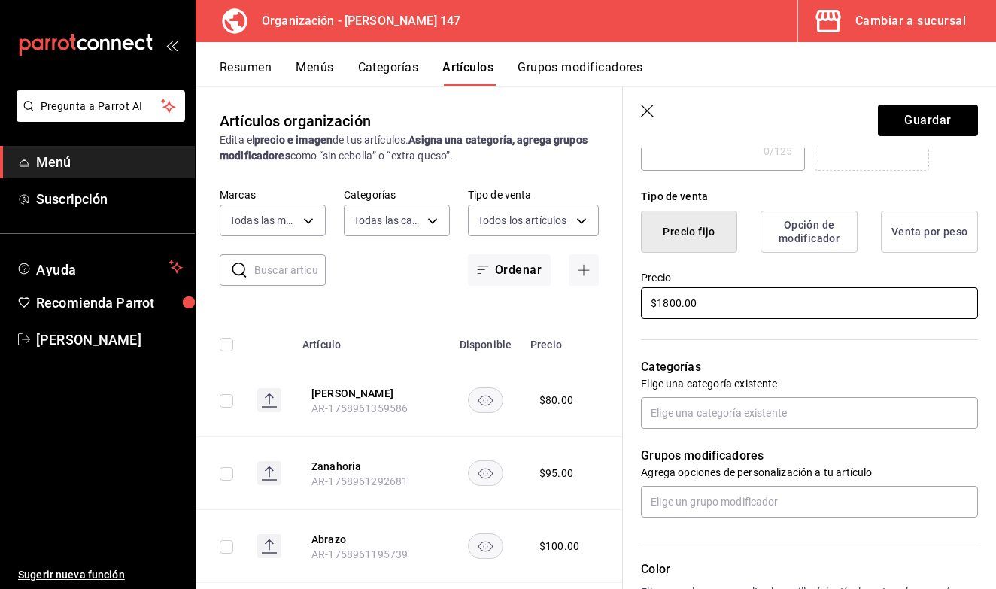
scroll to position [349, 0]
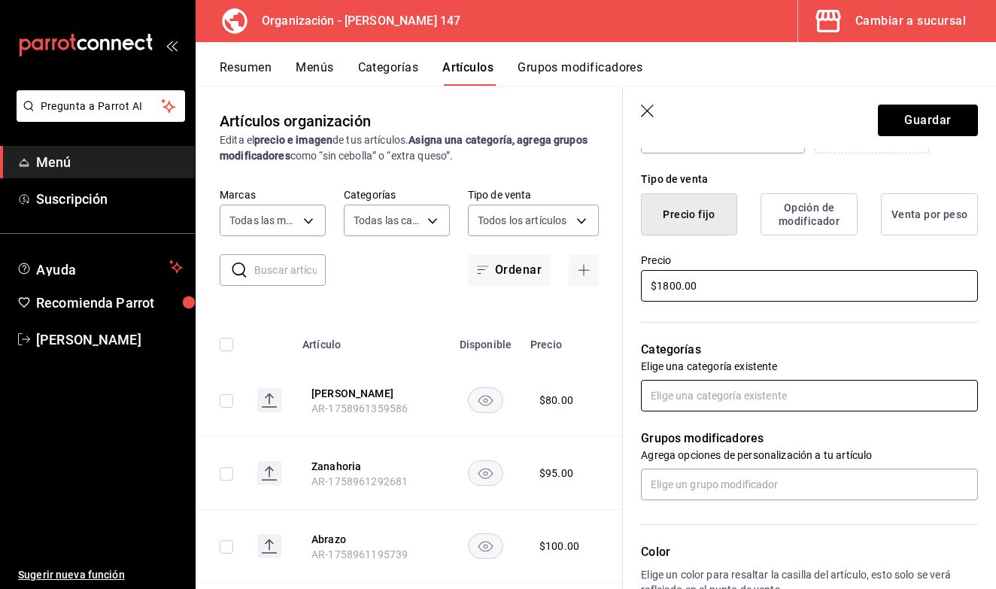
type input "$1800.00"
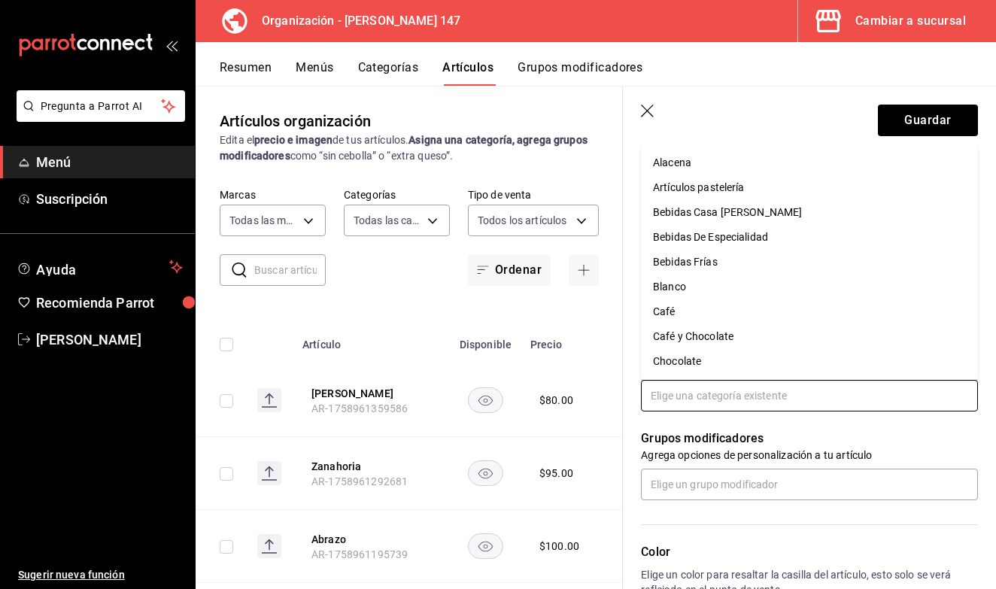
click at [731, 394] on input "text" at bounding box center [809, 396] width 337 height 32
click at [698, 335] on li "Principales" at bounding box center [809, 336] width 337 height 25
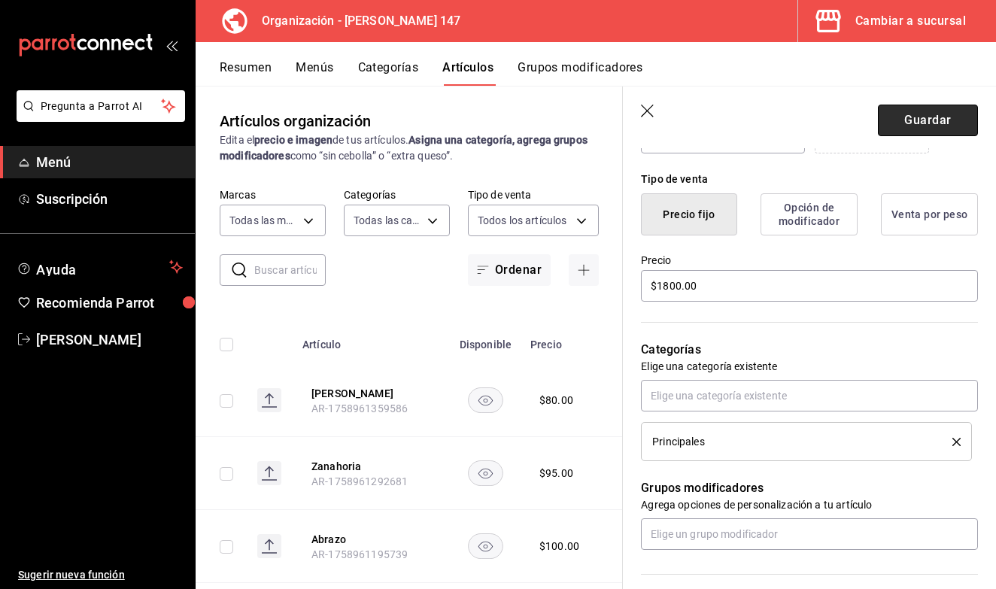
click at [904, 122] on button "Guardar" at bounding box center [928, 121] width 100 height 32
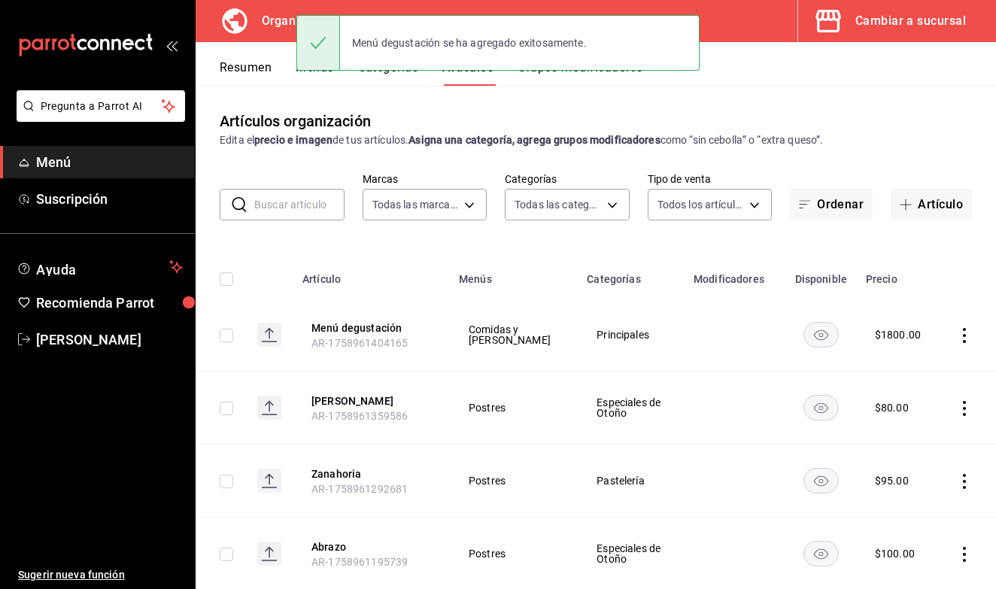
click at [406, 79] on button "Categorías" at bounding box center [388, 73] width 61 height 26
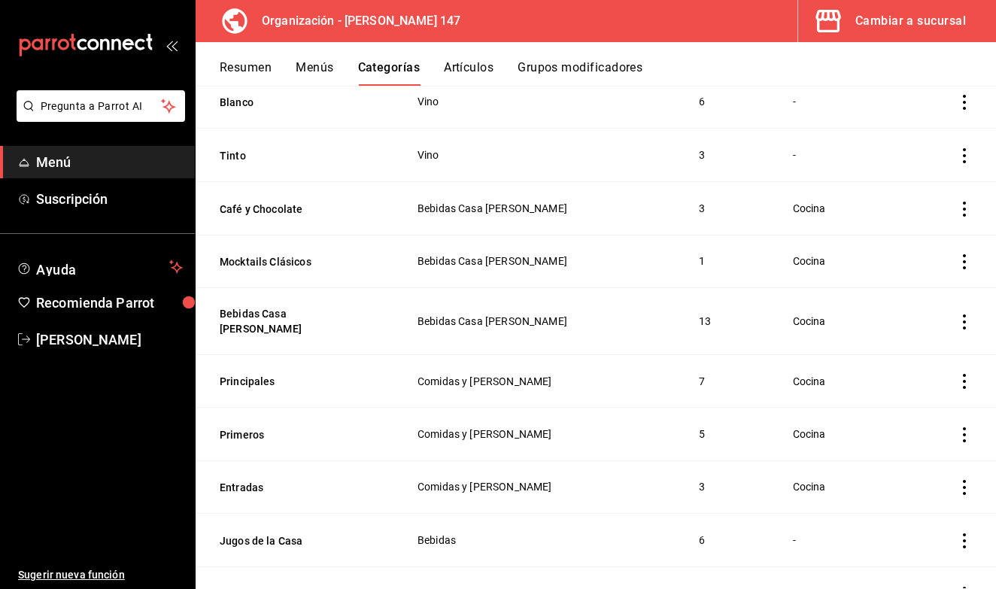
scroll to position [397, 0]
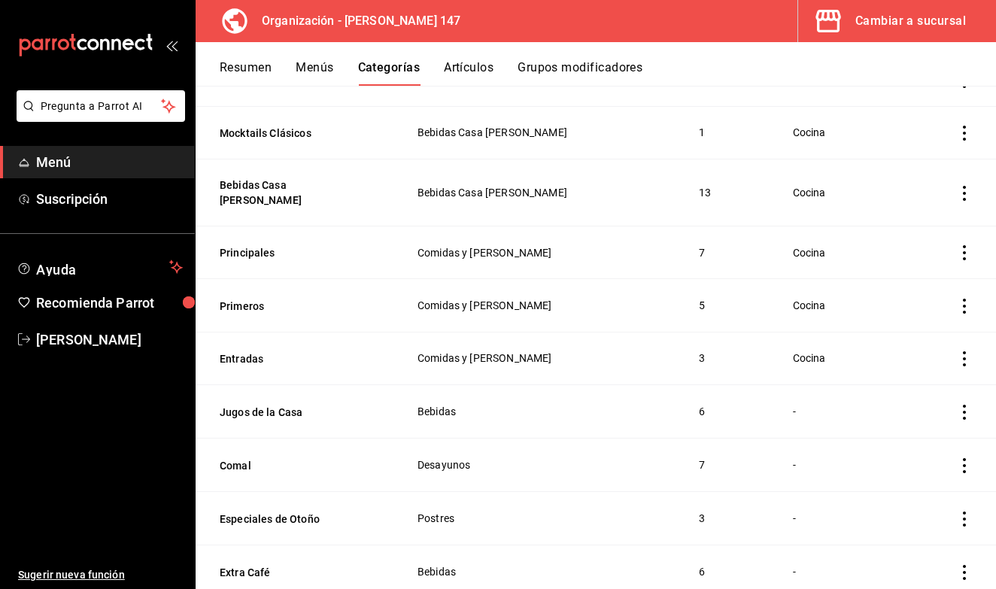
click at [321, 65] on button "Menús" at bounding box center [315, 73] width 38 height 26
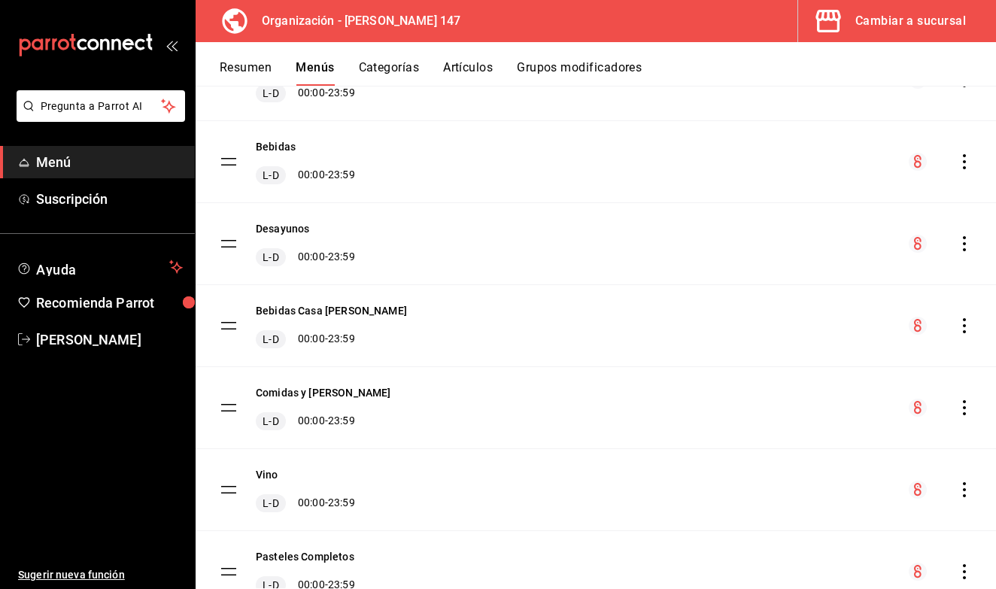
scroll to position [190, 0]
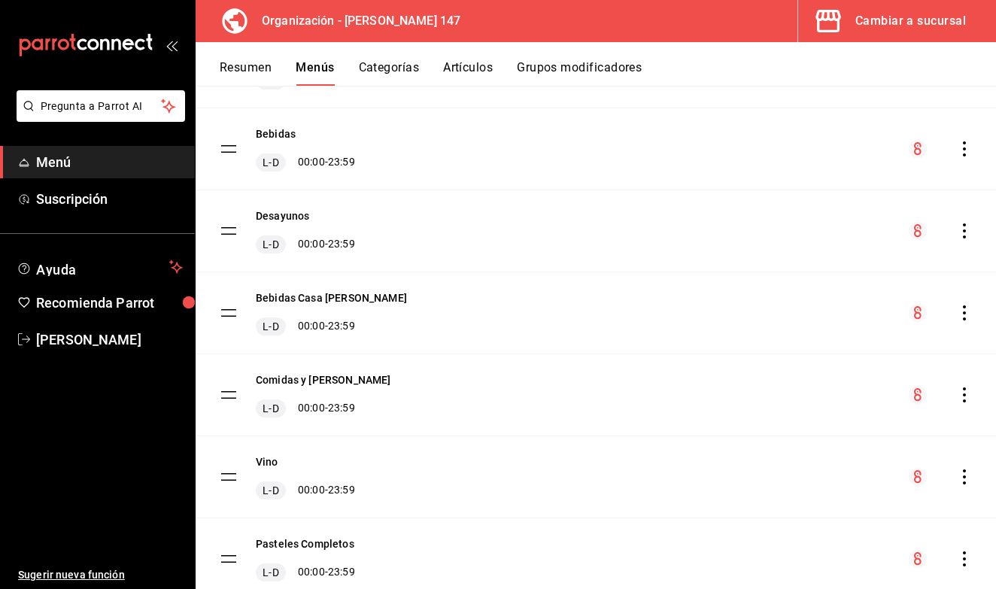
click at [965, 391] on icon "actions" at bounding box center [964, 395] width 15 height 15
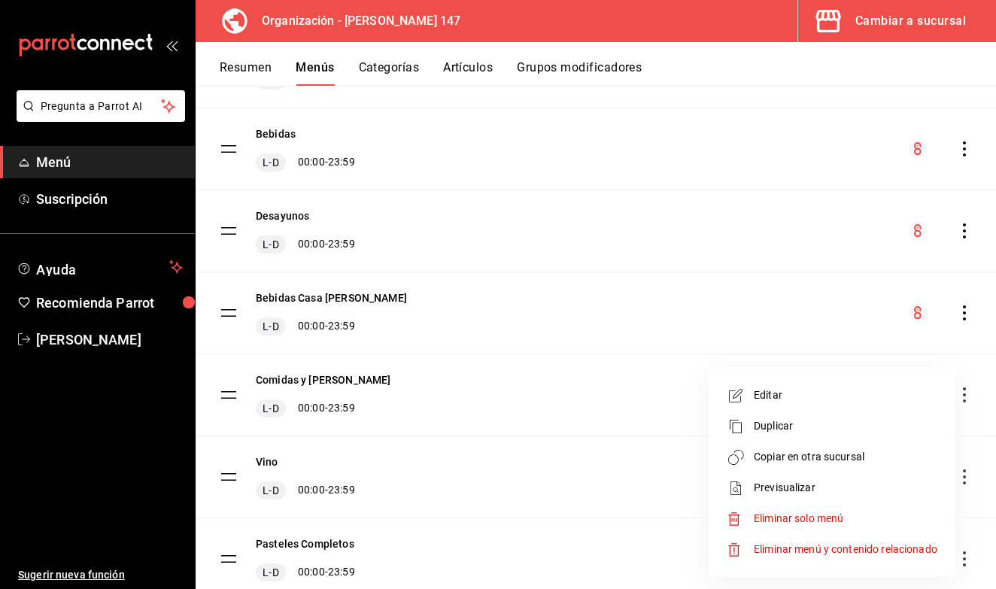
click at [828, 458] on span "Copiar en otra sucursal" at bounding box center [846, 457] width 184 height 16
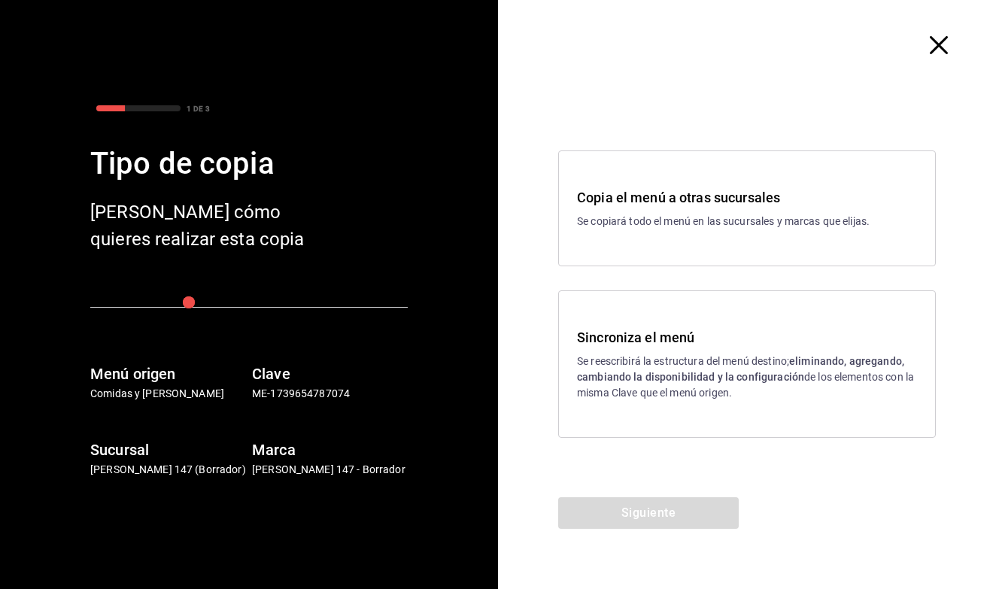
click at [654, 354] on p "Se reescribirá la estructura del menú destino; eliminando, agregando, cambiando…" at bounding box center [747, 377] width 340 height 47
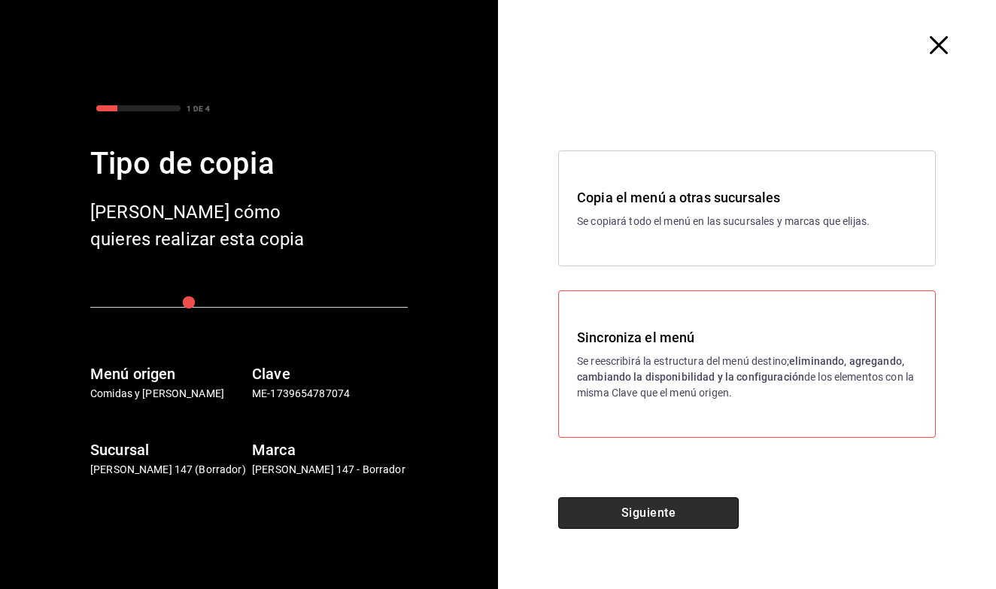
click at [600, 514] on button "Siguiente" at bounding box center [648, 513] width 181 height 32
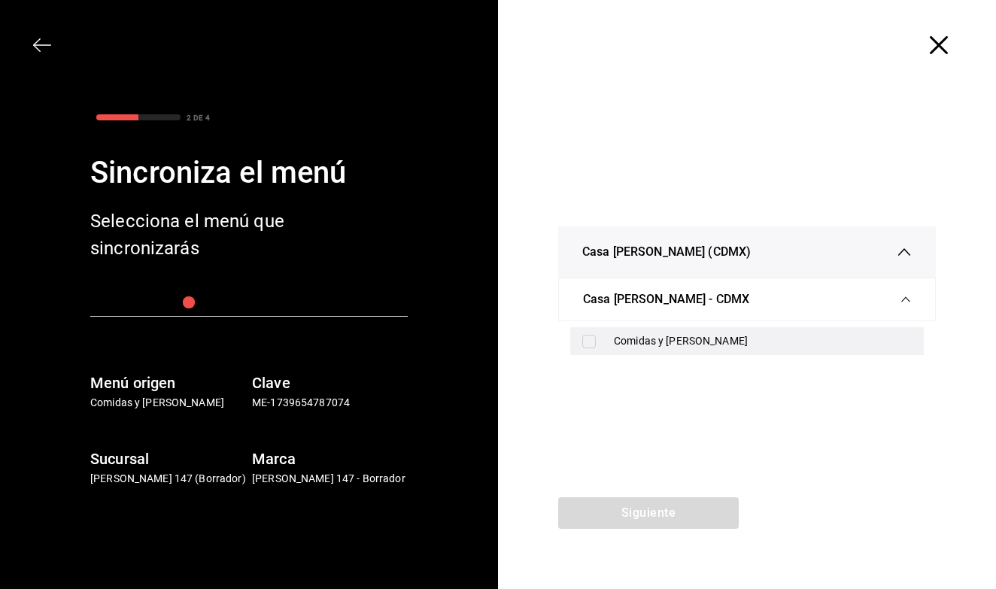
click at [591, 345] on input "checkbox" at bounding box center [589, 342] width 14 height 14
checkbox input "true"
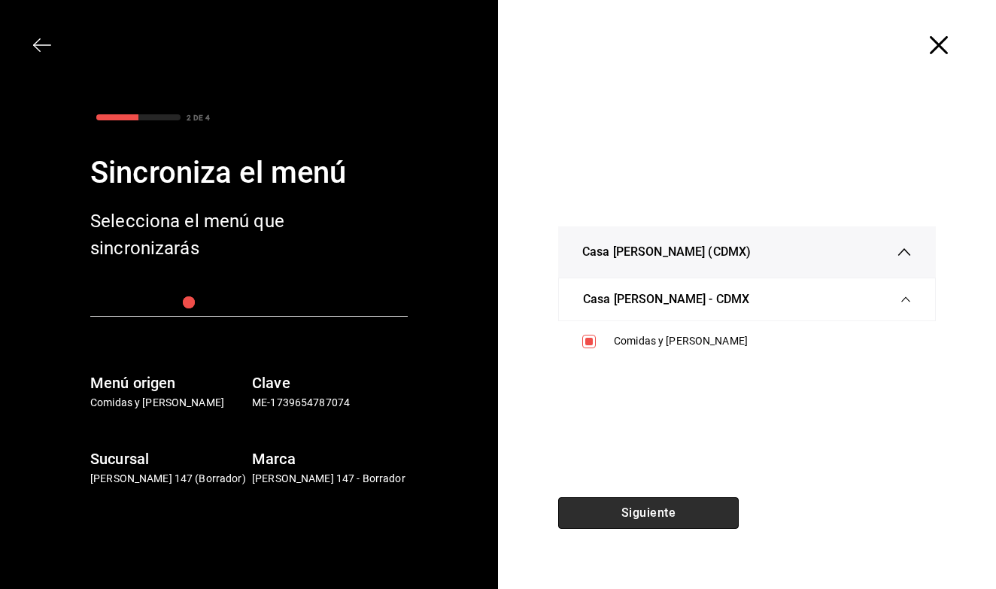
click at [600, 524] on button "Siguiente" at bounding box center [648, 513] width 181 height 32
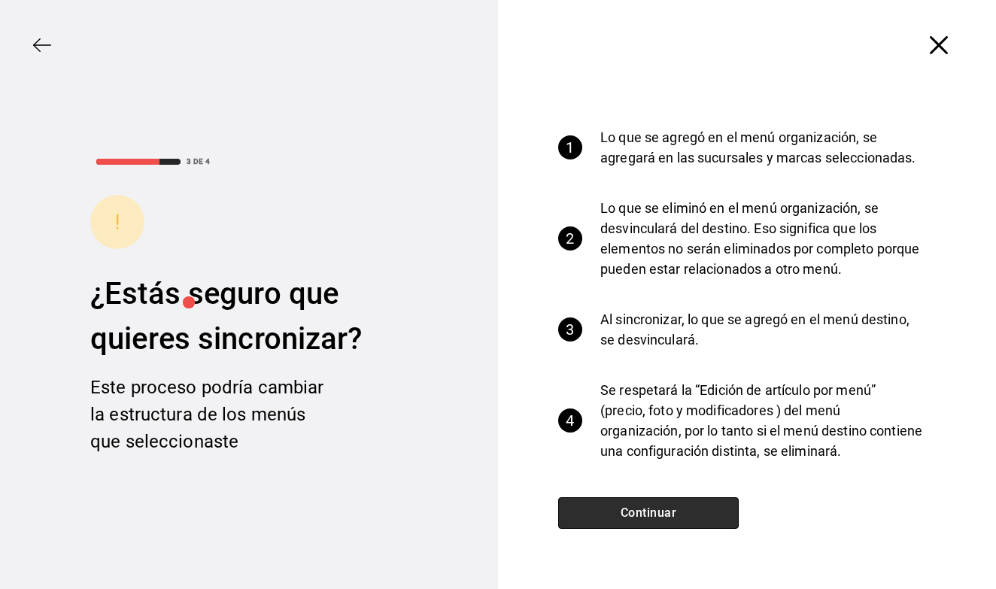
click at [601, 521] on button "Continuar" at bounding box center [648, 513] width 181 height 32
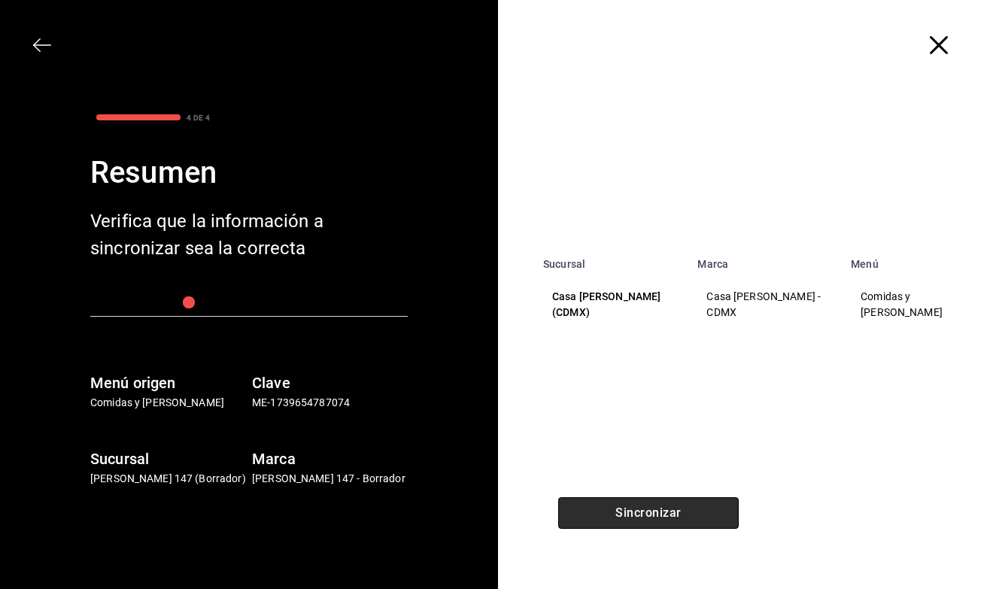
click at [601, 521] on button "Sincronizar" at bounding box center [648, 513] width 181 height 32
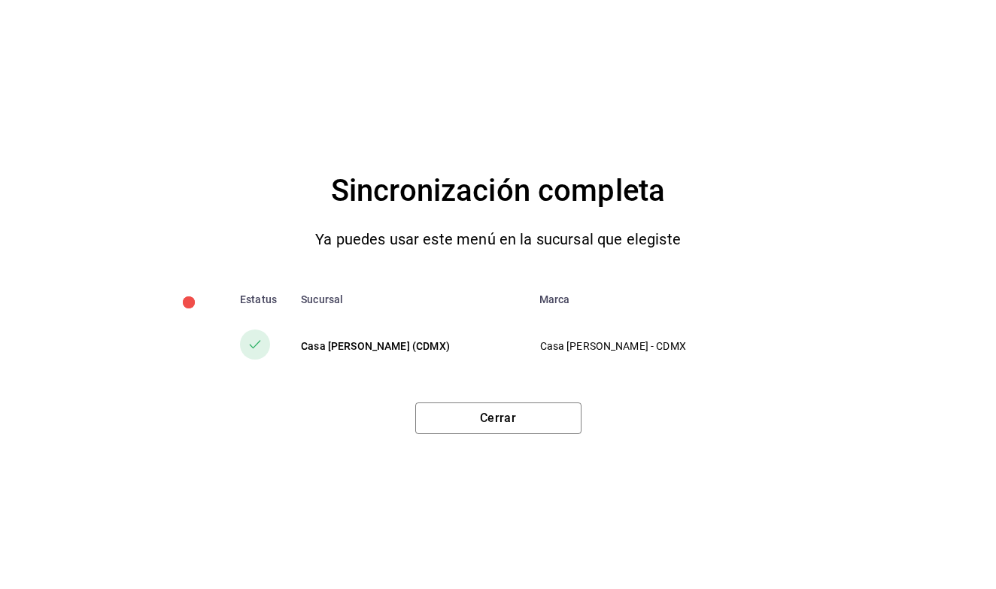
click at [517, 437] on div "Sincronización completa Ya puedes usar este menú en la sucursal que elegiste Es…" at bounding box center [498, 294] width 996 height 589
click at [513, 421] on button "Cerrar" at bounding box center [498, 419] width 166 height 32
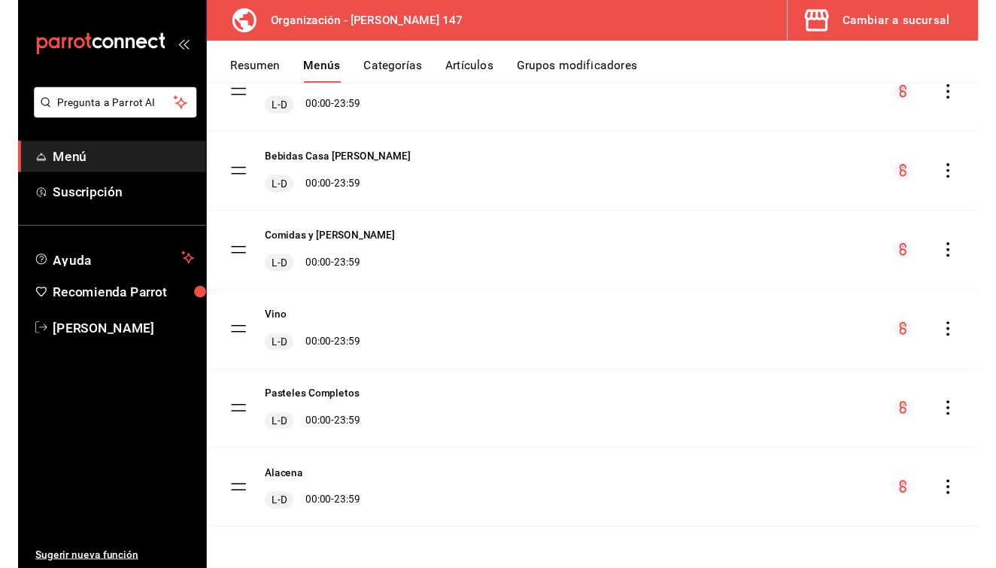
scroll to position [326, 0]
